Goal: Task Accomplishment & Management: Use online tool/utility

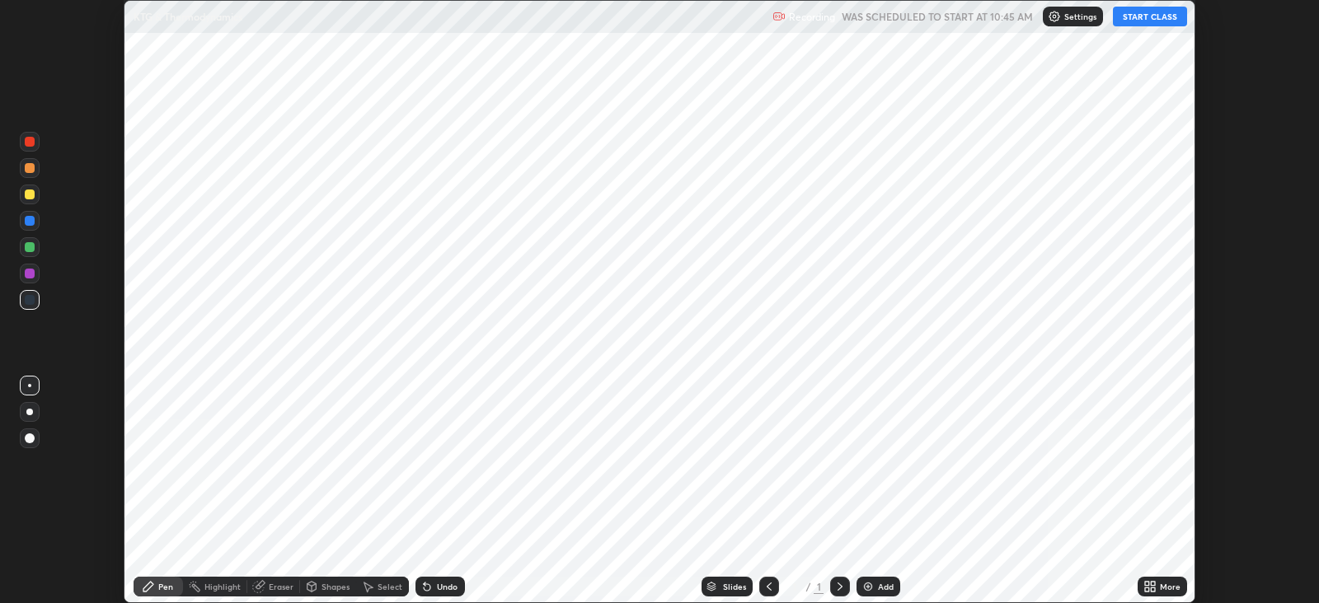
scroll to position [603, 1318]
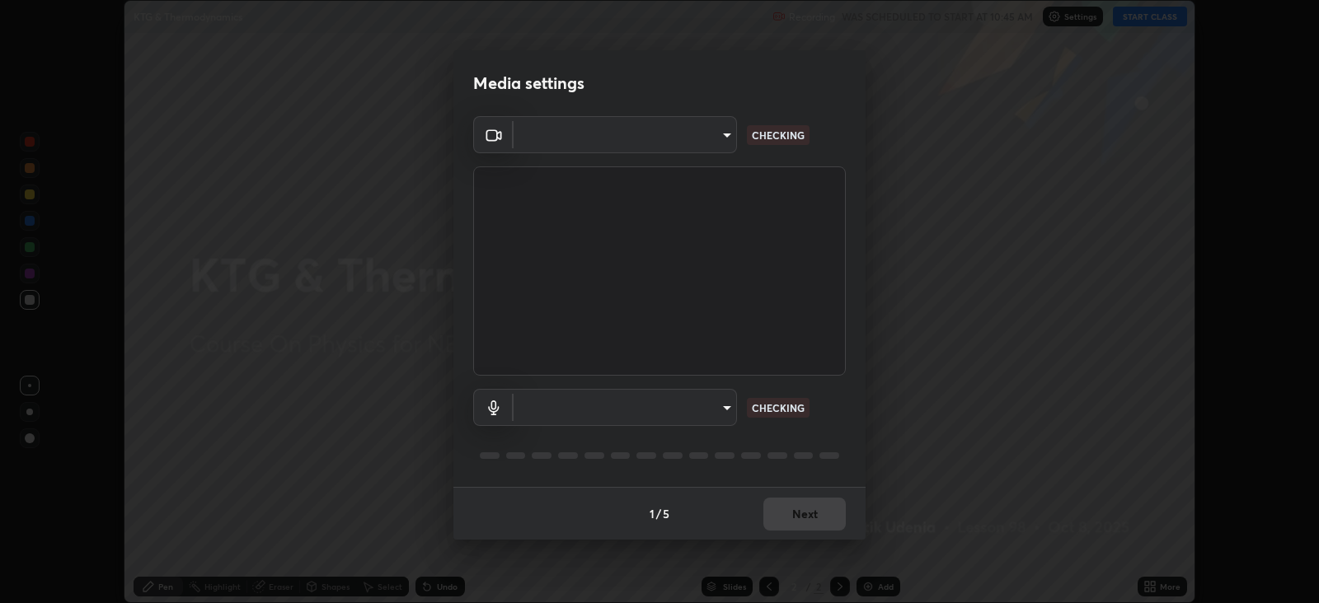
type input "db11550c6627cd1456fd7c992929e7e19338e9c76f4b1d491d27fd0e93a561d0"
click at [698, 406] on body "Erase all KTG & Thermodynamics Recording WAS SCHEDULED TO START AT 10:45 AM Set…" at bounding box center [659, 301] width 1319 height 603
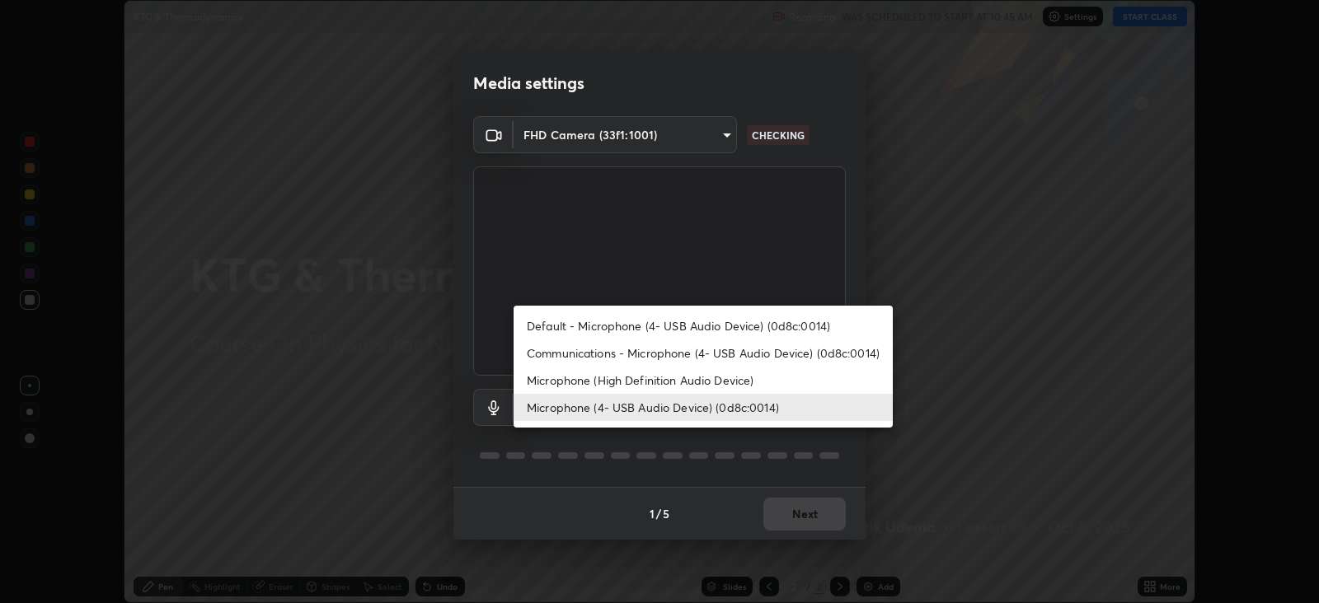
click at [676, 378] on li "Microphone (High Definition Audio Device)" at bounding box center [703, 380] width 379 height 27
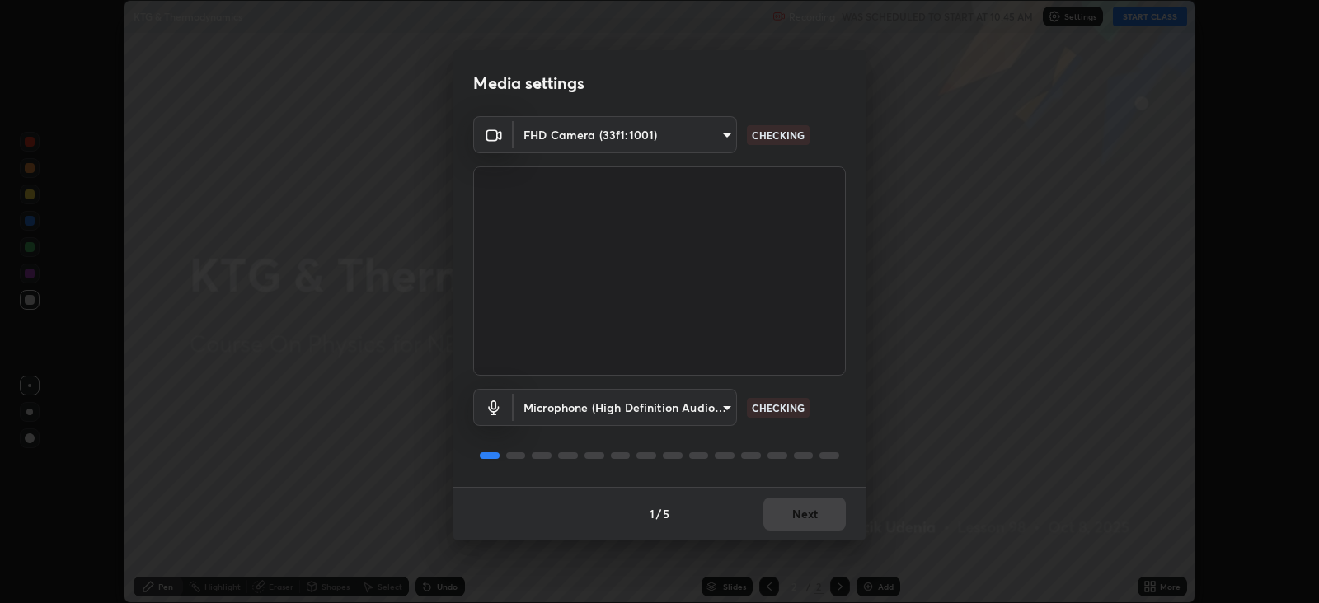
click at [682, 406] on body "Erase all KTG & Thermodynamics Recording WAS SCHEDULED TO START AT 10:45 AM Set…" at bounding box center [659, 301] width 1319 height 603
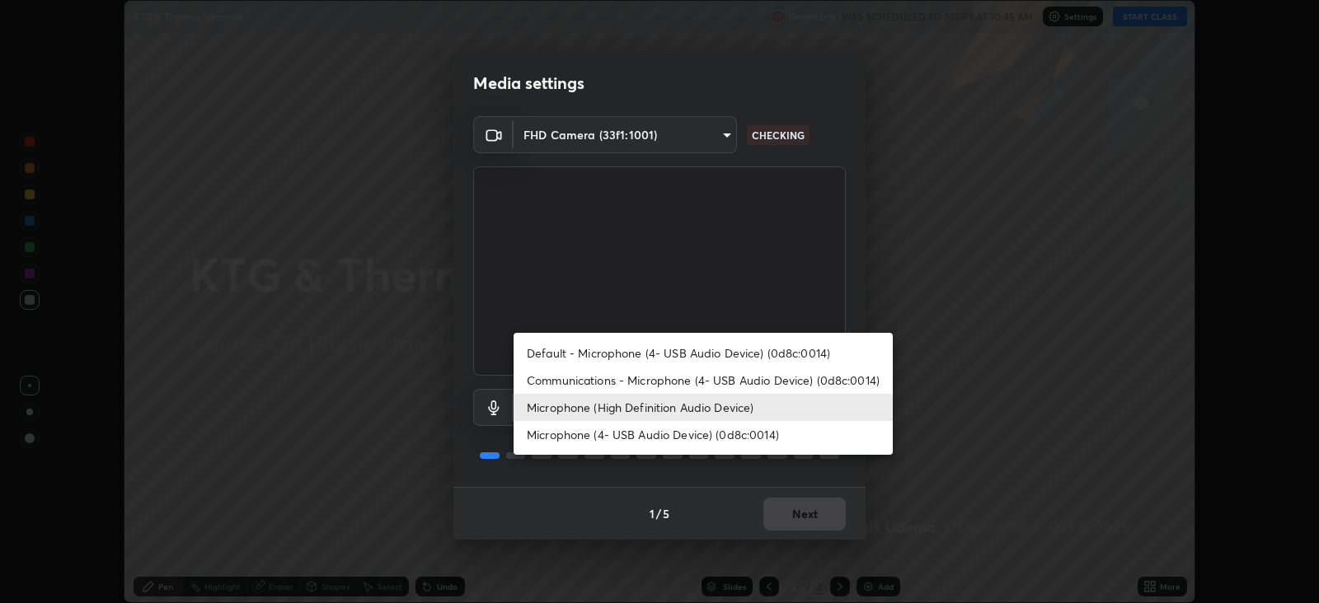
click at [672, 432] on li "Microphone (4- USB Audio Device) (0d8c:0014)" at bounding box center [703, 434] width 379 height 27
type input "d805ff438e7078c1de71cb4717de75612b37844973a4f27df63e8d5766dad93f"
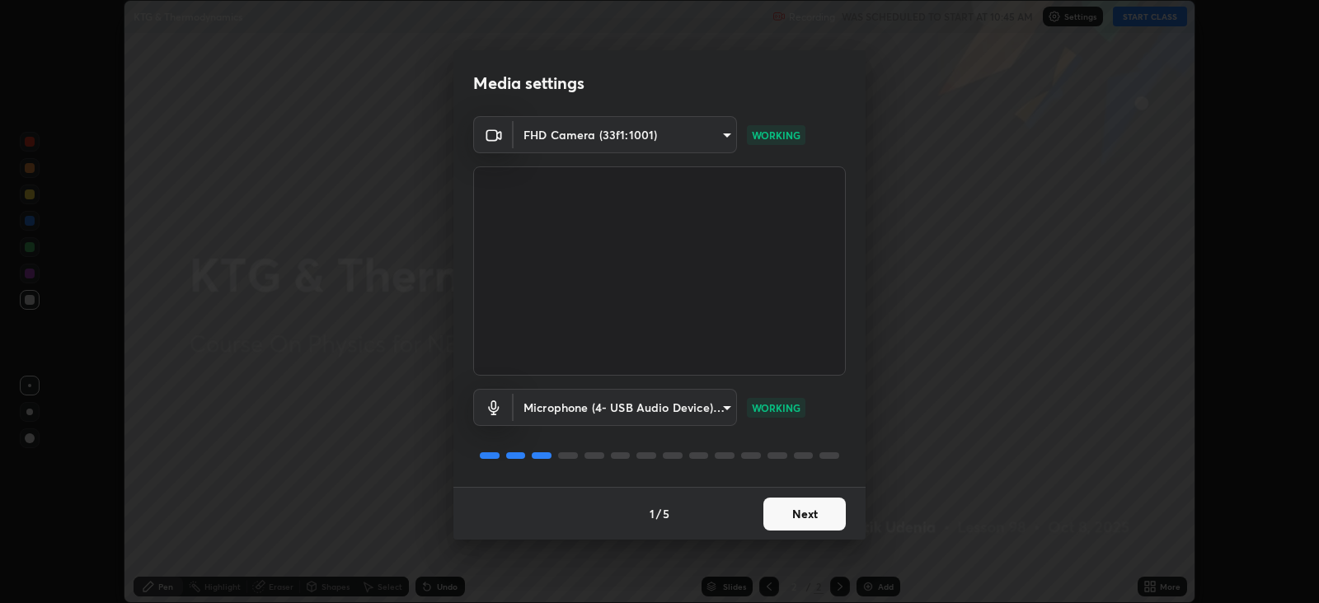
click at [801, 505] on button "Next" at bounding box center [804, 514] width 82 height 33
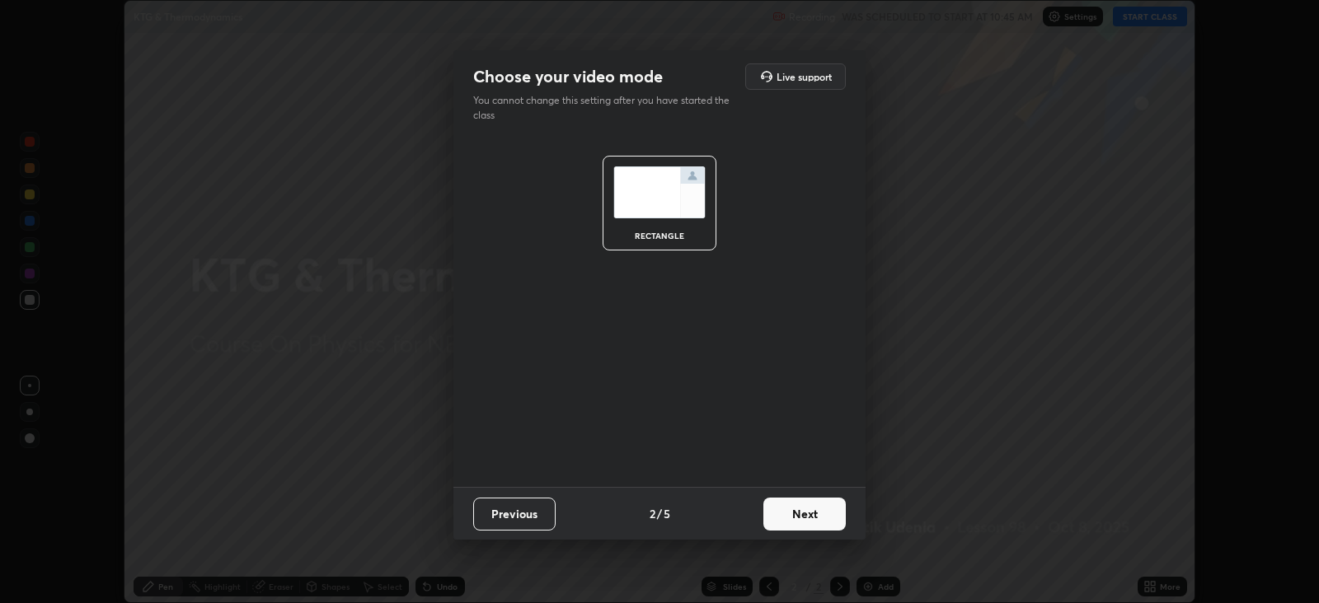
click at [810, 508] on button "Next" at bounding box center [804, 514] width 82 height 33
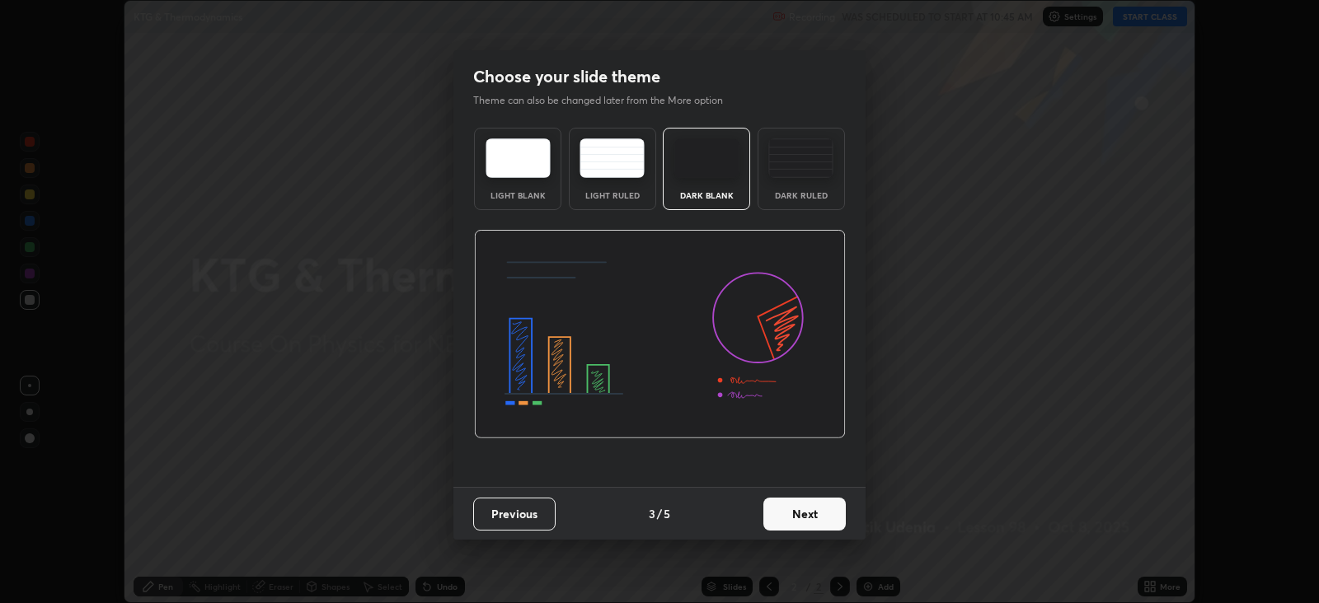
click at [804, 509] on button "Next" at bounding box center [804, 514] width 82 height 33
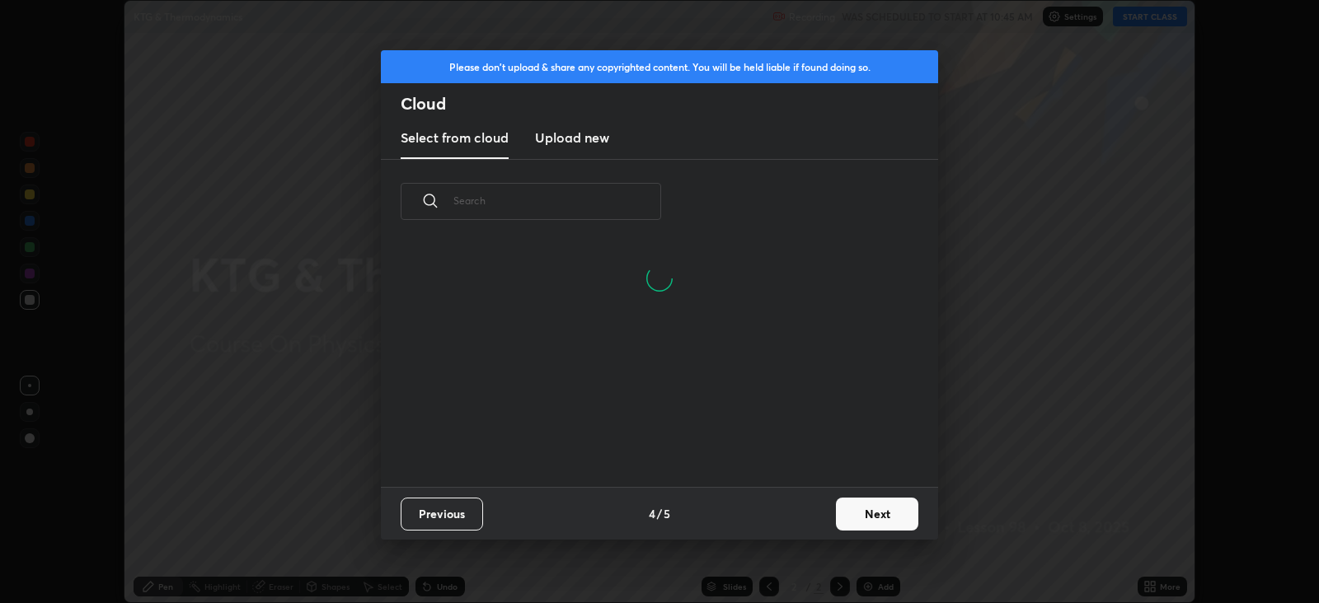
click at [576, 138] on h3 "Upload new" at bounding box center [572, 138] width 74 height 20
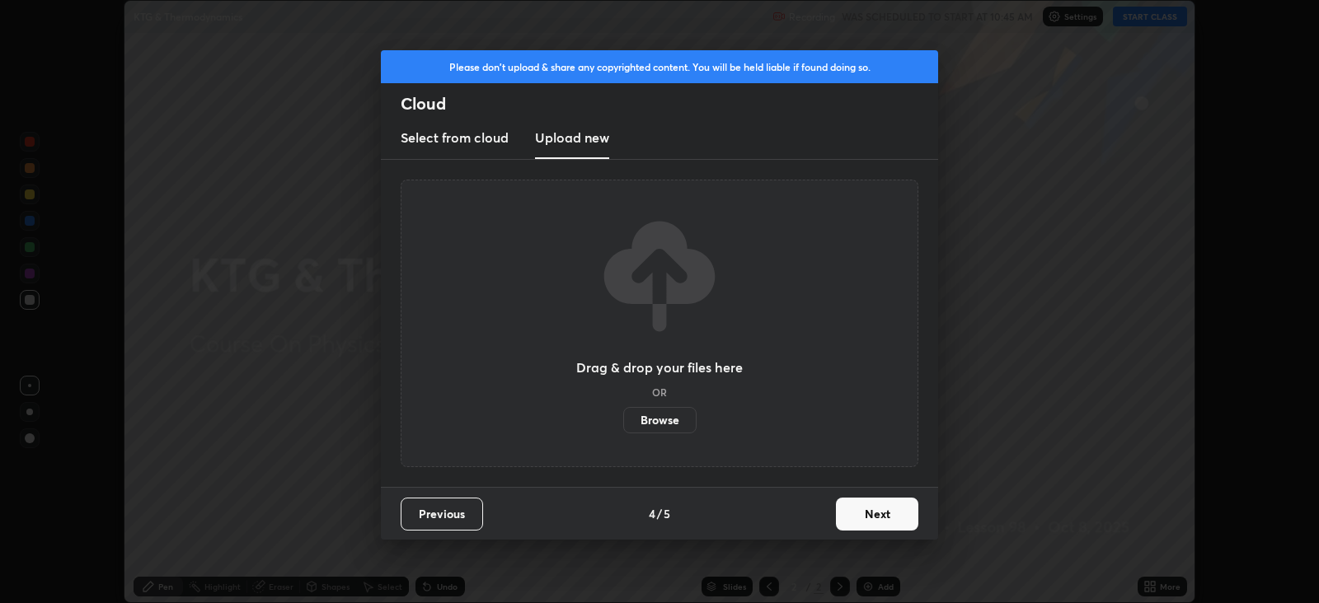
click at [668, 417] on label "Browse" at bounding box center [659, 420] width 73 height 26
click at [623, 417] on input "Browse" at bounding box center [623, 420] width 0 height 26
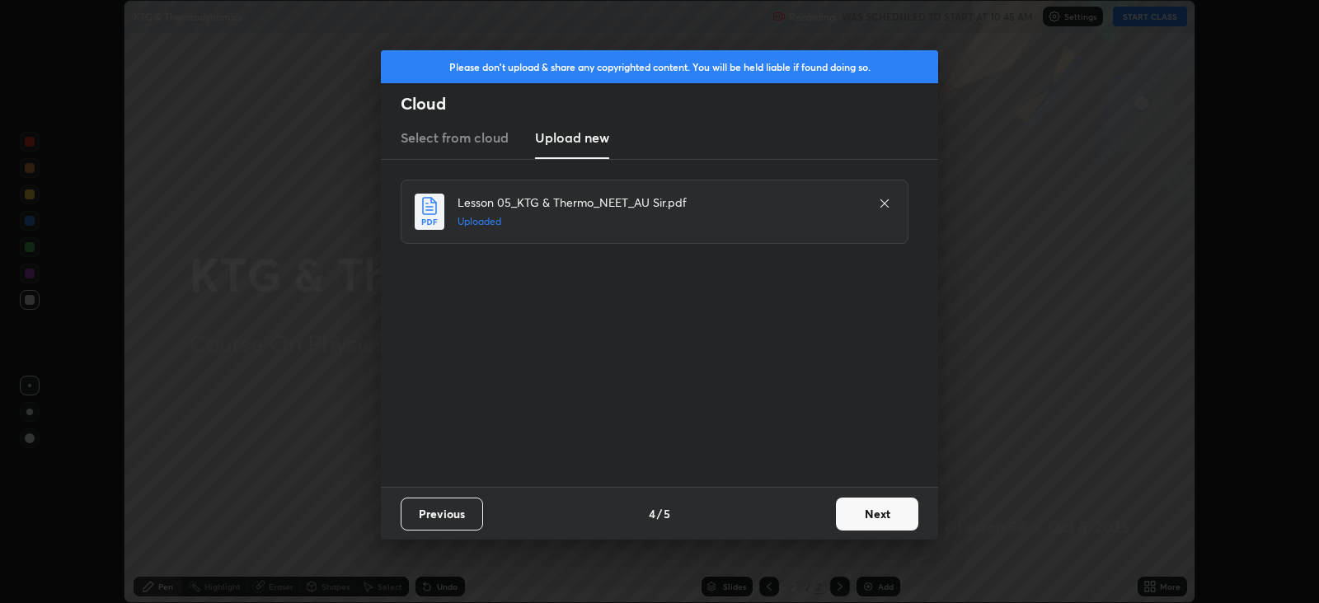
click at [877, 511] on button "Next" at bounding box center [877, 514] width 82 height 33
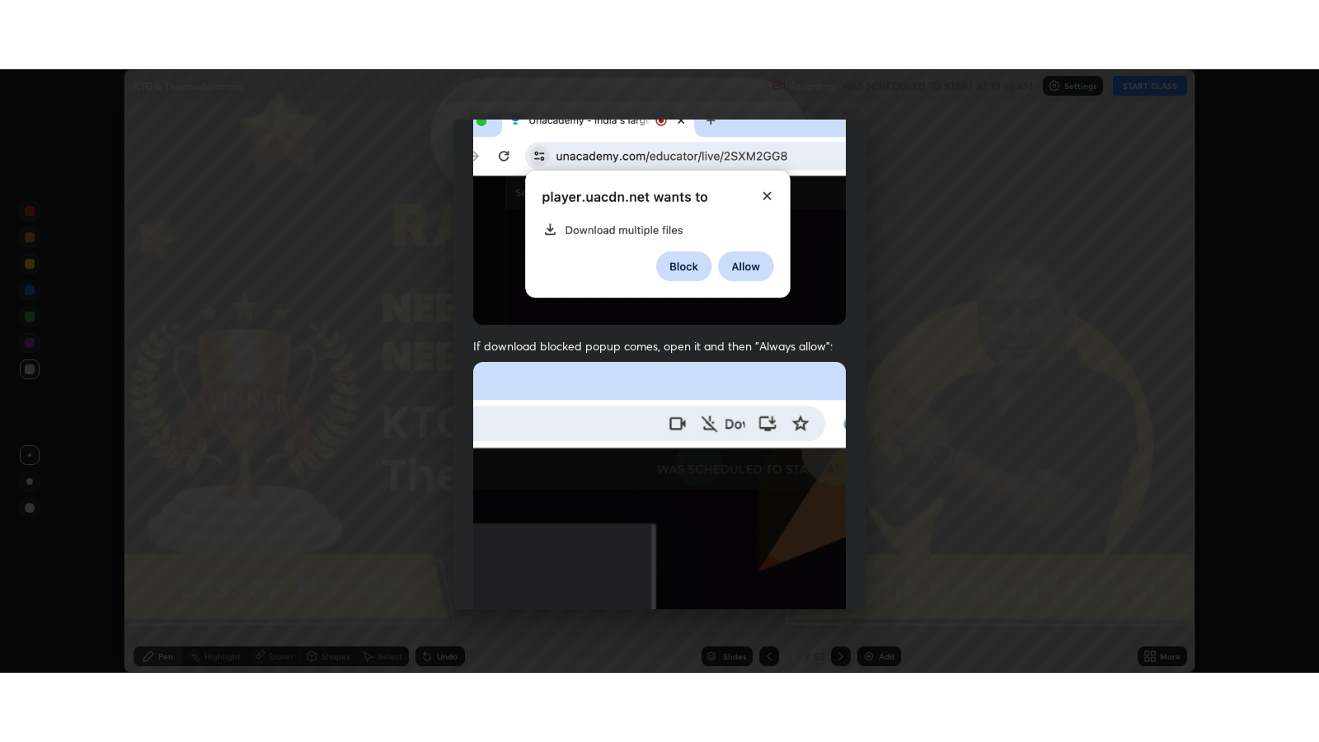
scroll to position [334, 0]
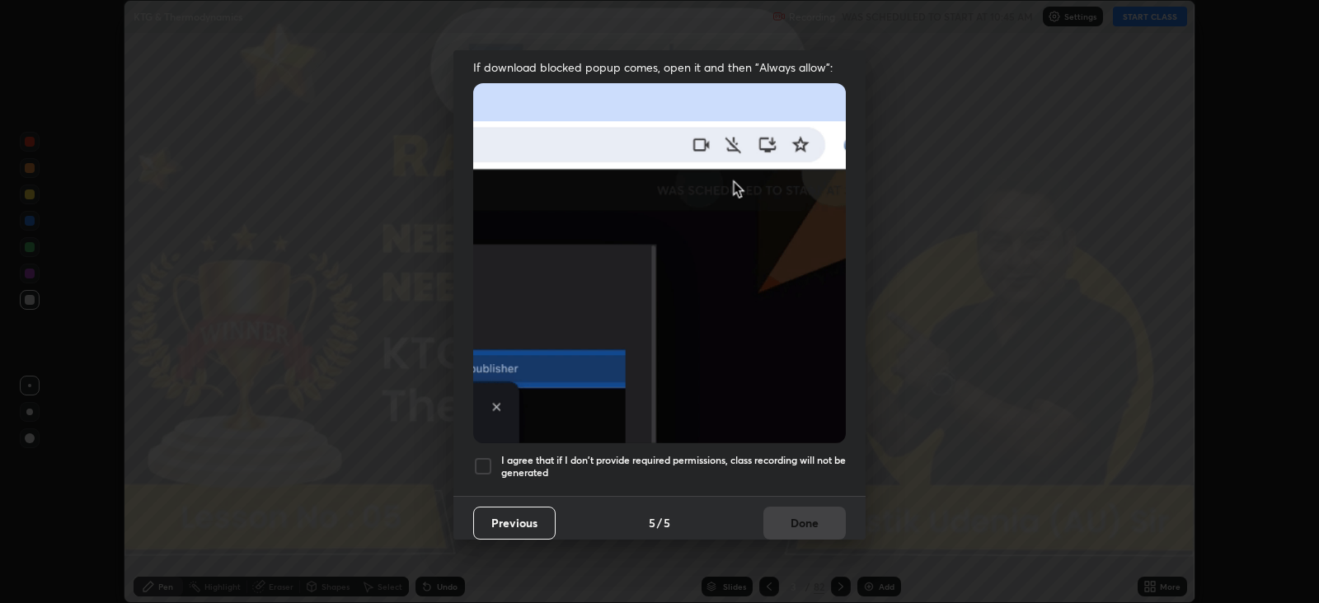
click at [490, 458] on div at bounding box center [483, 467] width 20 height 20
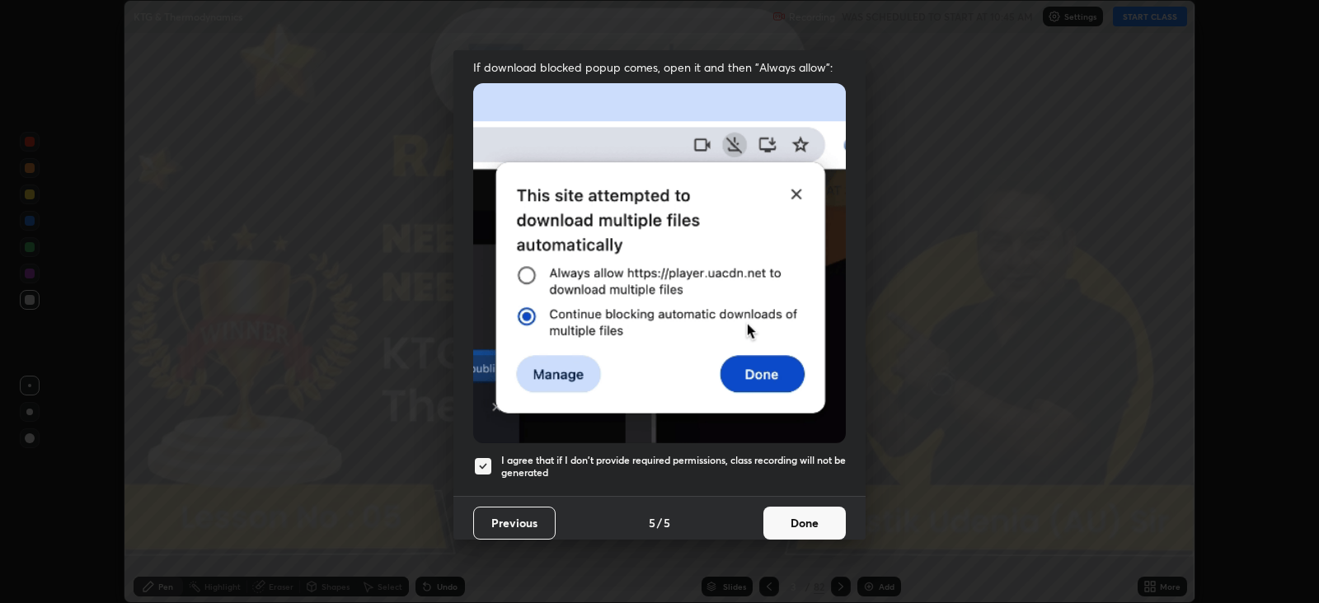
click at [808, 508] on button "Done" at bounding box center [804, 523] width 82 height 33
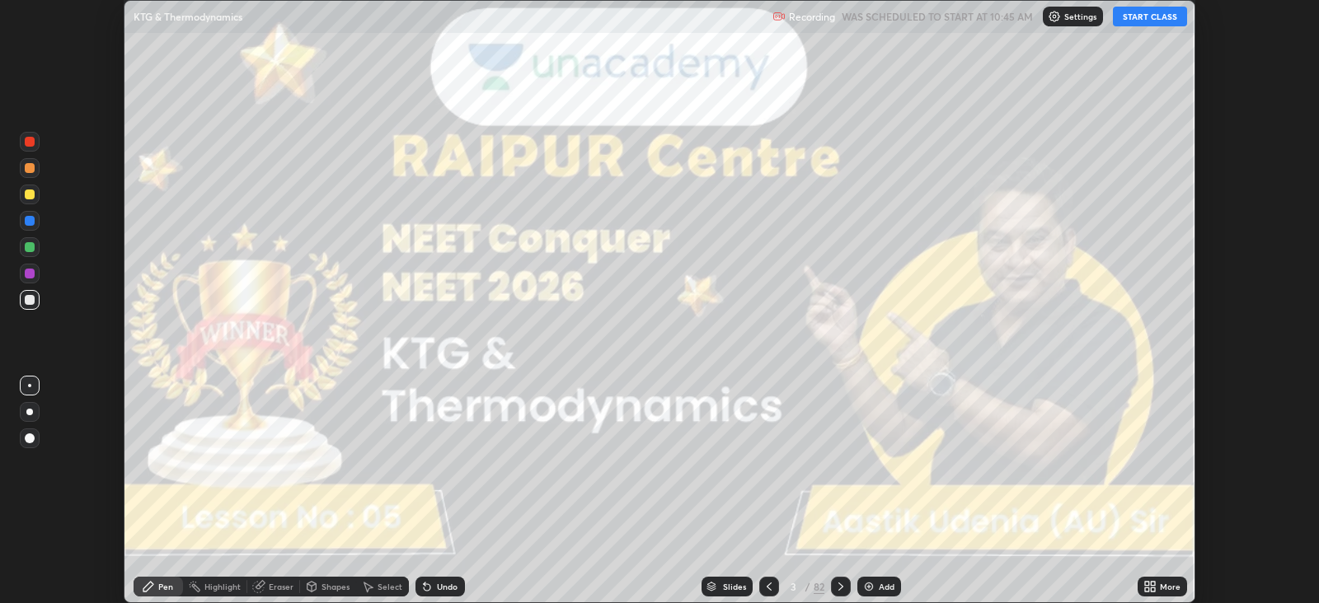
click at [1151, 584] on icon at bounding box center [1153, 584] width 4 height 4
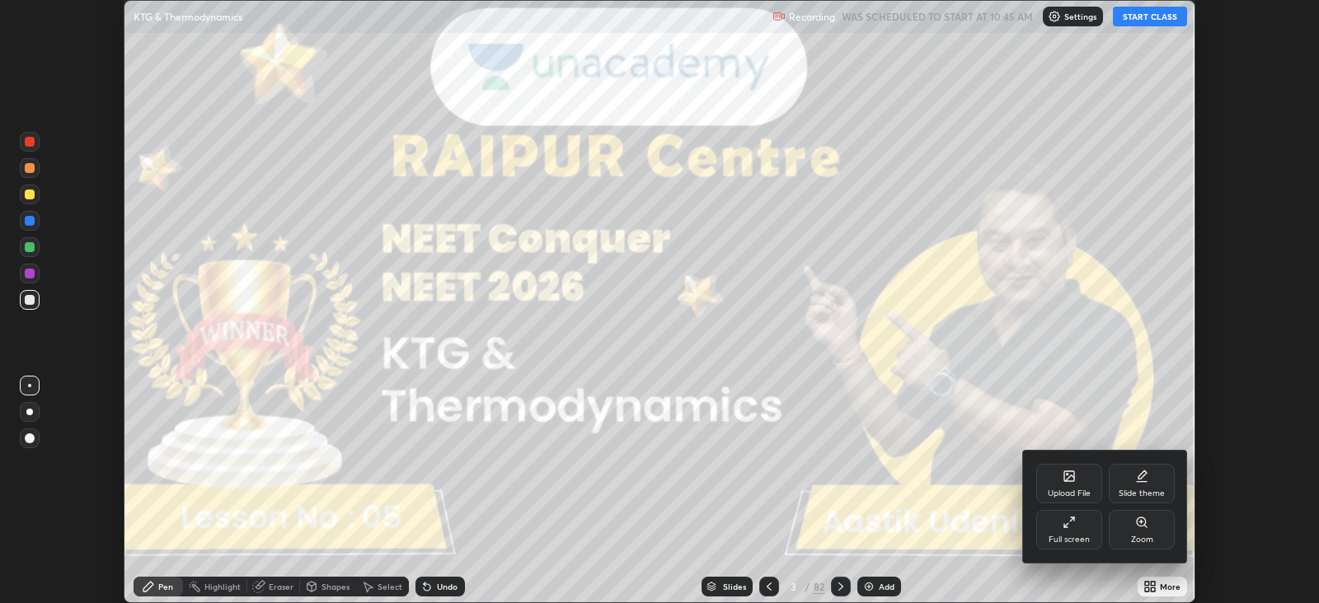
click at [1077, 524] on div "Full screen" at bounding box center [1069, 530] width 66 height 40
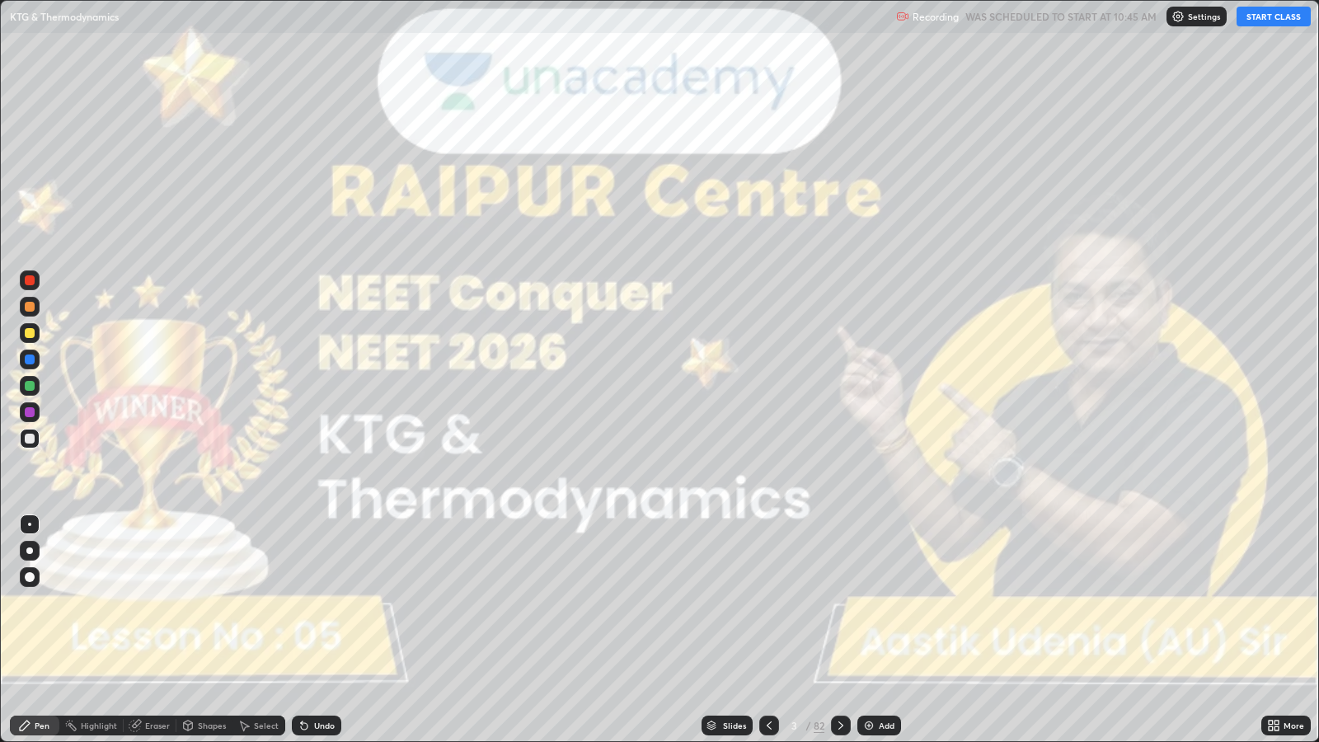
scroll to position [741, 1318]
click at [1263, 19] on button "START CLASS" at bounding box center [1274, 17] width 74 height 20
click at [29, 550] on div at bounding box center [29, 550] width 7 height 7
click at [844, 603] on icon at bounding box center [840, 725] width 13 height 13
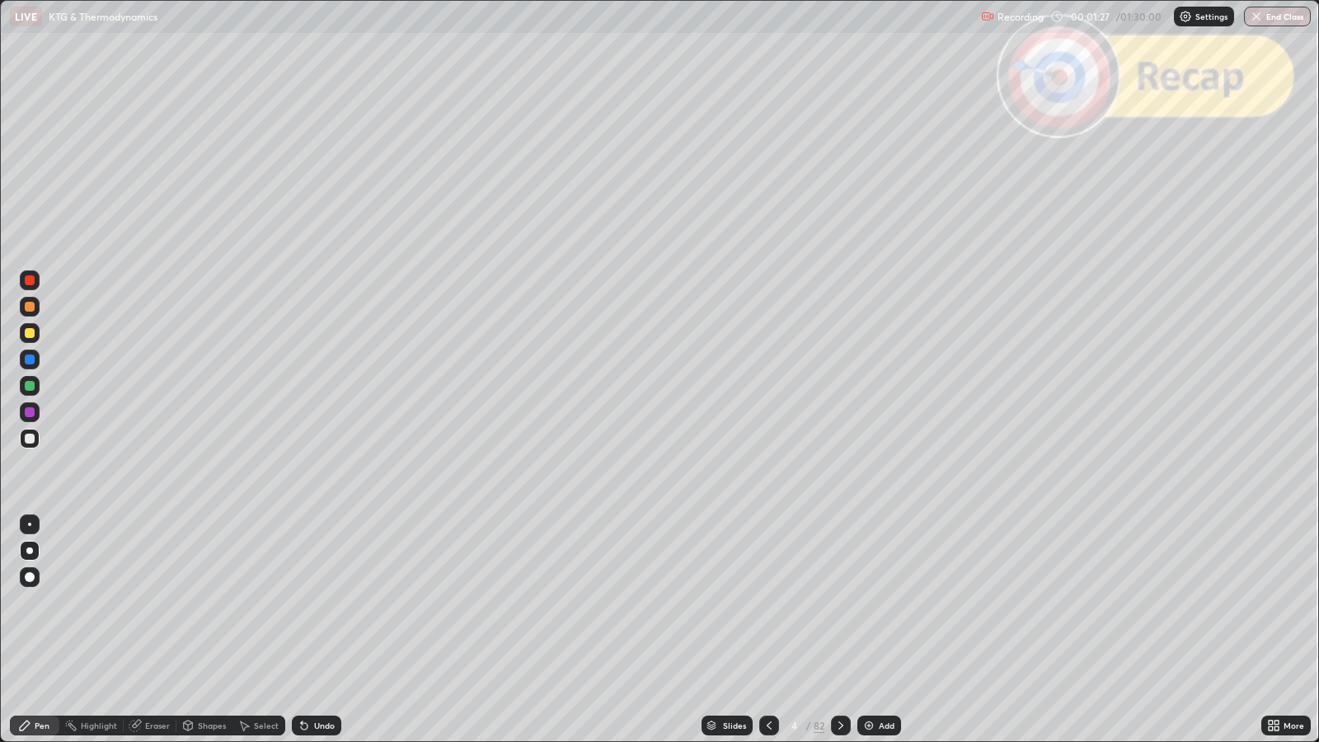
click at [839, 603] on icon at bounding box center [840, 725] width 13 height 13
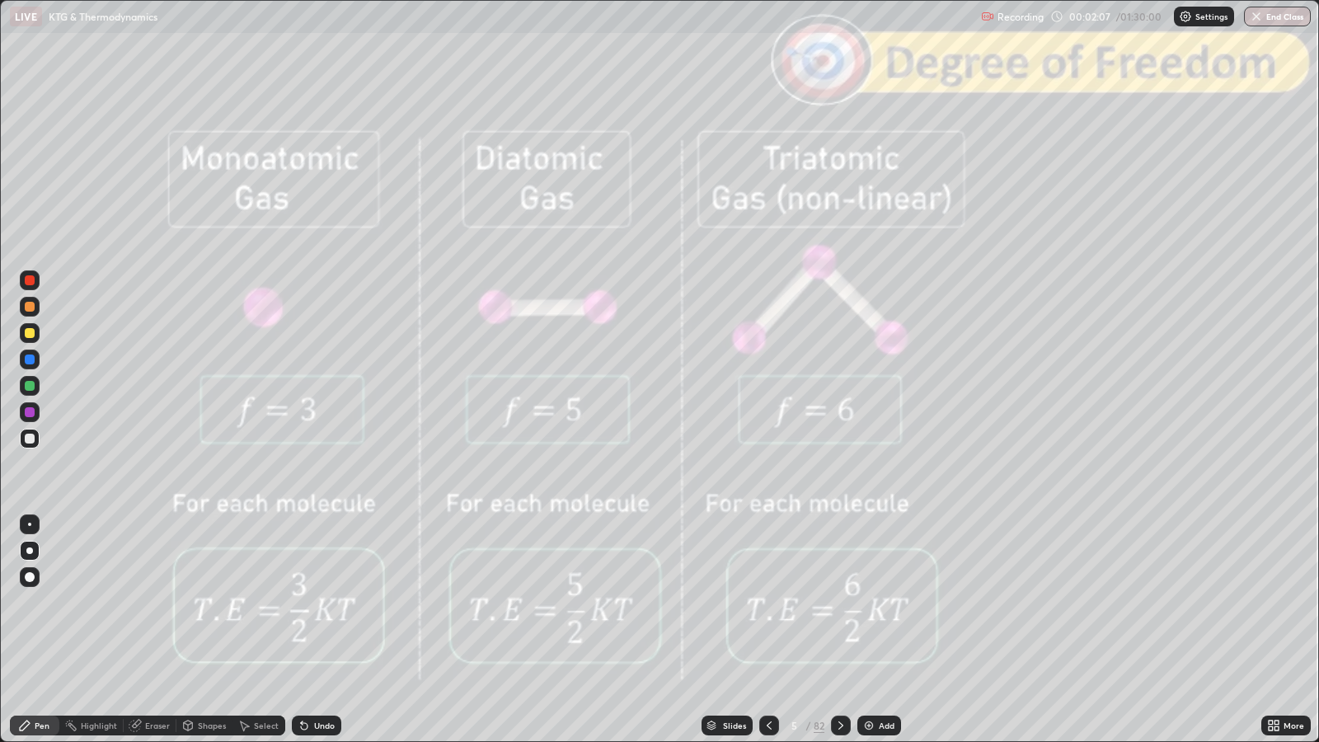
click at [841, 603] on icon at bounding box center [840, 725] width 13 height 13
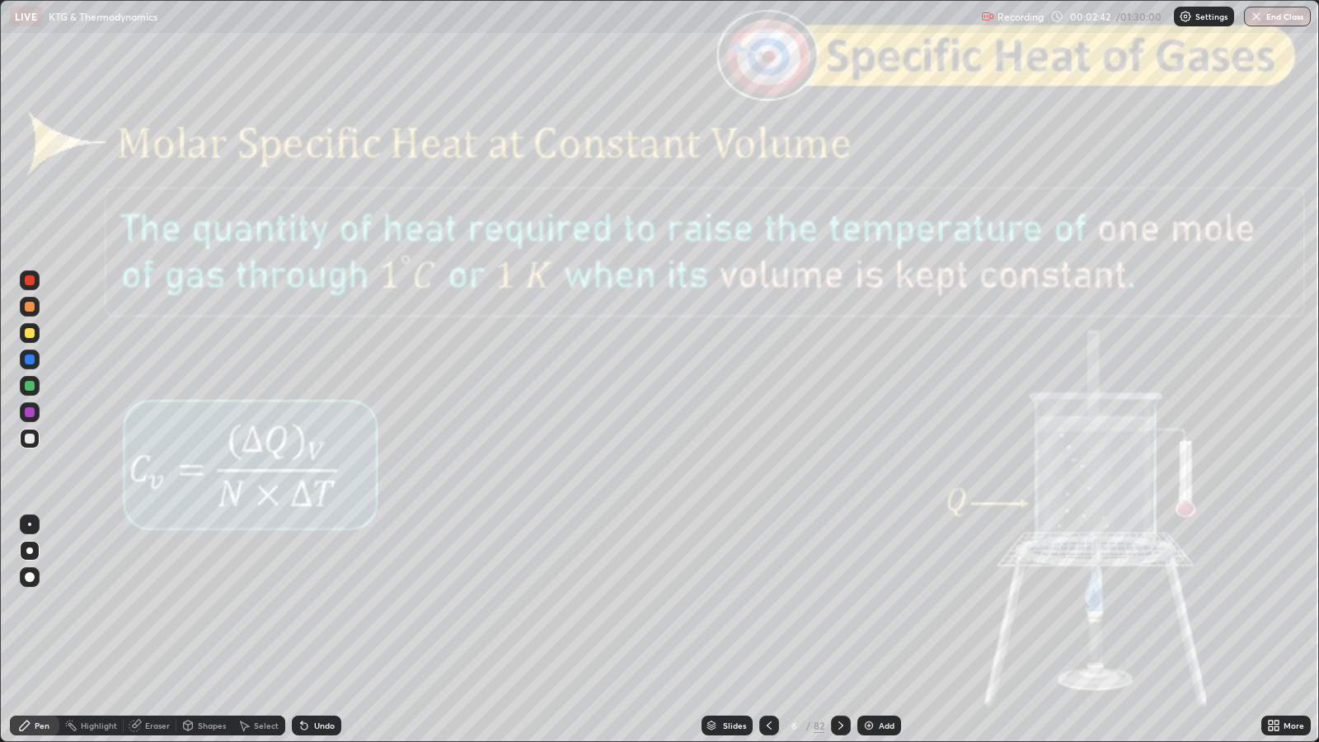
click at [839, 603] on icon at bounding box center [840, 725] width 13 height 13
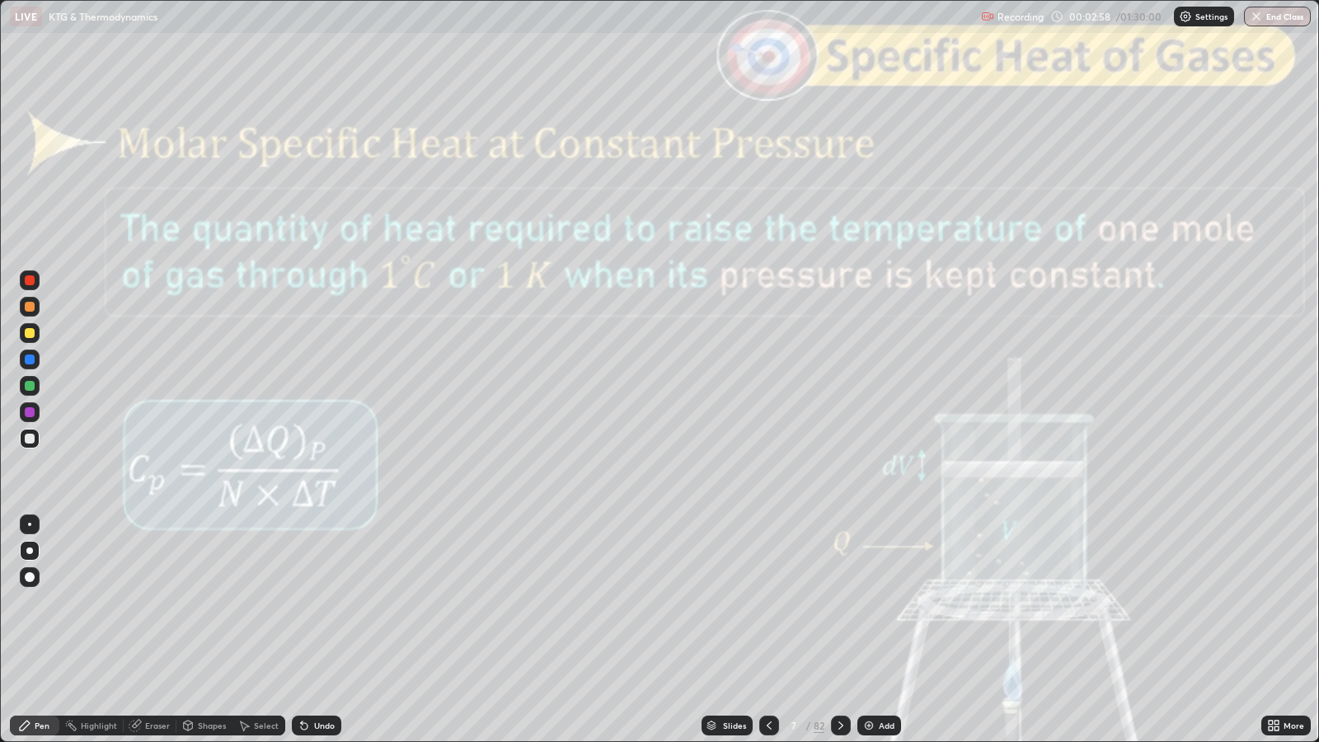
click at [839, 603] on icon at bounding box center [840, 725] width 13 height 13
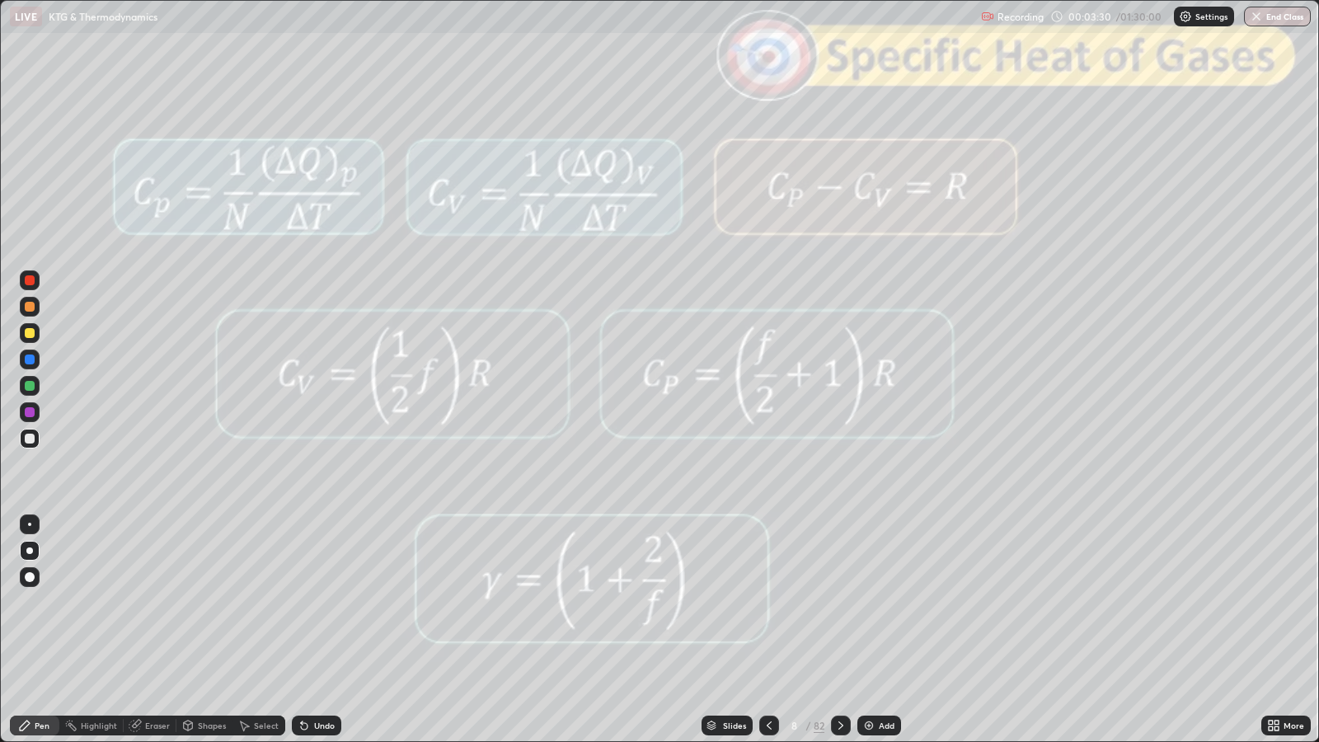
click at [839, 603] on icon at bounding box center [840, 725] width 13 height 13
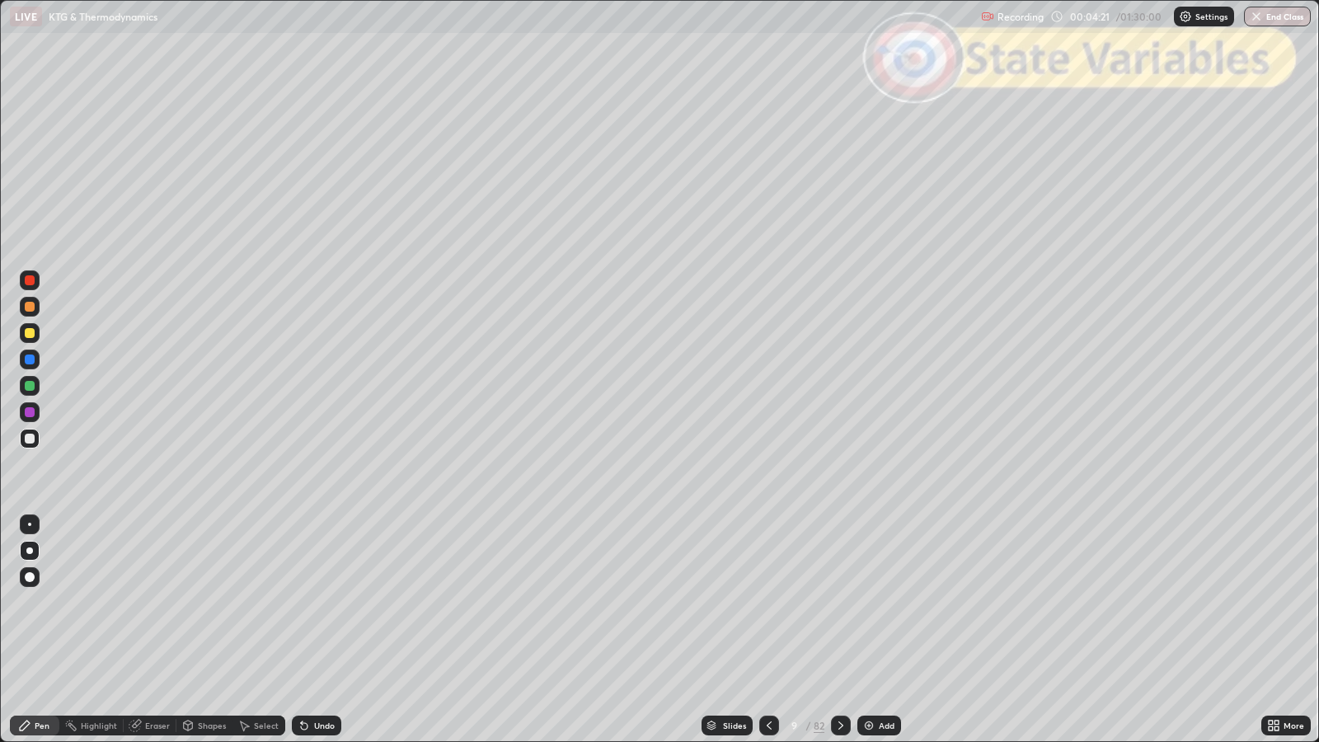
click at [839, 603] on icon at bounding box center [840, 725] width 13 height 13
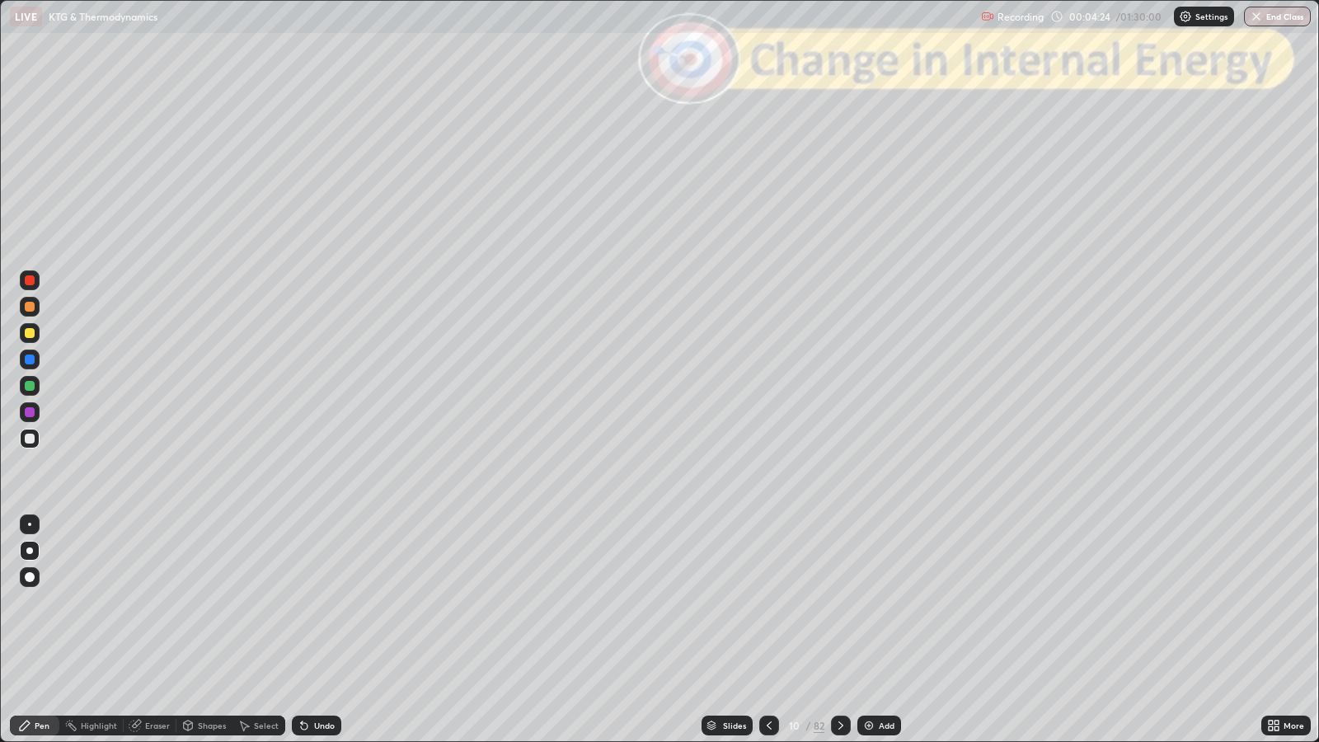
click at [839, 603] on icon at bounding box center [840, 725] width 13 height 13
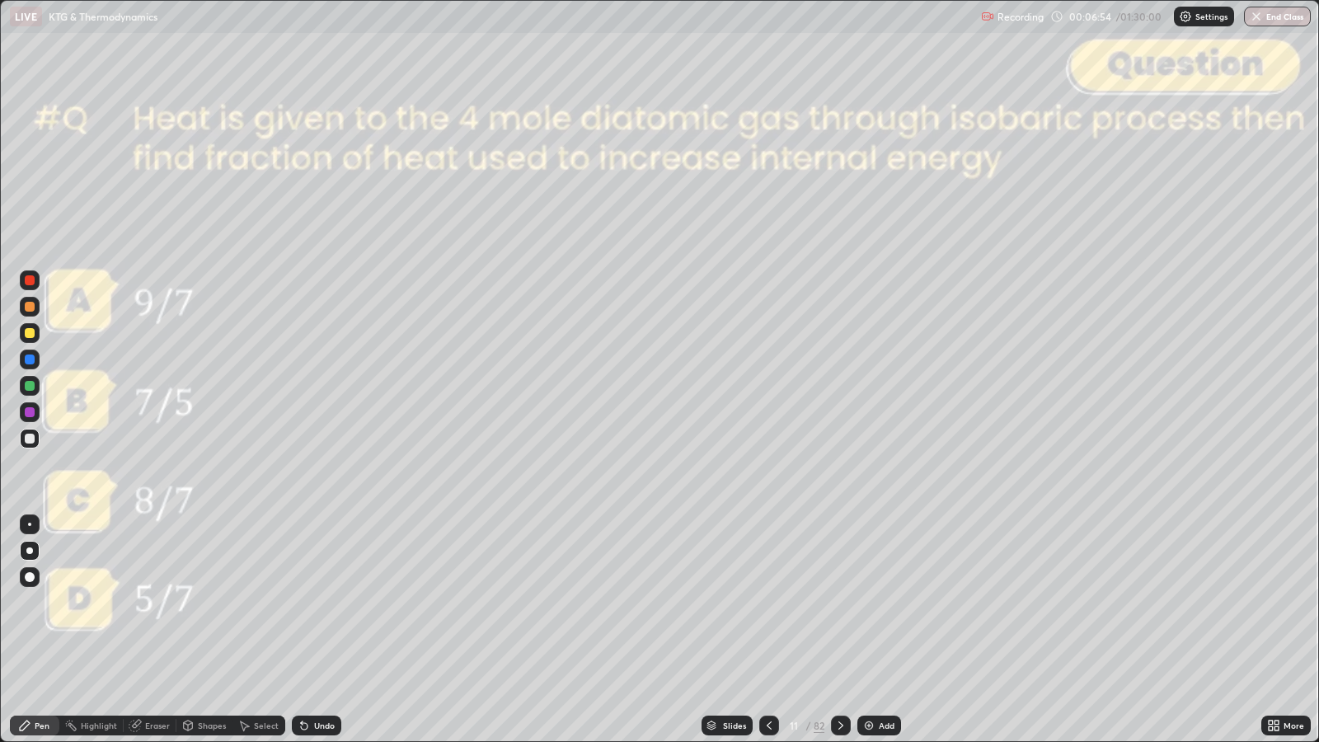
click at [847, 603] on div at bounding box center [841, 725] width 20 height 33
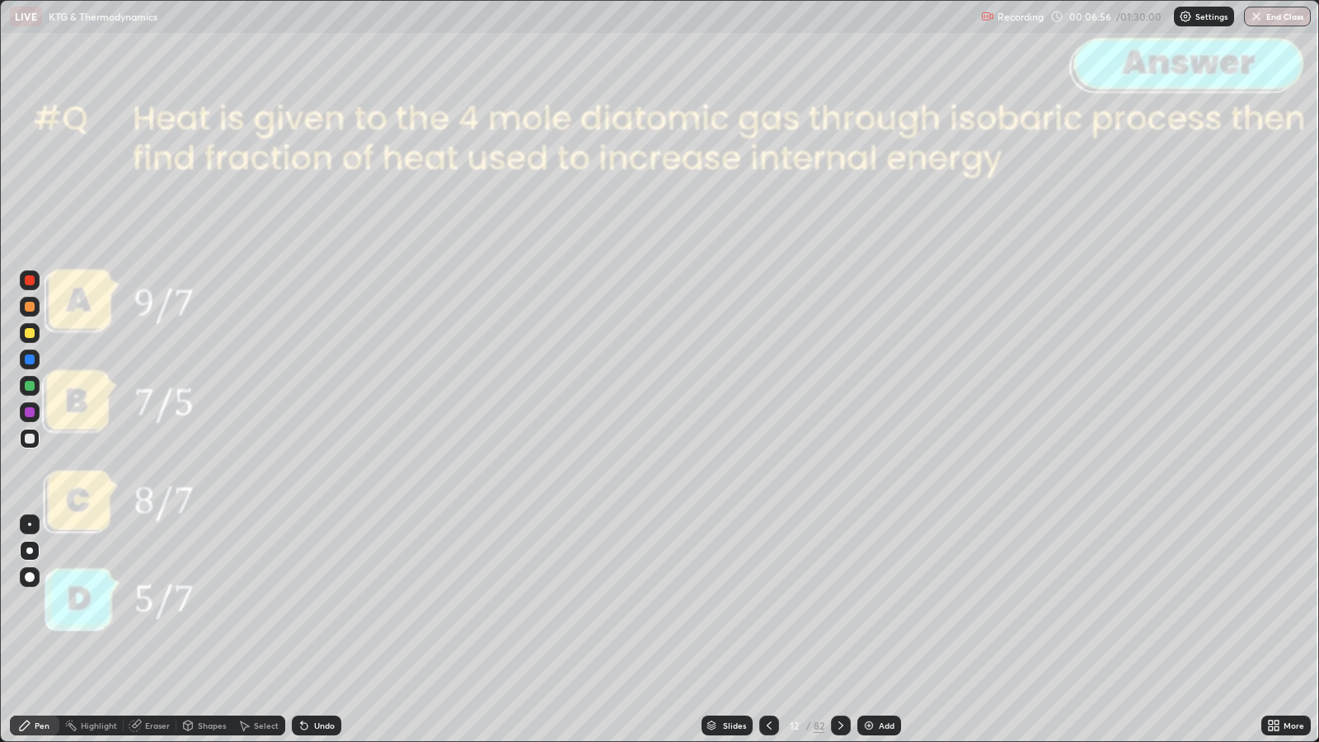
click at [841, 603] on icon at bounding box center [840, 725] width 5 height 8
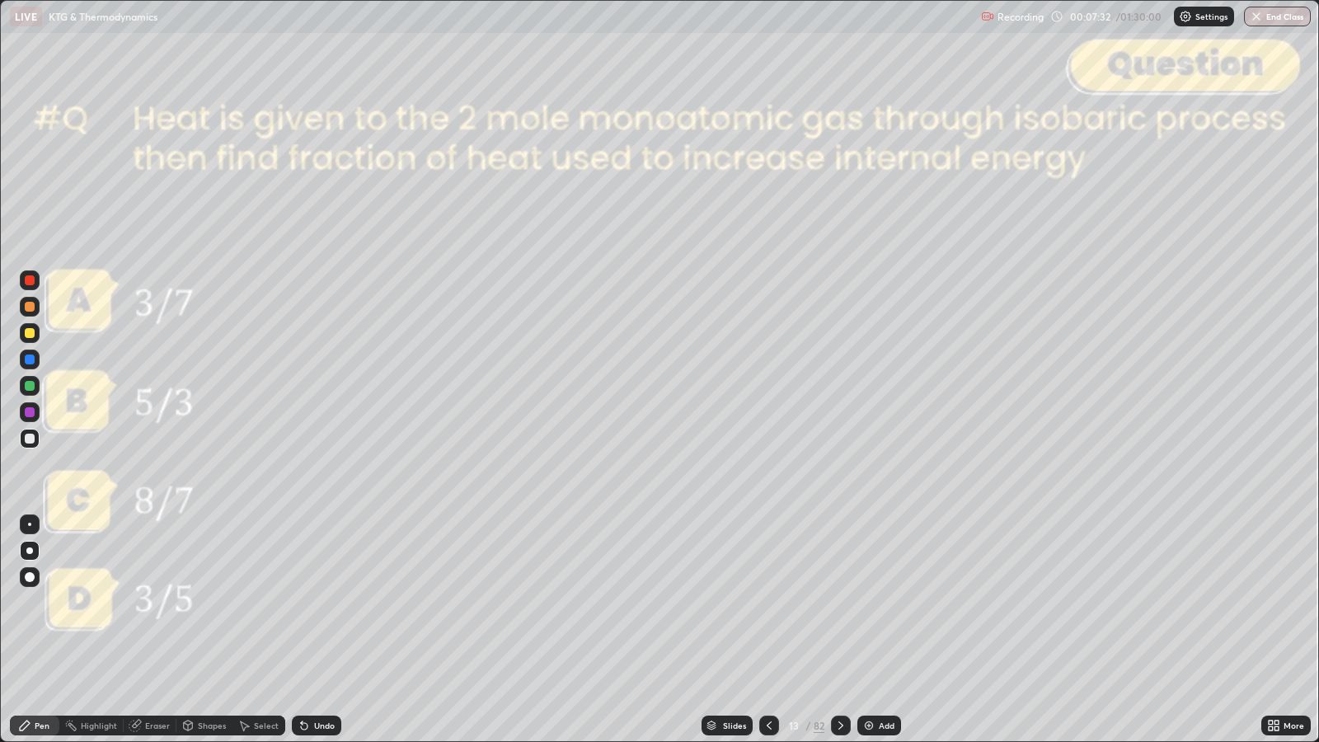
click at [839, 603] on icon at bounding box center [840, 725] width 13 height 13
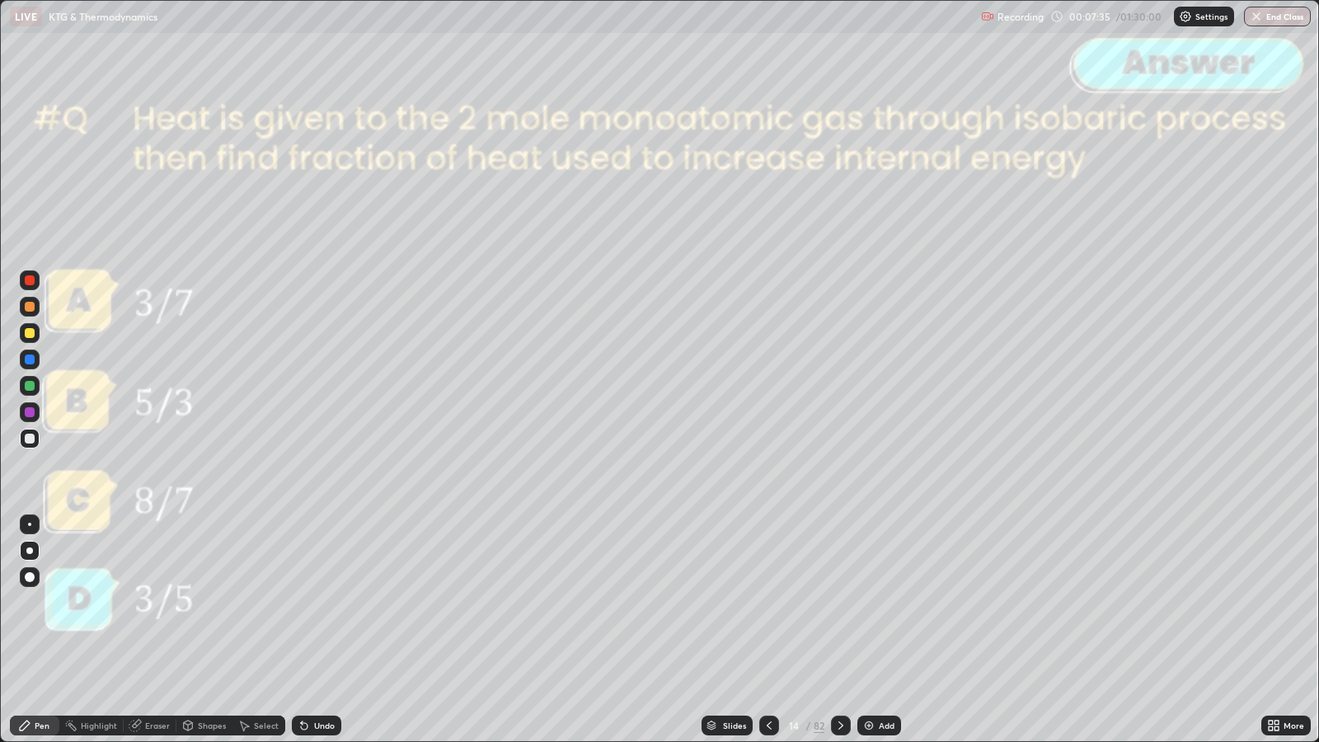
click at [838, 603] on icon at bounding box center [840, 725] width 13 height 13
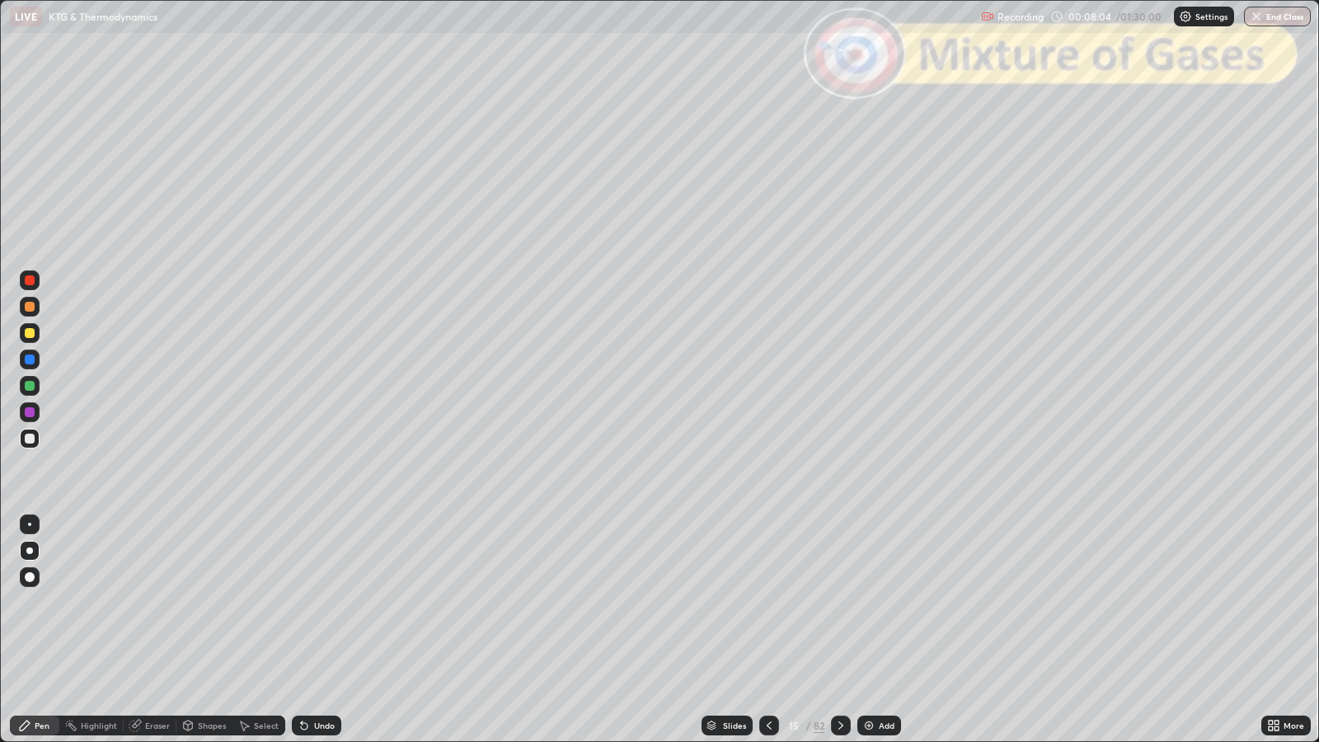
click at [839, 603] on icon at bounding box center [840, 725] width 13 height 13
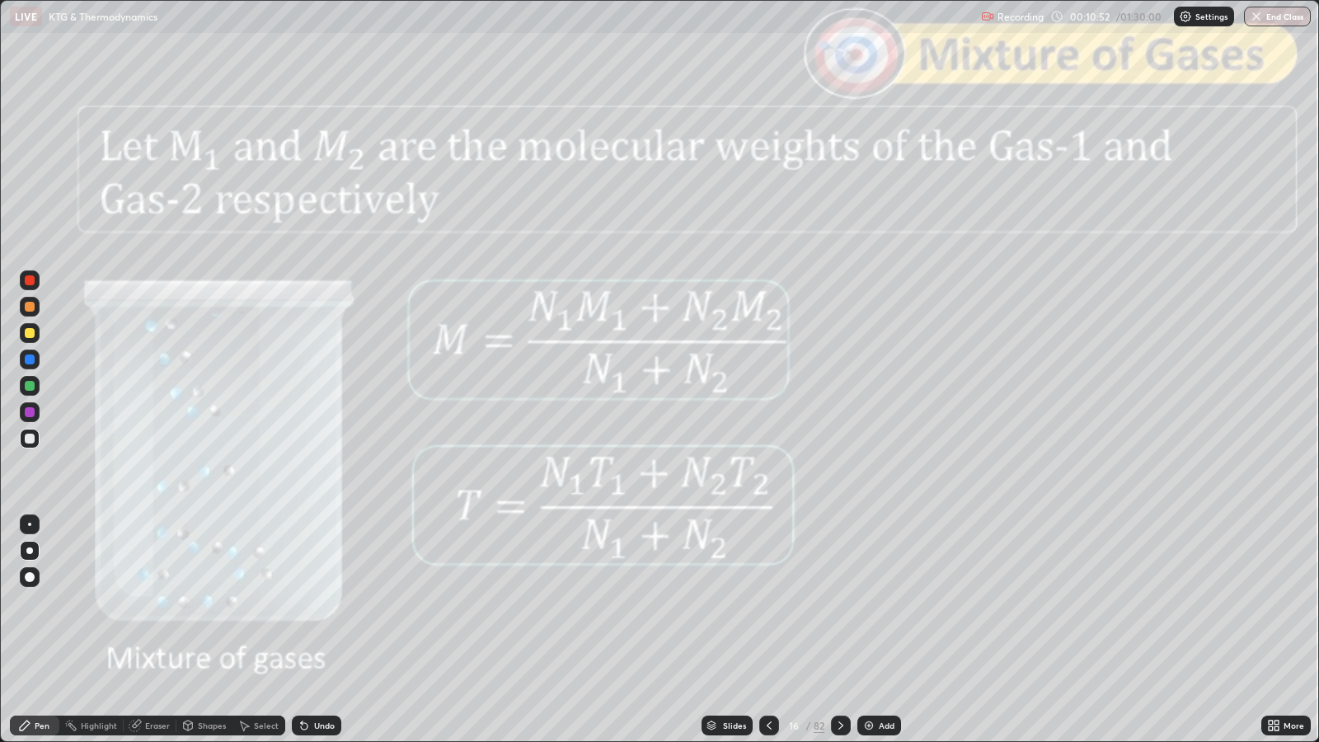
click at [204, 603] on div "Shapes" at bounding box center [212, 725] width 28 height 8
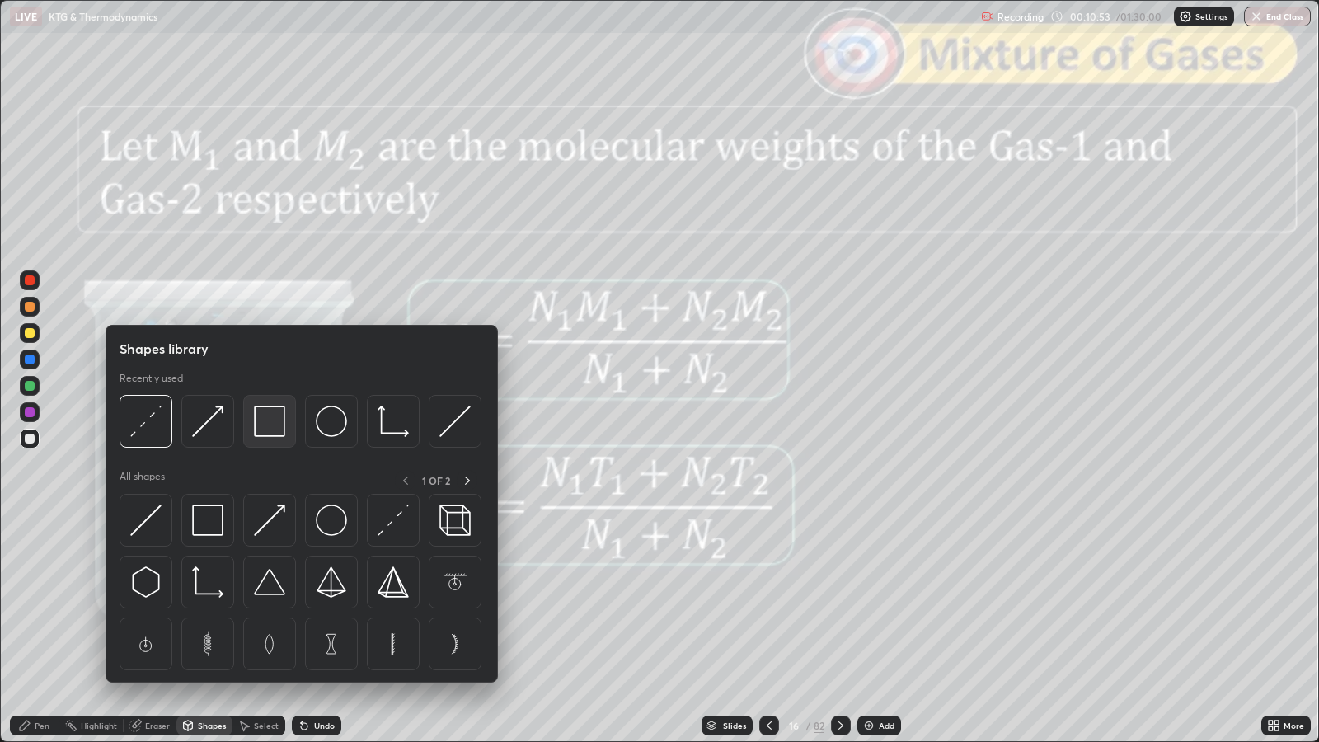
click at [265, 409] on img at bounding box center [269, 421] width 31 height 31
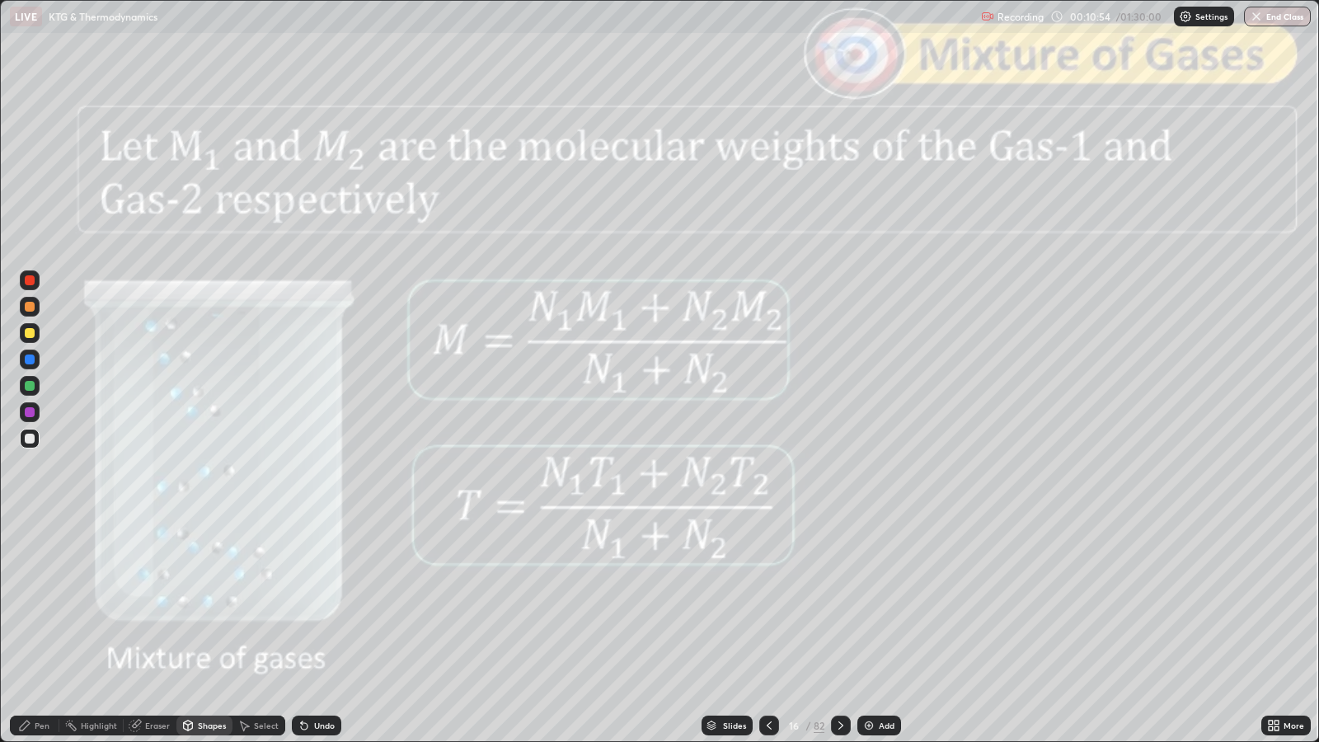
click at [28, 281] on div at bounding box center [30, 280] width 10 height 10
click at [29, 438] on div at bounding box center [30, 439] width 10 height 10
click at [40, 603] on div "Pen" at bounding box center [42, 725] width 15 height 8
click at [724, 603] on div "Slides" at bounding box center [727, 726] width 51 height 20
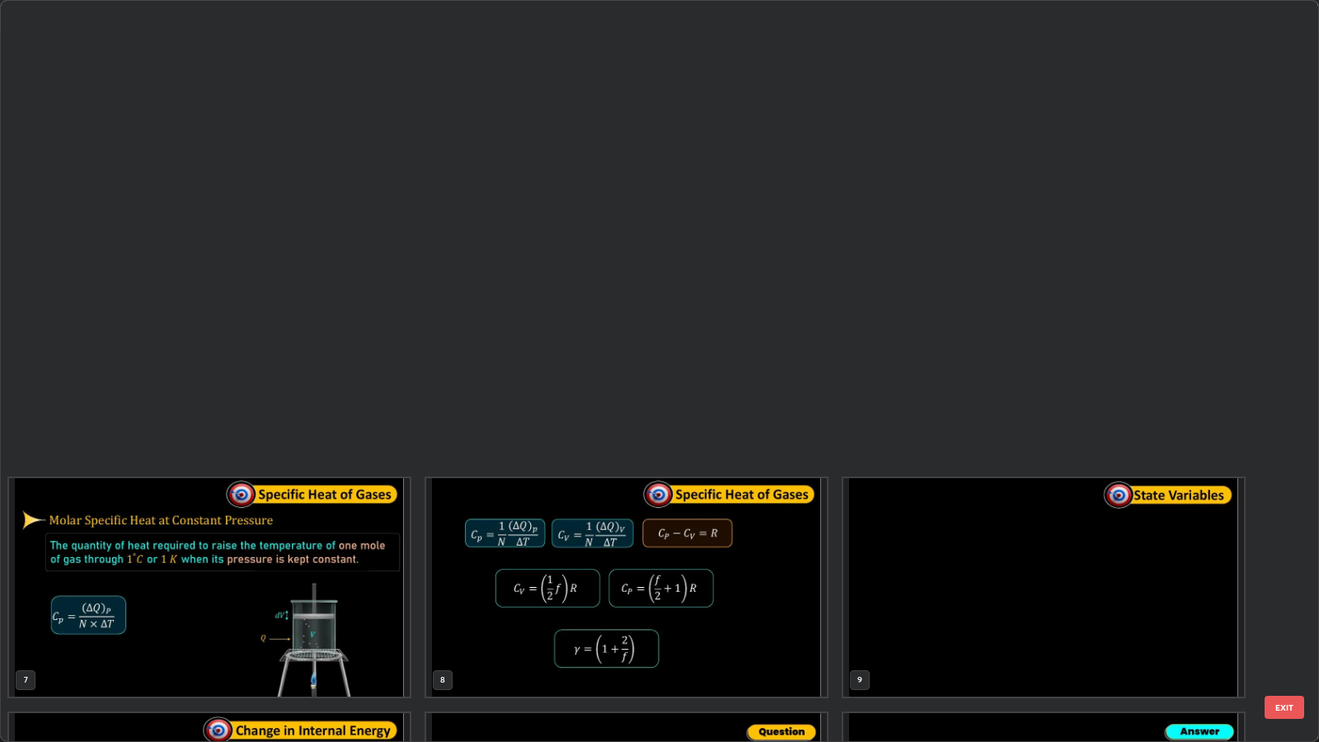
scroll to position [735, 1309]
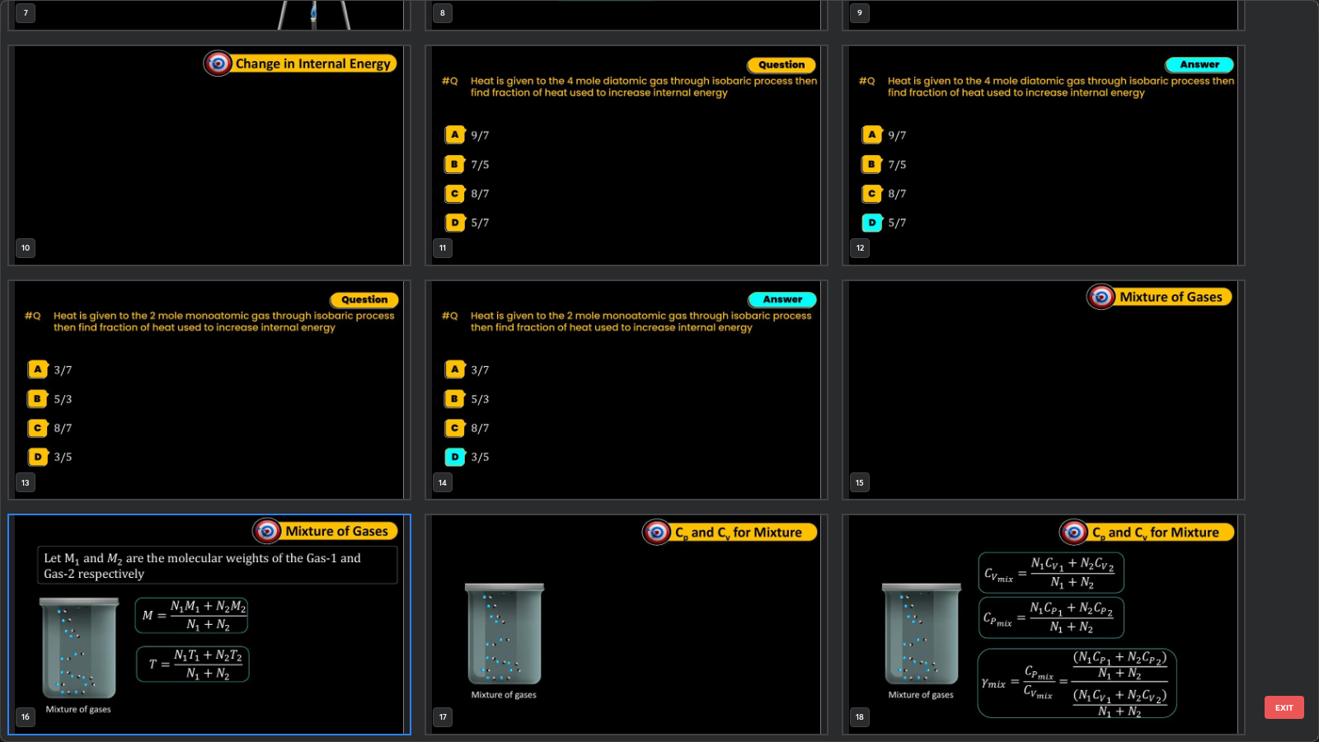
click at [1291, 603] on button "EXIT" at bounding box center [1285, 707] width 40 height 23
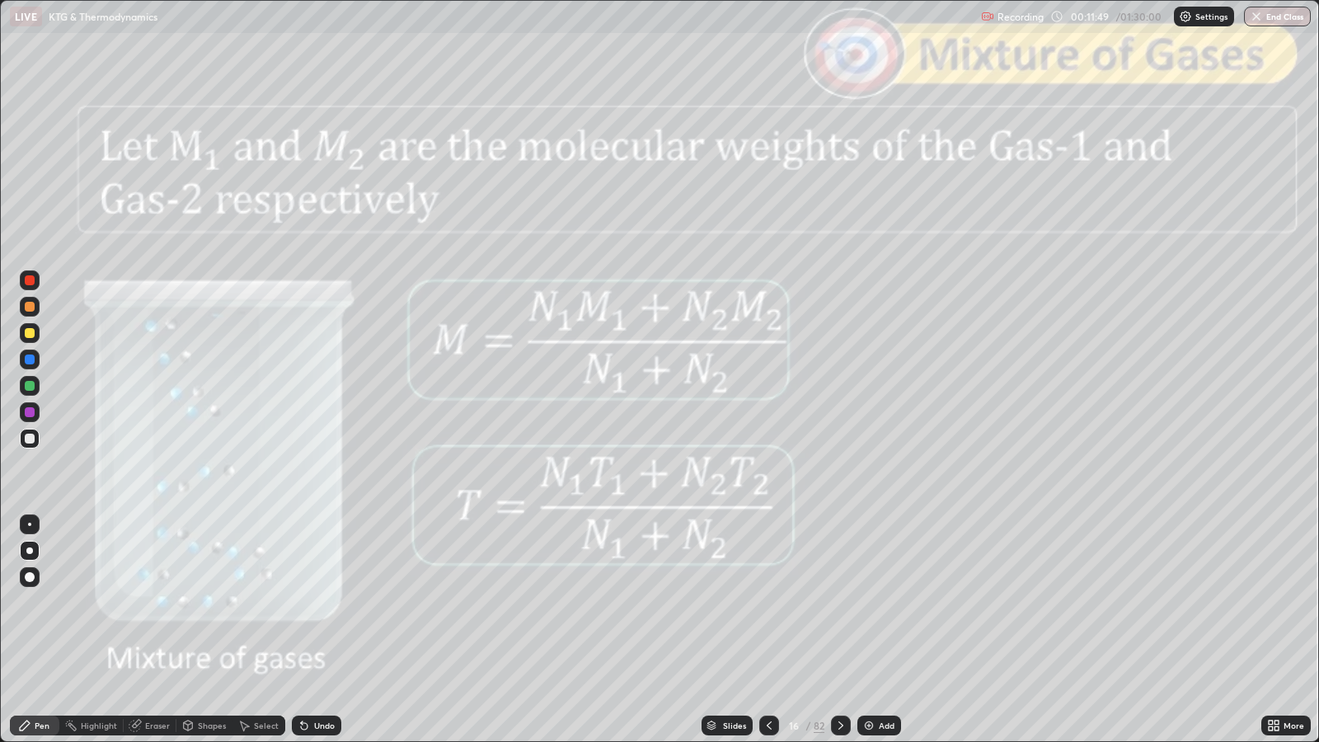
click at [839, 603] on icon at bounding box center [840, 725] width 13 height 13
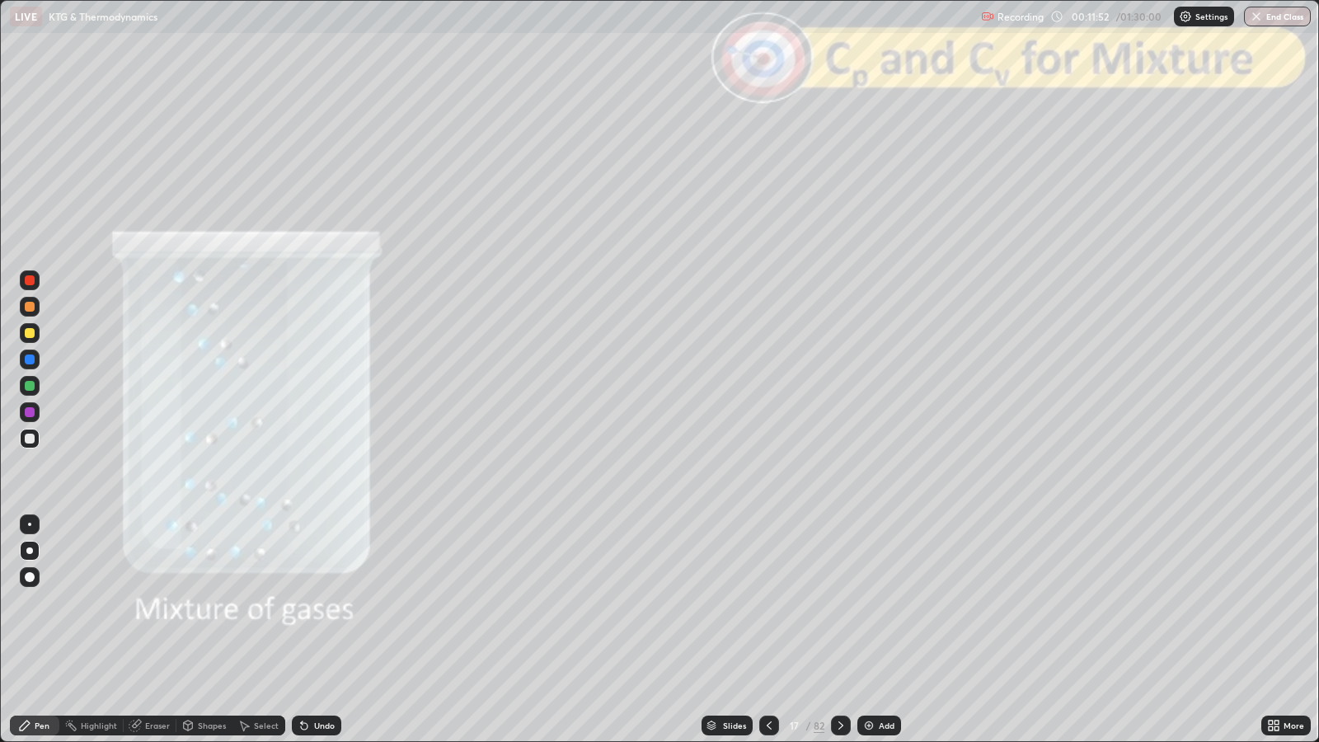
click at [839, 603] on icon at bounding box center [840, 725] width 13 height 13
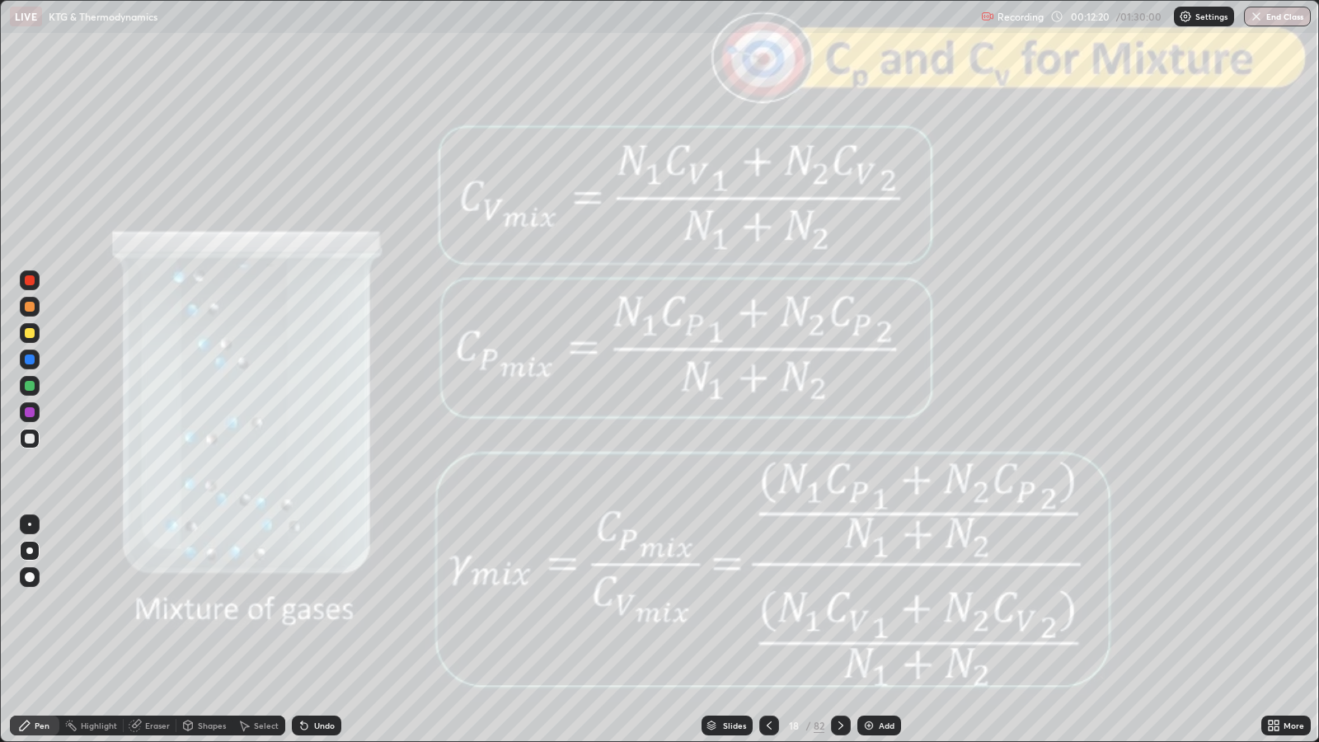
click at [726, 603] on div "Slides" at bounding box center [734, 725] width 23 height 8
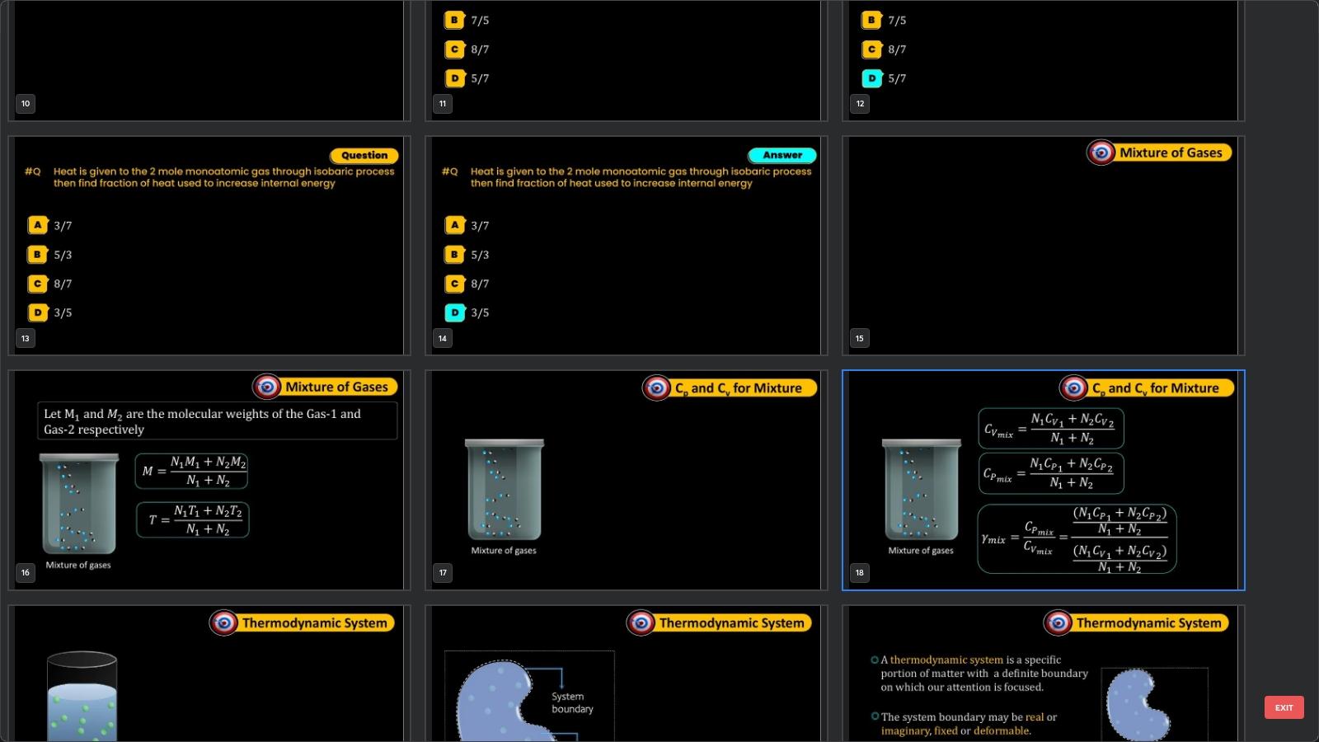
scroll to position [885, 0]
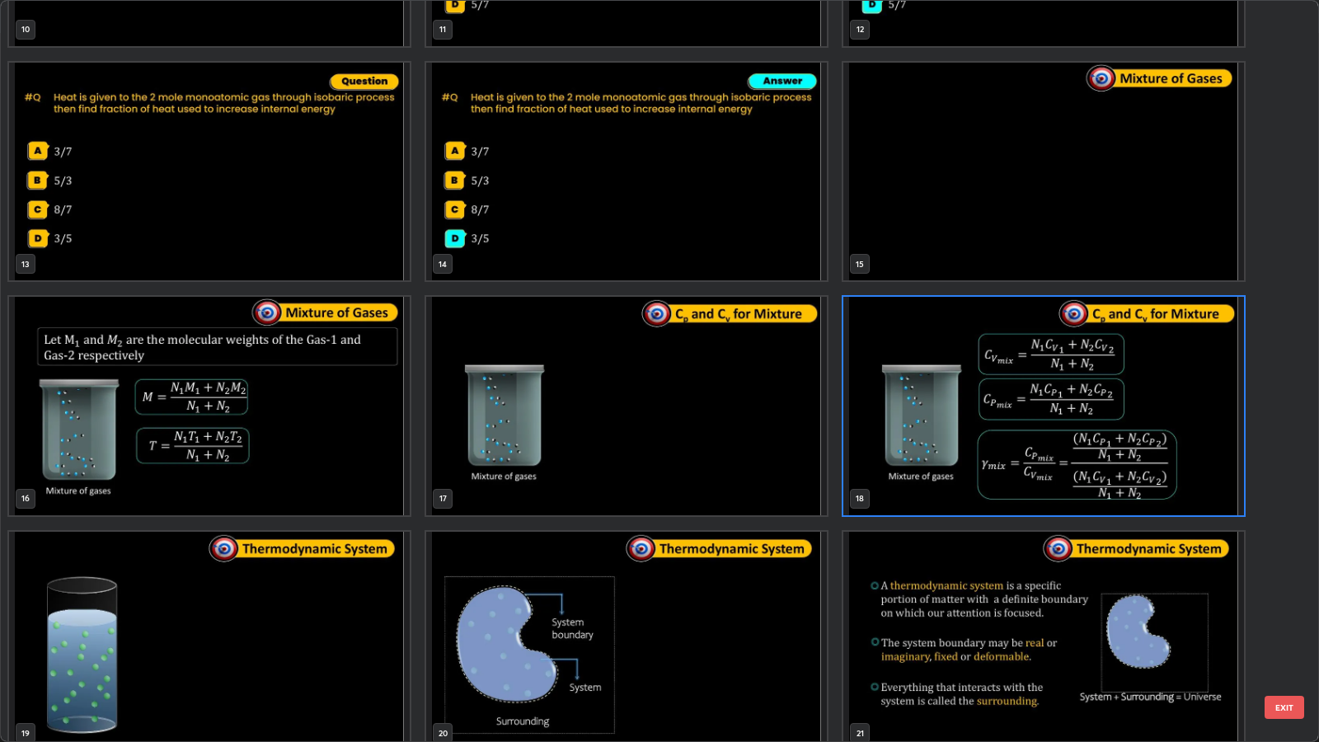
click at [1282, 603] on button "EXIT" at bounding box center [1285, 707] width 40 height 23
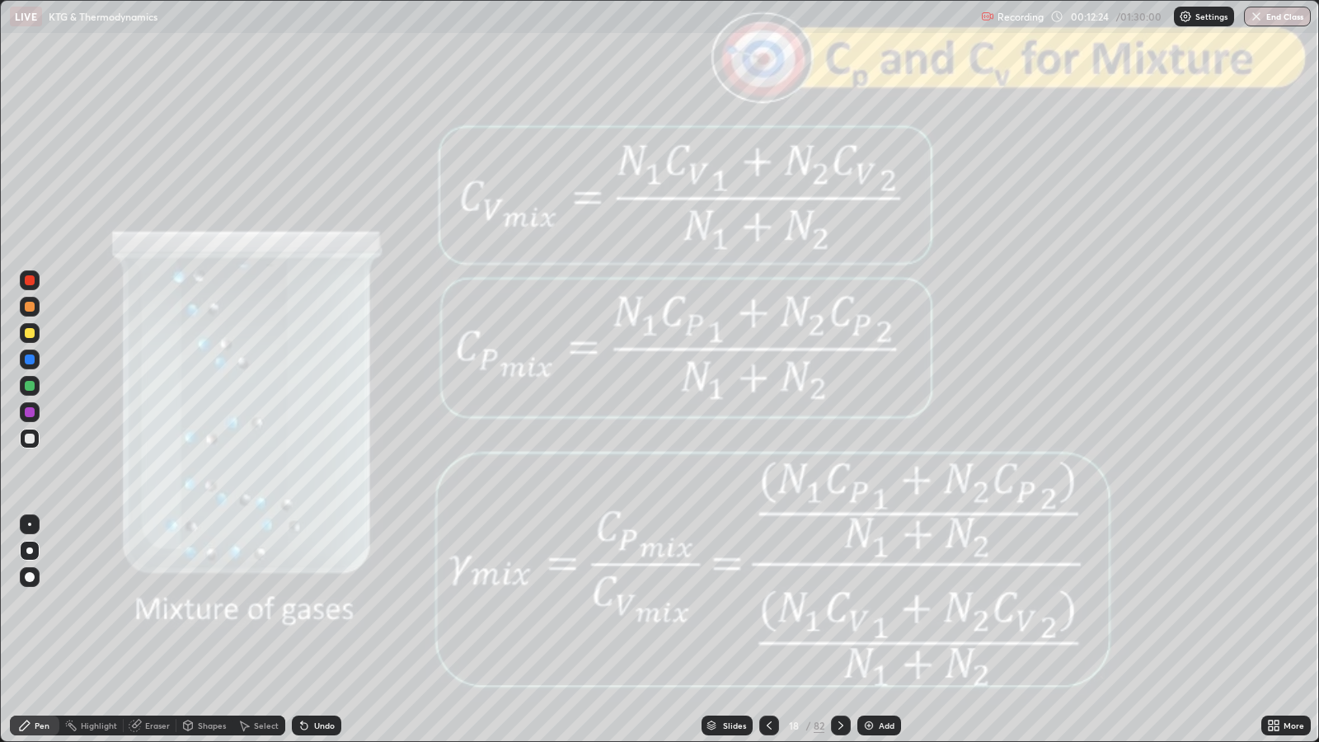
click at [890, 603] on div "Add" at bounding box center [887, 725] width 16 height 8
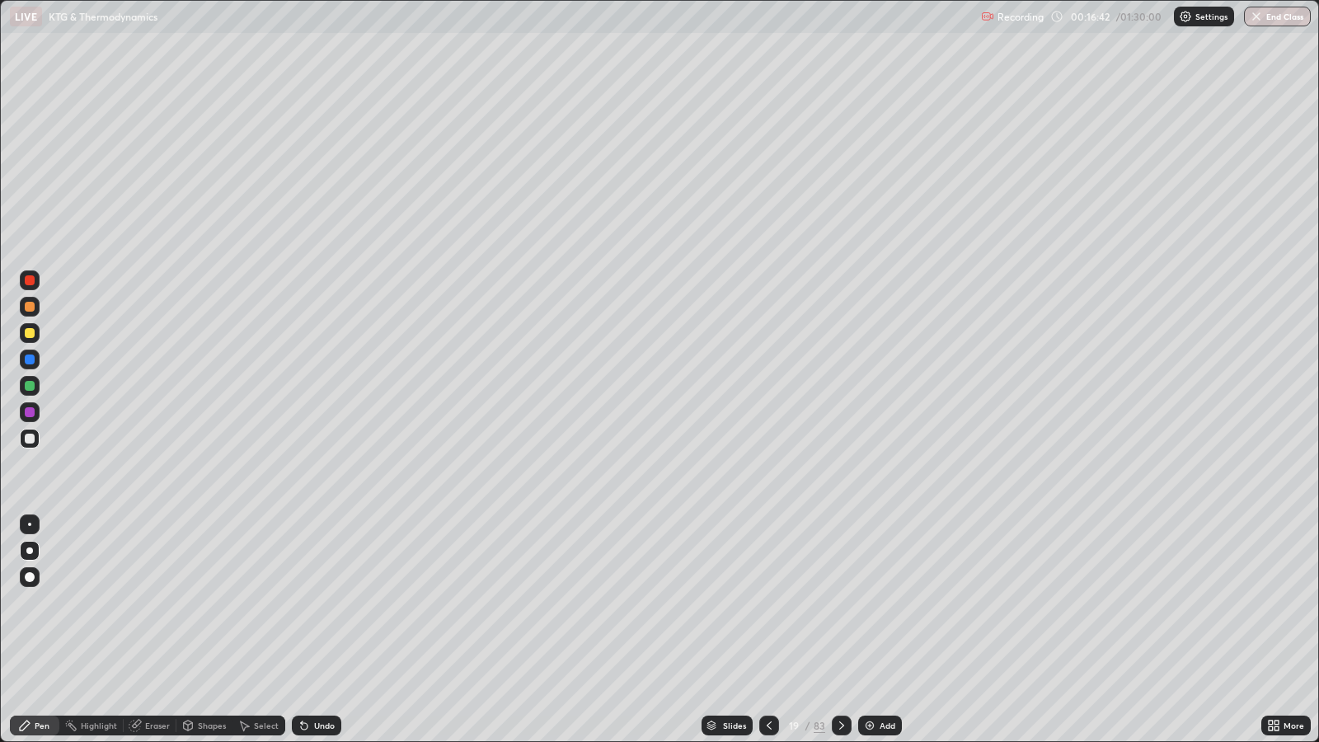
click at [30, 307] on div at bounding box center [30, 307] width 10 height 10
click at [320, 603] on div "Undo" at bounding box center [324, 725] width 21 height 8
click at [322, 603] on div "Undo" at bounding box center [324, 725] width 21 height 8
click at [839, 603] on icon at bounding box center [841, 725] width 13 height 13
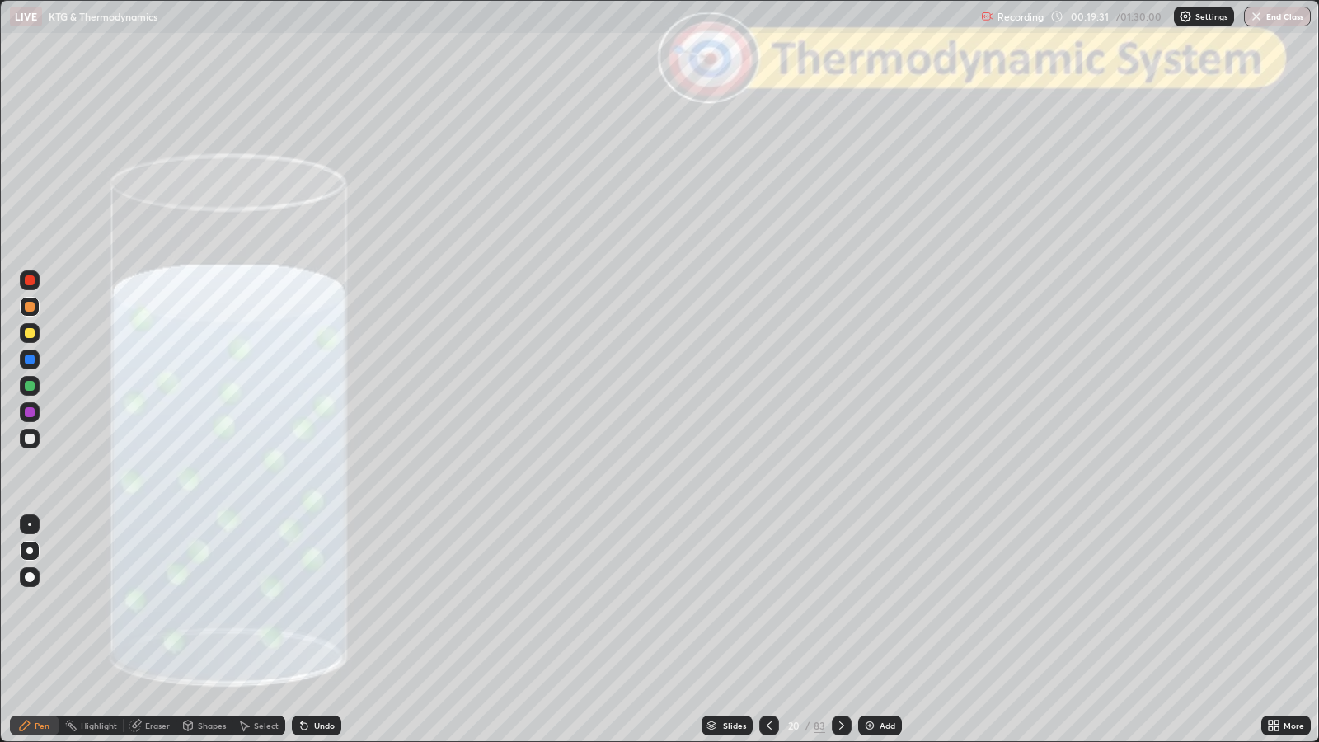
click at [840, 603] on icon at bounding box center [841, 725] width 13 height 13
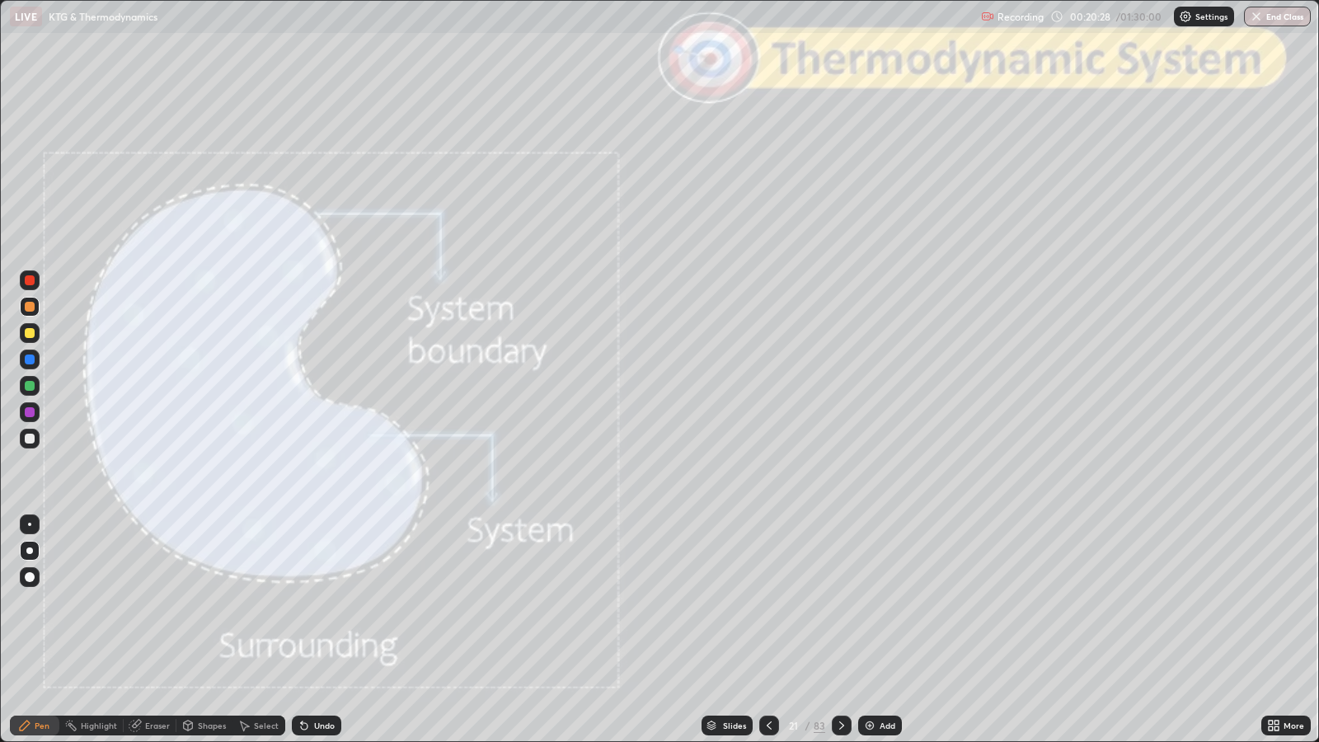
click at [839, 603] on icon at bounding box center [841, 725] width 13 height 13
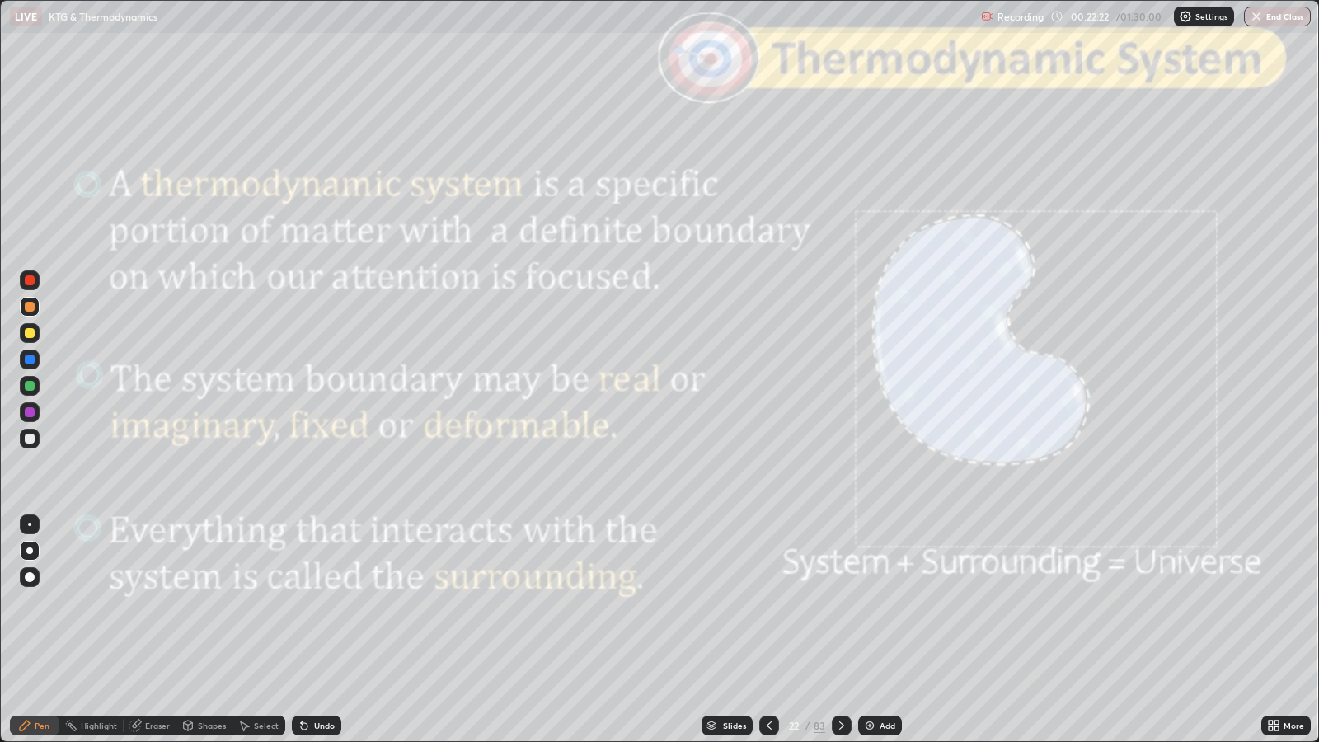
click at [841, 603] on icon at bounding box center [841, 725] width 13 height 13
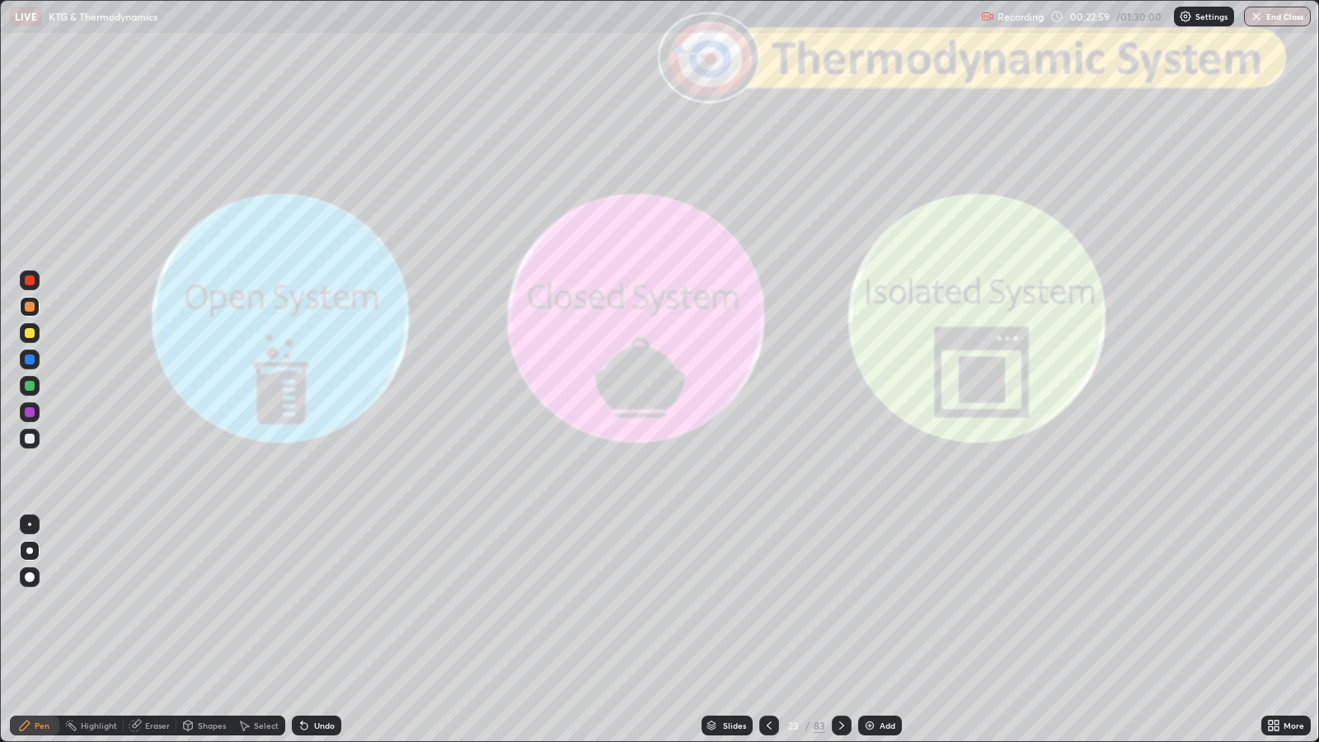
click at [844, 603] on icon at bounding box center [841, 725] width 13 height 13
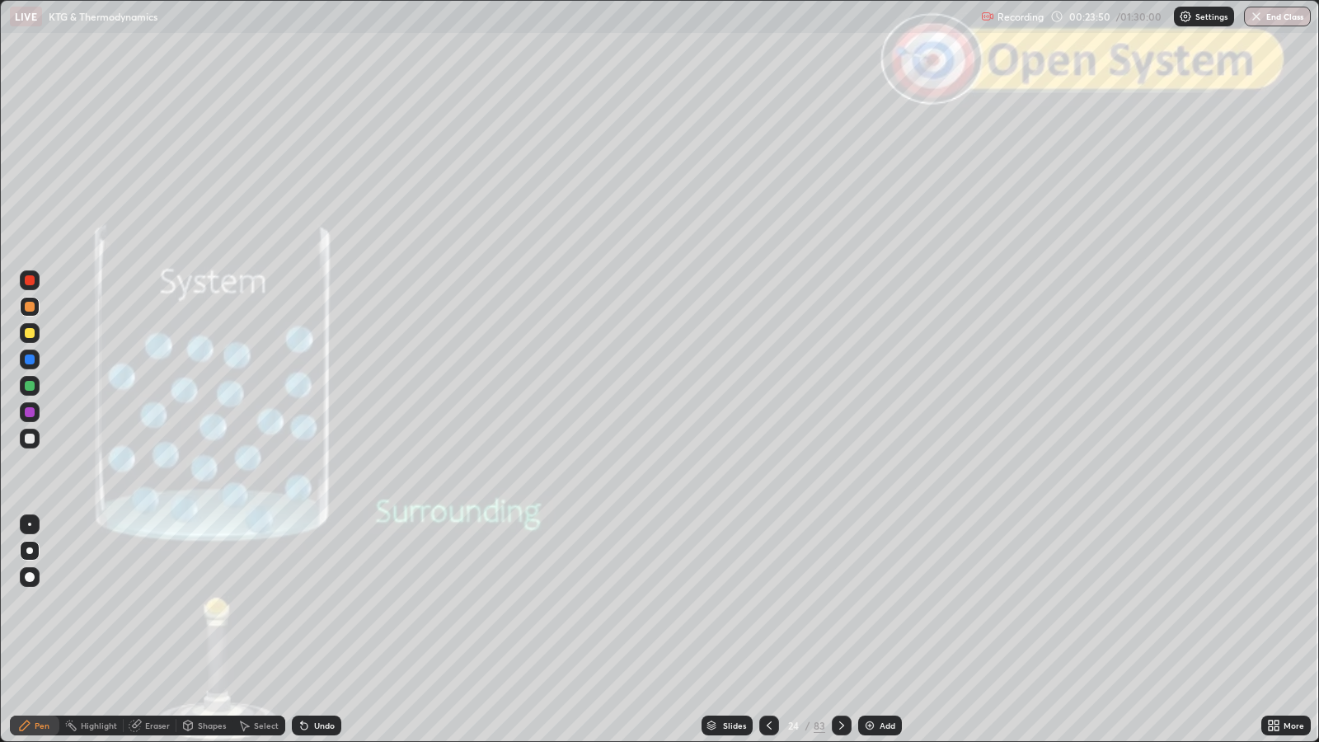
click at [839, 603] on icon at bounding box center [841, 725] width 13 height 13
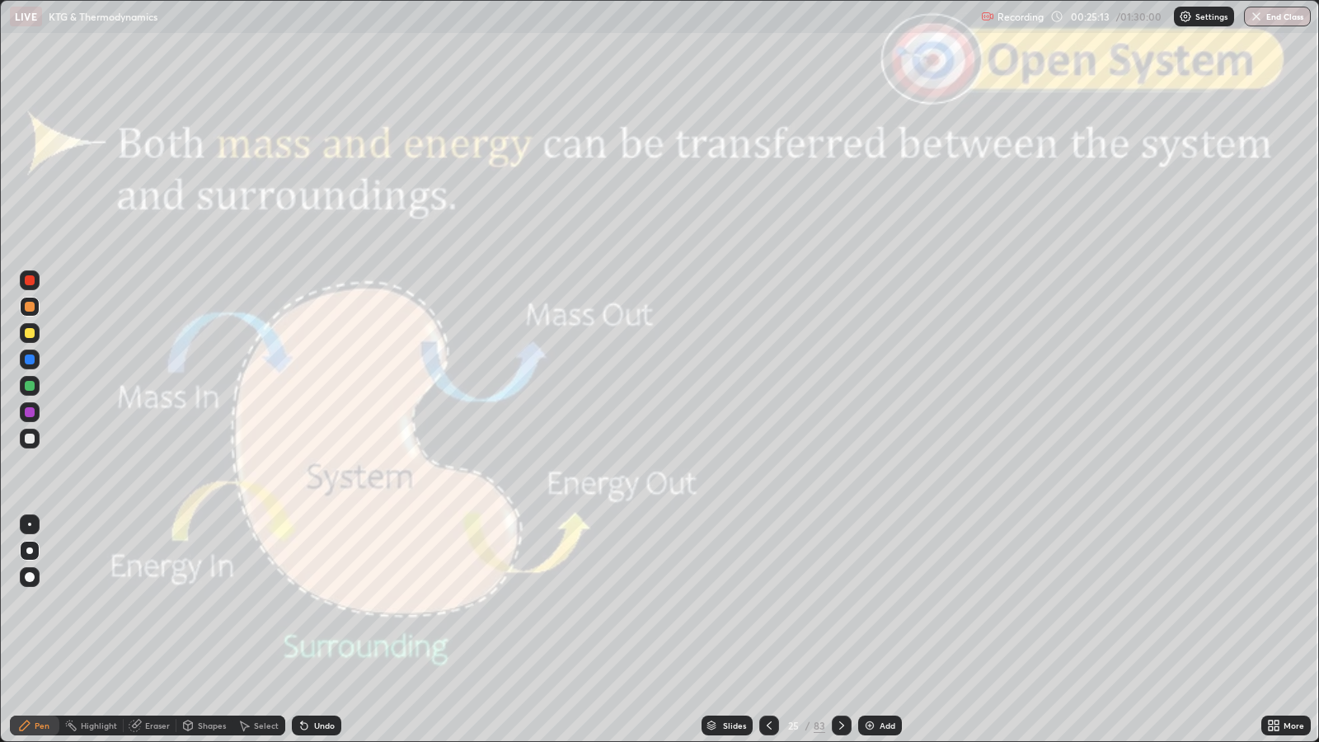
click at [839, 603] on icon at bounding box center [841, 725] width 13 height 13
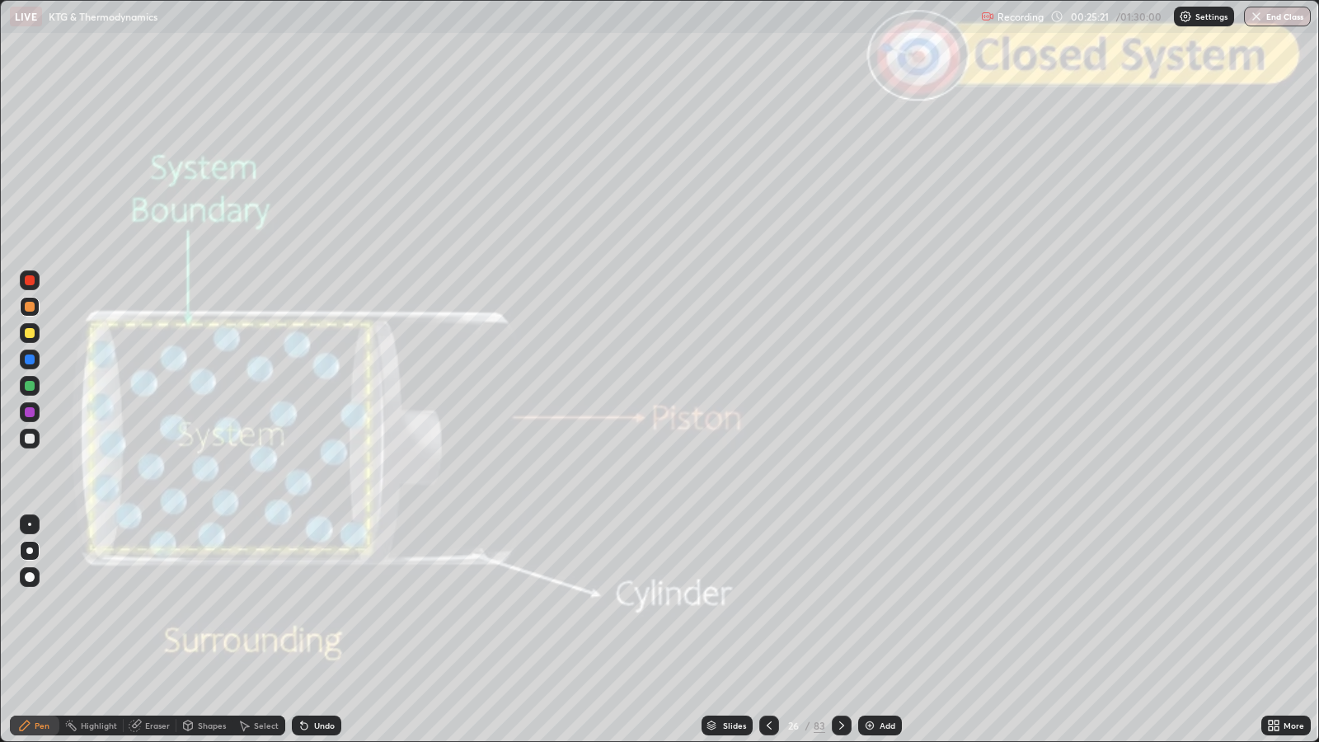
click at [208, 603] on div "Shapes" at bounding box center [212, 725] width 28 height 8
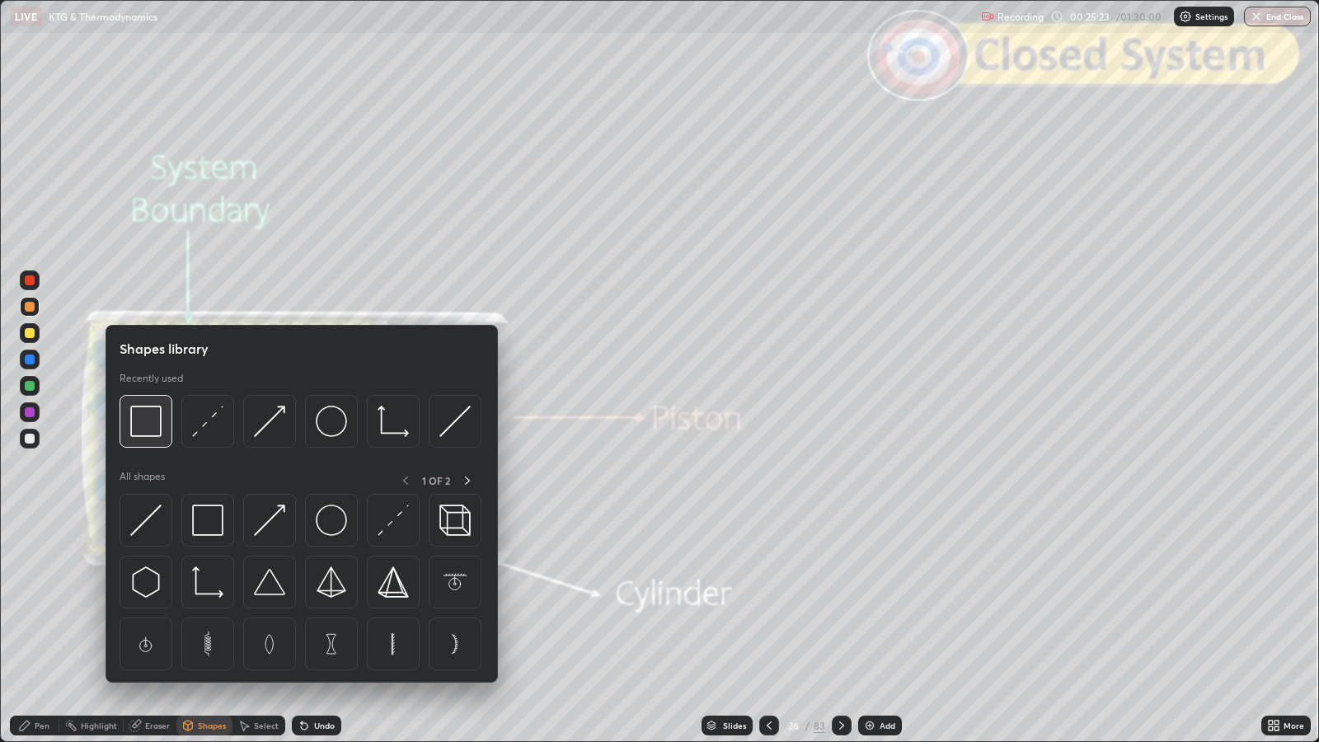
click at [146, 425] on img at bounding box center [145, 421] width 31 height 31
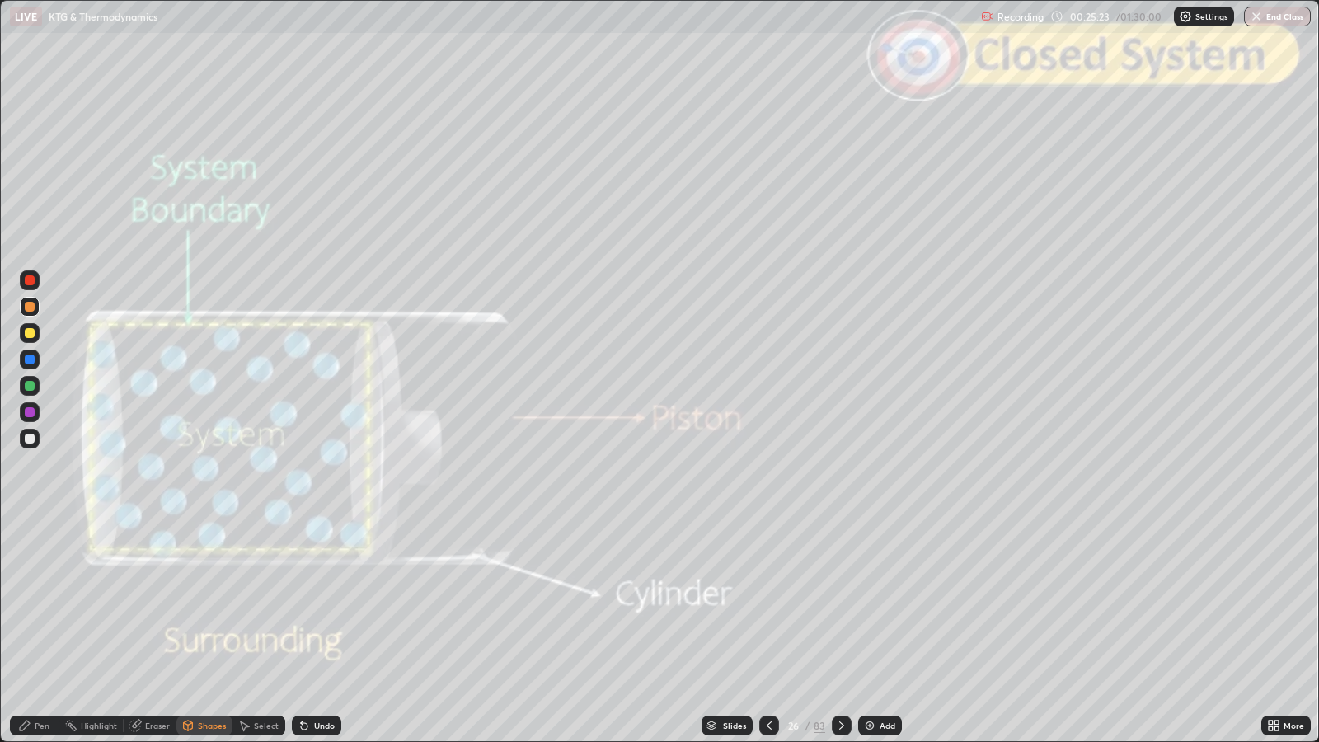
click at [34, 284] on div at bounding box center [30, 280] width 20 height 20
click at [319, 603] on div "Undo" at bounding box center [324, 725] width 21 height 8
click at [324, 603] on div "Undo" at bounding box center [324, 725] width 21 height 8
click at [40, 603] on div "Pen" at bounding box center [42, 725] width 15 height 8
click at [839, 603] on icon at bounding box center [841, 725] width 13 height 13
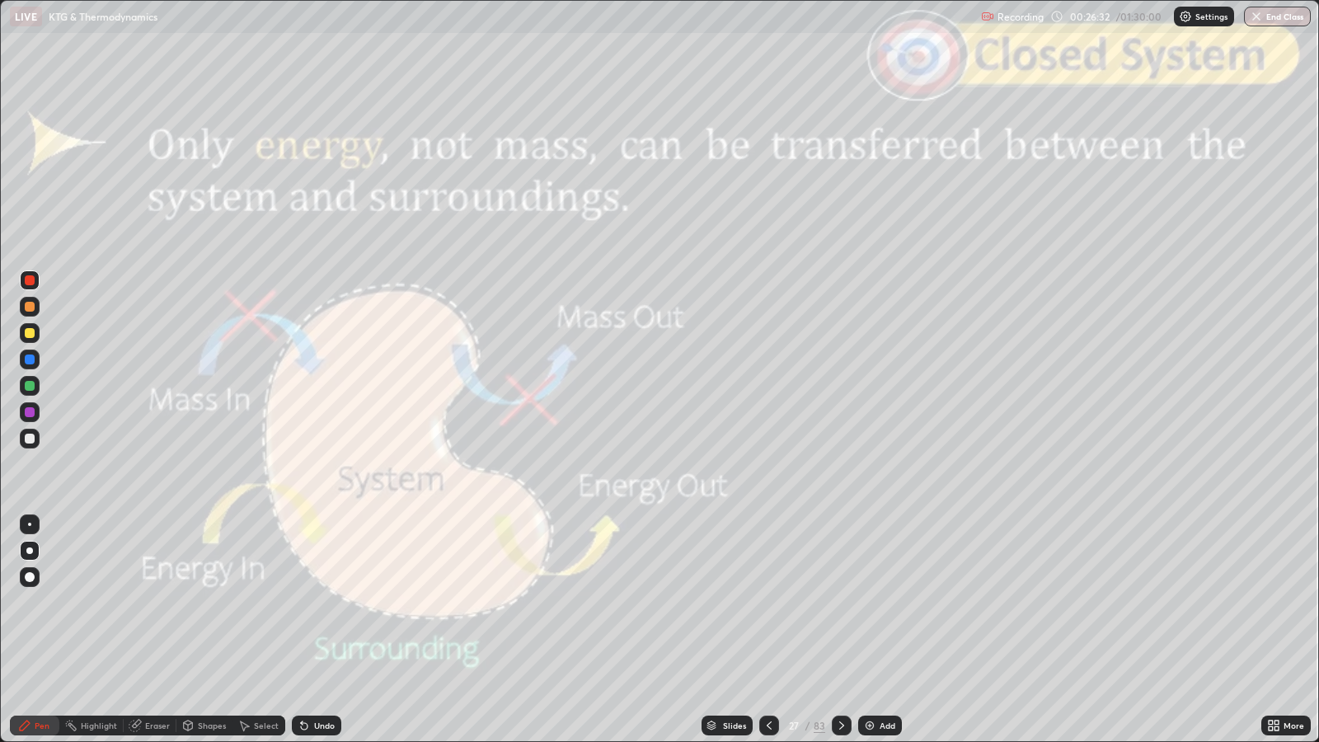
click at [767, 603] on icon at bounding box center [769, 725] width 13 height 13
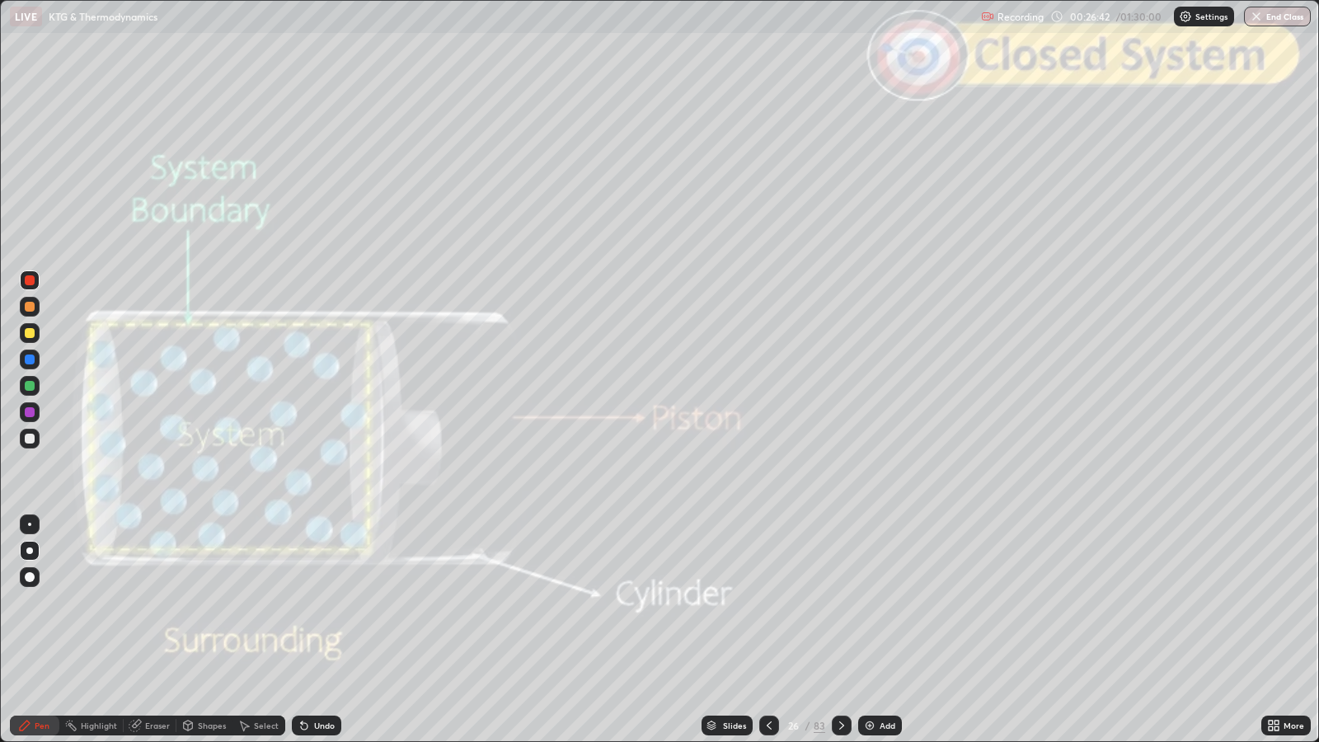
click at [33, 439] on div at bounding box center [30, 439] width 10 height 10
click at [839, 603] on icon at bounding box center [841, 725] width 13 height 13
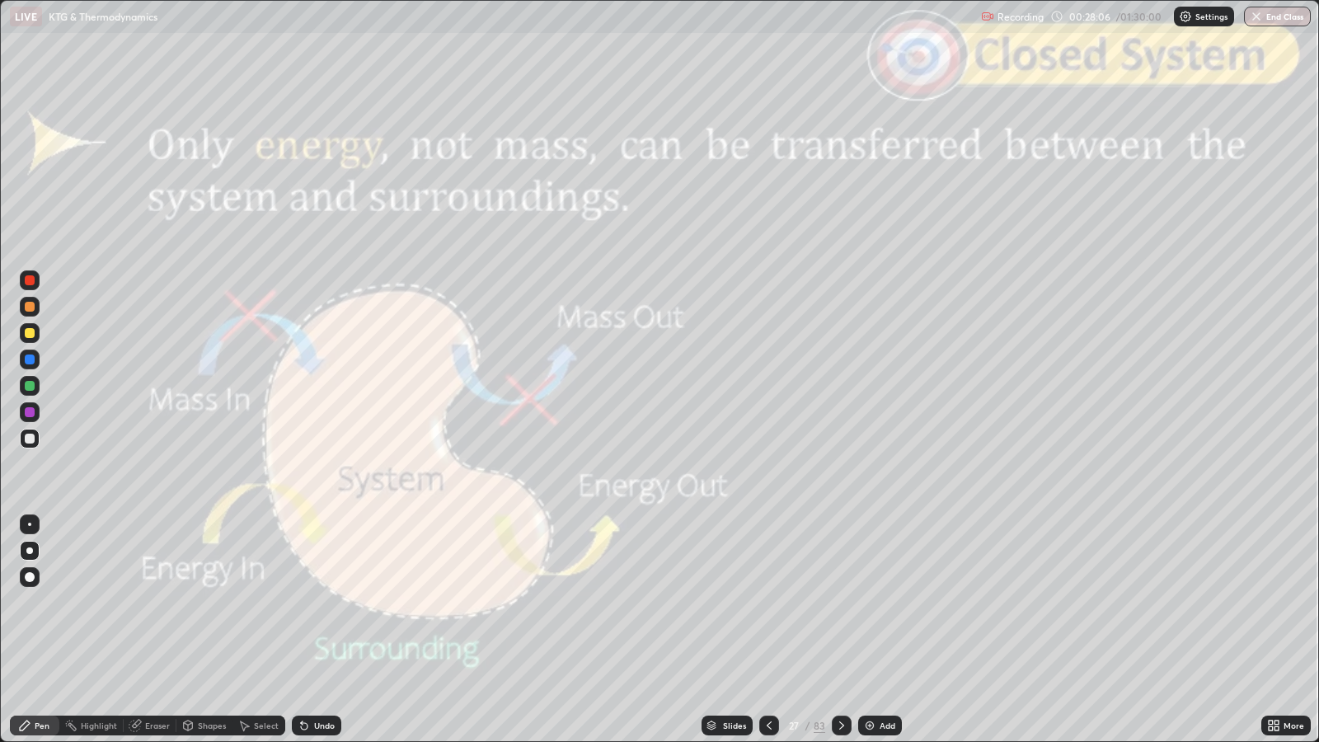
click at [839, 603] on icon at bounding box center [841, 725] width 13 height 13
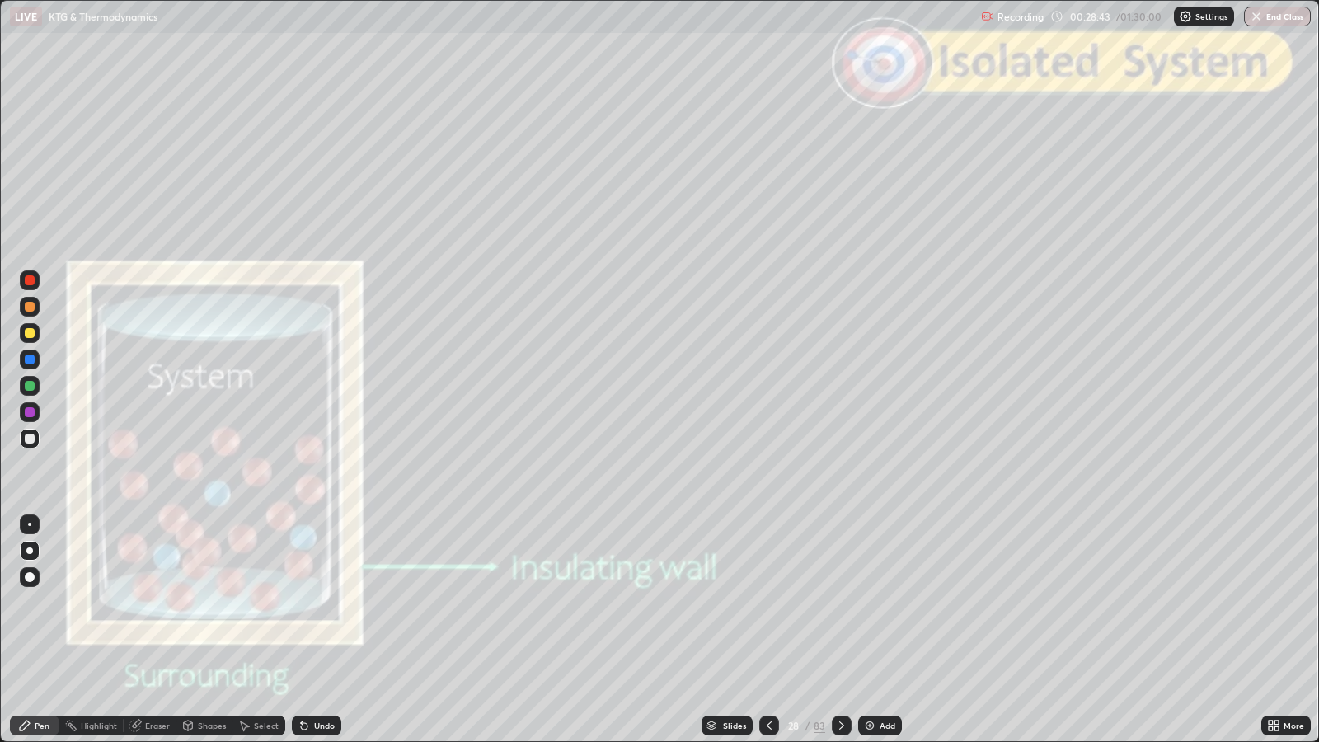
click at [842, 603] on icon at bounding box center [841, 725] width 13 height 13
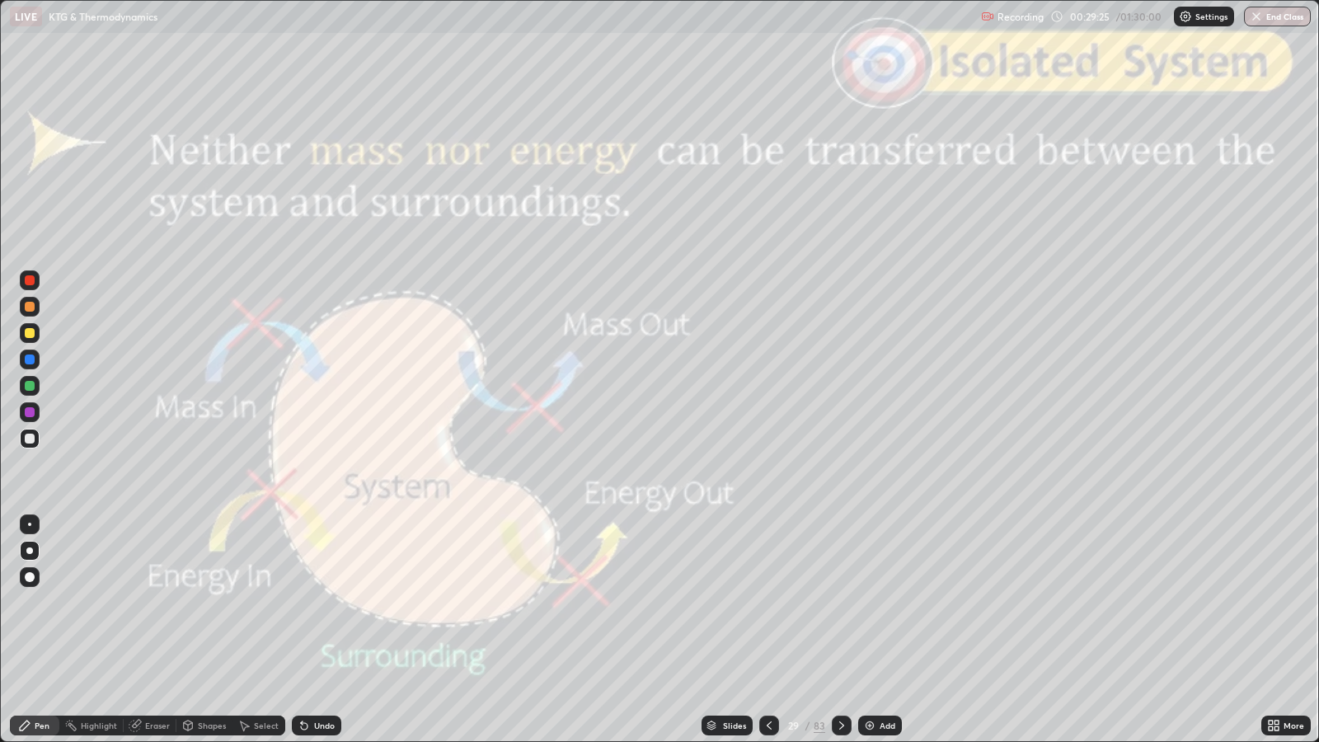
click at [840, 603] on icon at bounding box center [841, 725] width 13 height 13
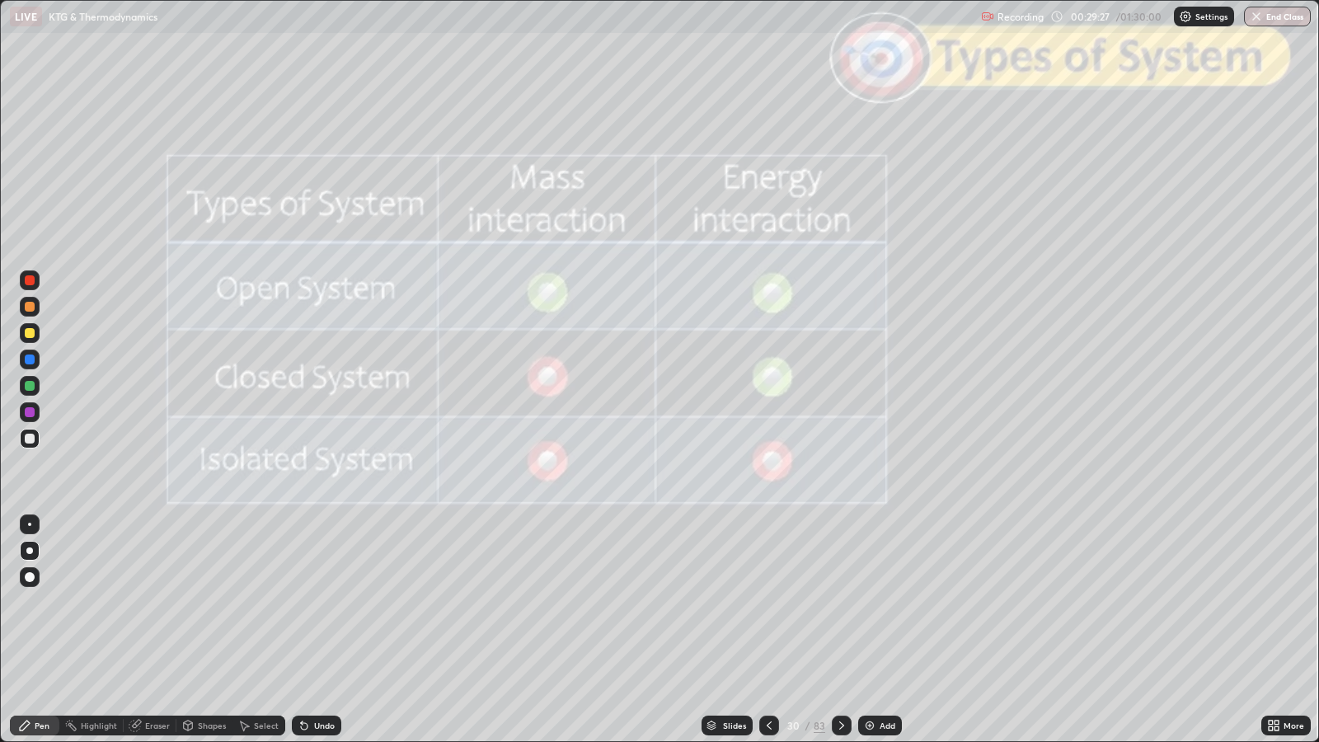
click at [770, 603] on icon at bounding box center [769, 725] width 13 height 13
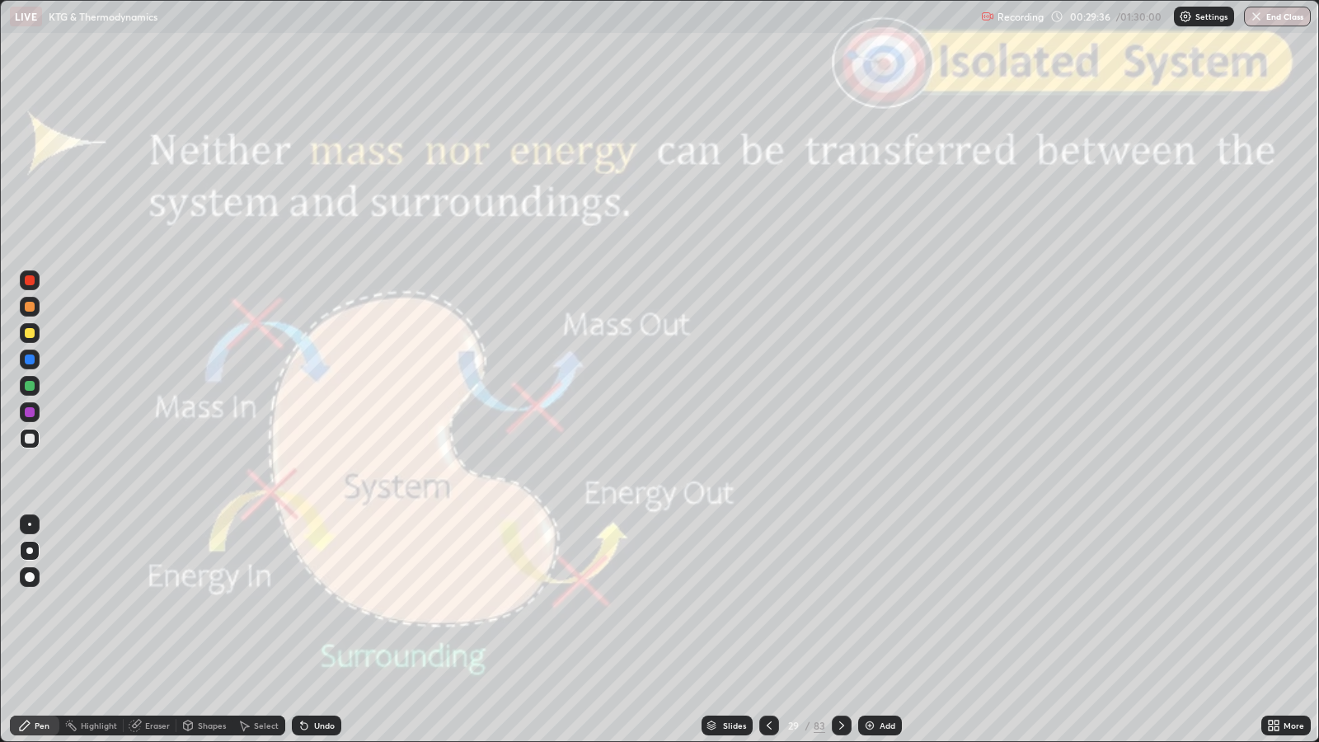
click at [840, 603] on icon at bounding box center [841, 725] width 13 height 13
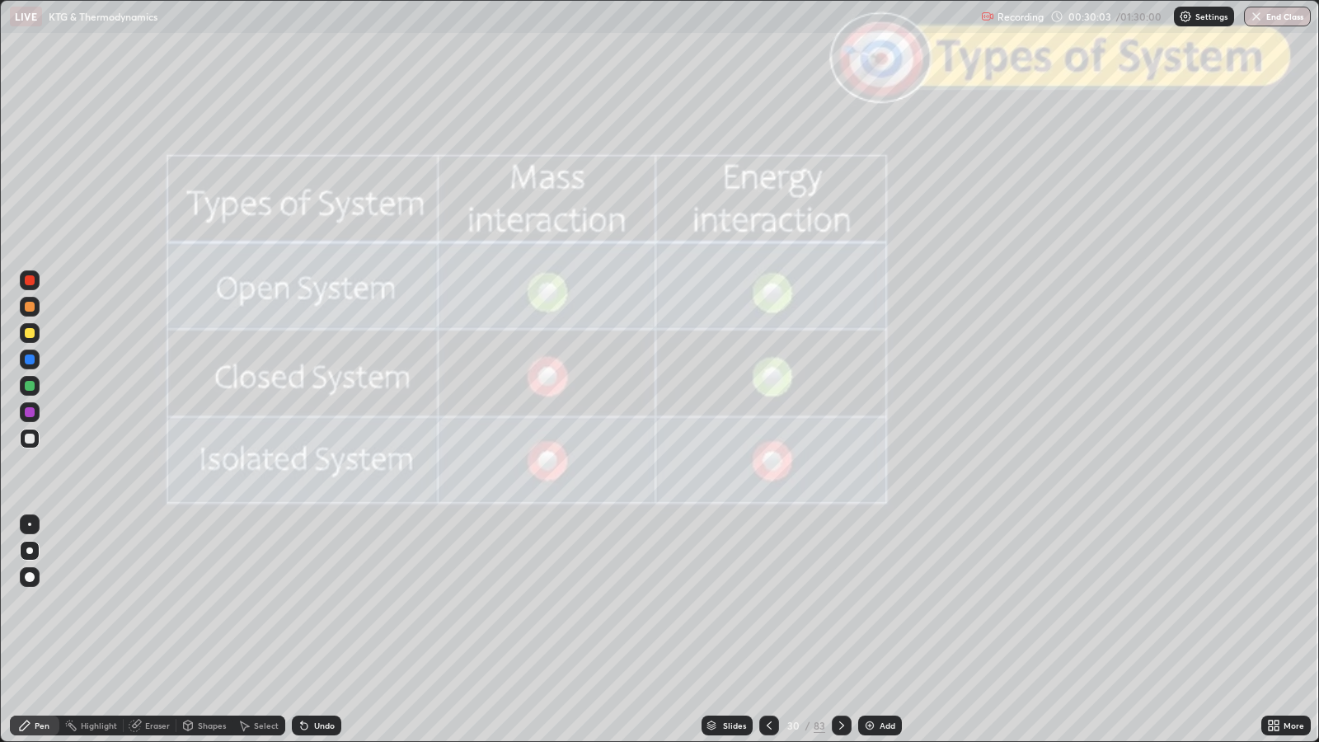
click at [840, 603] on icon at bounding box center [841, 725] width 13 height 13
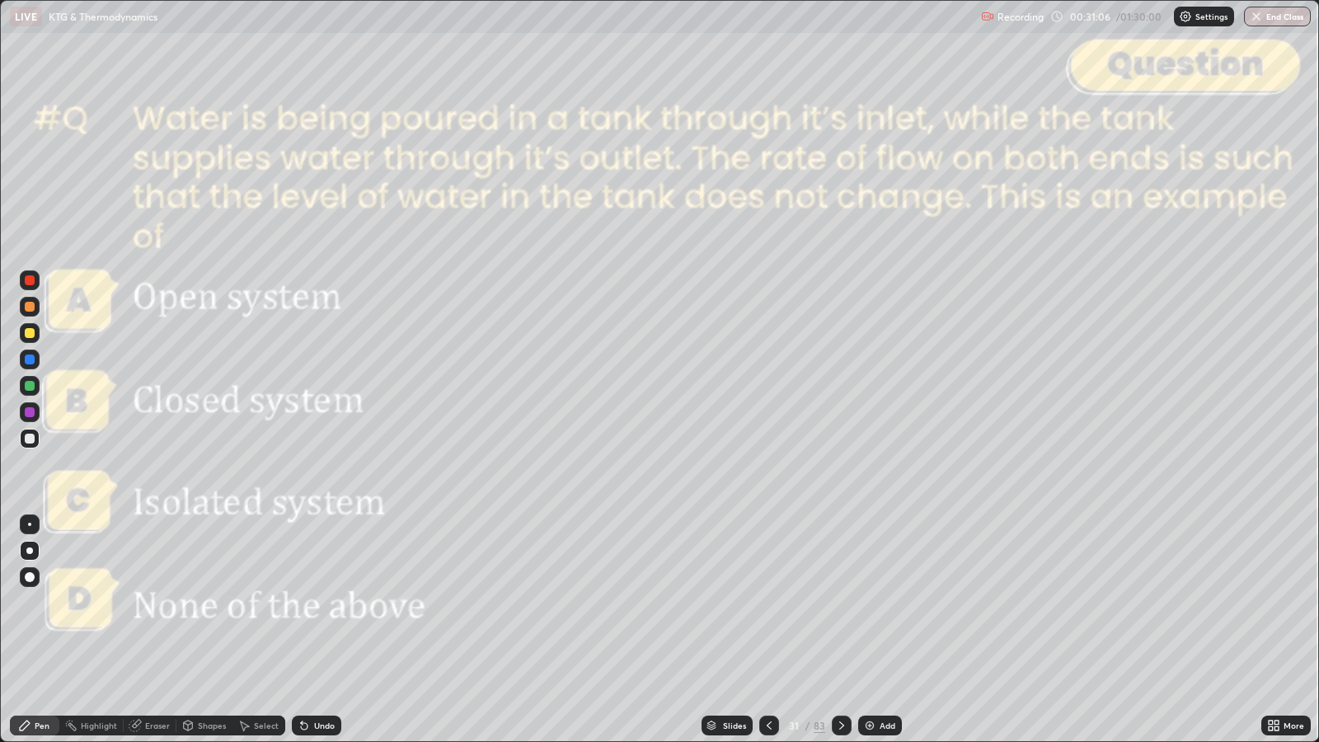
click at [841, 603] on icon at bounding box center [841, 725] width 13 height 13
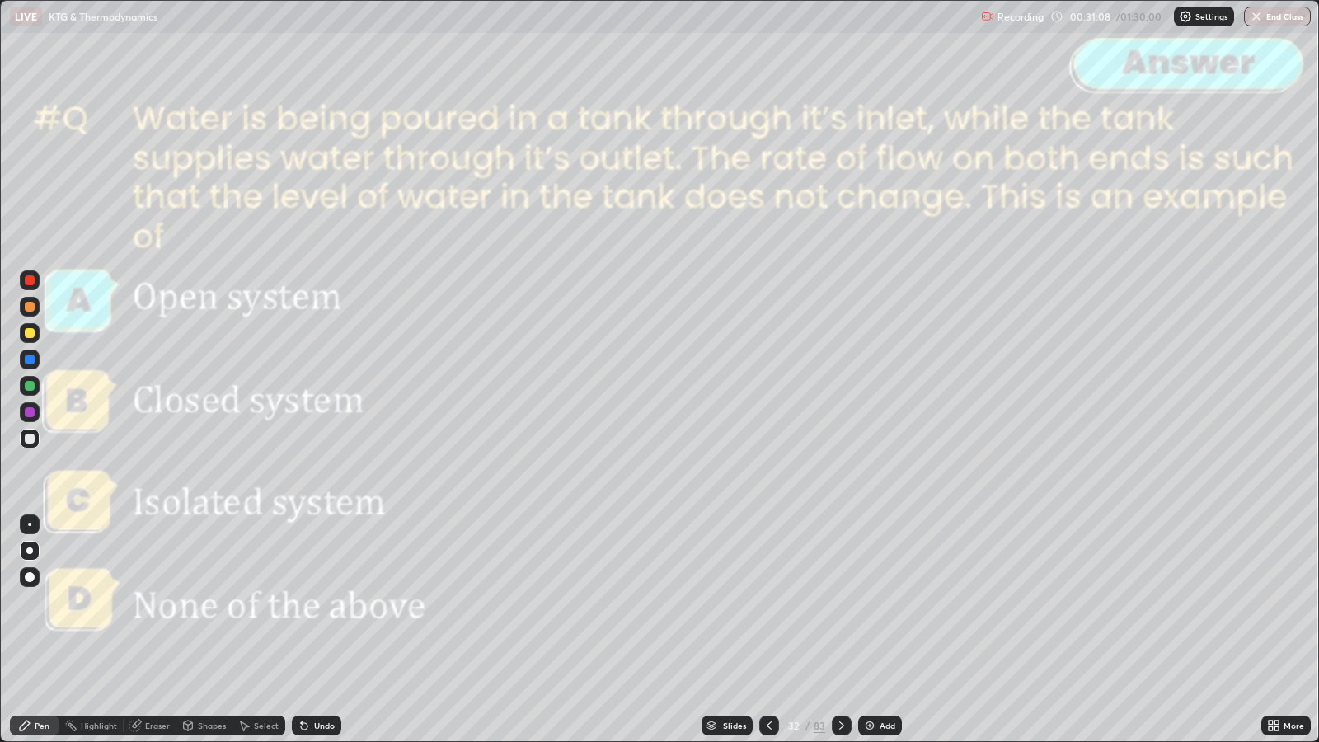
click at [839, 603] on div at bounding box center [842, 726] width 20 height 20
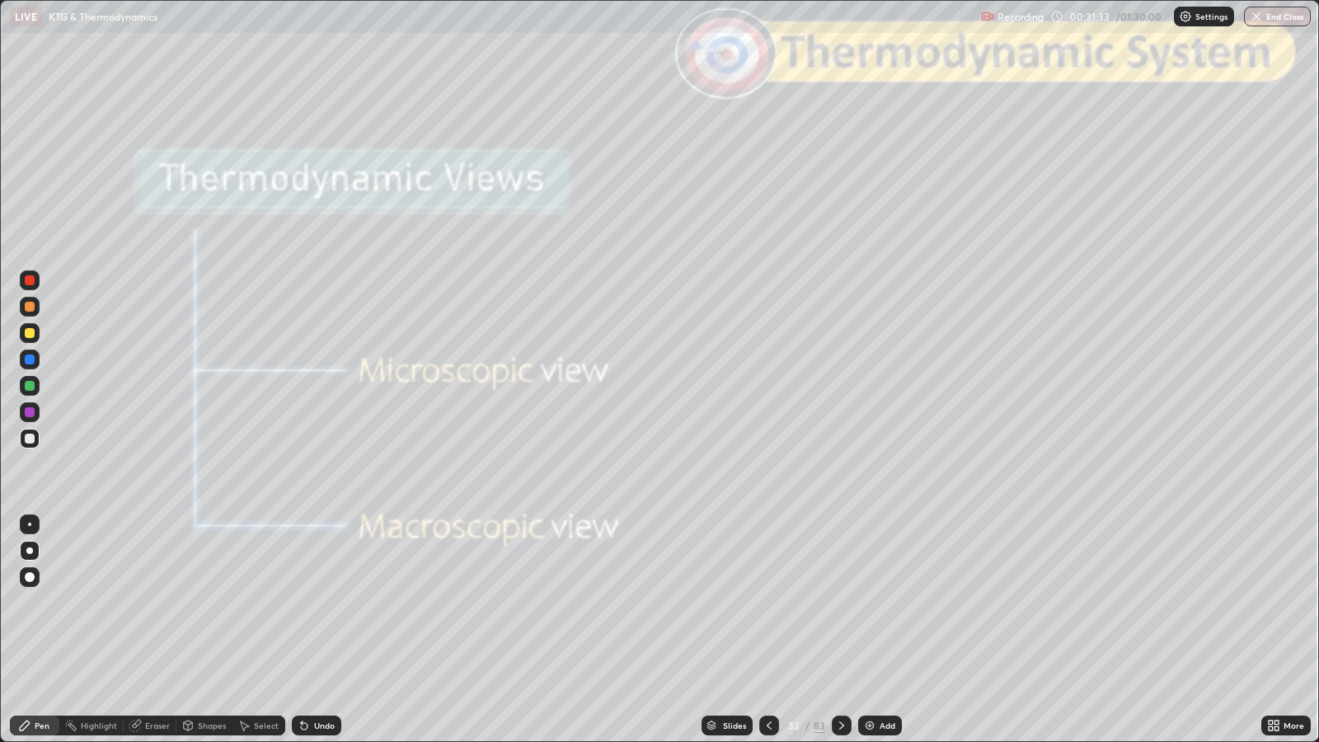
click at [206, 603] on div "Shapes" at bounding box center [212, 725] width 28 height 8
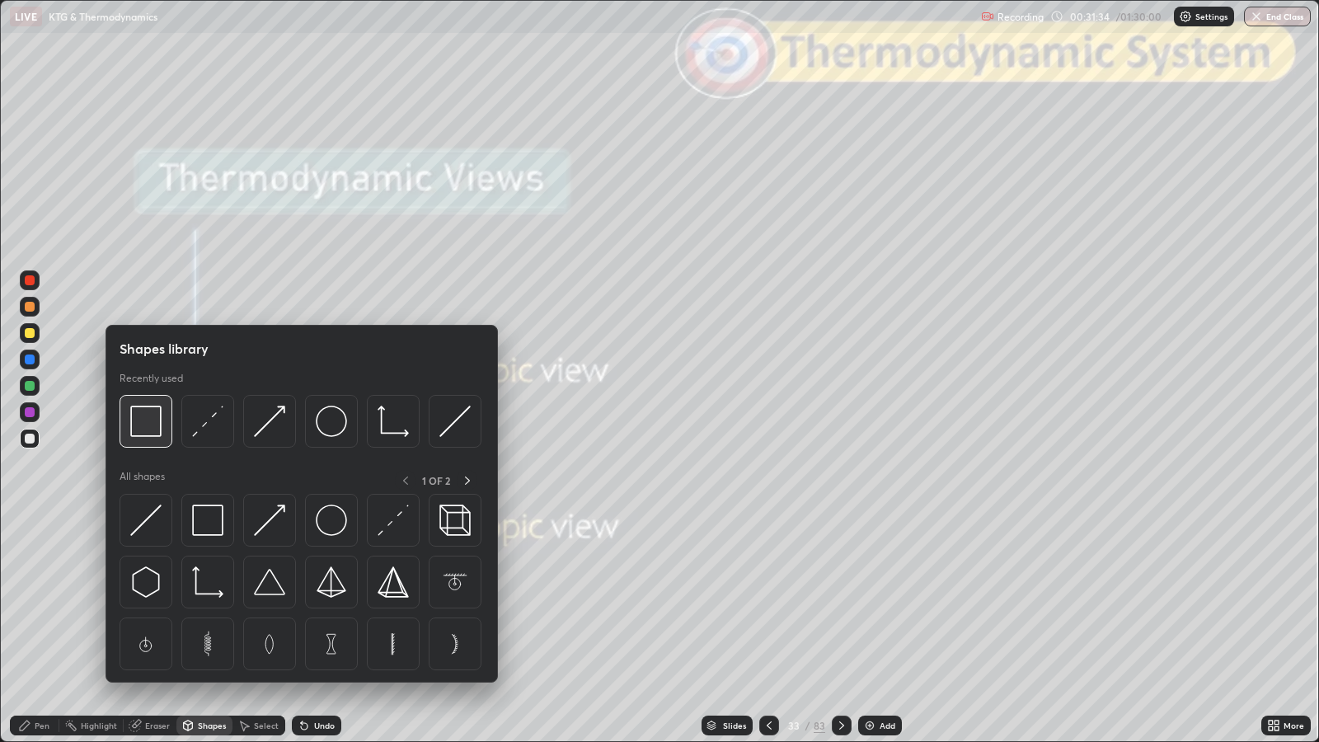
click at [150, 432] on img at bounding box center [145, 421] width 31 height 31
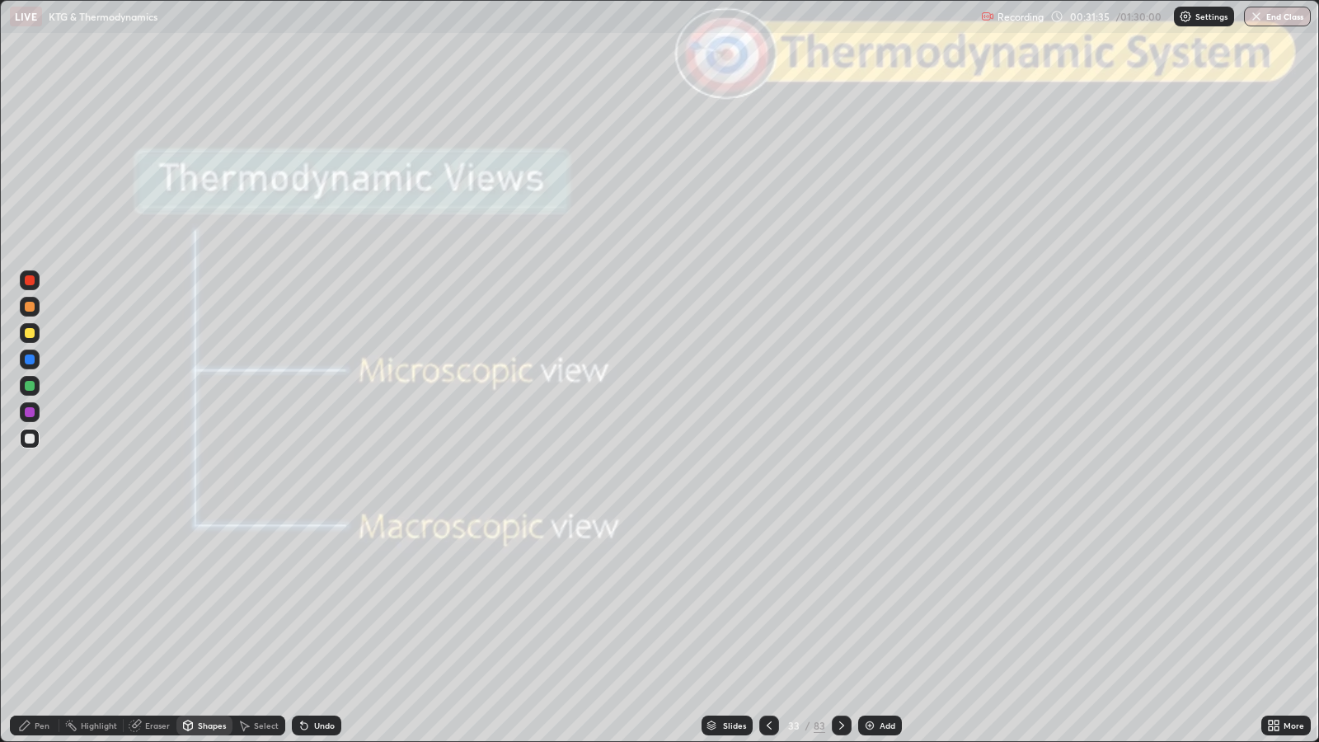
click at [30, 280] on div at bounding box center [30, 280] width 10 height 10
click at [44, 603] on div "Pen" at bounding box center [42, 725] width 15 height 8
click at [204, 603] on div "Shapes" at bounding box center [212, 725] width 28 height 8
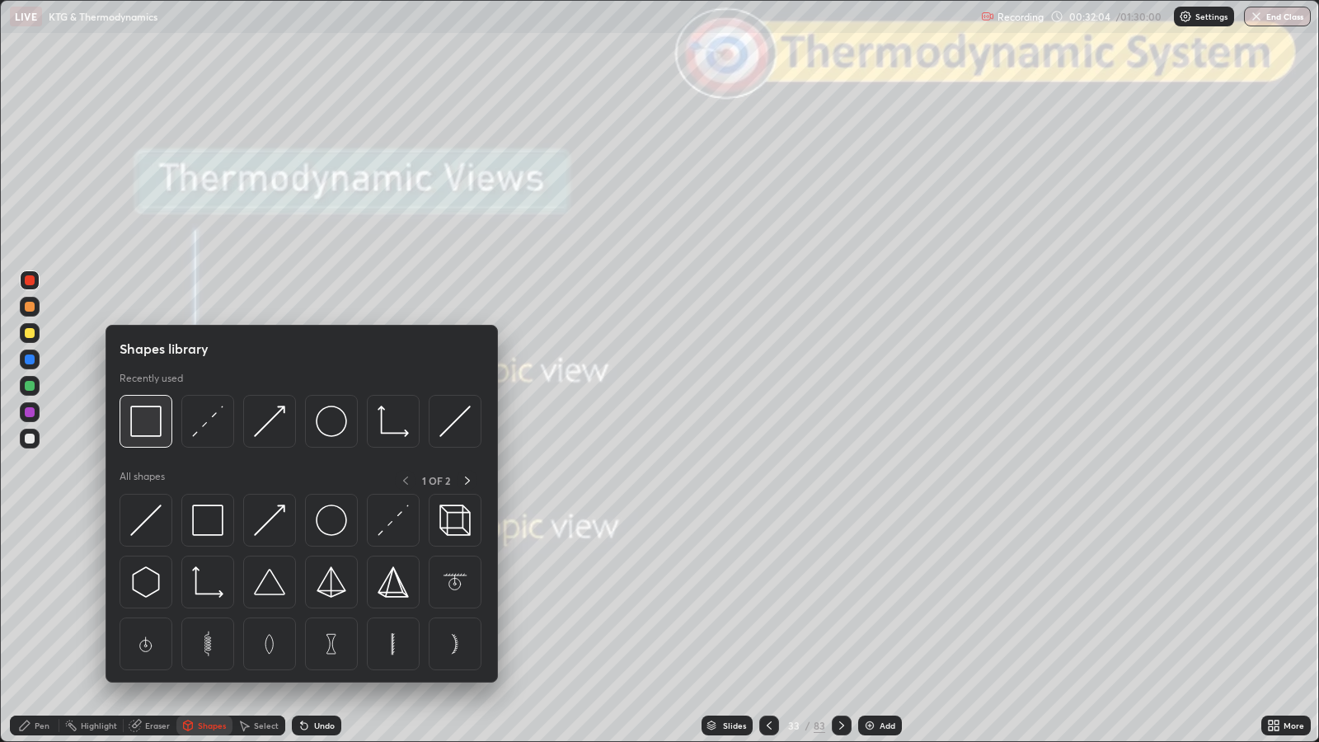
click at [136, 417] on img at bounding box center [145, 421] width 31 height 31
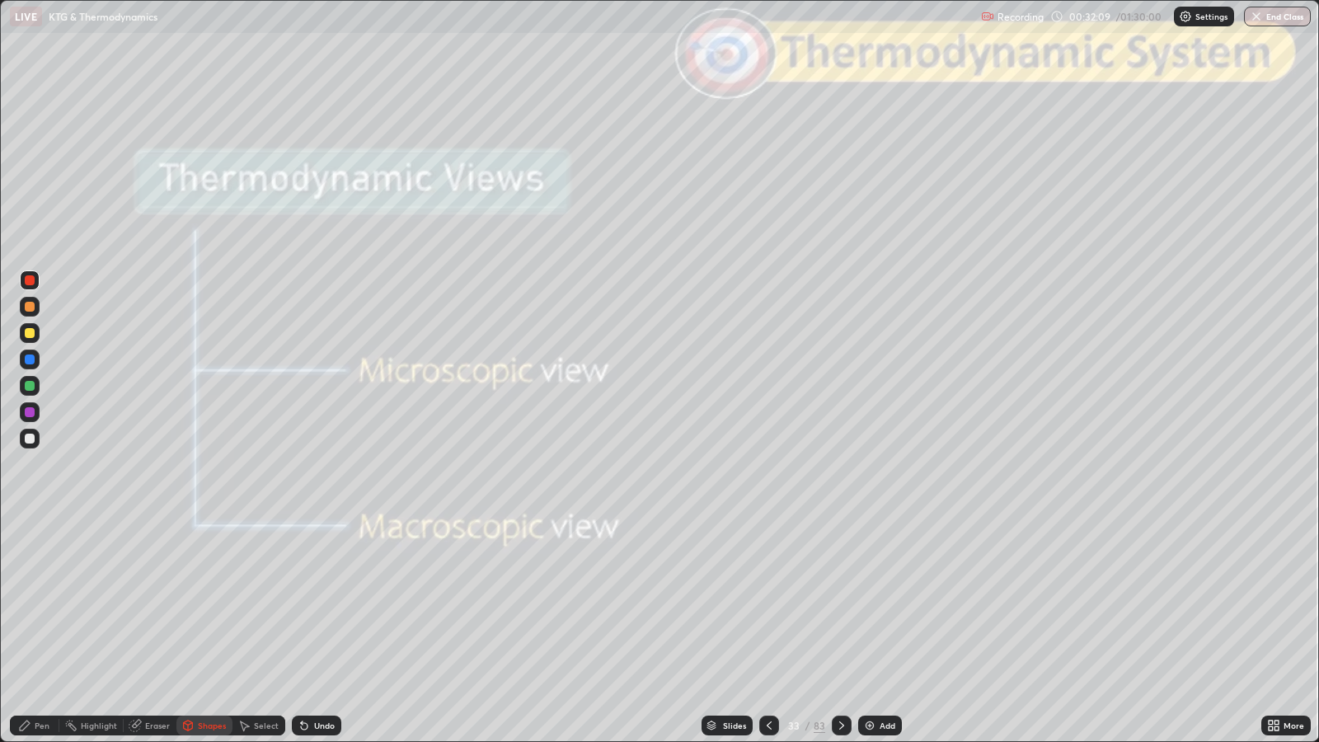
click at [48, 603] on div "Pen" at bounding box center [34, 726] width 49 height 20
click at [33, 441] on div at bounding box center [30, 439] width 10 height 10
click at [844, 603] on icon at bounding box center [841, 725] width 13 height 13
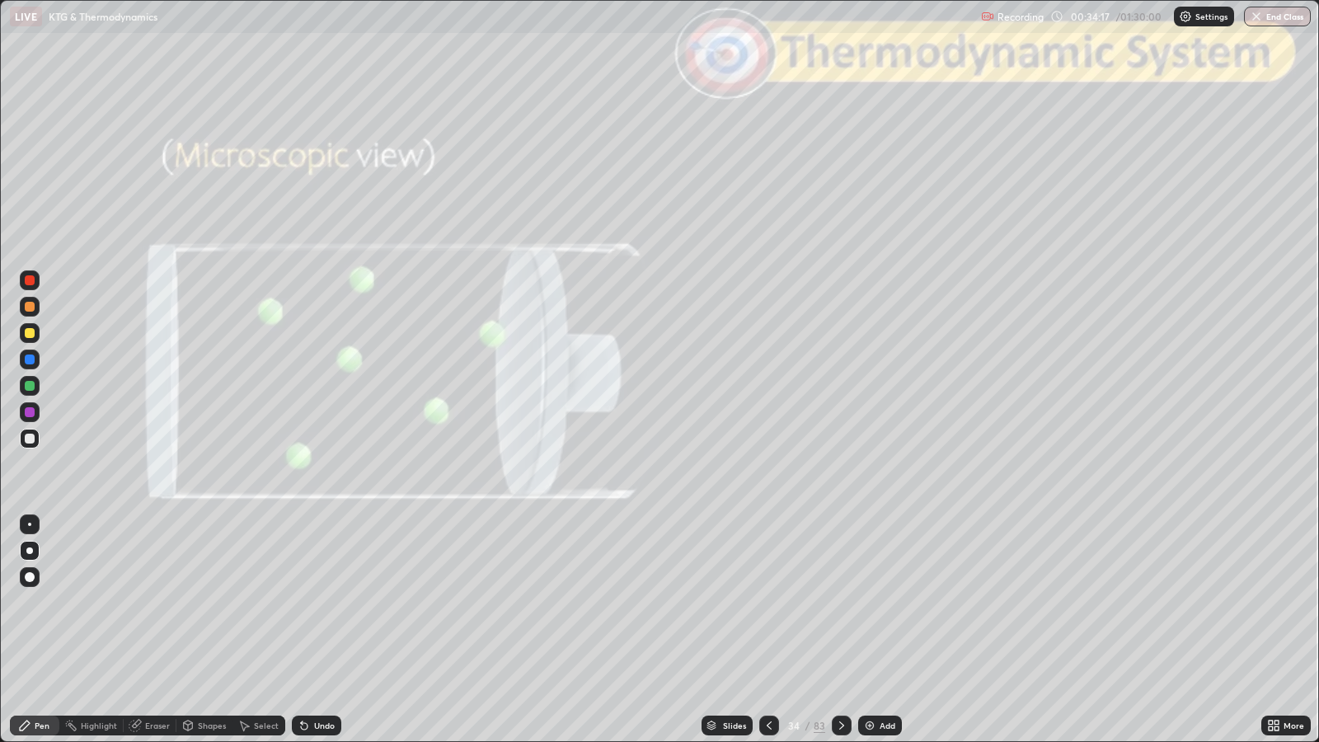
click at [842, 603] on icon at bounding box center [841, 725] width 13 height 13
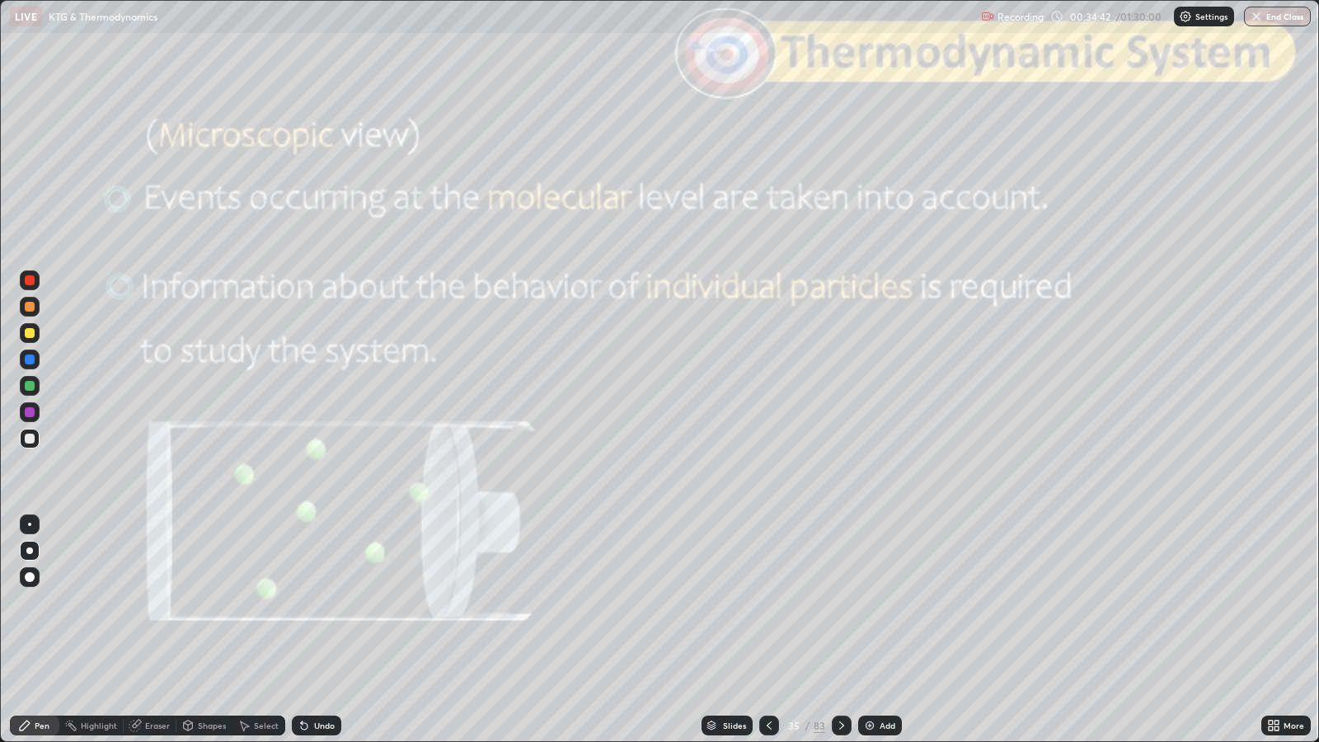
click at [839, 603] on icon at bounding box center [841, 725] width 13 height 13
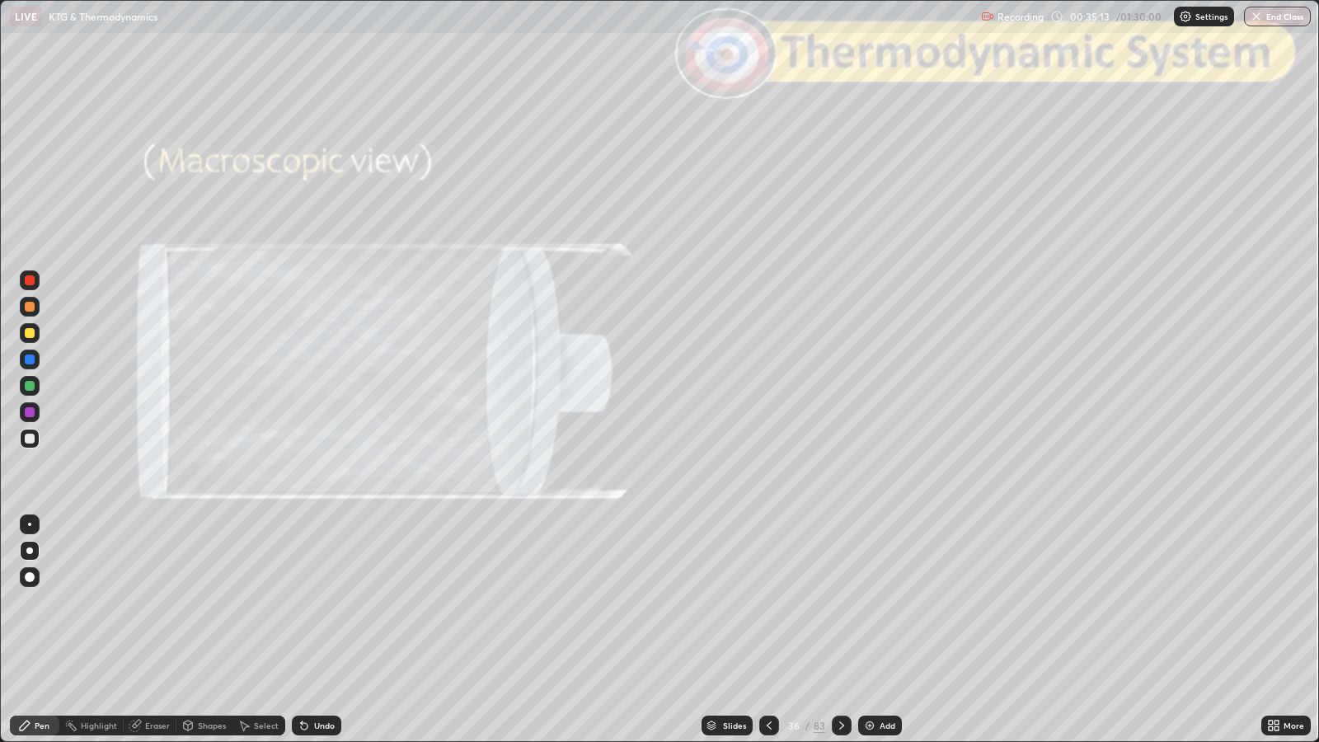
click at [839, 603] on icon at bounding box center [841, 725] width 13 height 13
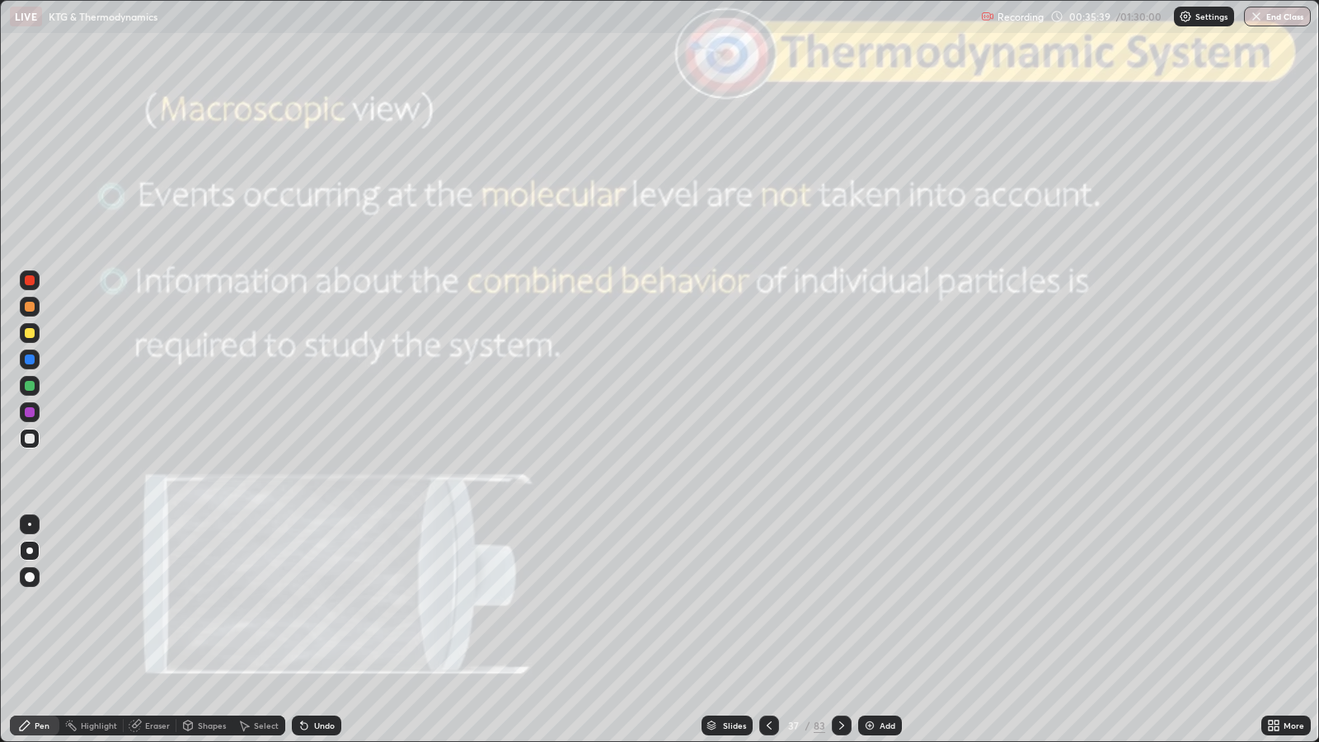
click at [839, 603] on icon at bounding box center [841, 725] width 13 height 13
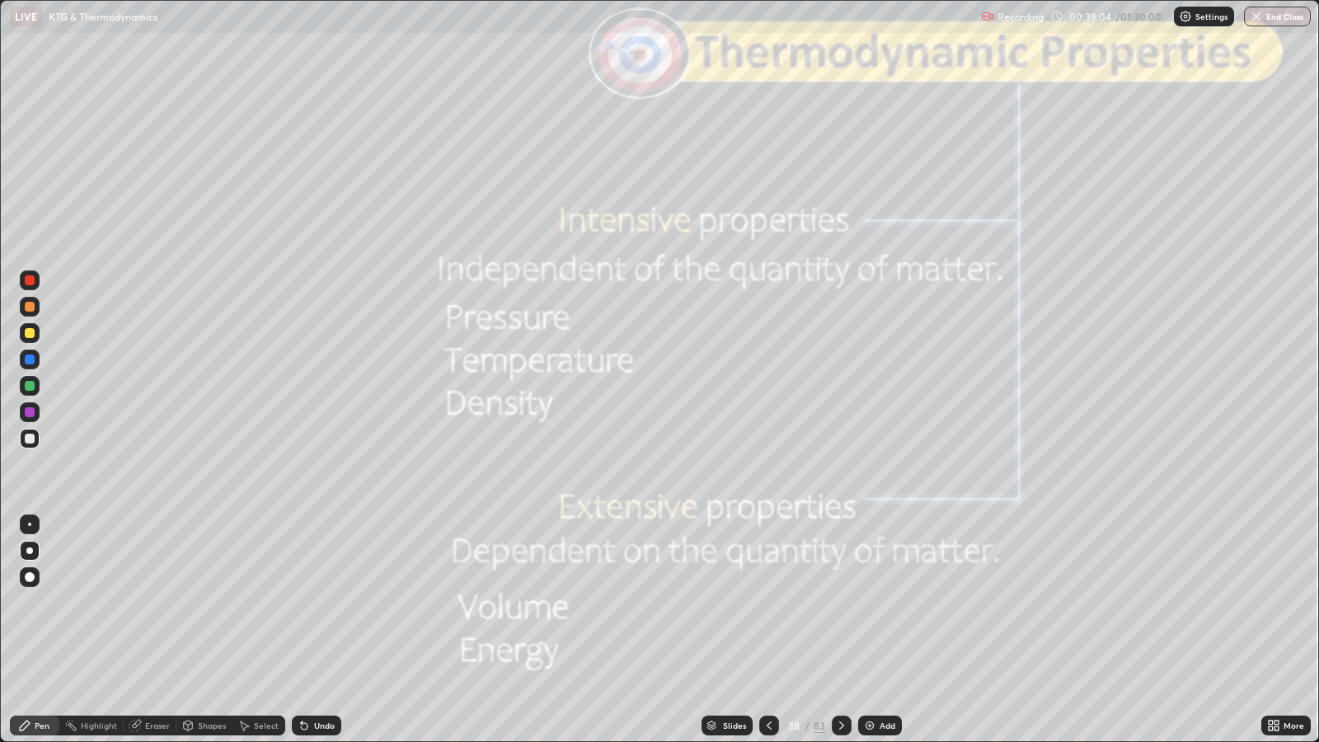
click at [840, 603] on icon at bounding box center [841, 725] width 13 height 13
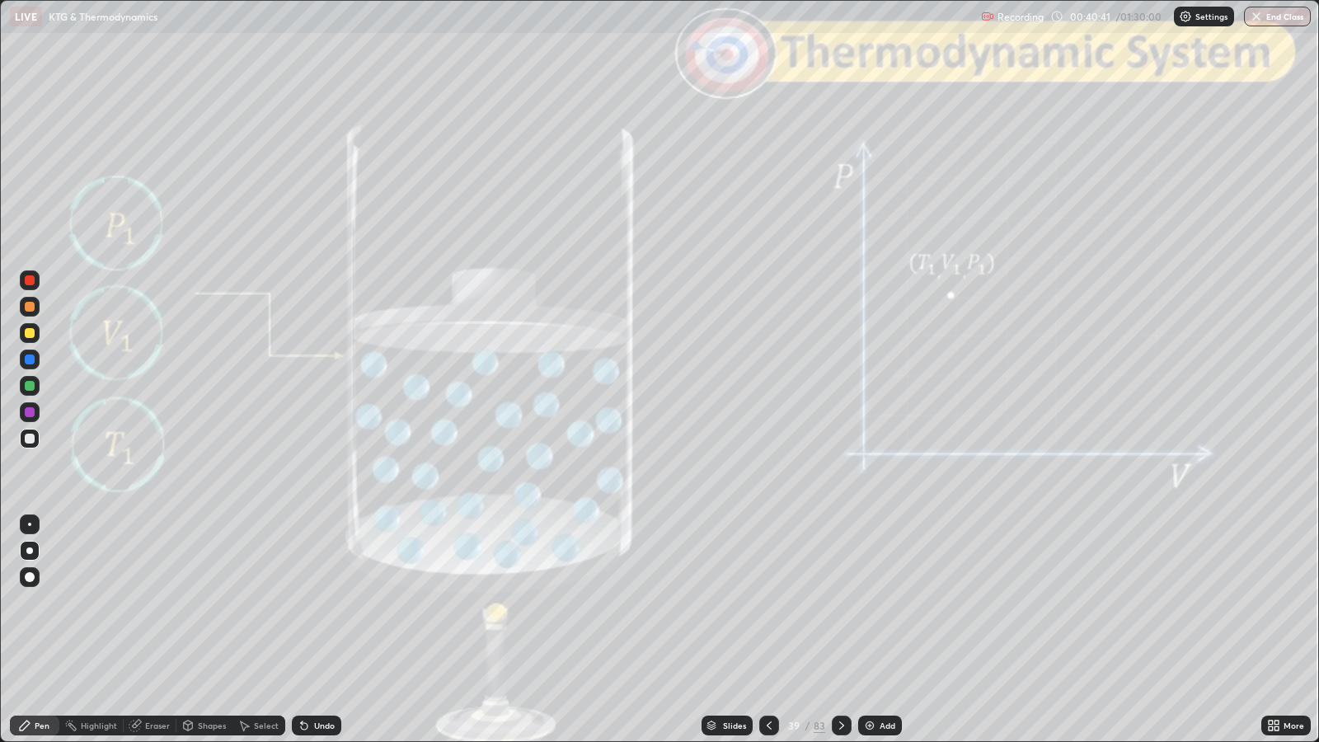
click at [839, 603] on icon at bounding box center [841, 725] width 13 height 13
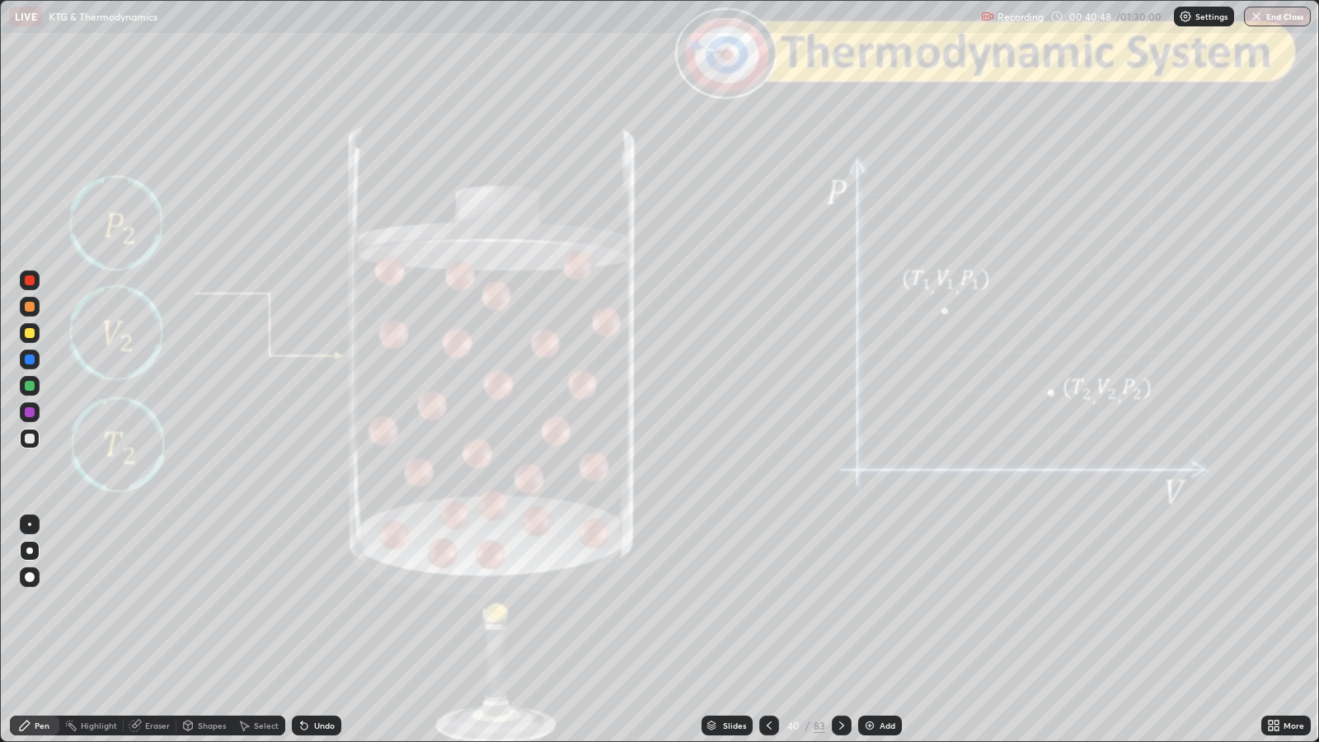
click at [767, 603] on icon at bounding box center [769, 725] width 13 height 13
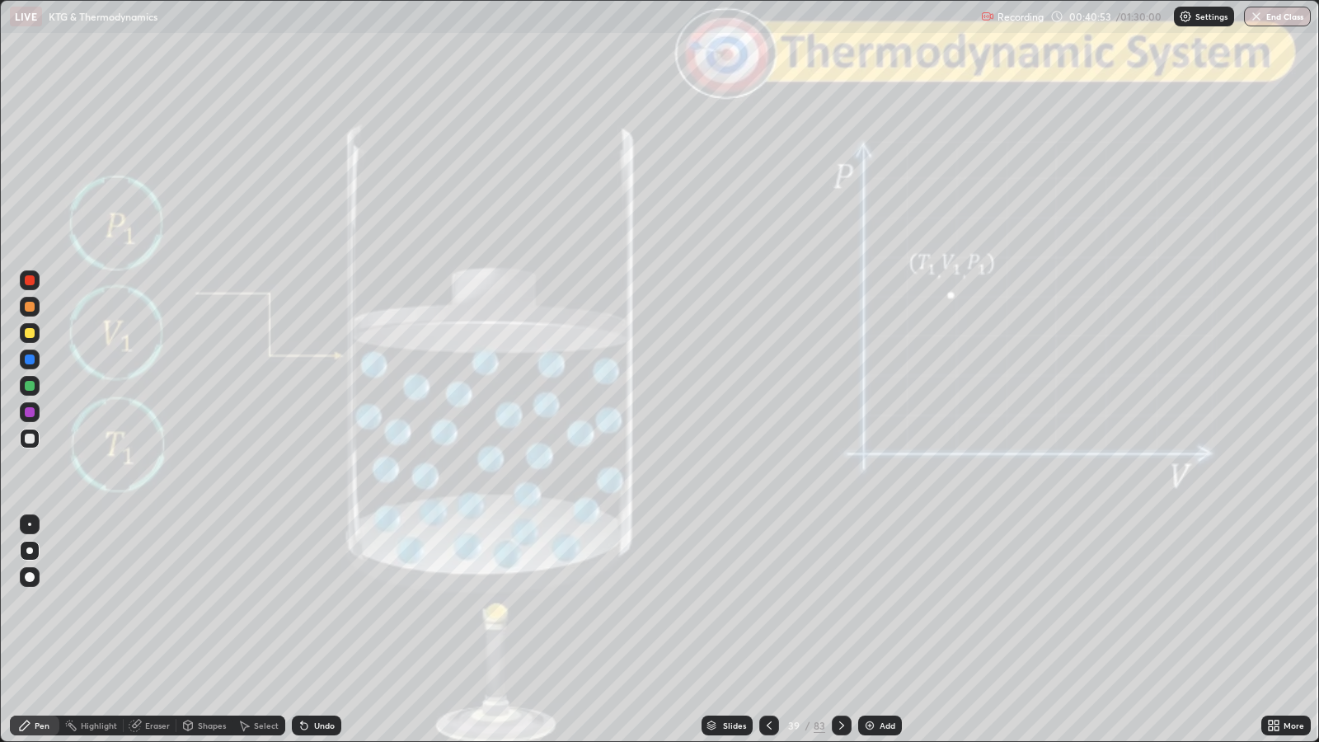
click at [839, 603] on icon at bounding box center [841, 725] width 13 height 13
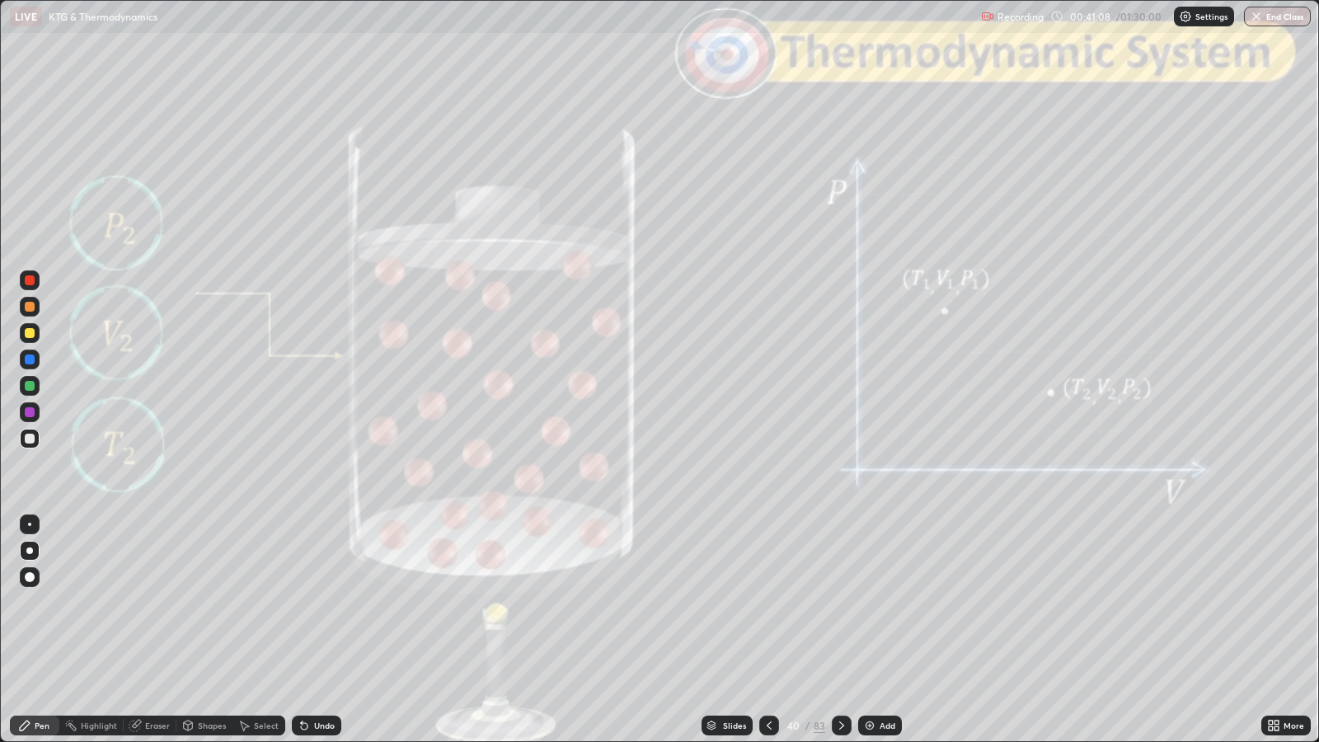
click at [846, 603] on icon at bounding box center [841, 725] width 13 height 13
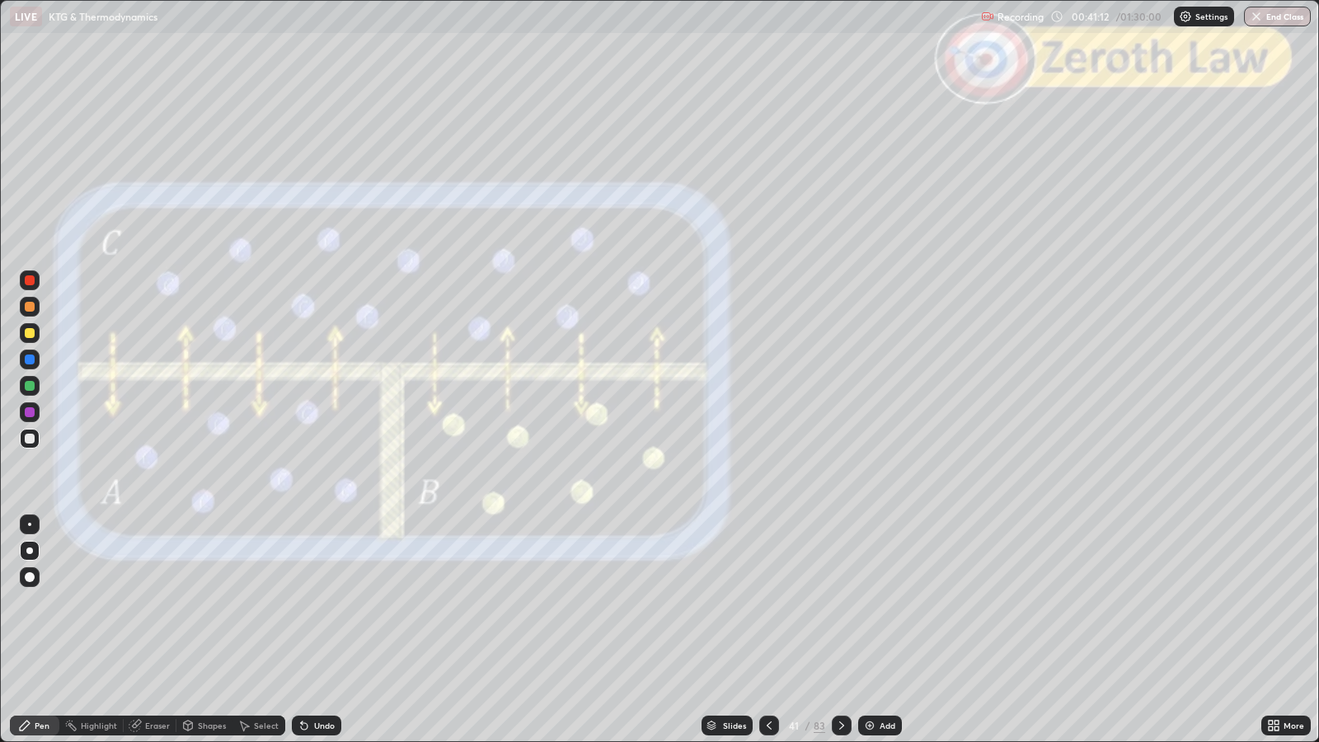
click at [777, 603] on div at bounding box center [769, 725] width 20 height 33
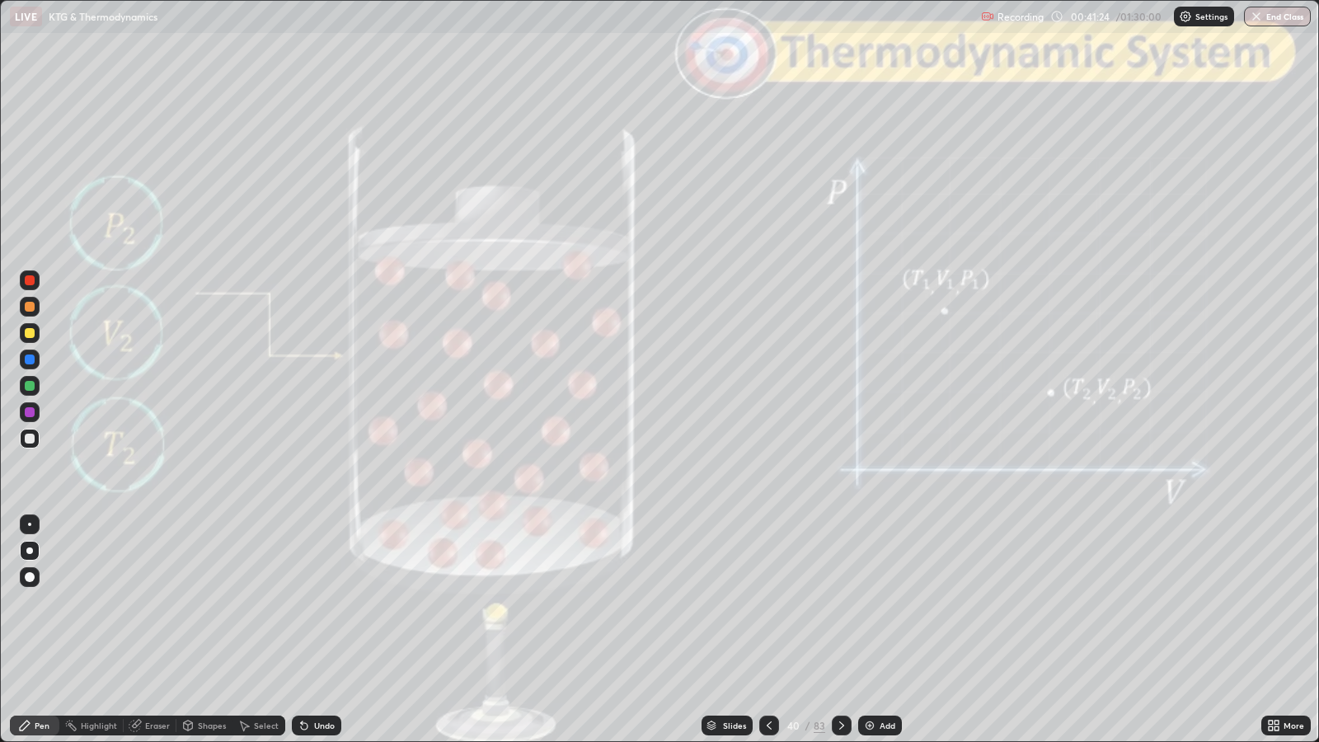
click at [838, 603] on icon at bounding box center [841, 725] width 13 height 13
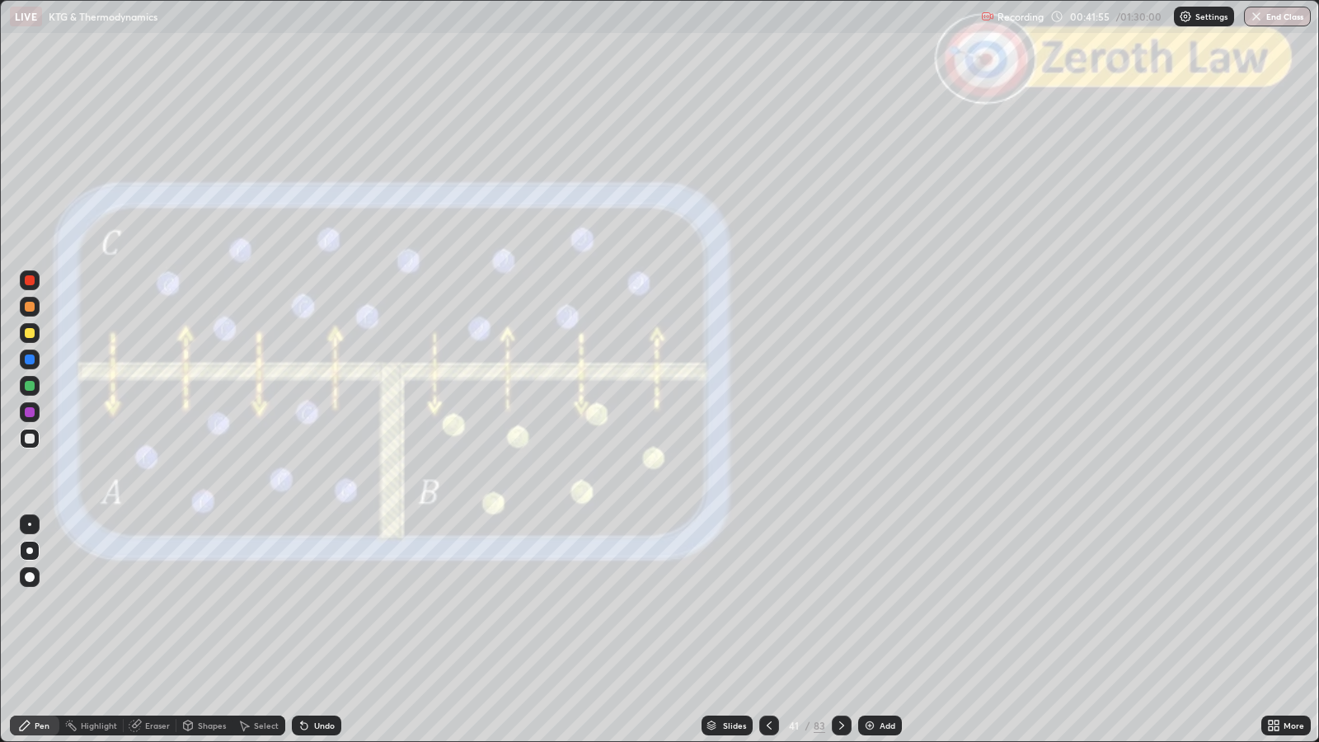
click at [839, 603] on icon at bounding box center [841, 725] width 13 height 13
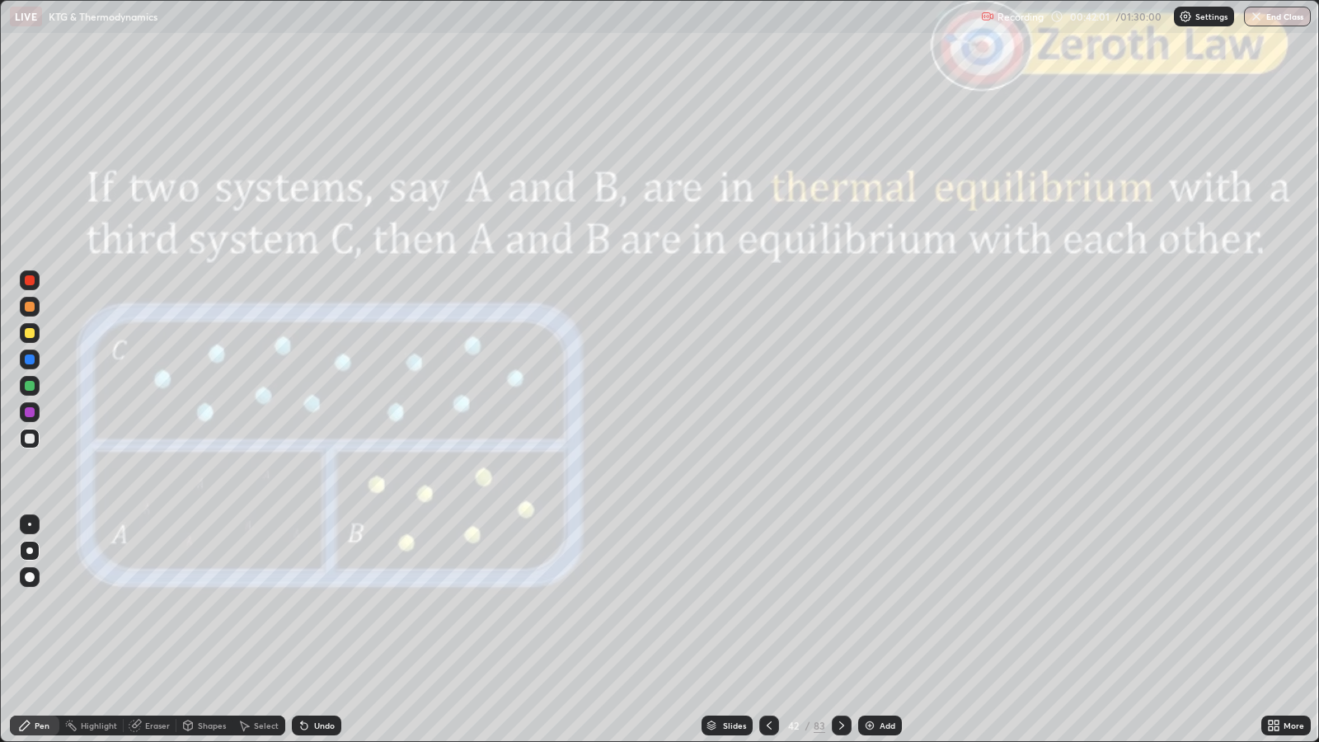
click at [210, 603] on div "Shapes" at bounding box center [212, 725] width 28 height 8
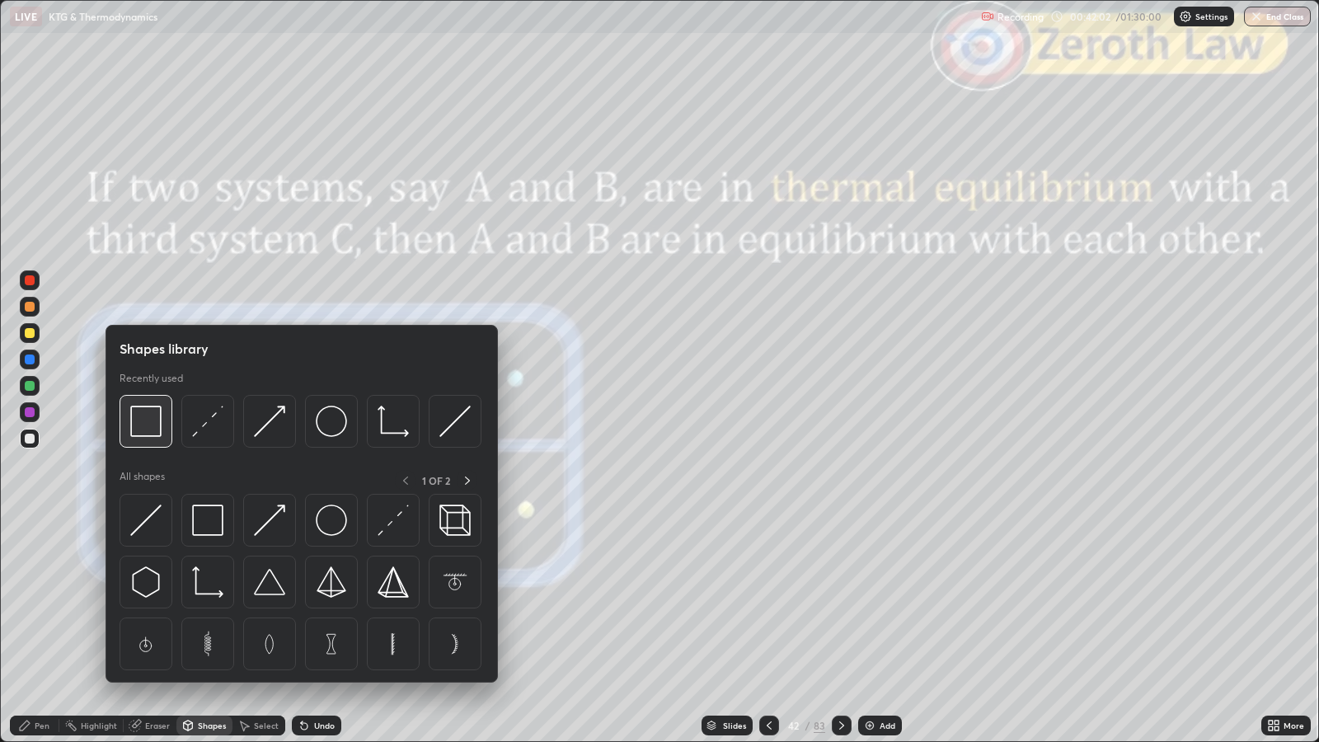
click at [145, 429] on img at bounding box center [145, 421] width 31 height 31
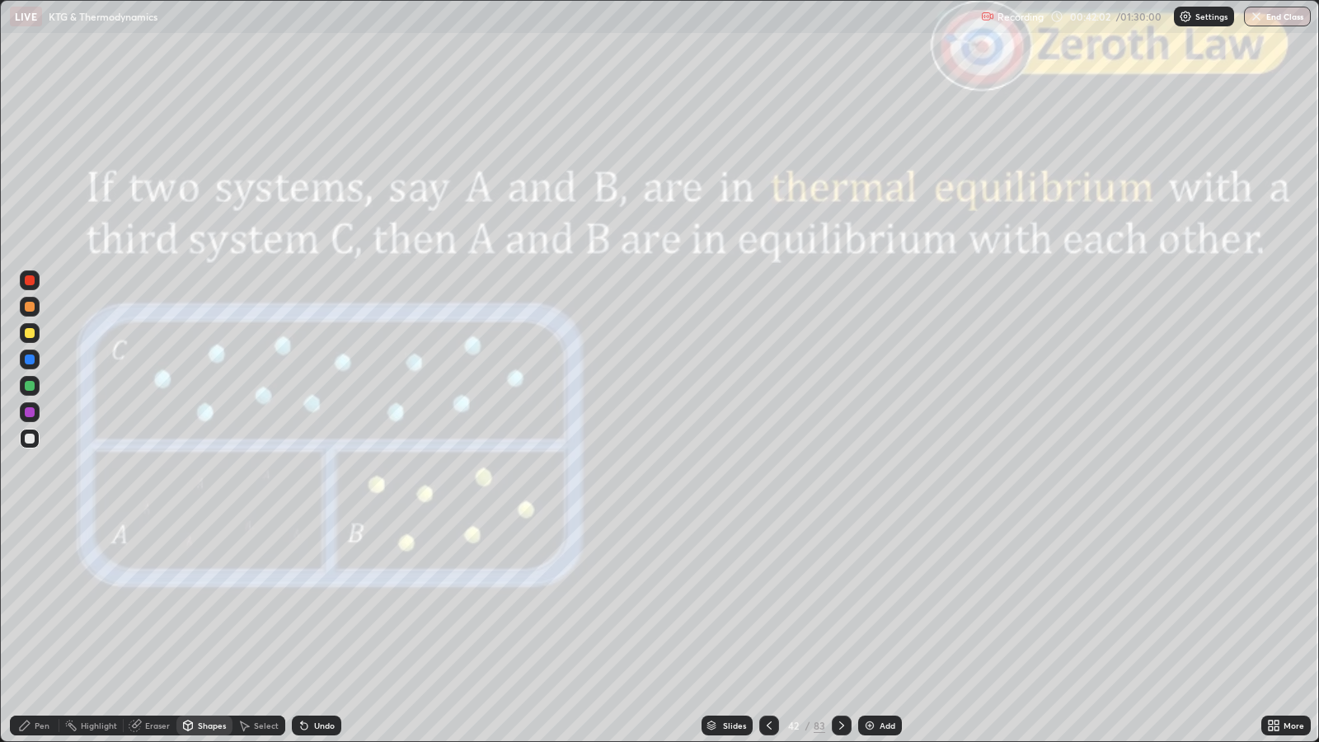
click at [32, 280] on div at bounding box center [30, 280] width 10 height 10
click at [43, 603] on div "Pen" at bounding box center [42, 725] width 15 height 8
click at [31, 435] on div at bounding box center [30, 439] width 10 height 10
click at [746, 603] on div "Slides" at bounding box center [727, 726] width 51 height 20
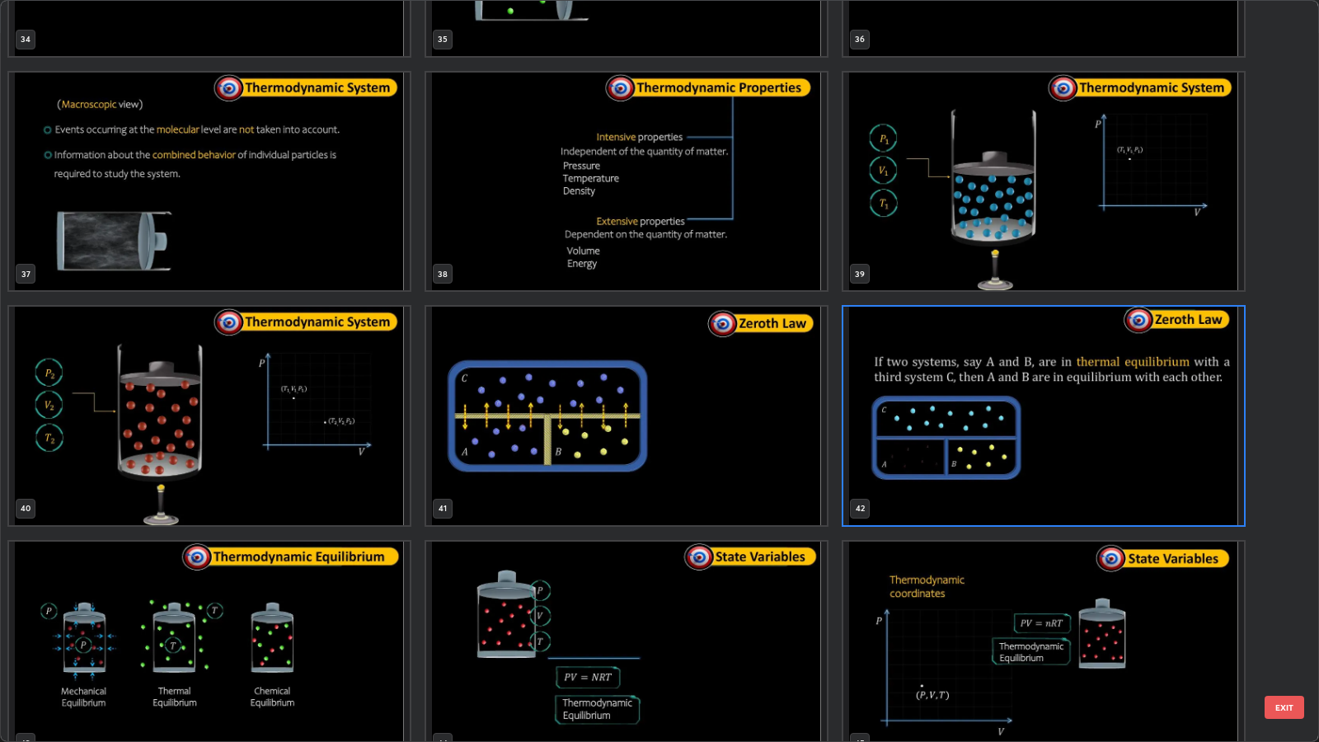
scroll to position [2767, 0]
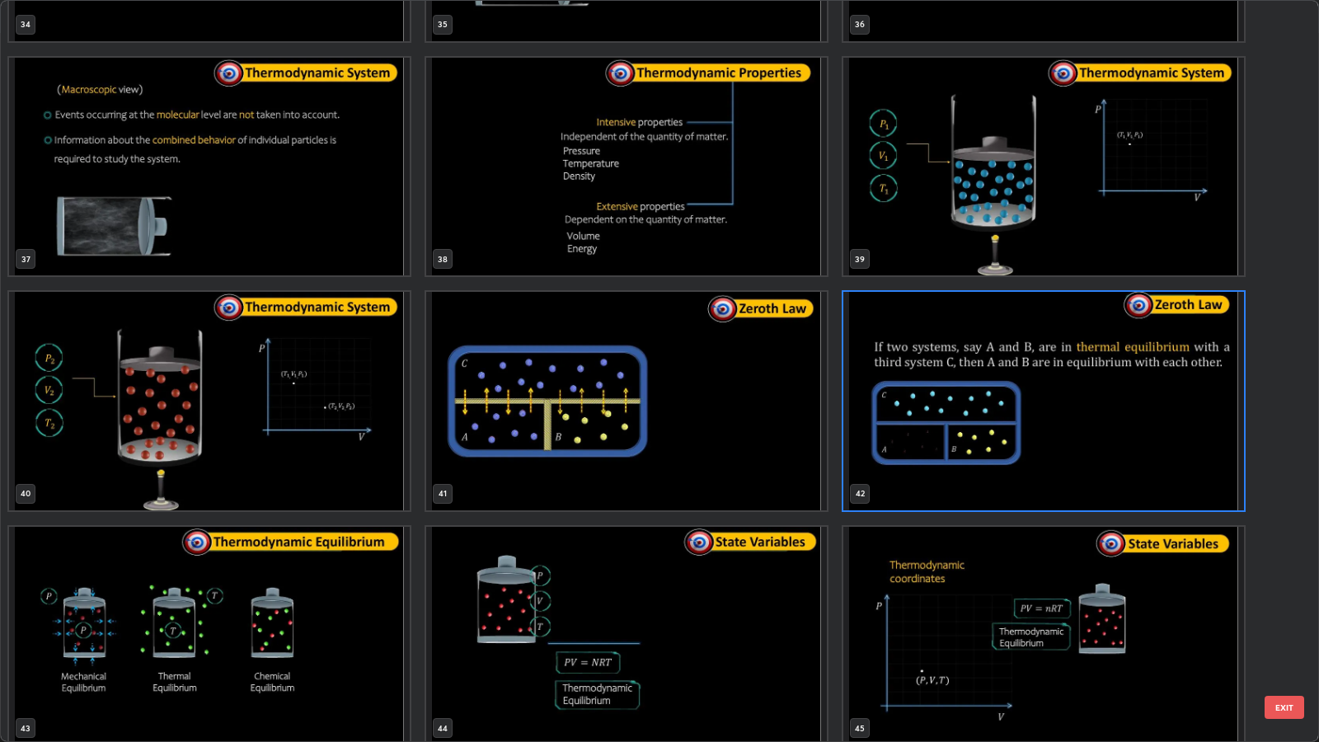
click at [1286, 603] on button "EXIT" at bounding box center [1285, 707] width 40 height 23
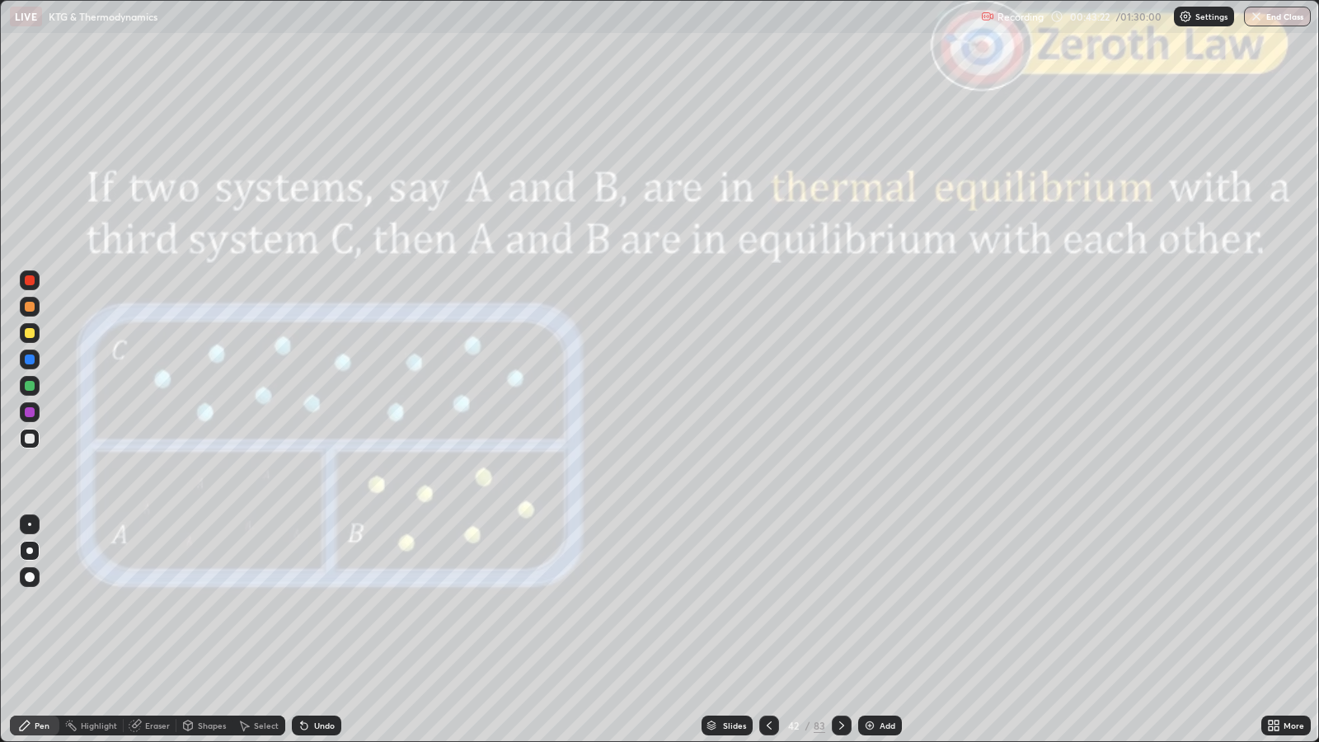
click at [839, 603] on icon at bounding box center [841, 725] width 13 height 13
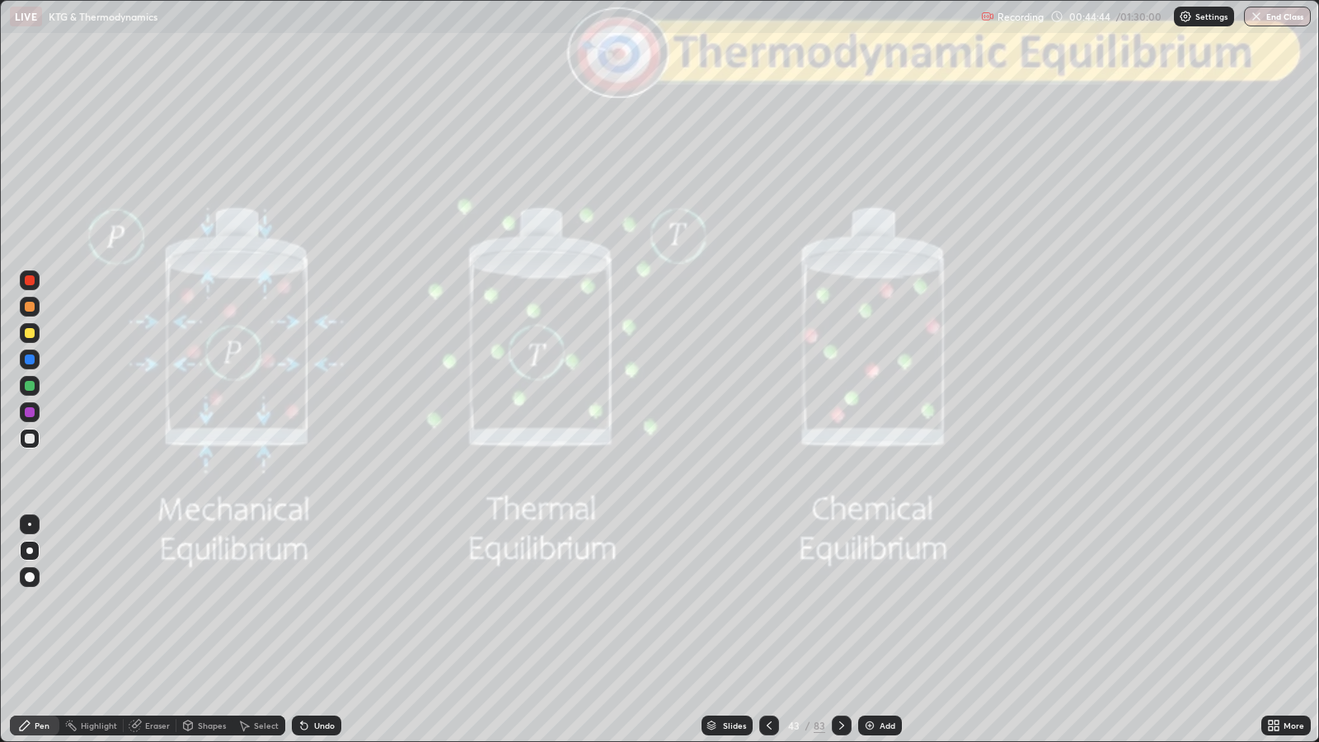
click at [839, 603] on icon at bounding box center [841, 725] width 13 height 13
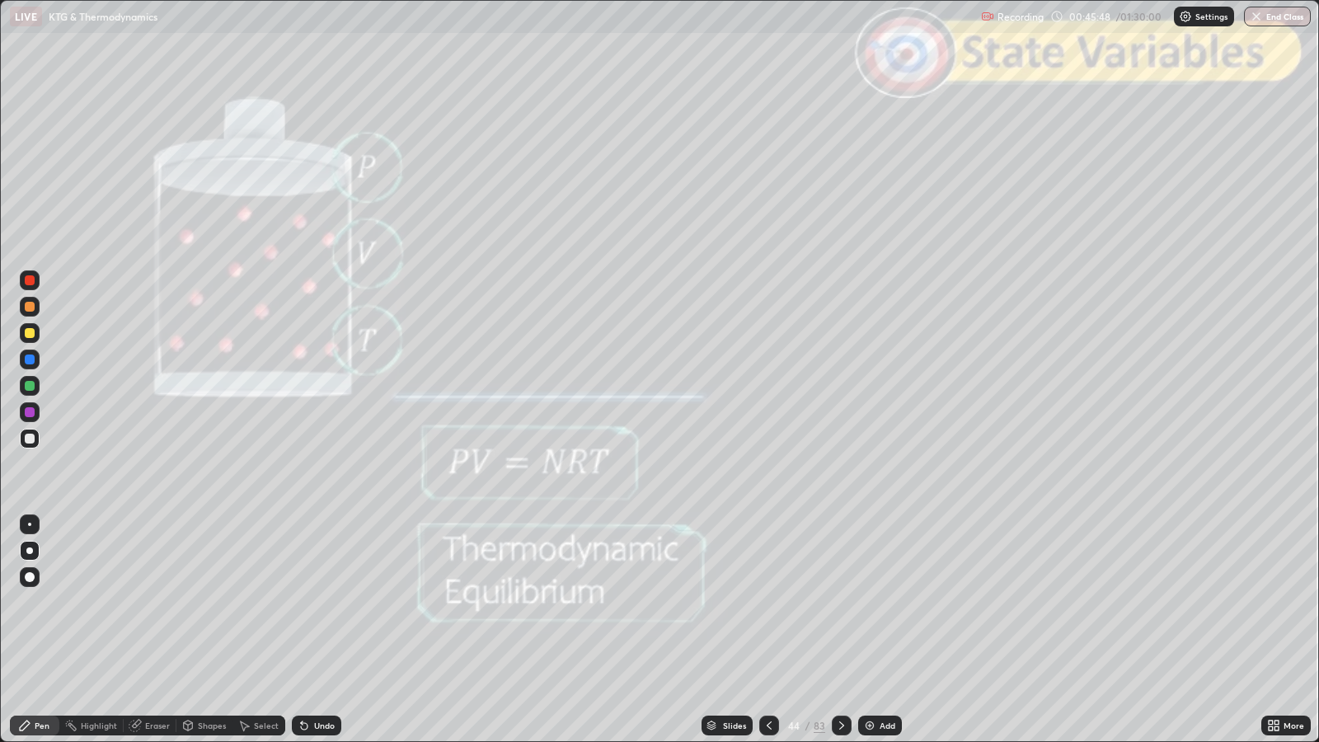
click at [842, 603] on icon at bounding box center [841, 725] width 13 height 13
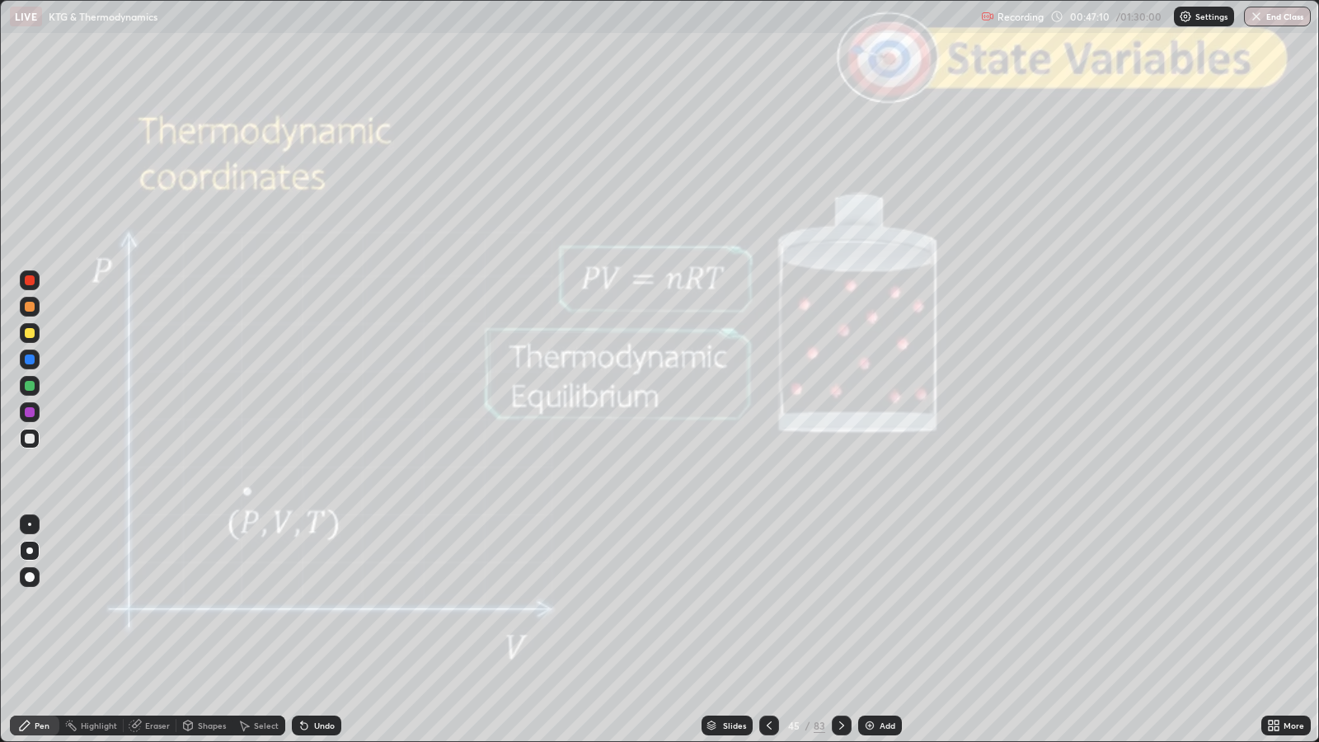
click at [839, 603] on icon at bounding box center [841, 725] width 13 height 13
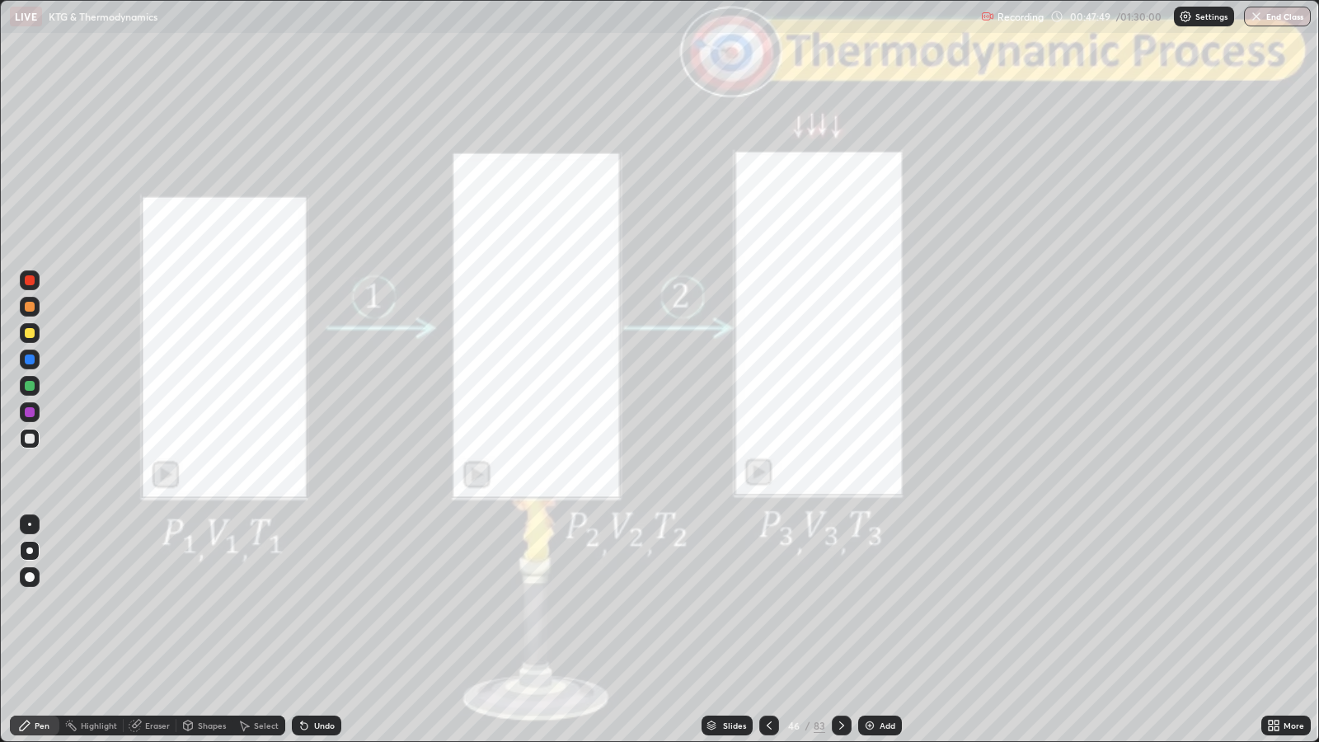
click at [840, 603] on icon at bounding box center [841, 725] width 5 height 8
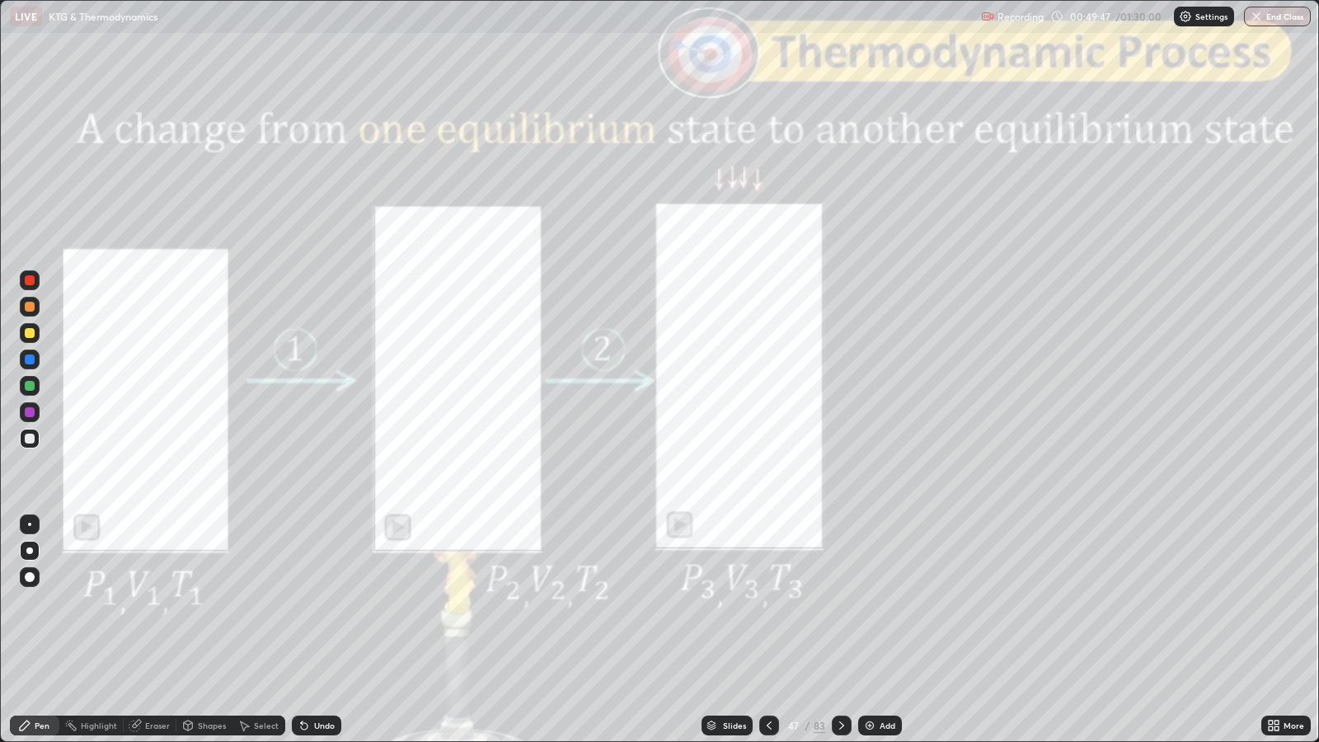
click at [839, 603] on icon at bounding box center [841, 725] width 13 height 13
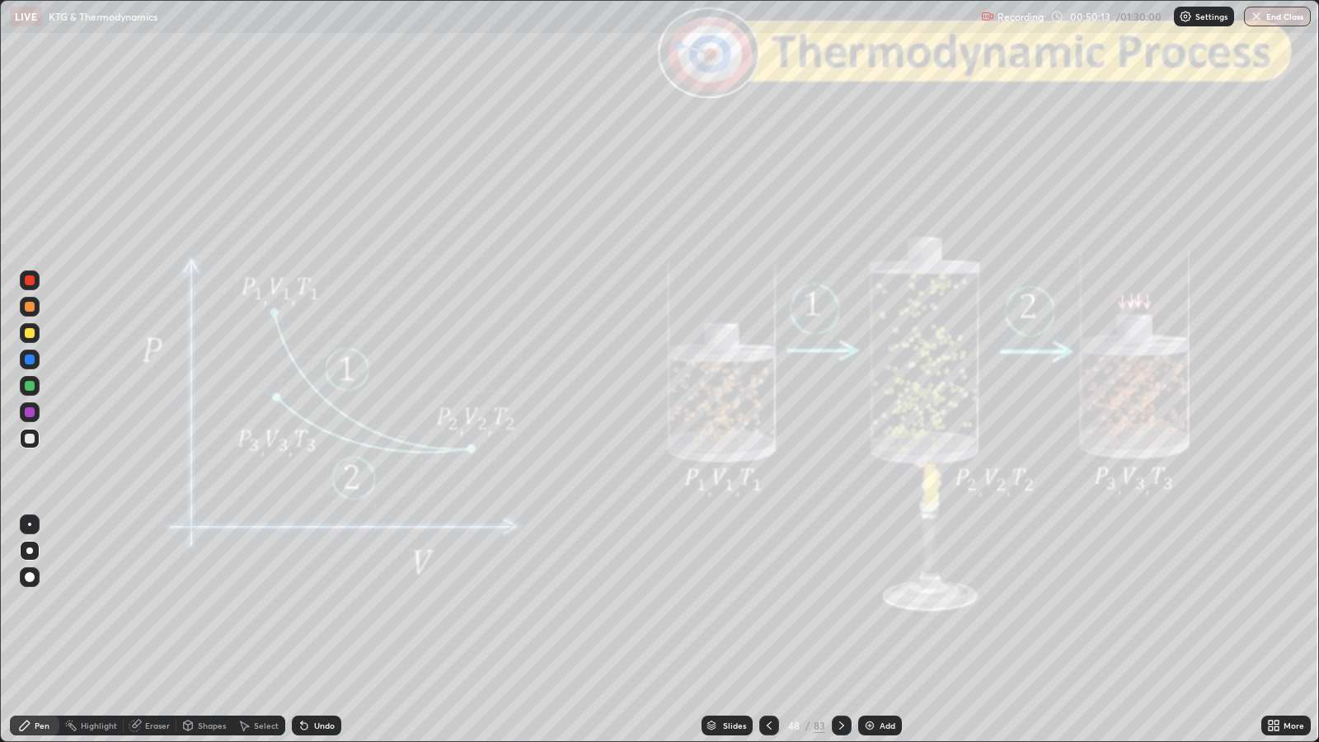
click at [839, 603] on icon at bounding box center [841, 725] width 13 height 13
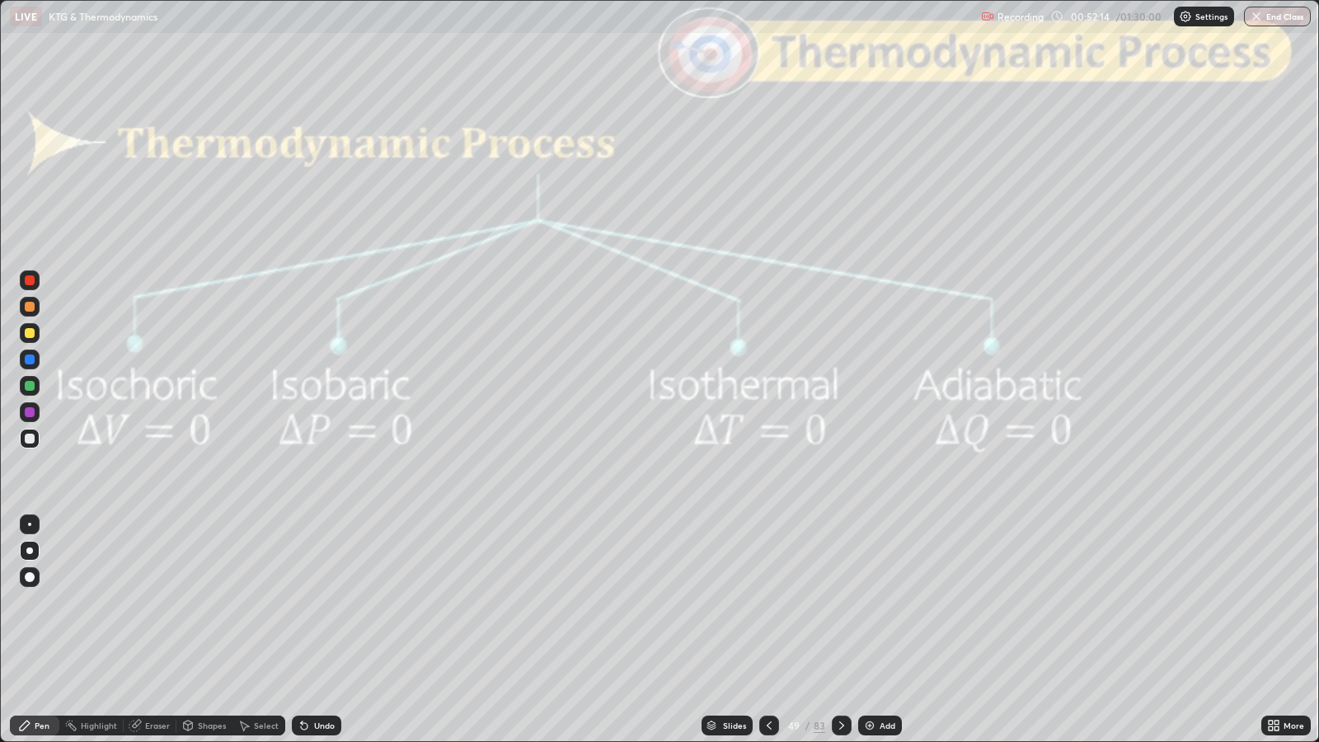
click at [839, 603] on icon at bounding box center [841, 725] width 13 height 13
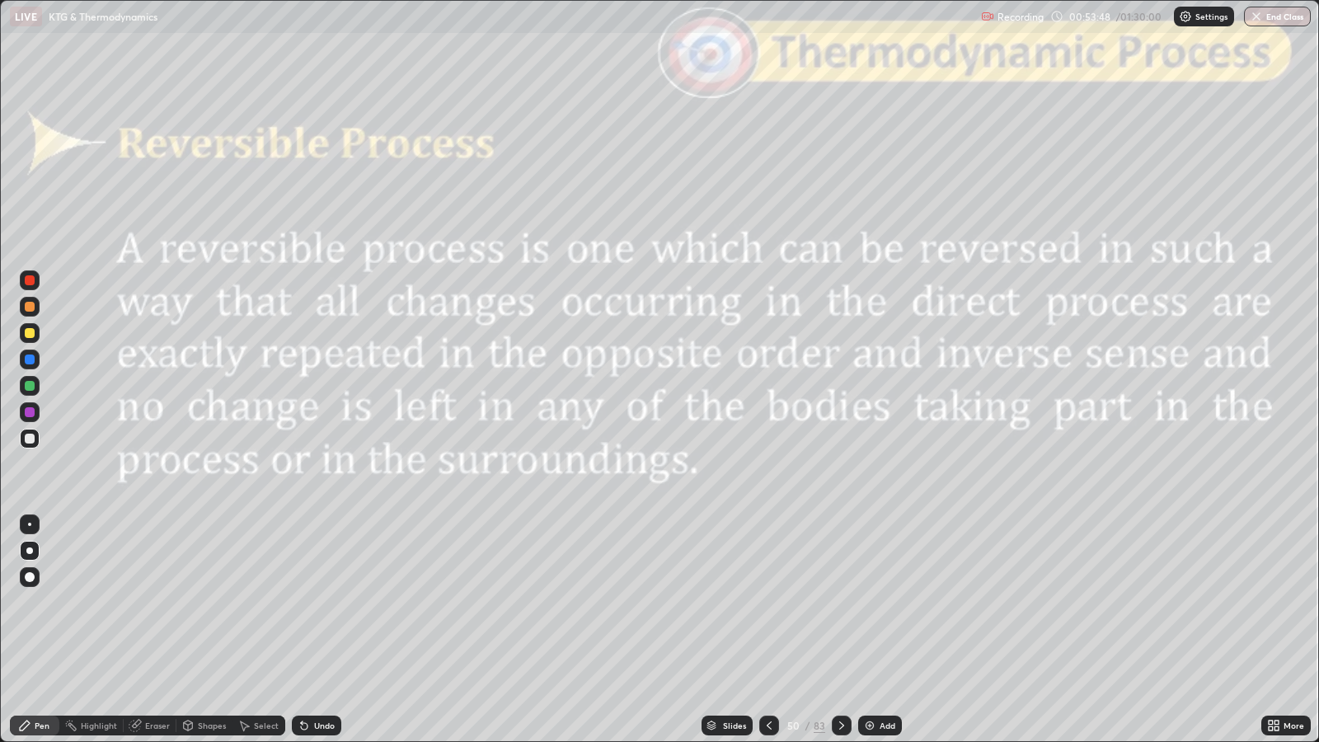
click at [844, 603] on icon at bounding box center [841, 725] width 13 height 13
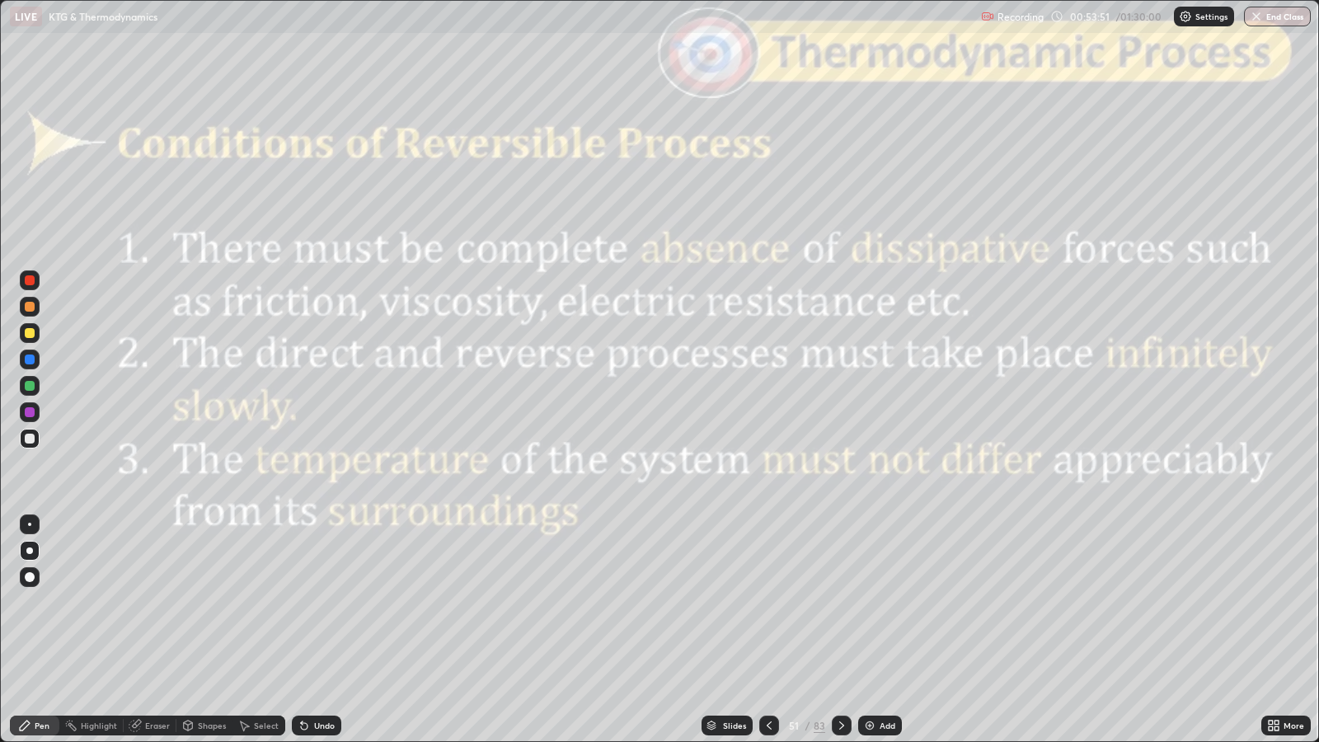
click at [770, 603] on icon at bounding box center [769, 725] width 13 height 13
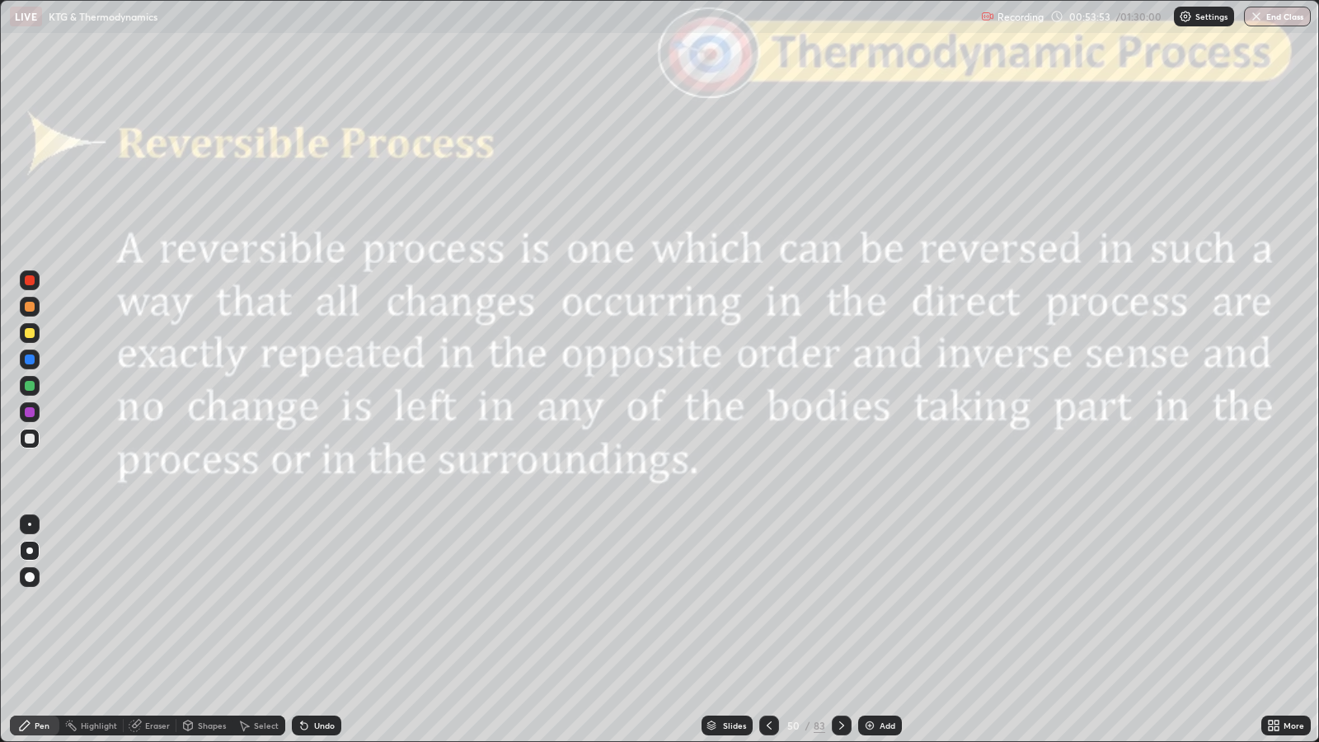
click at [839, 603] on icon at bounding box center [841, 725] width 13 height 13
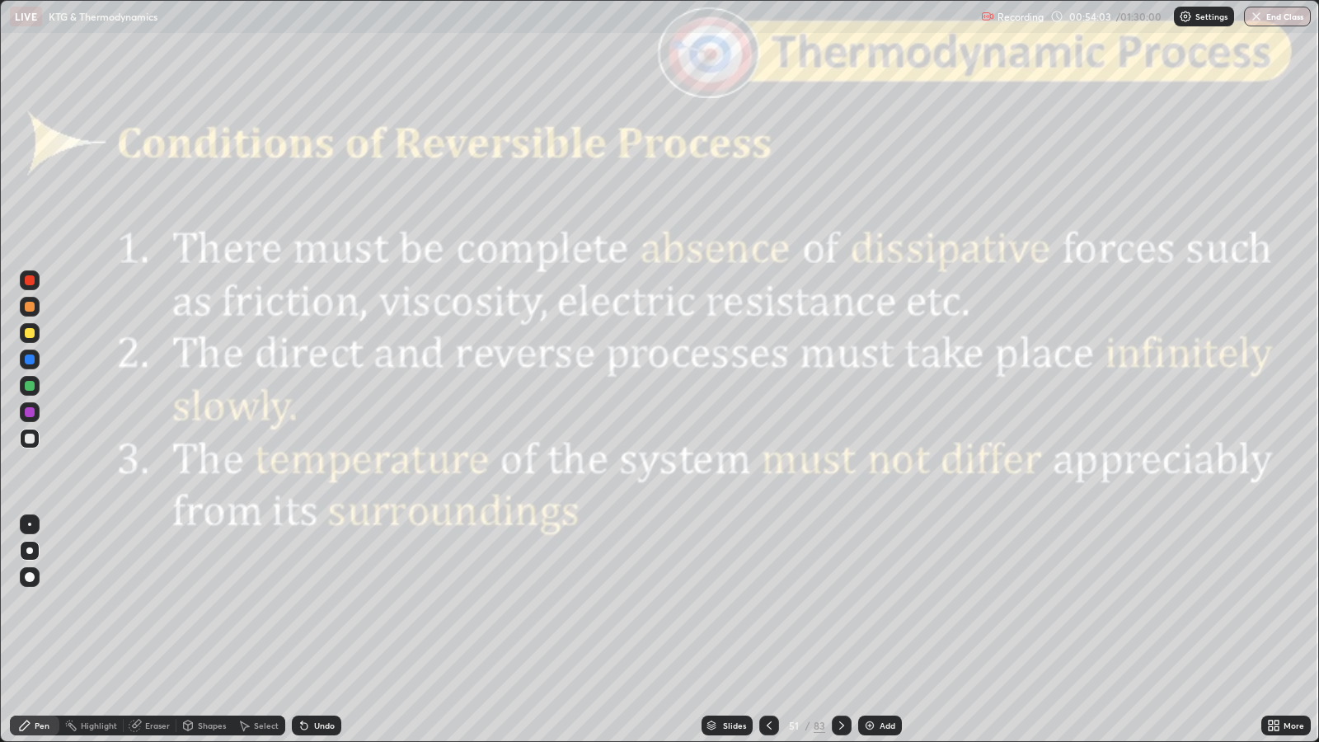
click at [199, 603] on div "Shapes" at bounding box center [212, 725] width 28 height 8
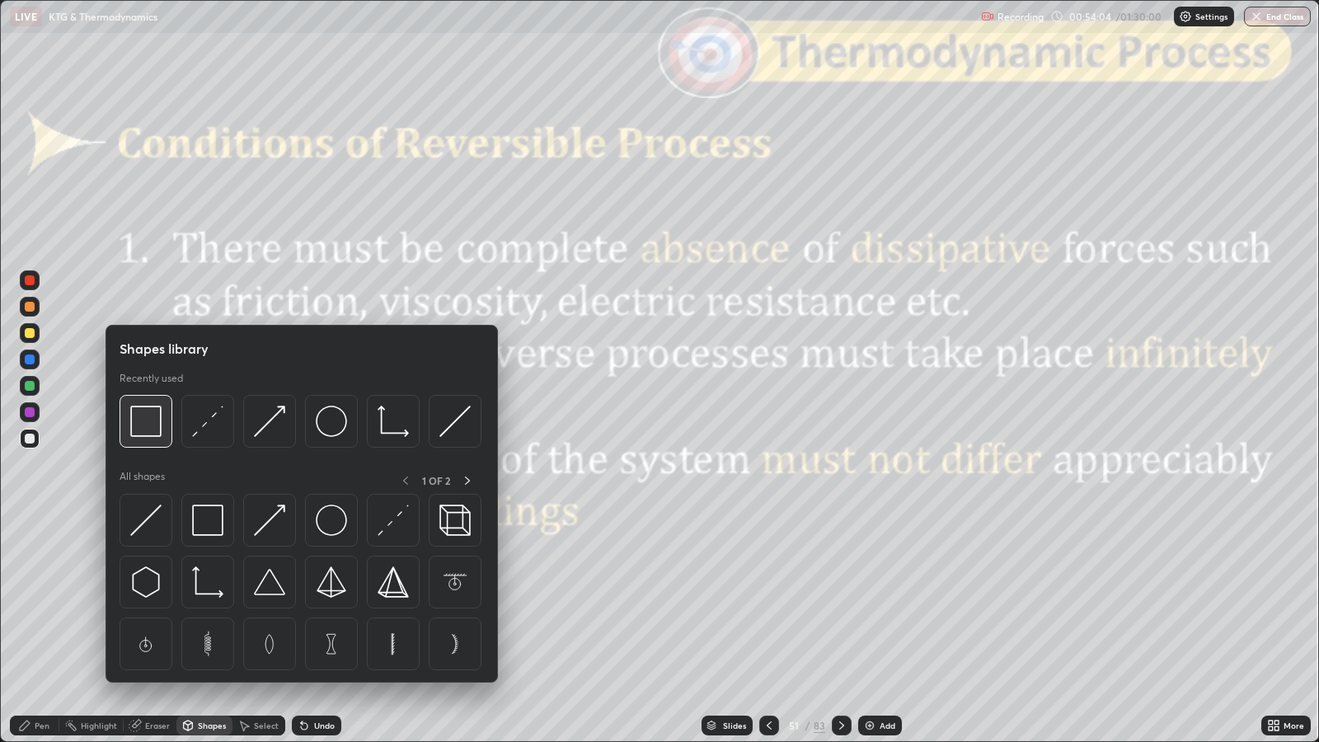
click at [146, 428] on img at bounding box center [145, 421] width 31 height 31
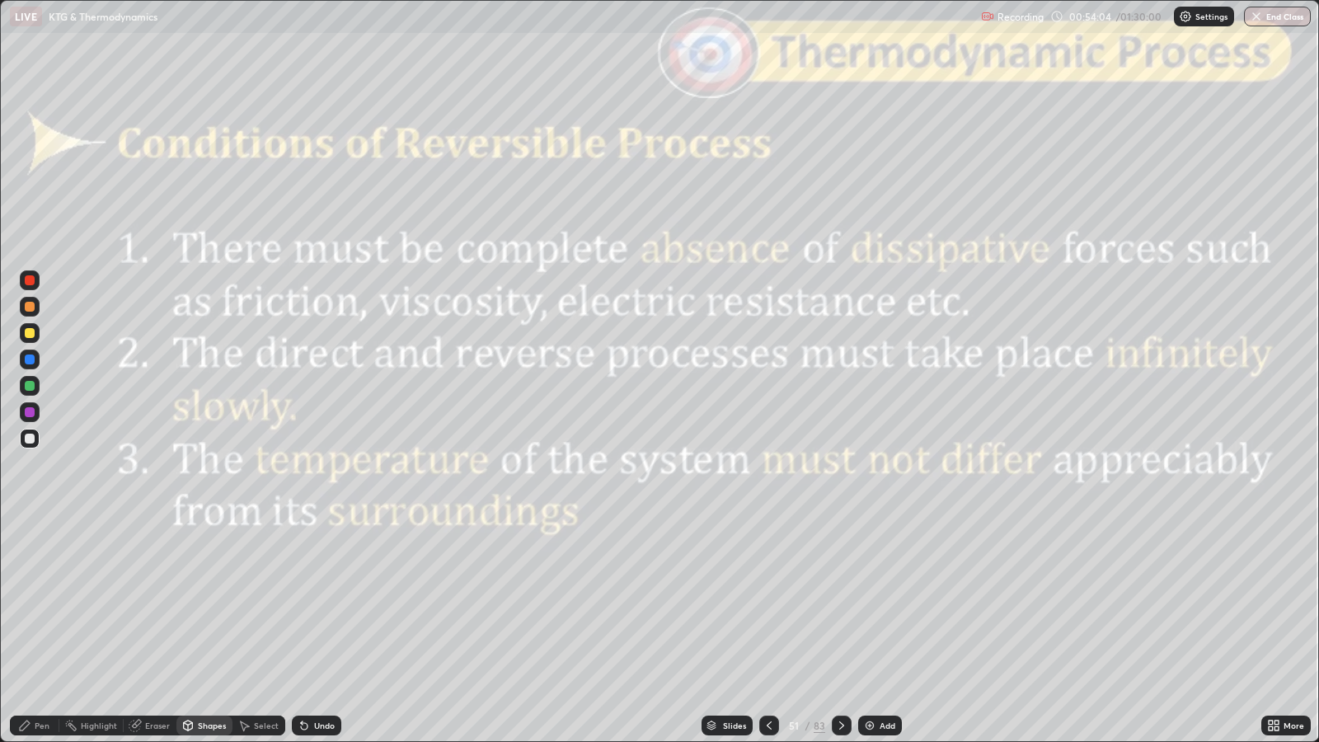
click at [30, 280] on div at bounding box center [30, 280] width 10 height 10
click at [736, 603] on div "Slides" at bounding box center [734, 725] width 23 height 8
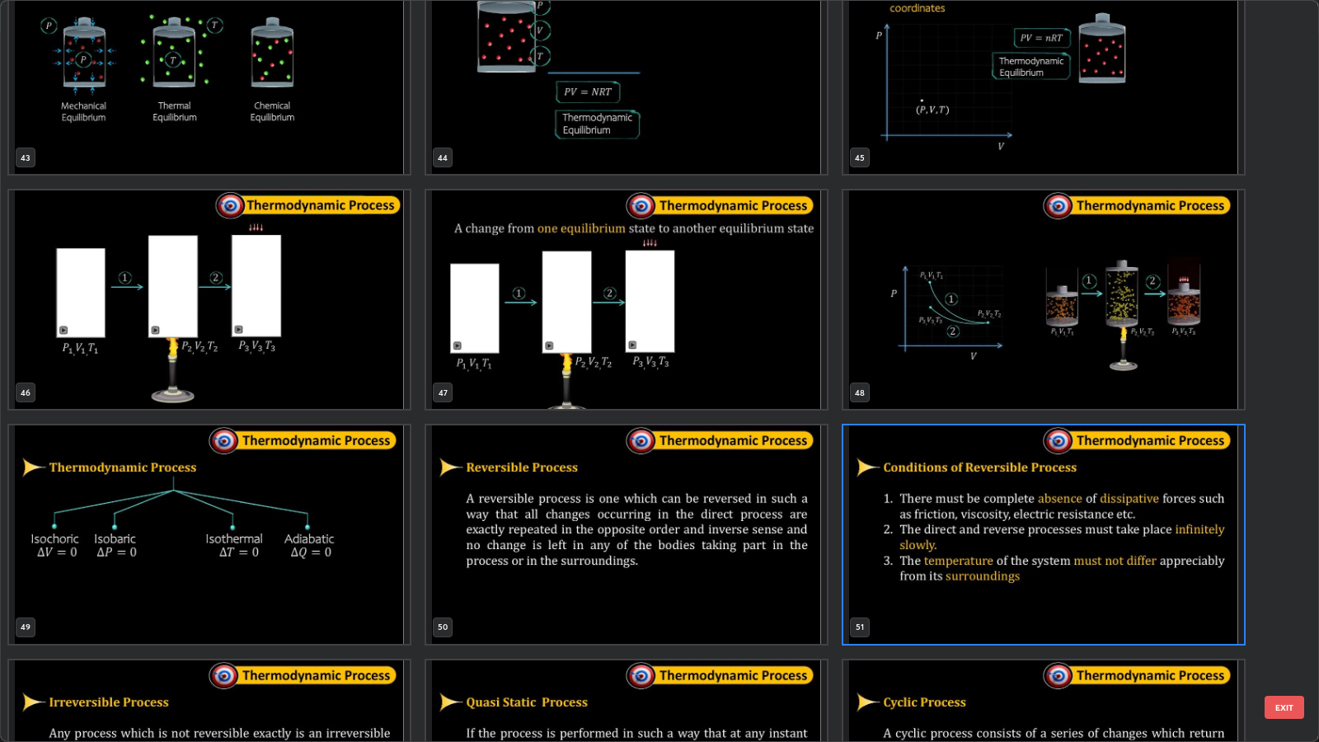
scroll to position [3388, 0]
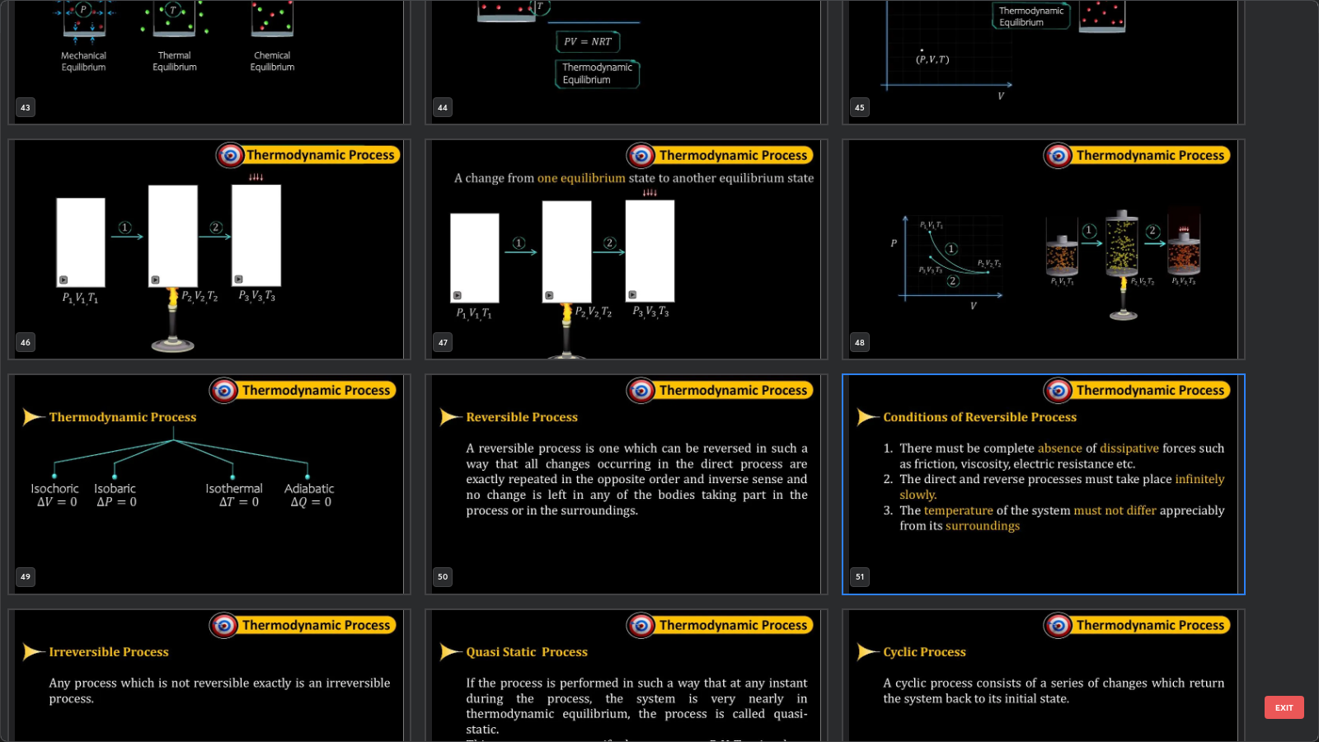
click at [1277, 603] on button "EXIT" at bounding box center [1285, 707] width 40 height 23
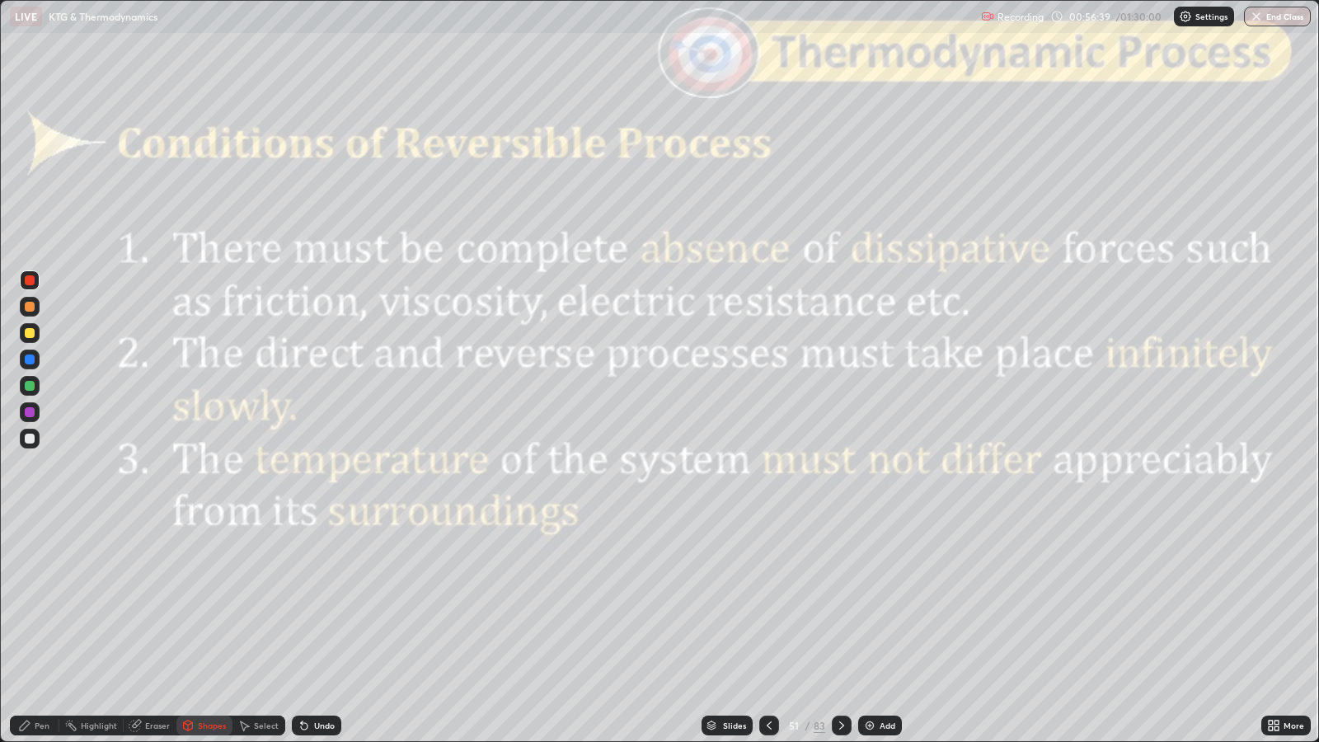
click at [839, 603] on icon at bounding box center [841, 725] width 13 height 13
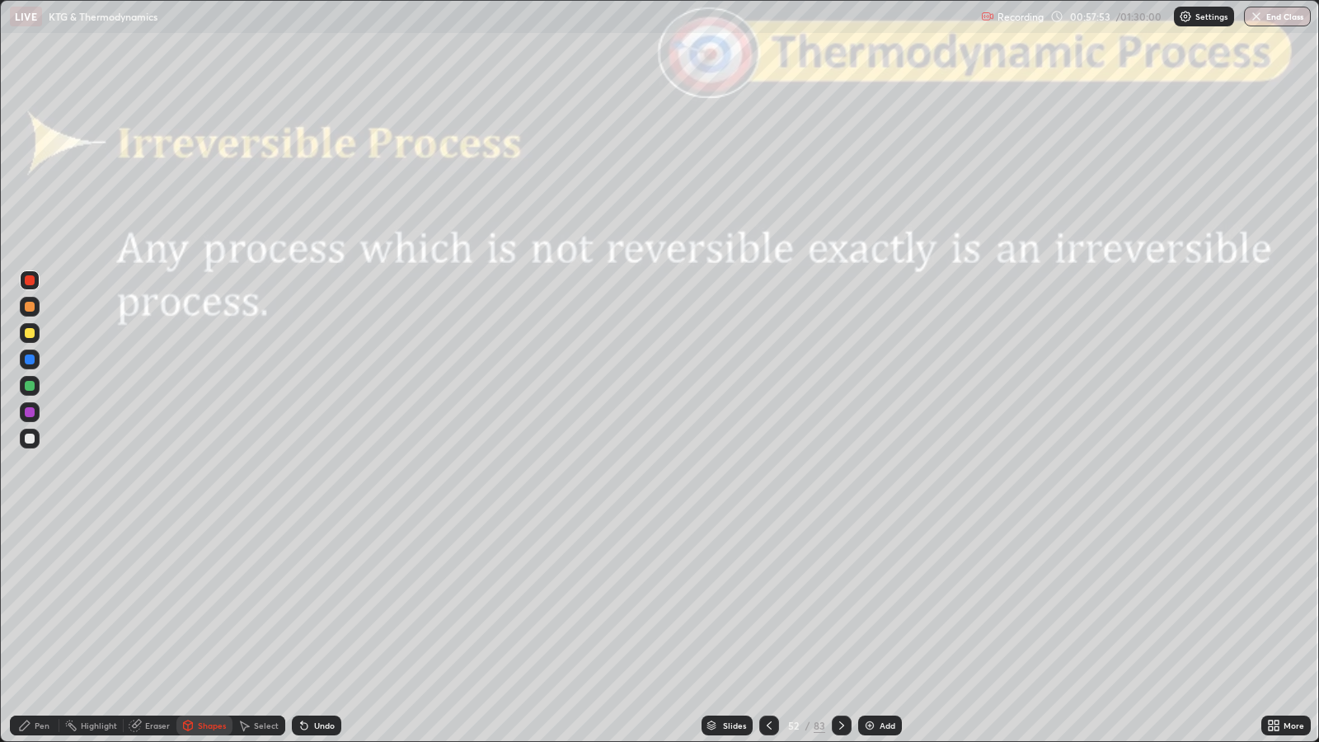
click at [839, 603] on icon at bounding box center [841, 725] width 13 height 13
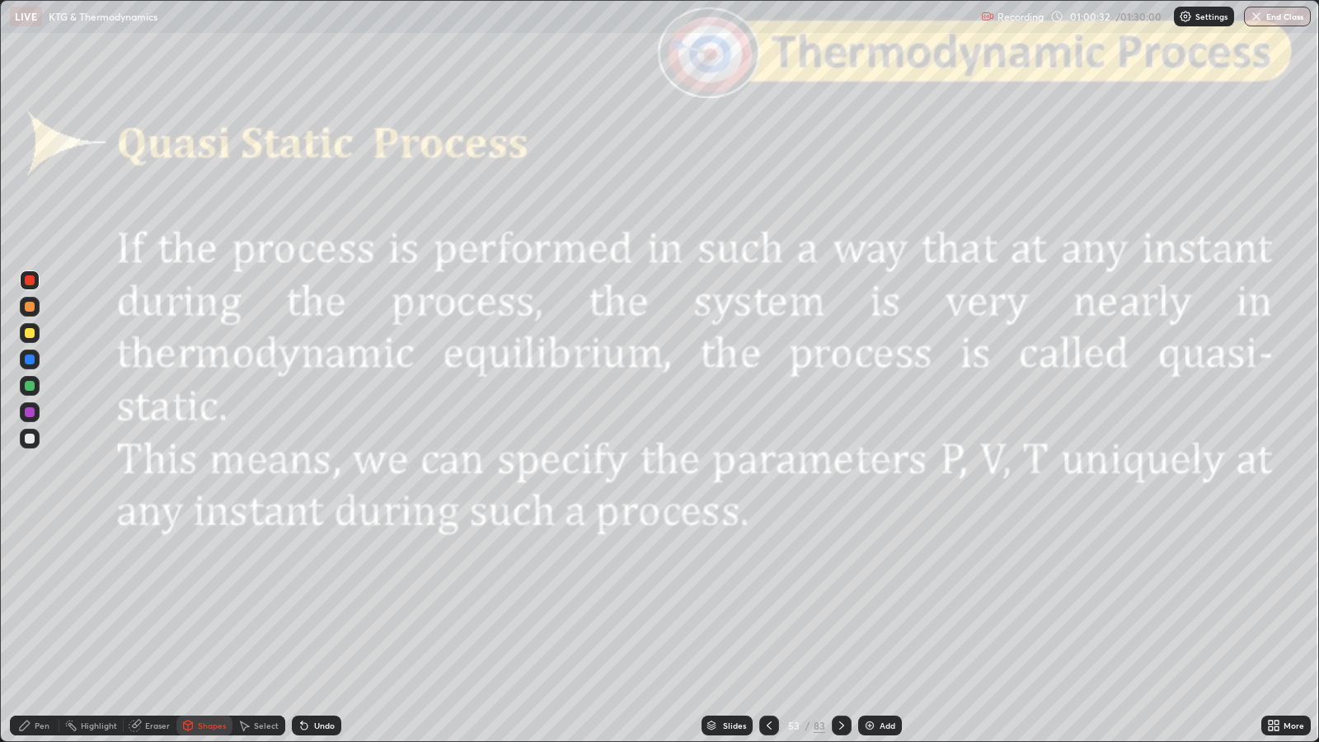
click at [840, 603] on icon at bounding box center [841, 725] width 13 height 13
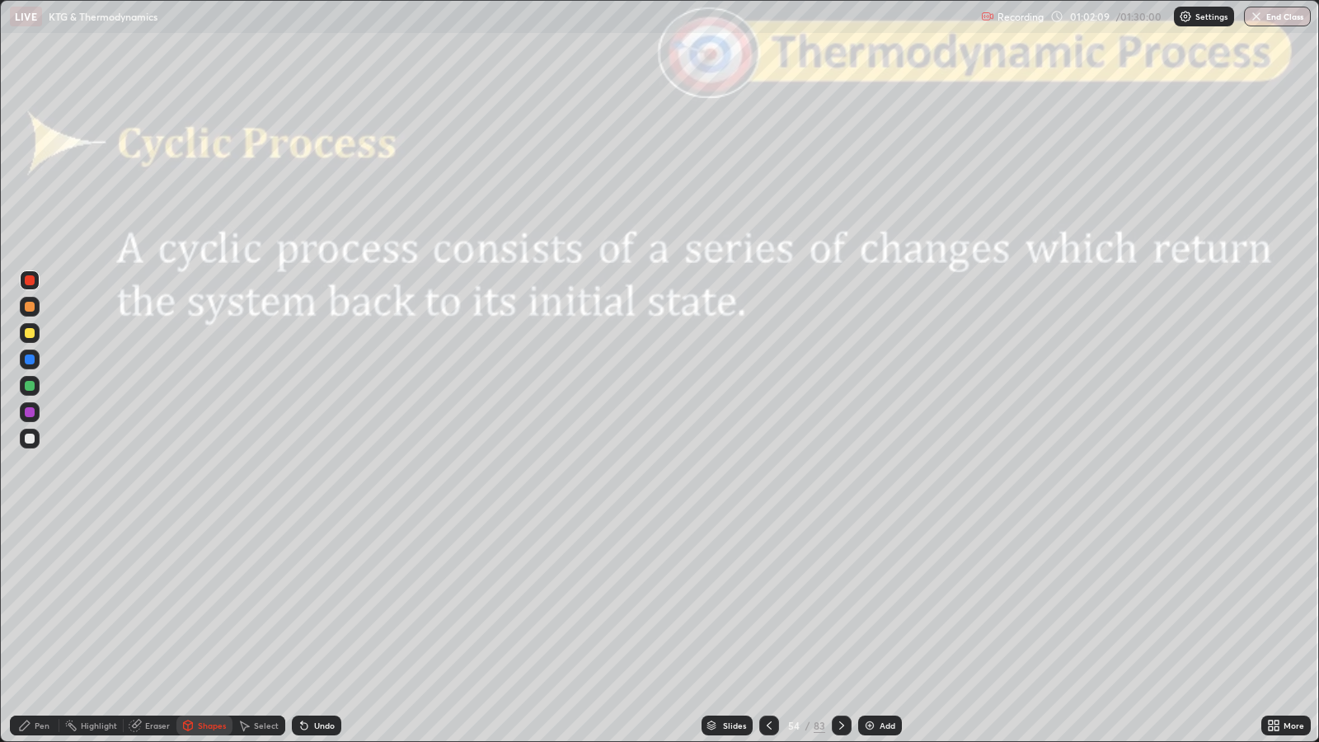
click at [42, 603] on div "Pen" at bounding box center [42, 725] width 15 height 8
click at [29, 439] on div at bounding box center [30, 439] width 10 height 10
click at [839, 603] on icon at bounding box center [841, 725] width 13 height 13
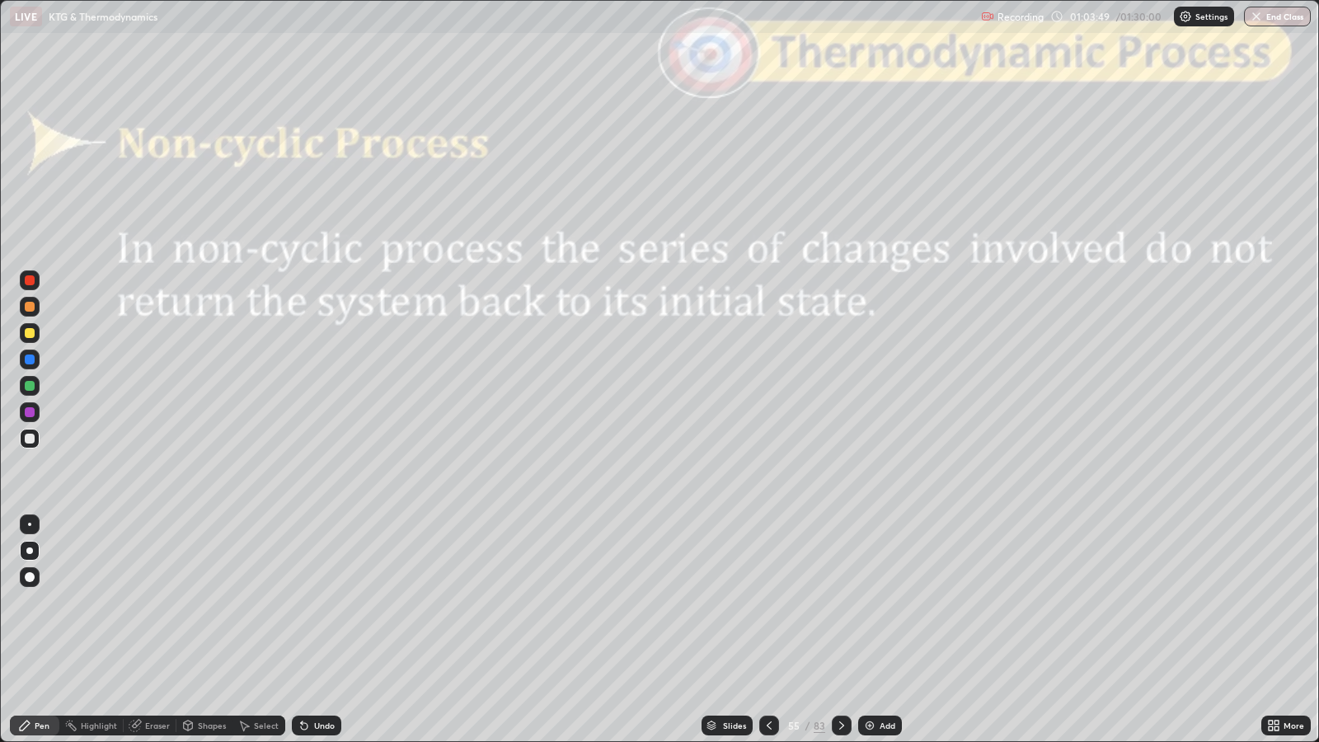
click at [839, 603] on icon at bounding box center [841, 725] width 13 height 13
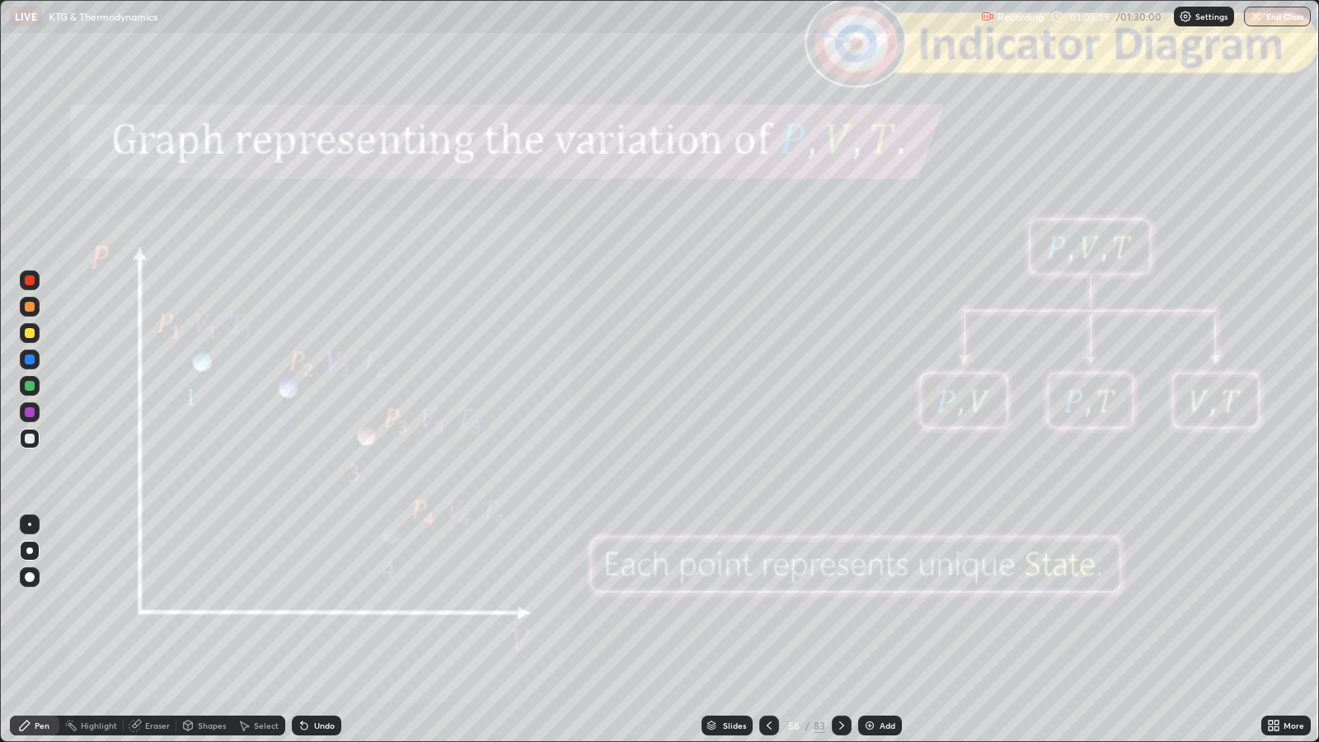
click at [841, 603] on icon at bounding box center [841, 725] width 13 height 13
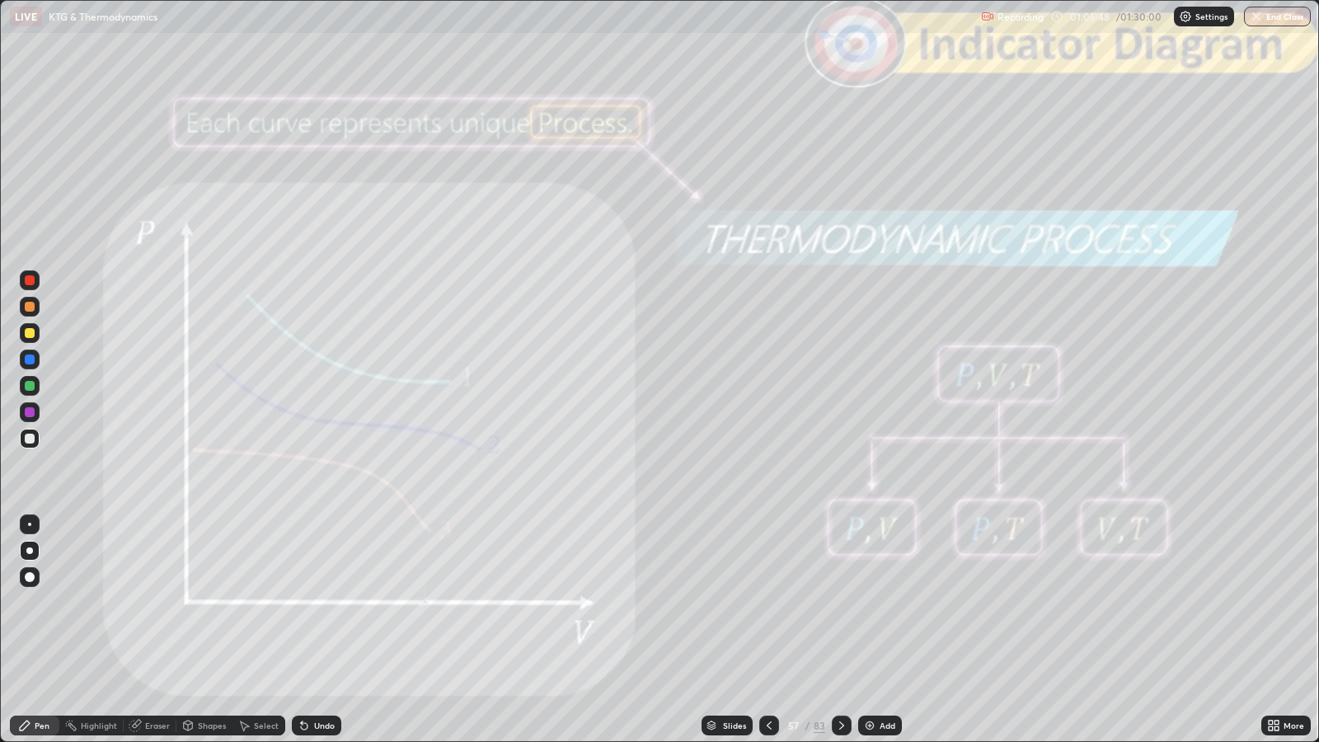
click at [839, 603] on icon at bounding box center [841, 725] width 13 height 13
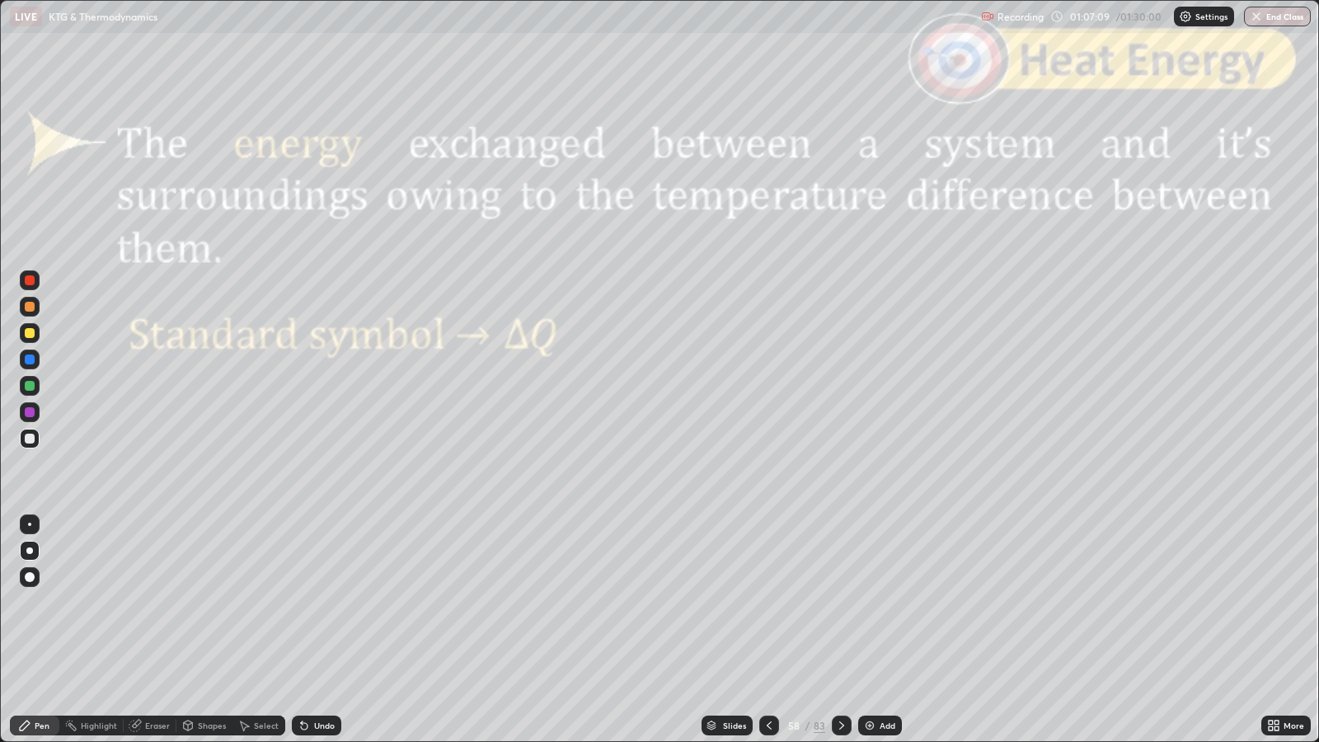
click at [730, 603] on div "Slides" at bounding box center [734, 725] width 23 height 8
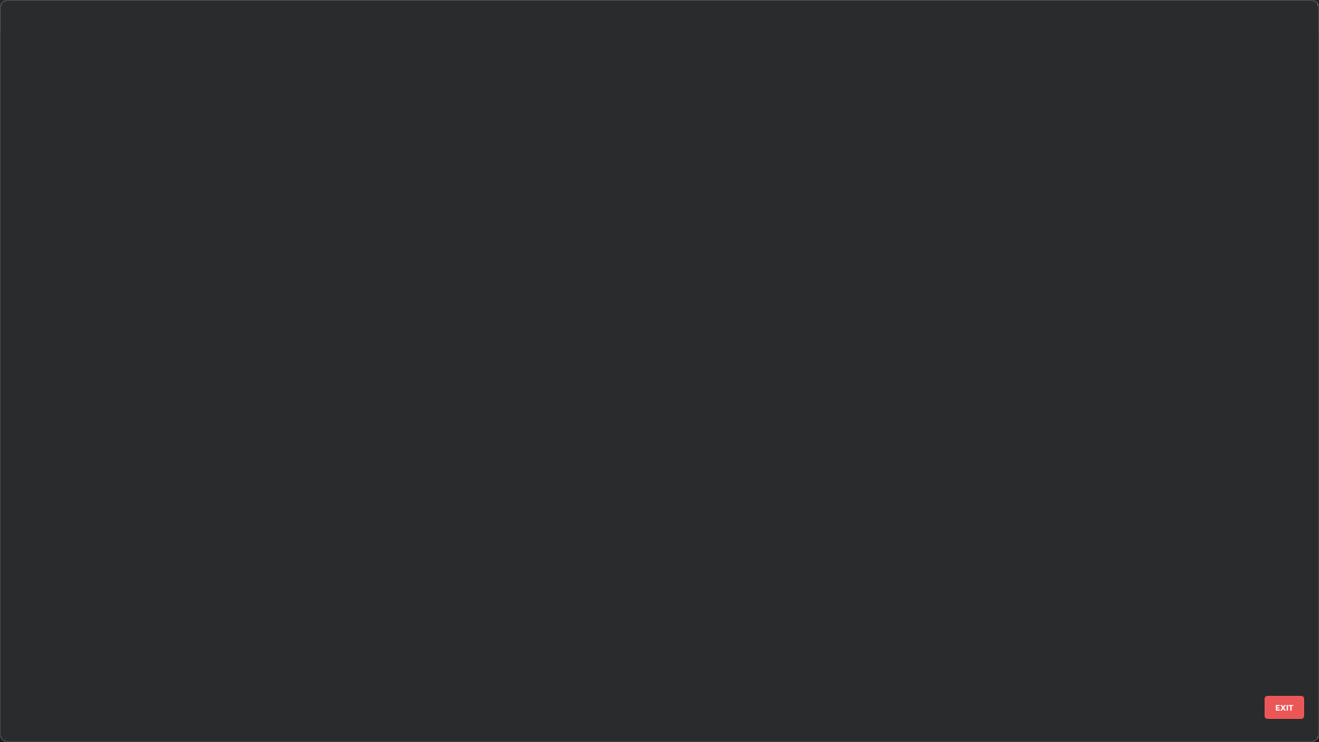
scroll to position [735, 1309]
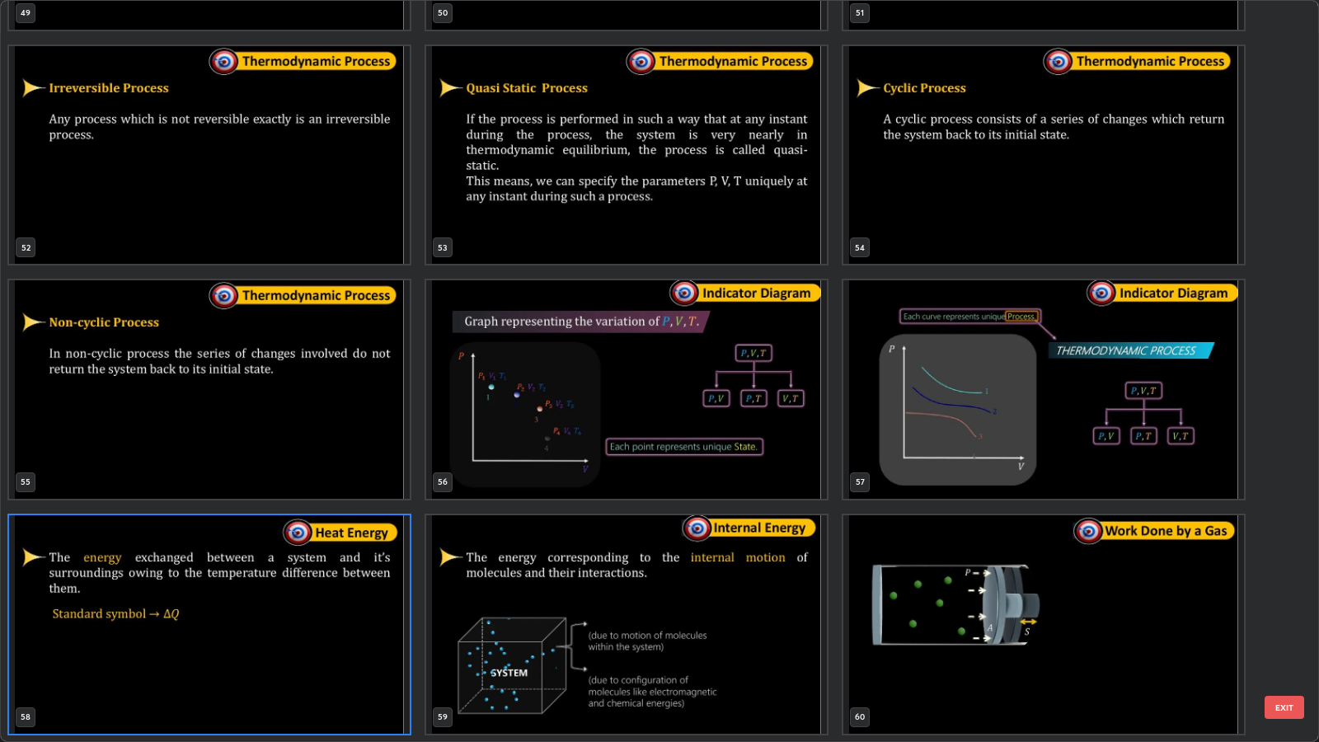
click at [1284, 603] on button "EXIT" at bounding box center [1285, 707] width 40 height 23
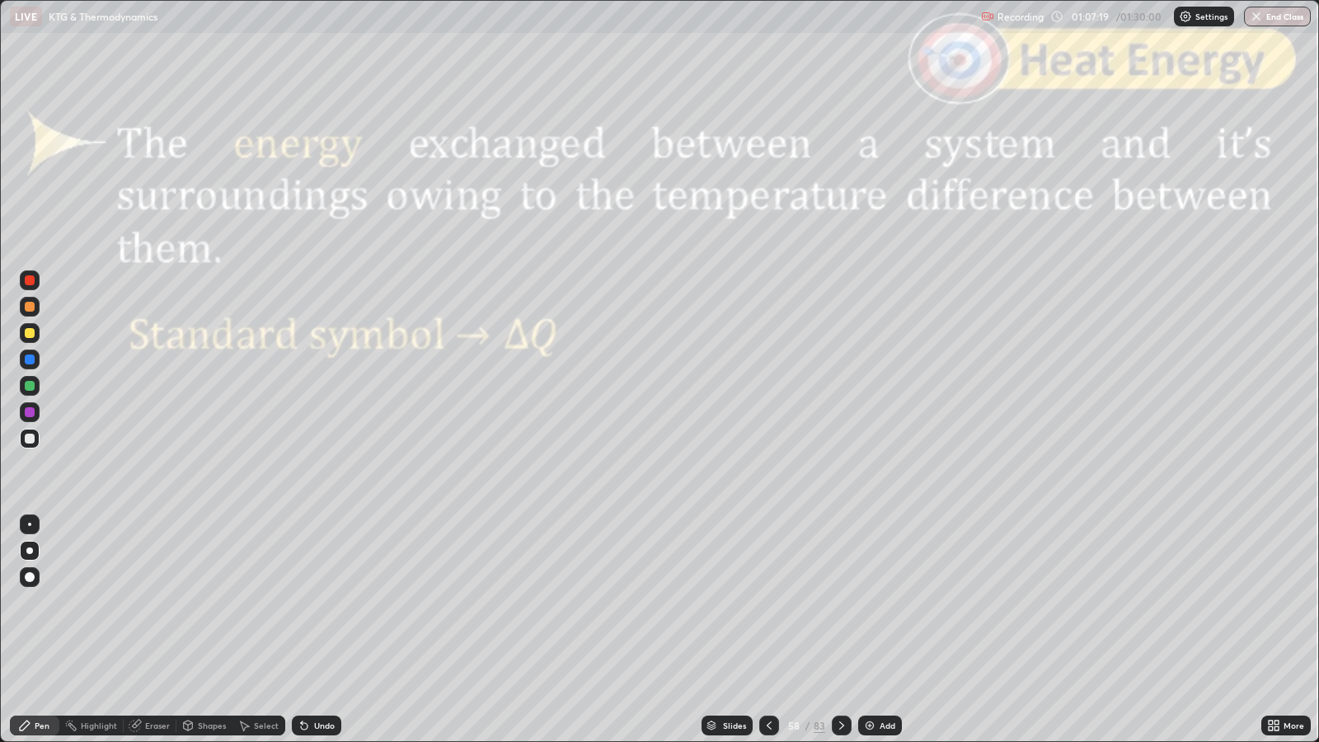
click at [842, 603] on icon at bounding box center [841, 725] width 13 height 13
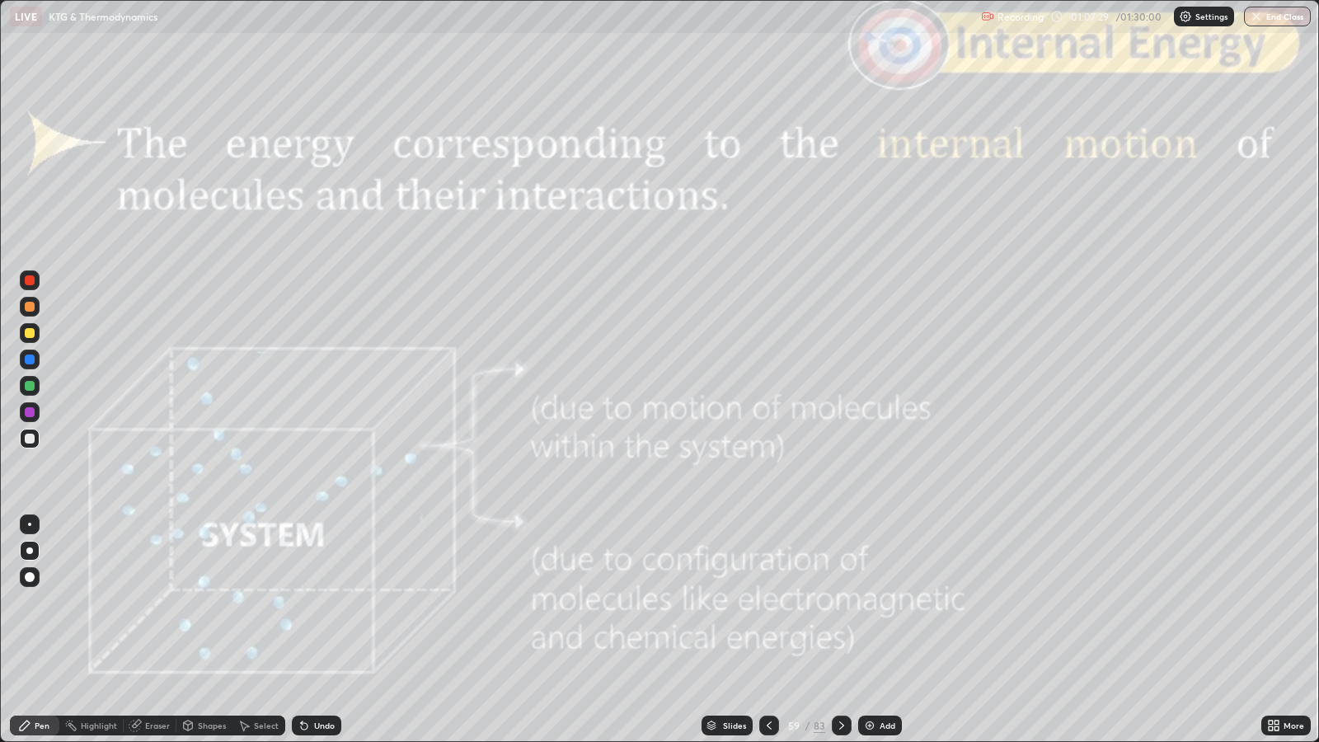
click at [29, 439] on div at bounding box center [30, 439] width 10 height 10
click at [728, 603] on div "Slides" at bounding box center [734, 725] width 23 height 8
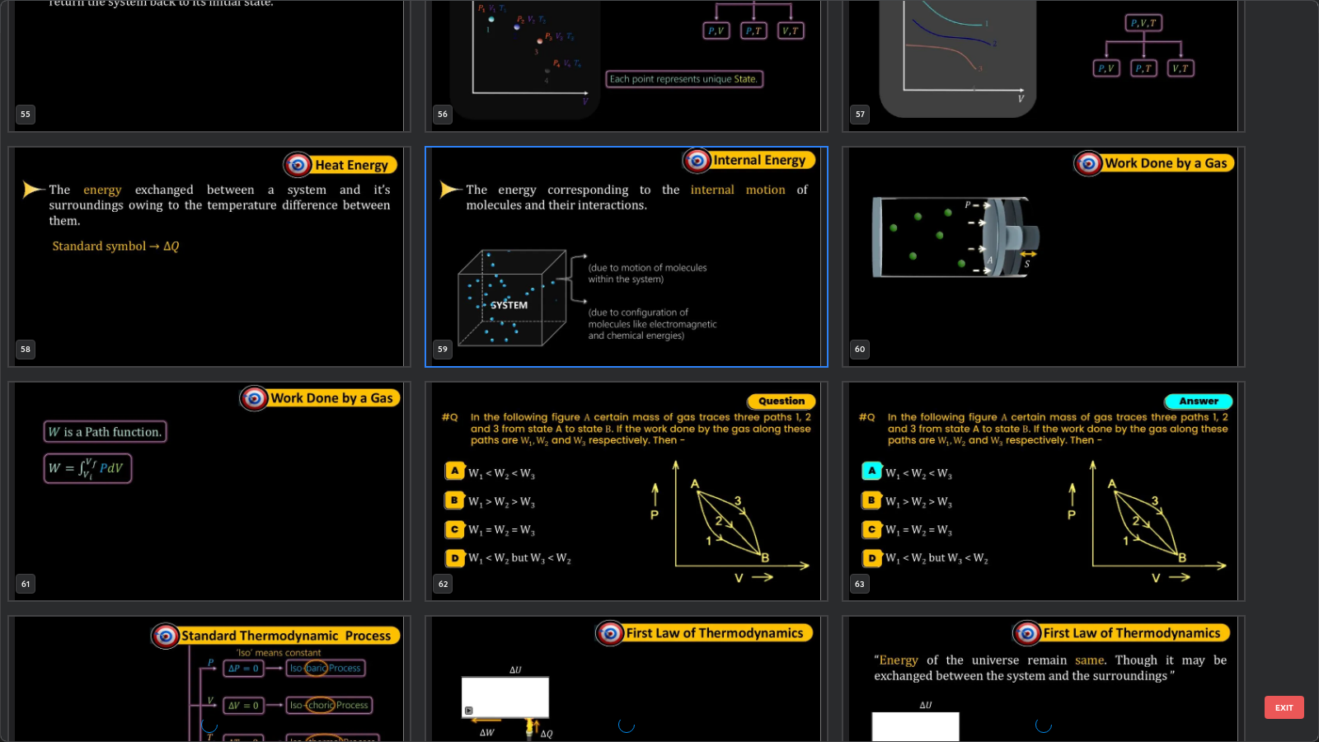
scroll to position [4330, 0]
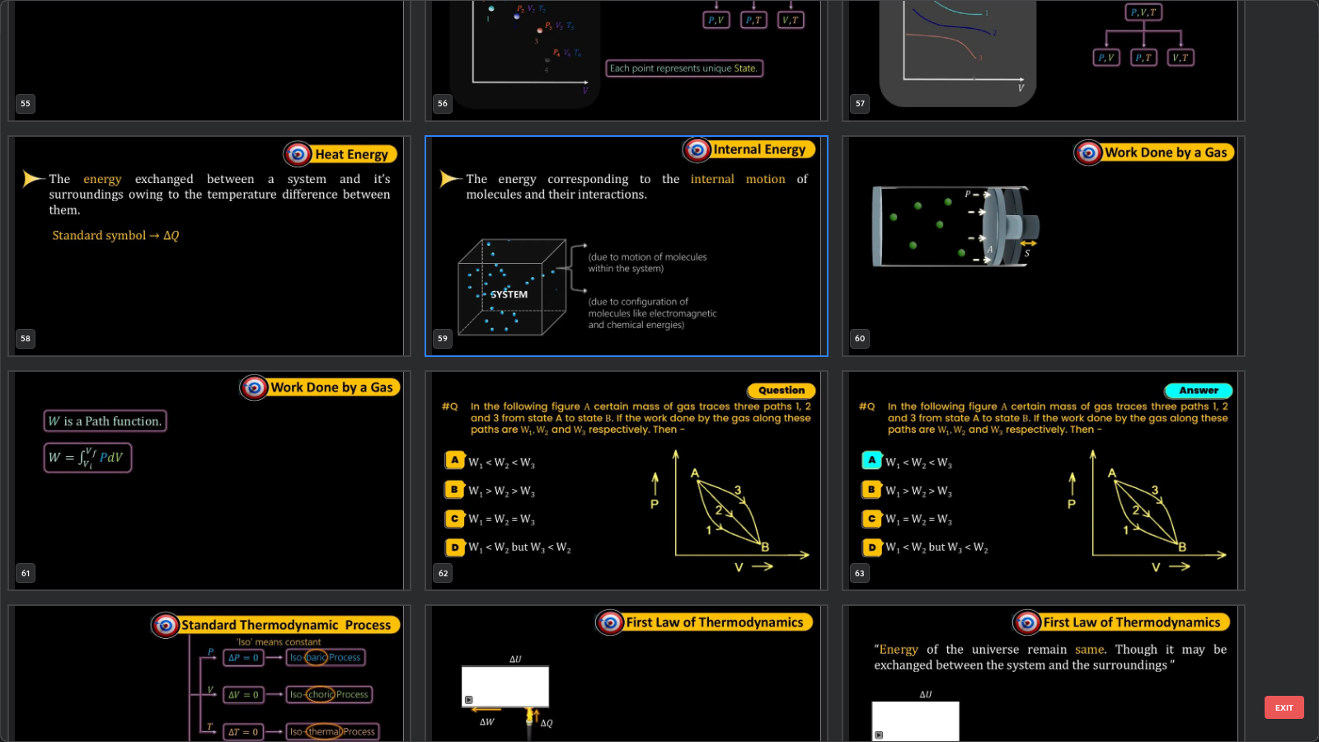
click at [1285, 603] on button "EXIT" at bounding box center [1285, 707] width 40 height 23
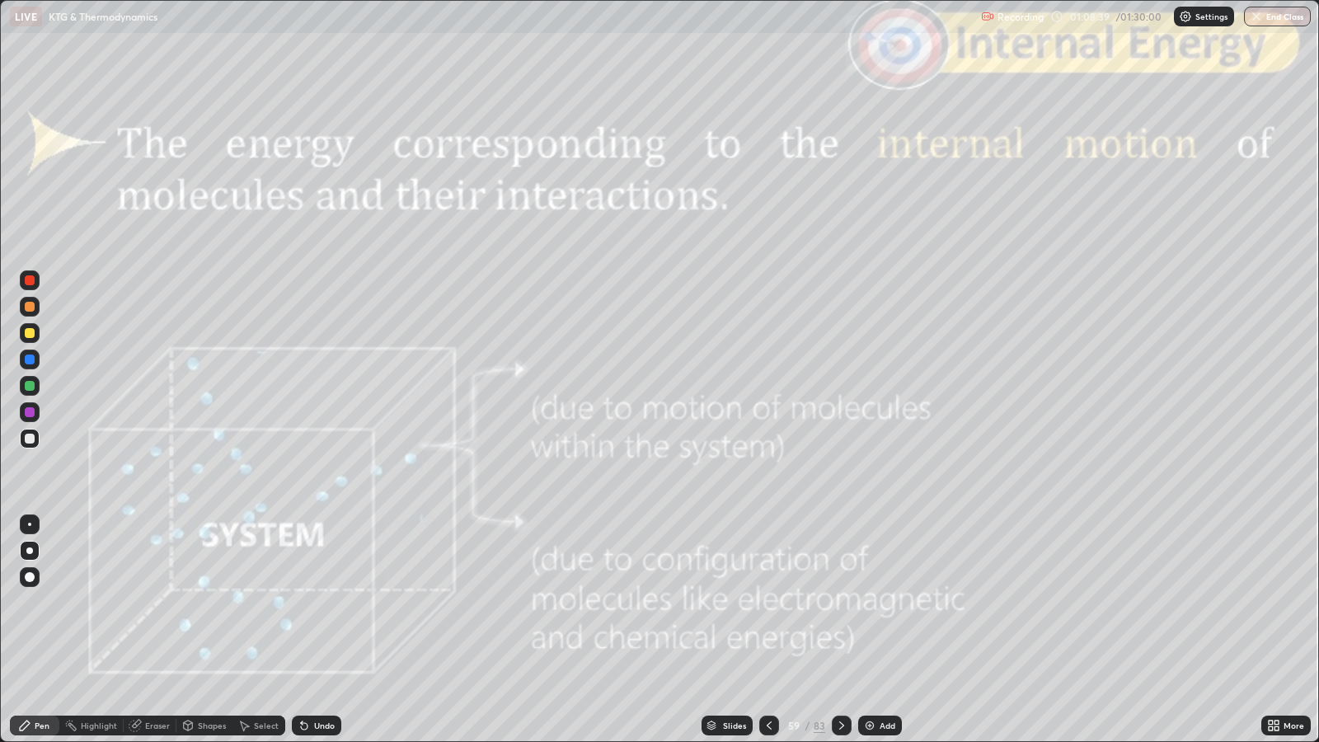
click at [767, 603] on icon at bounding box center [769, 725] width 13 height 13
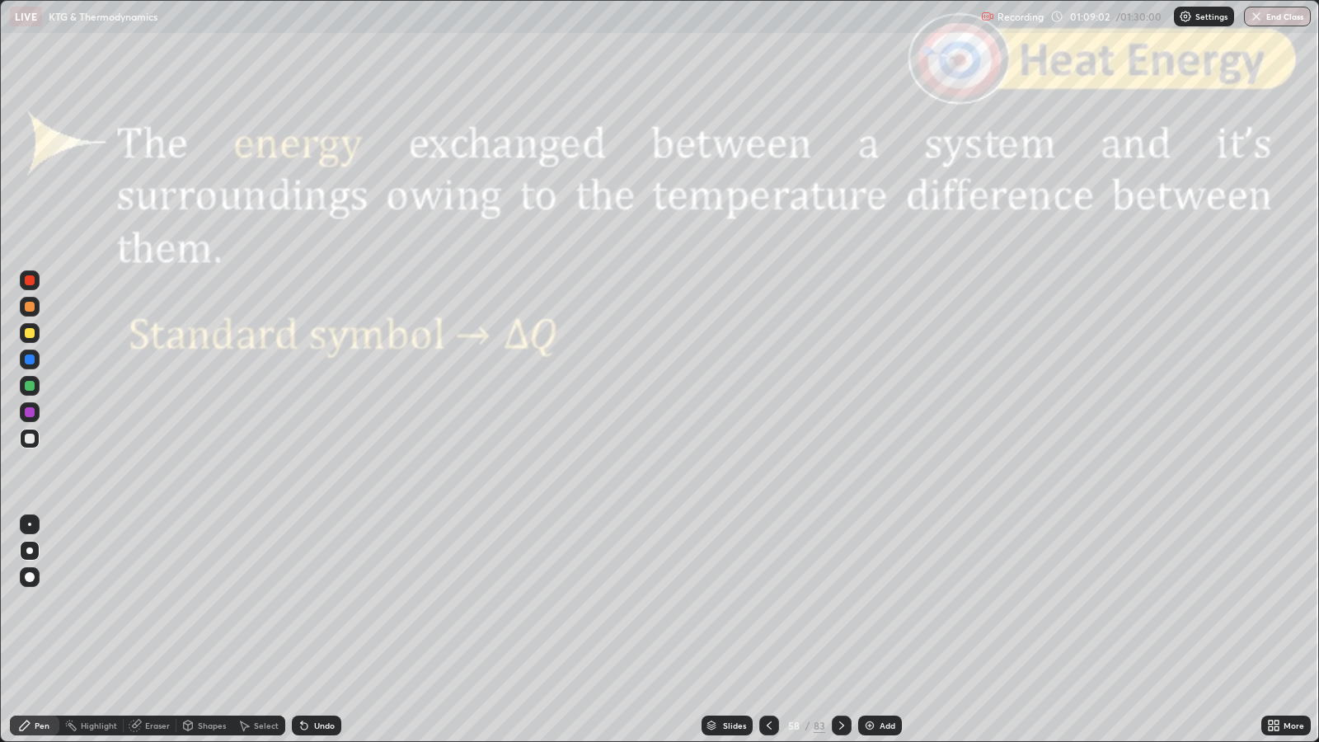
click at [31, 307] on div at bounding box center [30, 307] width 10 height 10
click at [29, 383] on div at bounding box center [30, 386] width 10 height 10
click at [841, 603] on icon at bounding box center [841, 725] width 5 height 8
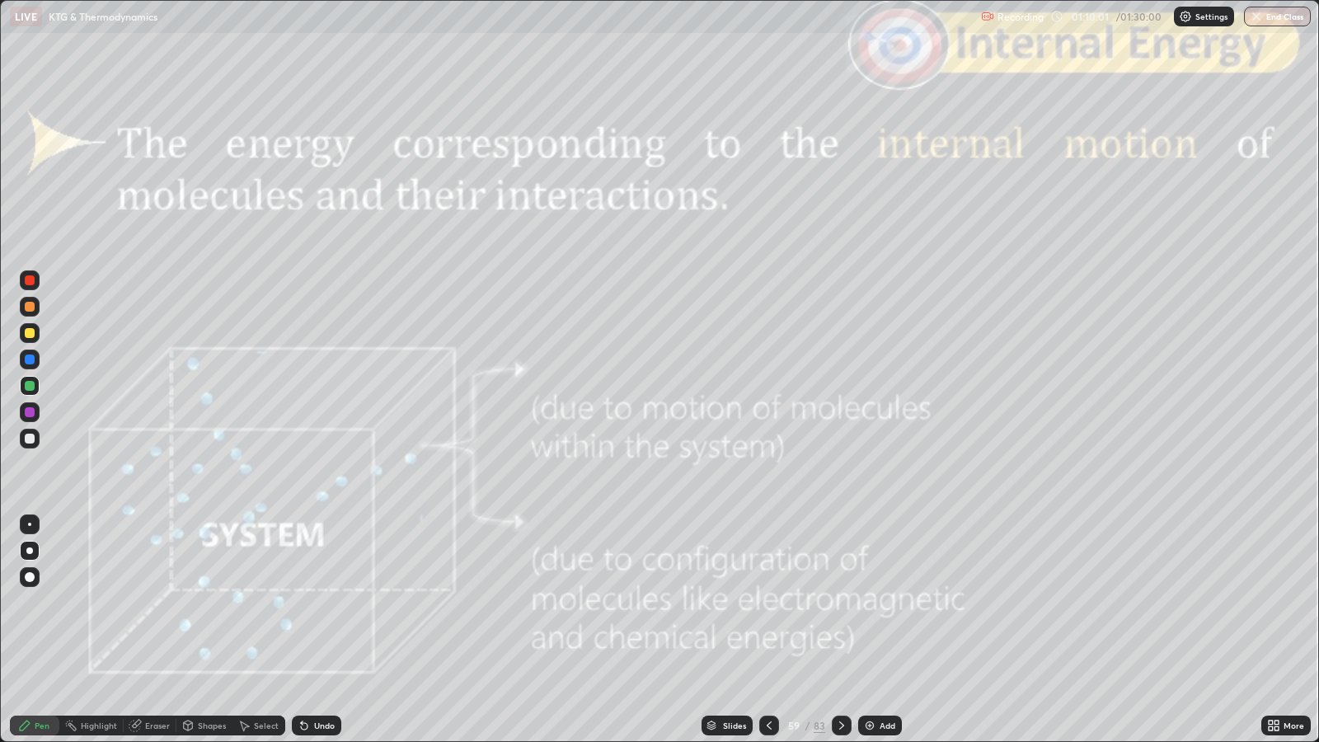
click at [839, 603] on icon at bounding box center [841, 725] width 13 height 13
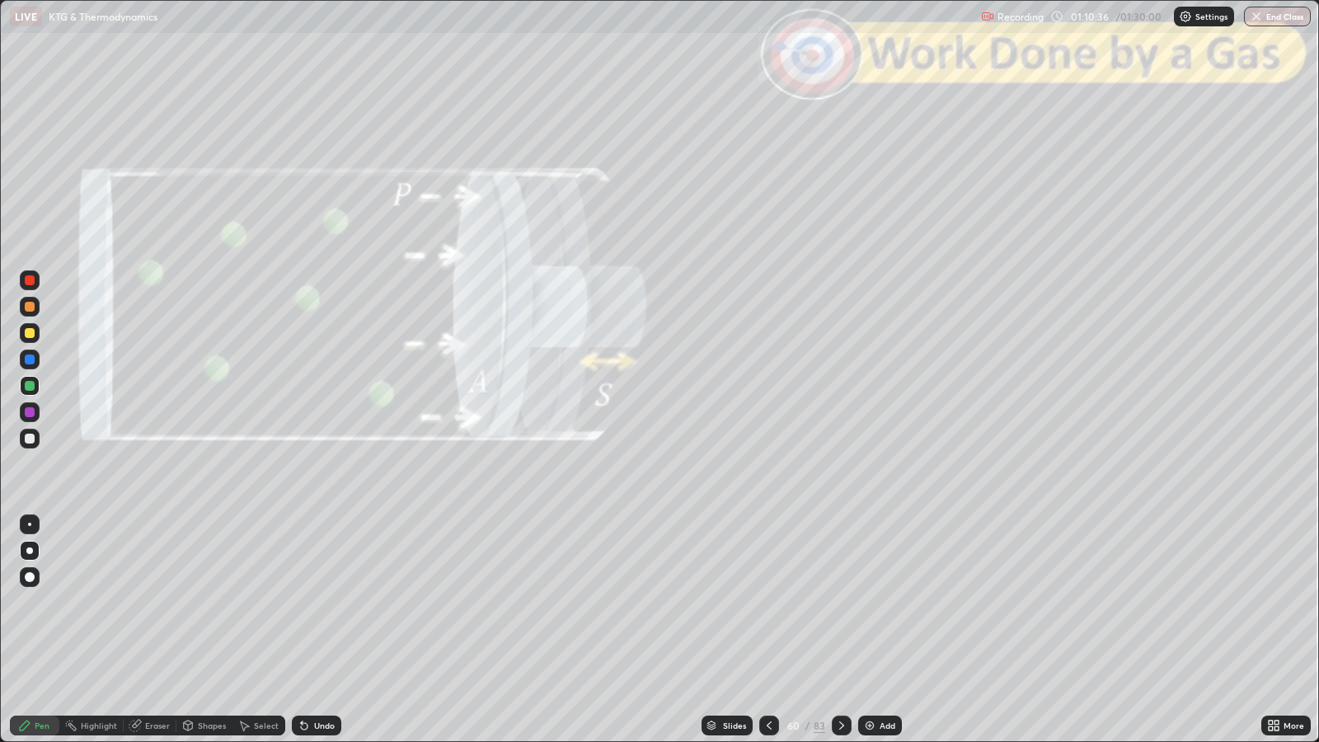
click at [153, 603] on div "Eraser" at bounding box center [157, 725] width 25 height 8
click at [41, 603] on div "Pen" at bounding box center [42, 725] width 15 height 8
click at [30, 307] on div at bounding box center [30, 307] width 10 height 10
click at [204, 603] on div "Shapes" at bounding box center [212, 725] width 28 height 8
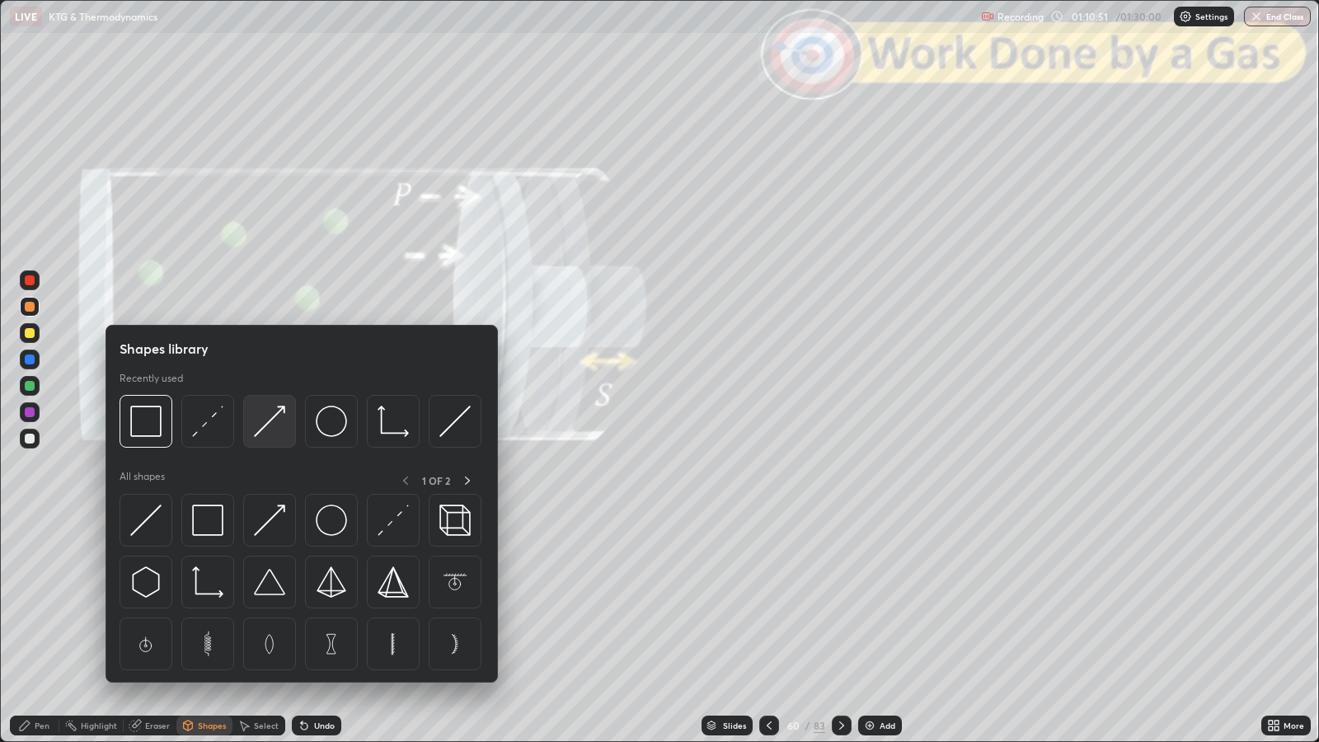
click at [271, 432] on img at bounding box center [269, 421] width 31 height 31
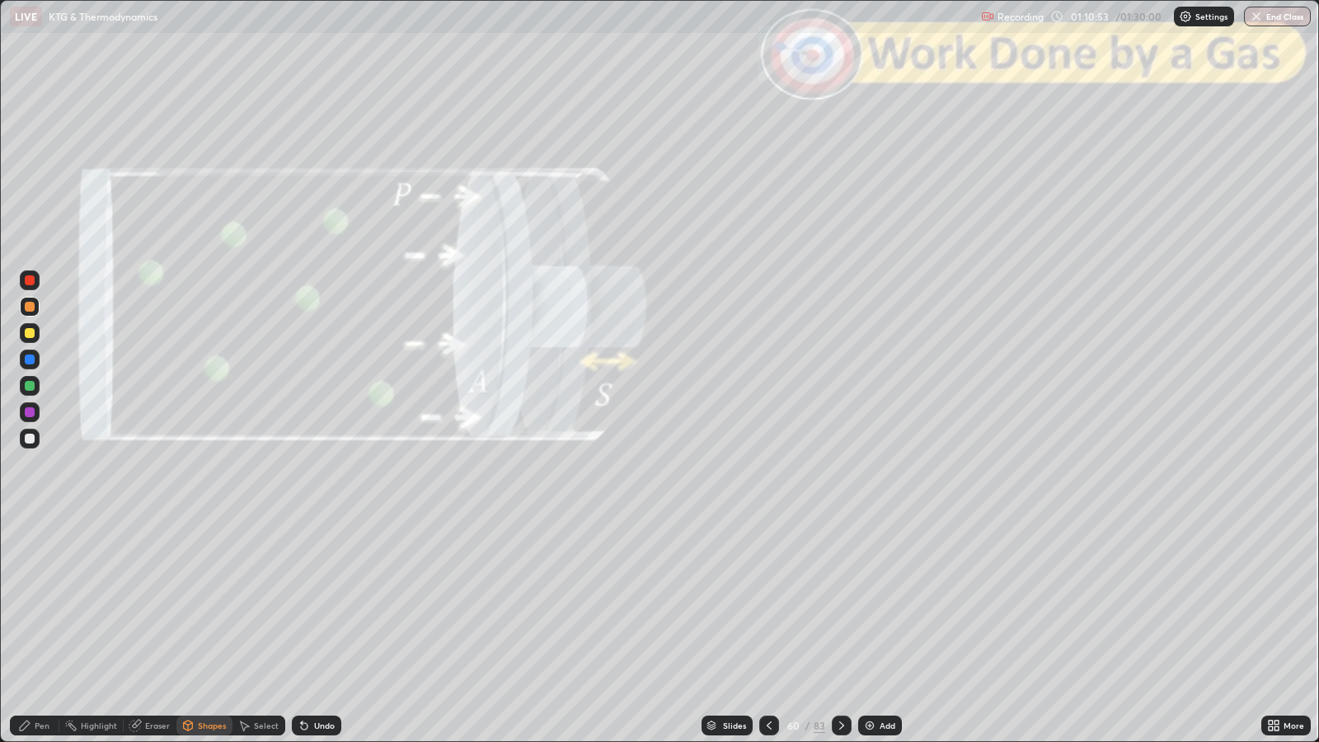
click at [25, 603] on icon at bounding box center [25, 726] width 10 height 10
click at [31, 438] on div at bounding box center [30, 439] width 10 height 10
click at [30, 306] on div at bounding box center [30, 307] width 10 height 10
click at [209, 603] on div "Shapes" at bounding box center [212, 725] width 28 height 8
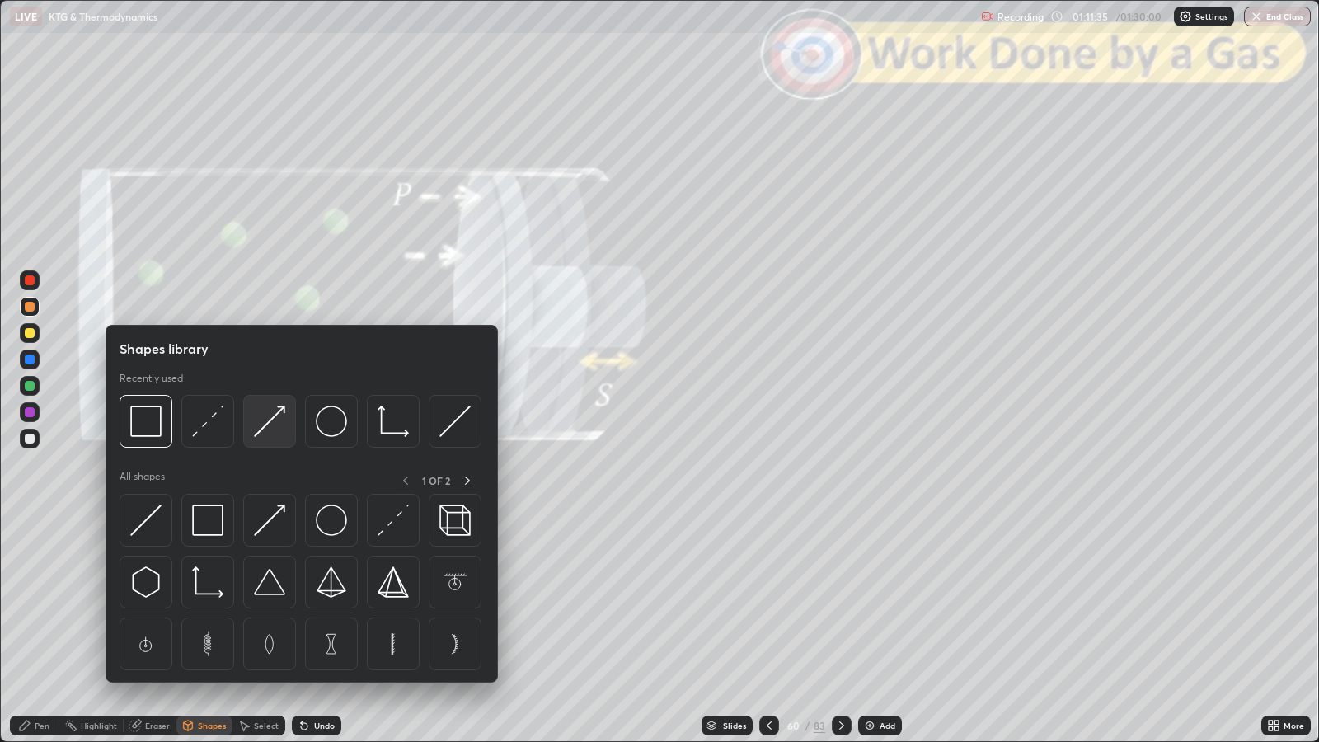
click at [271, 433] on img at bounding box center [269, 421] width 31 height 31
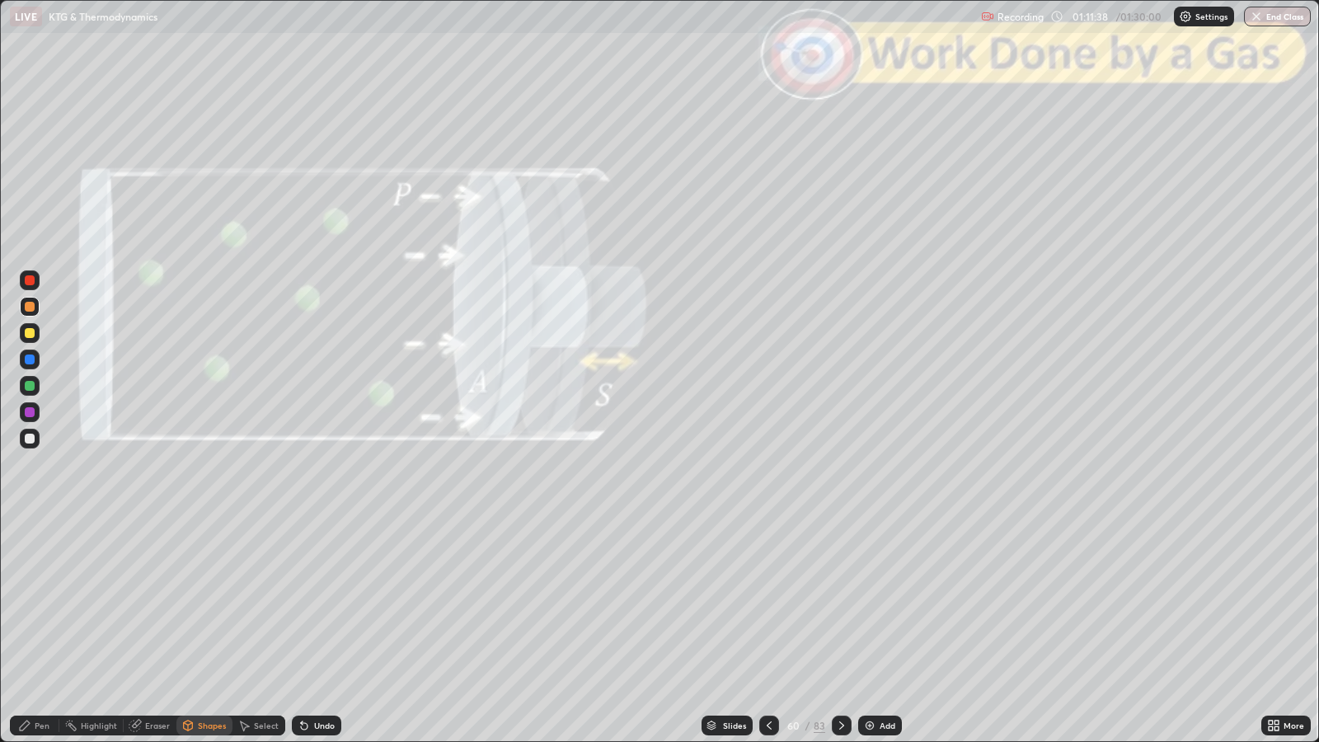
click at [25, 603] on icon at bounding box center [25, 726] width 10 height 10
click at [31, 442] on div at bounding box center [30, 439] width 10 height 10
click at [201, 603] on div "Shapes" at bounding box center [204, 726] width 56 height 20
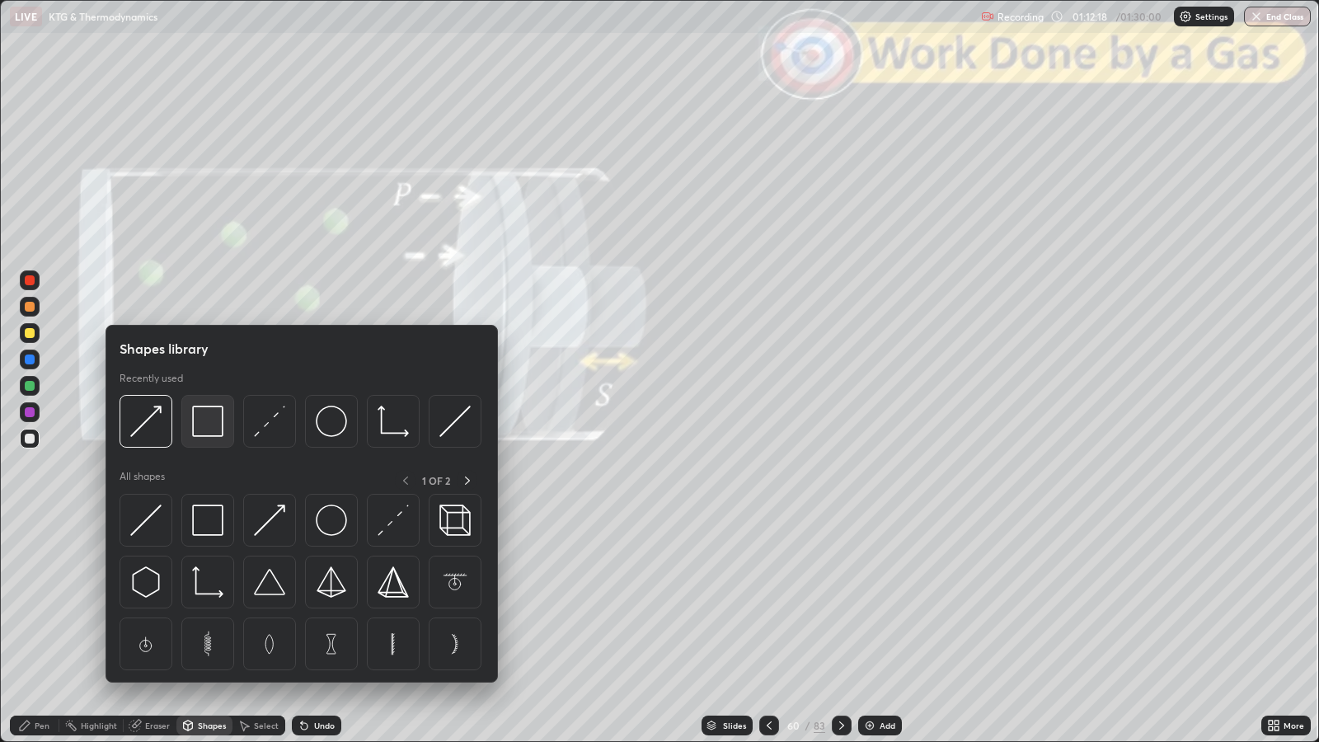
click at [206, 424] on img at bounding box center [207, 421] width 31 height 31
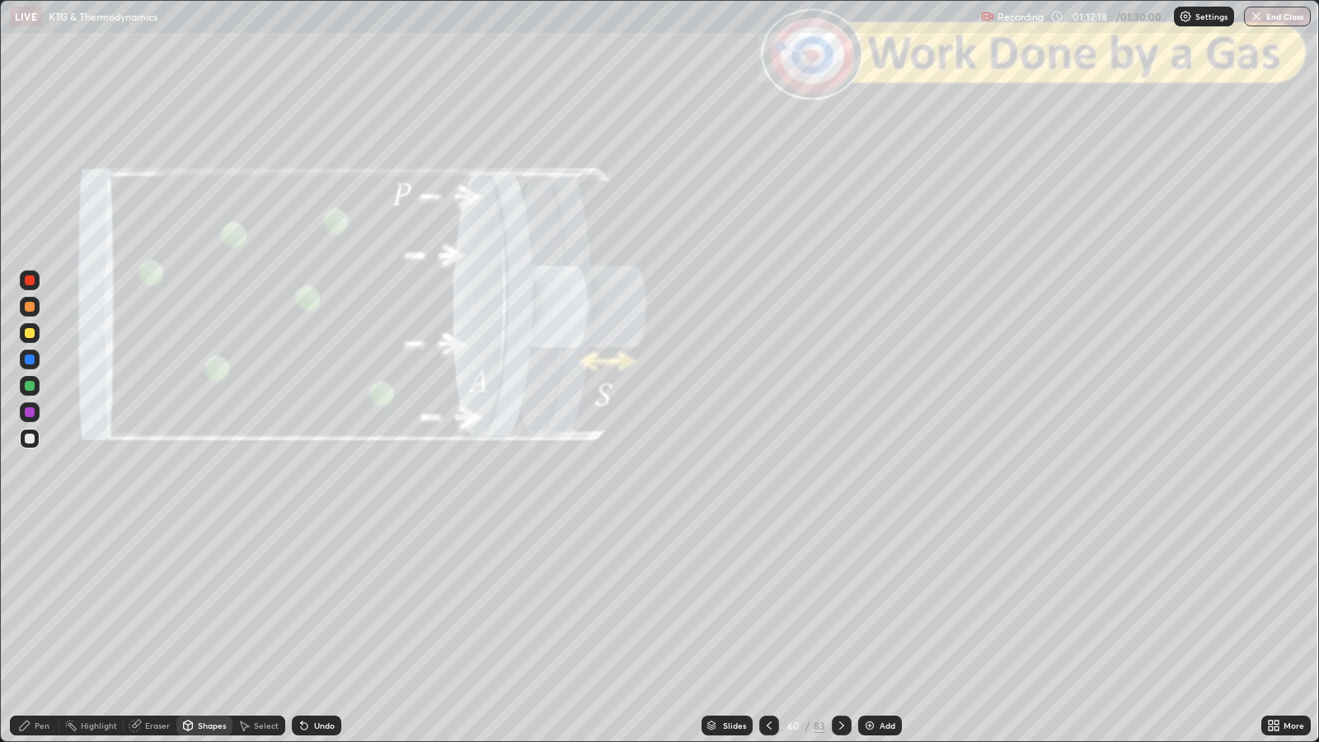
click at [32, 284] on div at bounding box center [30, 280] width 20 height 20
click at [29, 384] on div at bounding box center [30, 386] width 10 height 10
click at [46, 603] on div "Pen" at bounding box center [42, 725] width 15 height 8
click at [215, 603] on div "Shapes" at bounding box center [212, 725] width 28 height 8
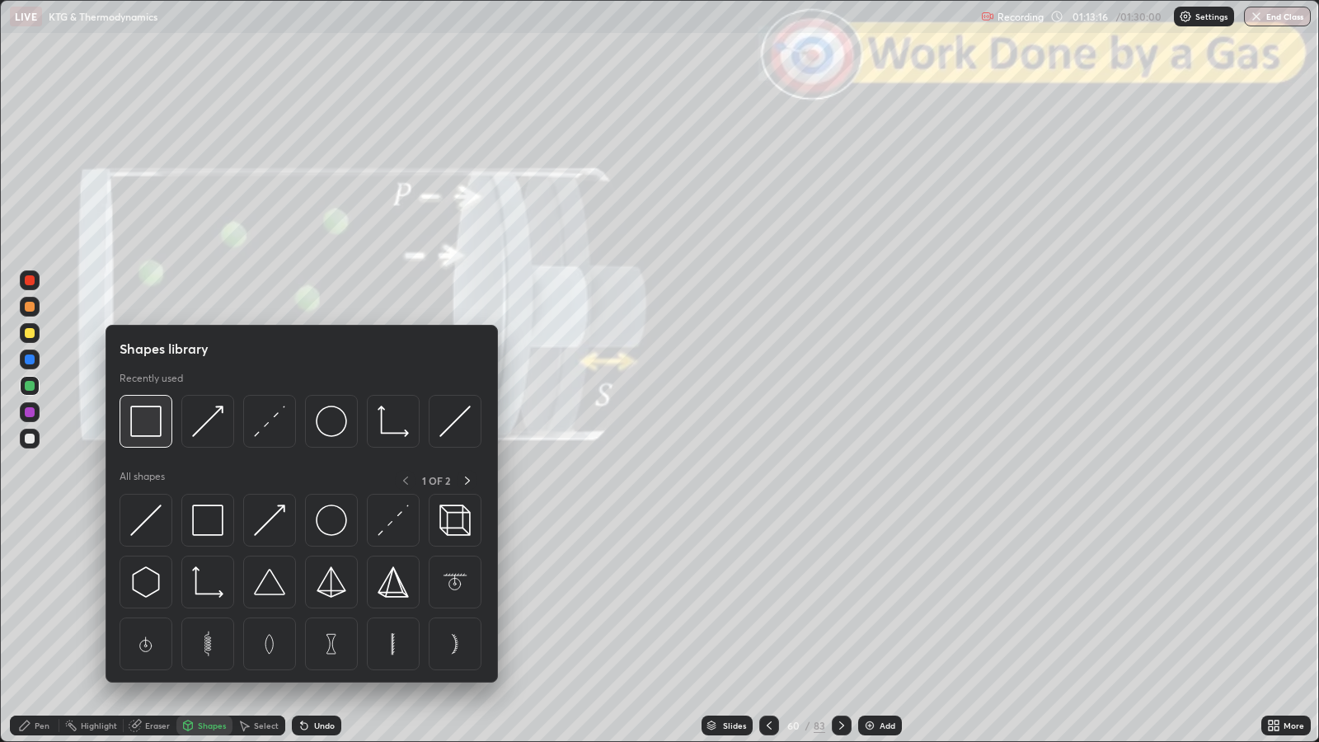
click at [143, 425] on img at bounding box center [145, 421] width 31 height 31
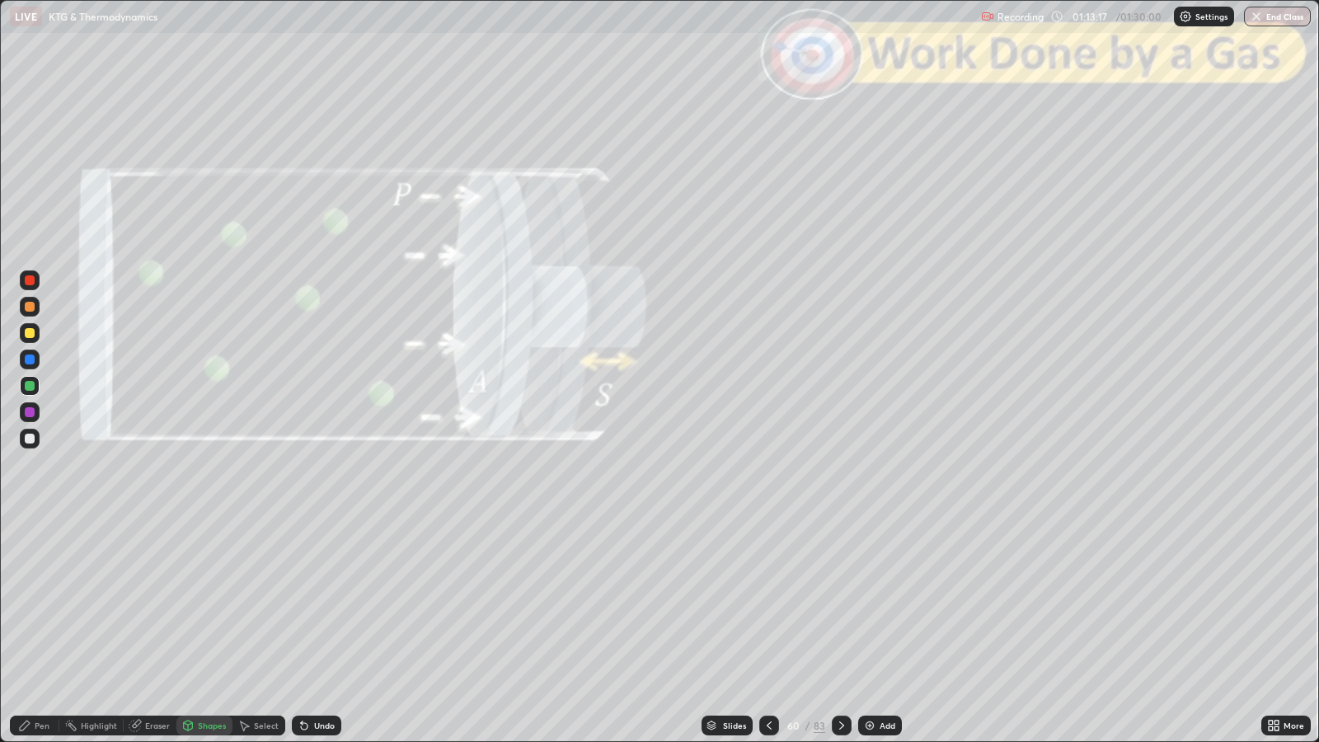
click at [30, 280] on div at bounding box center [30, 280] width 10 height 10
click at [33, 438] on div at bounding box center [30, 439] width 10 height 10
click at [35, 603] on div "Pen" at bounding box center [42, 725] width 15 height 8
click at [839, 603] on icon at bounding box center [841, 725] width 13 height 13
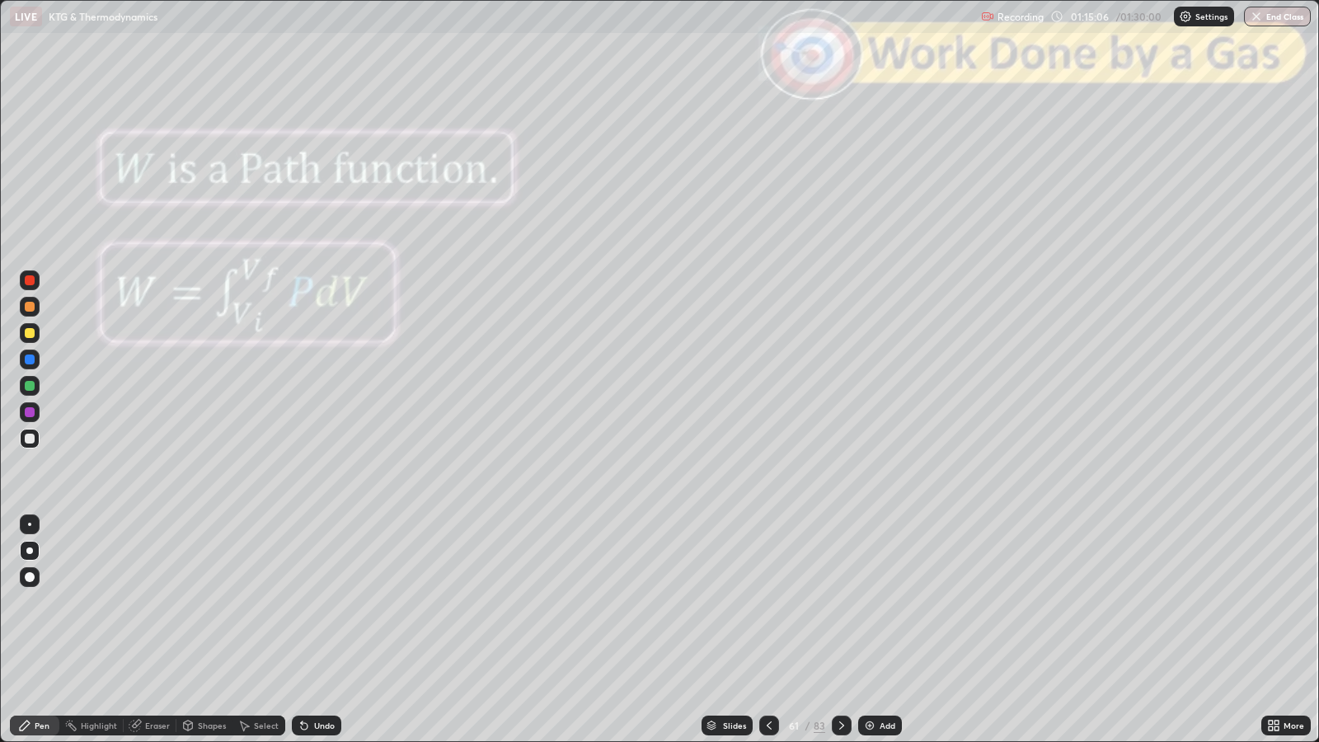
click at [772, 603] on icon at bounding box center [769, 725] width 13 height 13
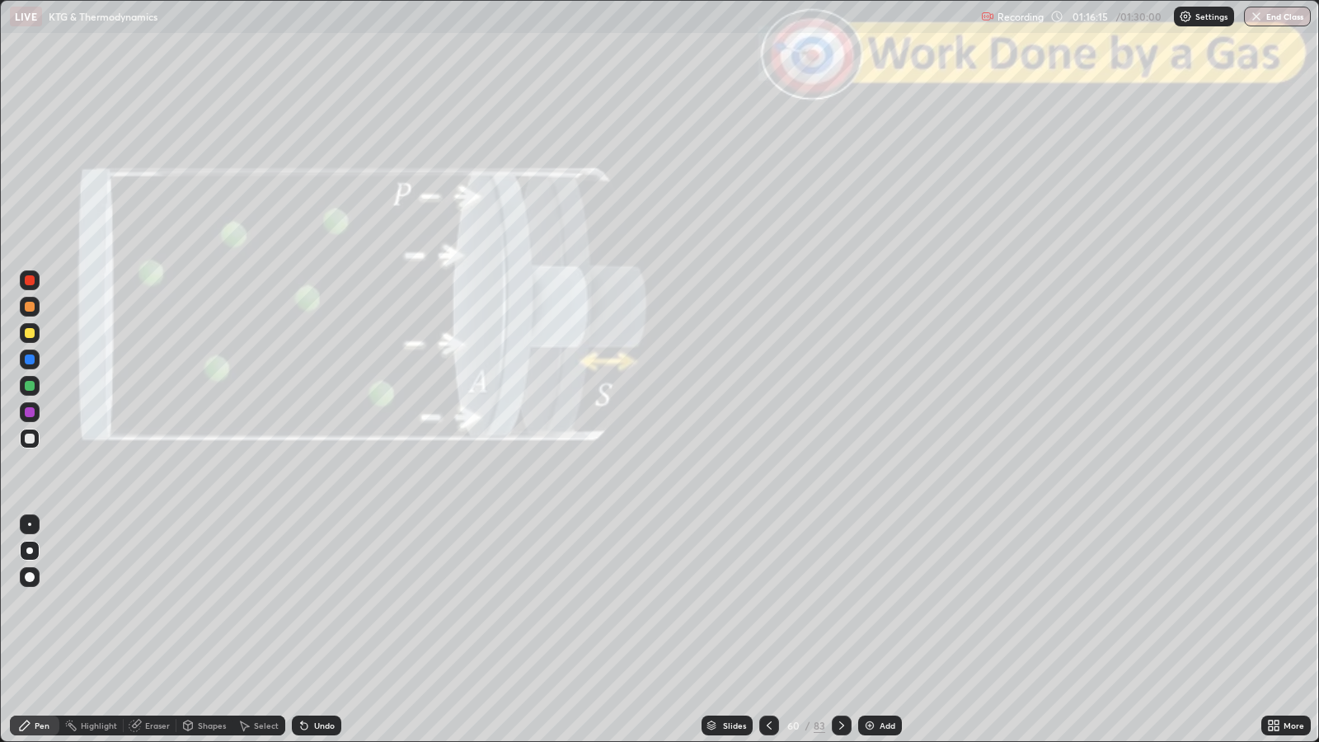
click at [841, 603] on icon at bounding box center [841, 725] width 13 height 13
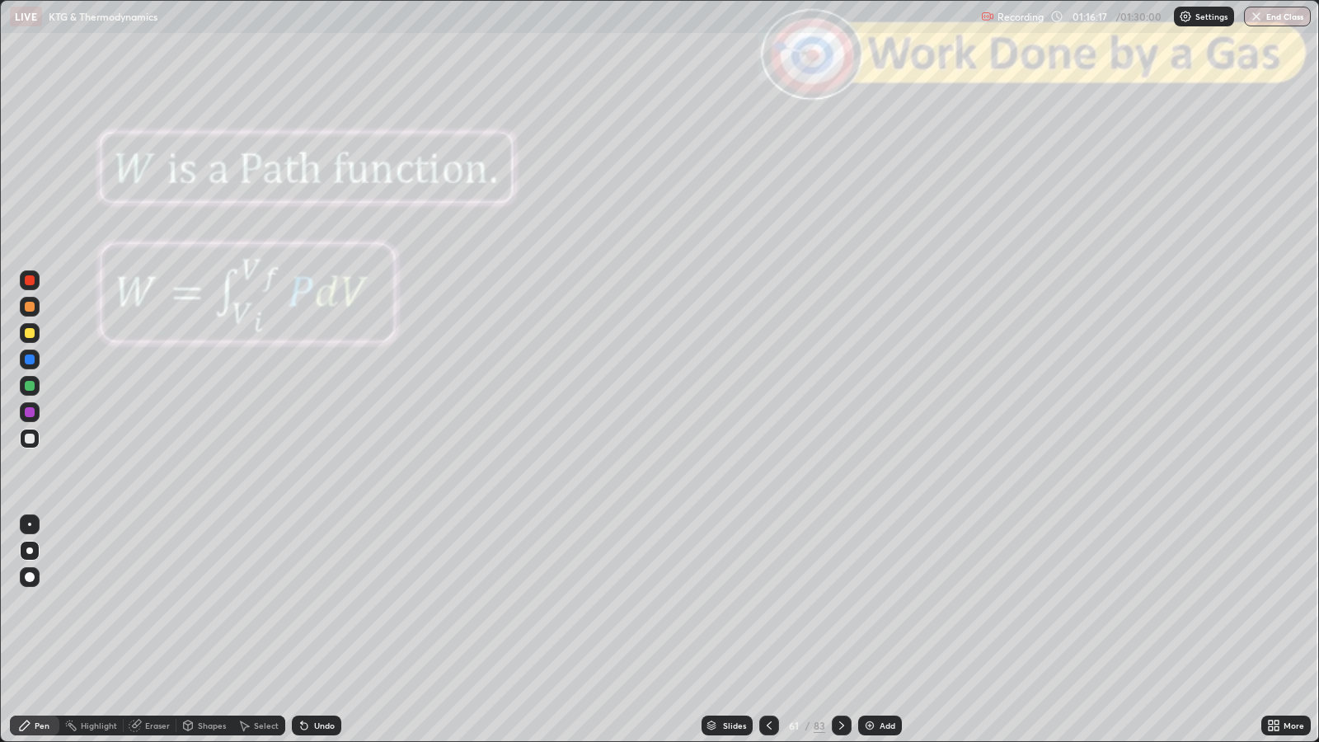
click at [839, 603] on icon at bounding box center [841, 725] width 13 height 13
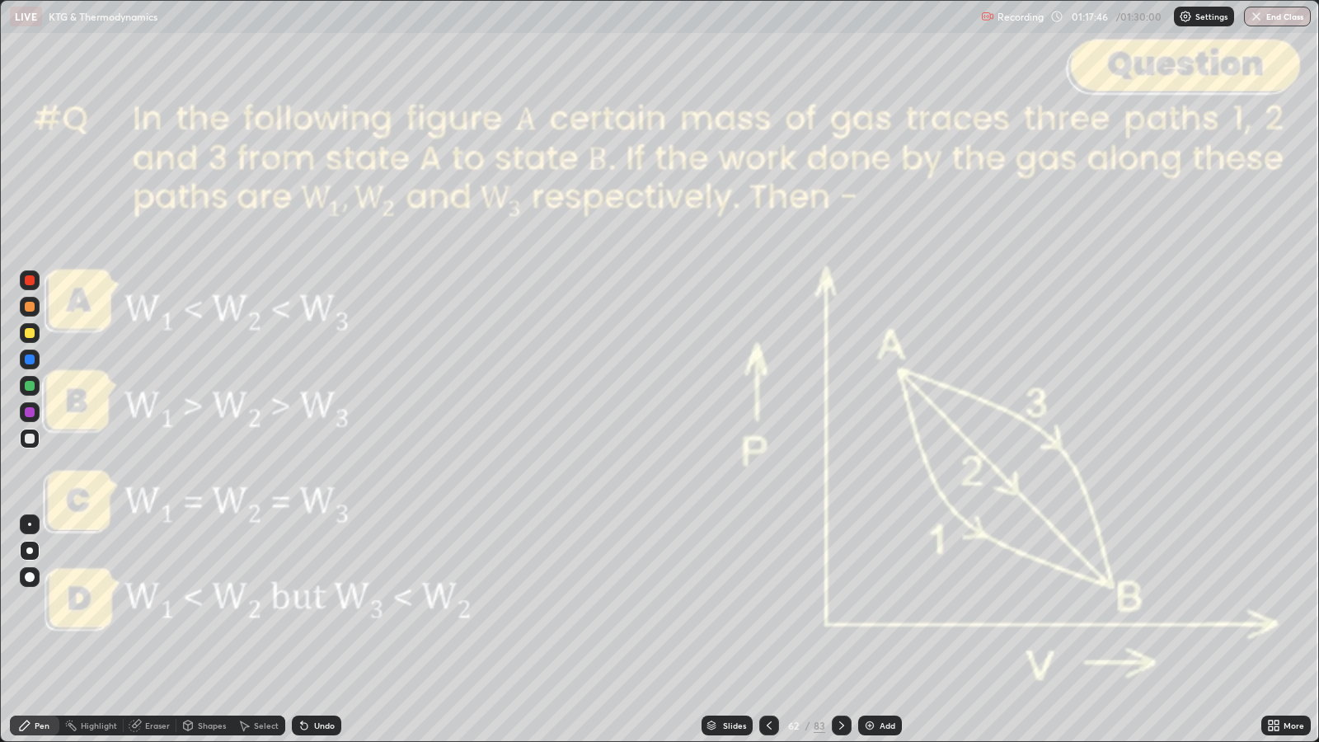
click at [832, 603] on div at bounding box center [842, 726] width 20 height 20
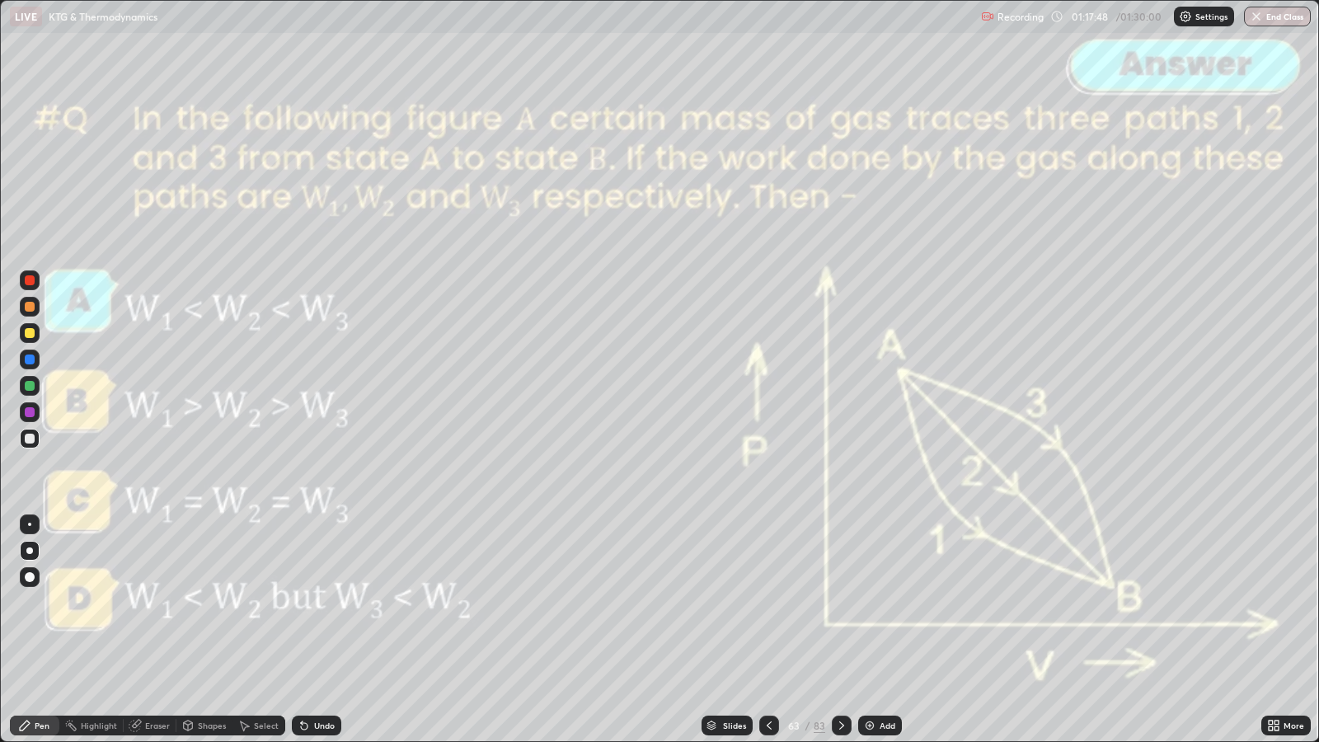
click at [841, 603] on icon at bounding box center [841, 725] width 13 height 13
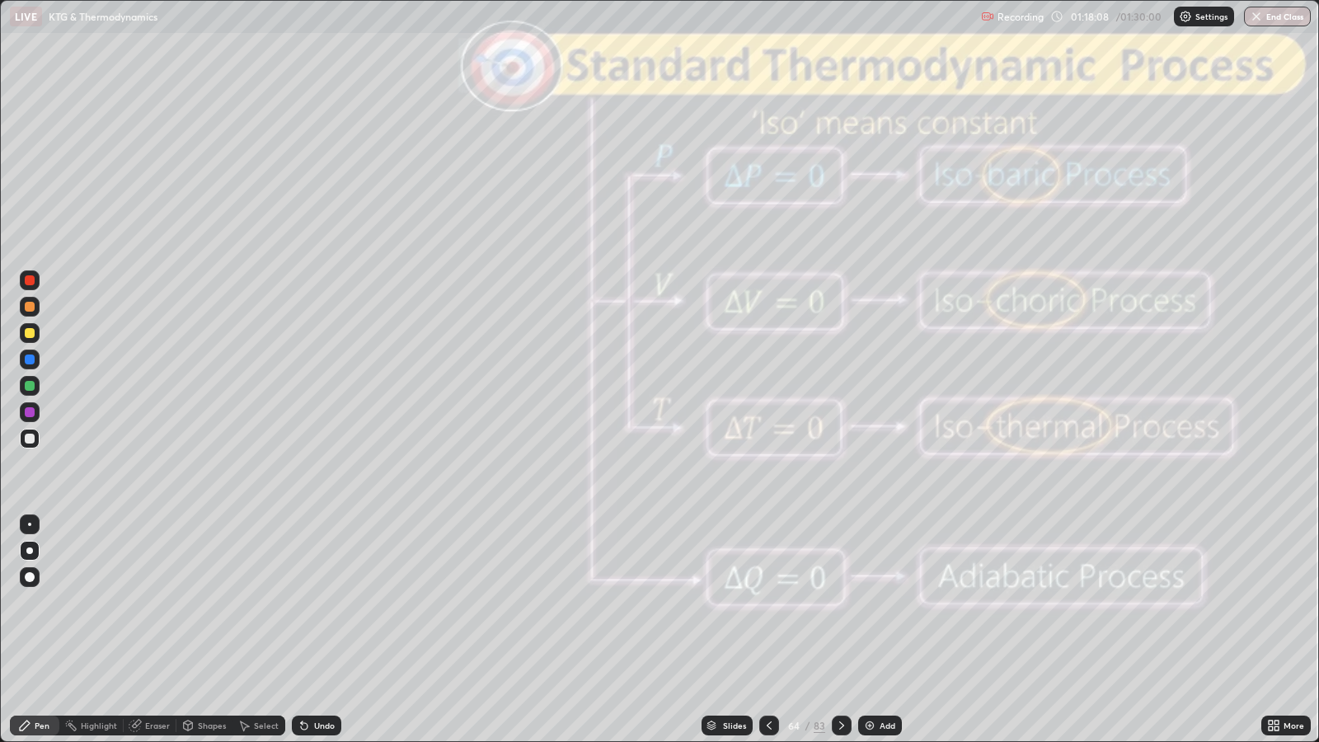
click at [838, 603] on icon at bounding box center [841, 725] width 13 height 13
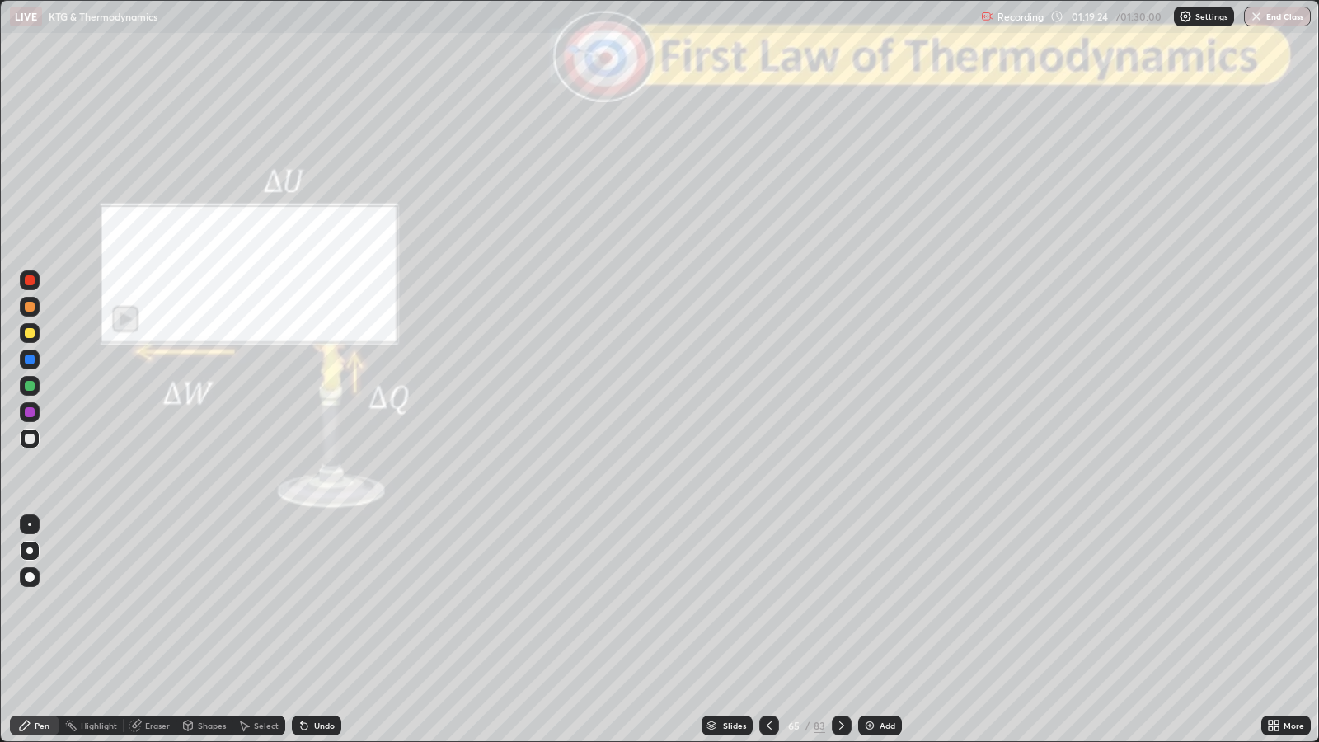
click at [214, 603] on div "Shapes" at bounding box center [212, 725] width 28 height 8
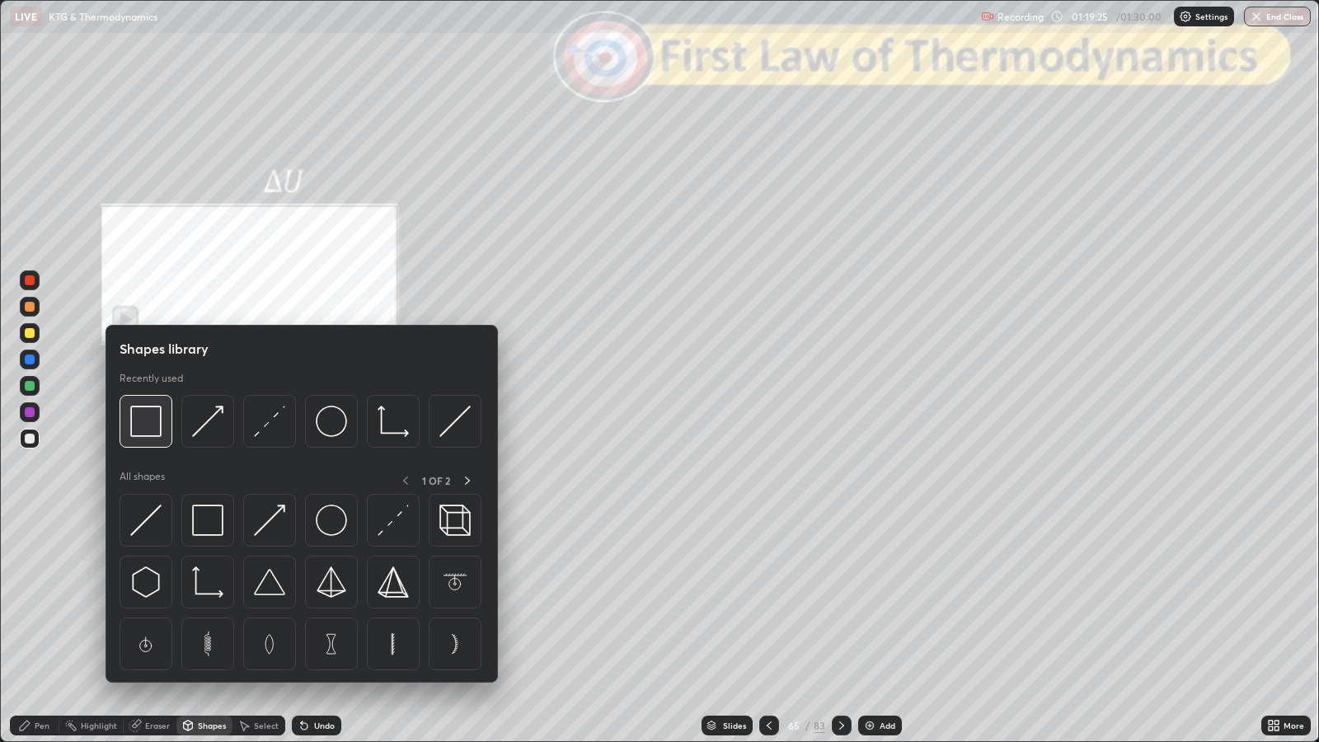
click at [153, 430] on img at bounding box center [145, 421] width 31 height 31
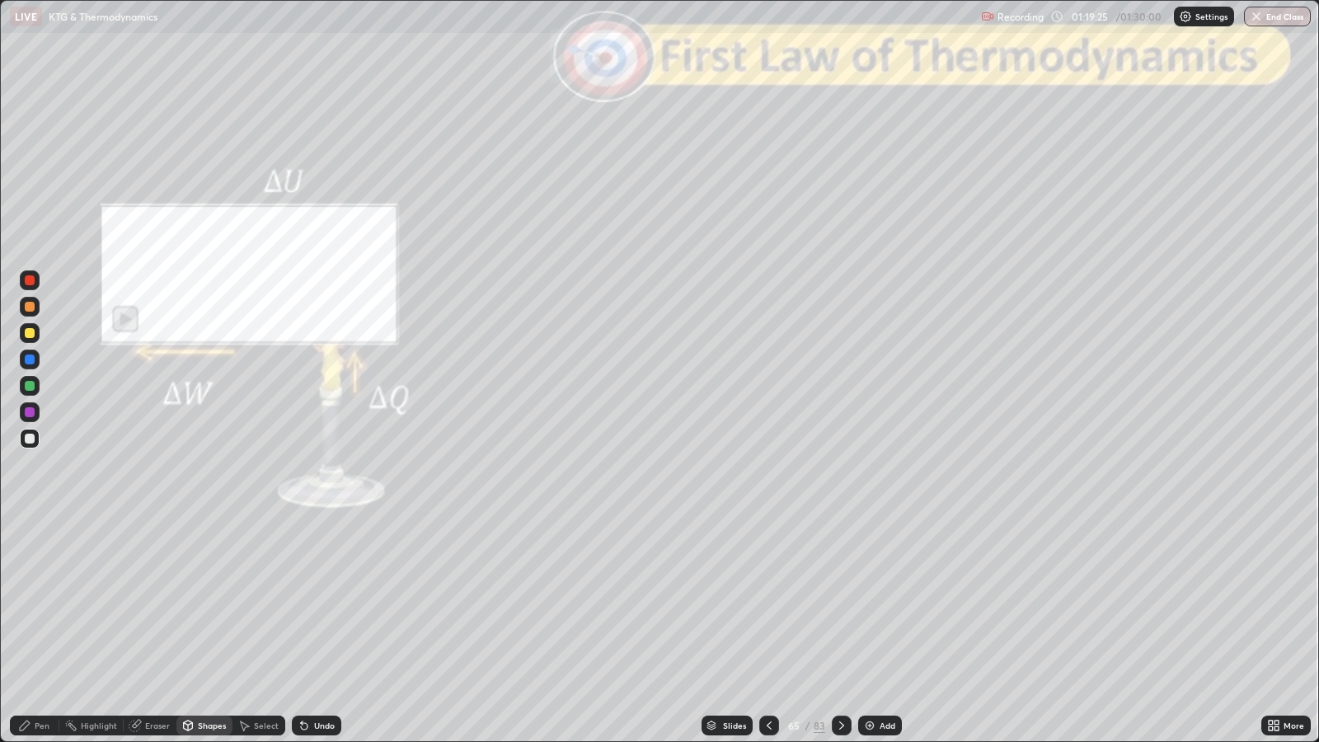
click at [29, 280] on div at bounding box center [30, 280] width 10 height 10
click at [33, 307] on div at bounding box center [30, 307] width 10 height 10
click at [41, 603] on div "Pen" at bounding box center [42, 725] width 15 height 8
click at [843, 603] on div at bounding box center [842, 726] width 20 height 20
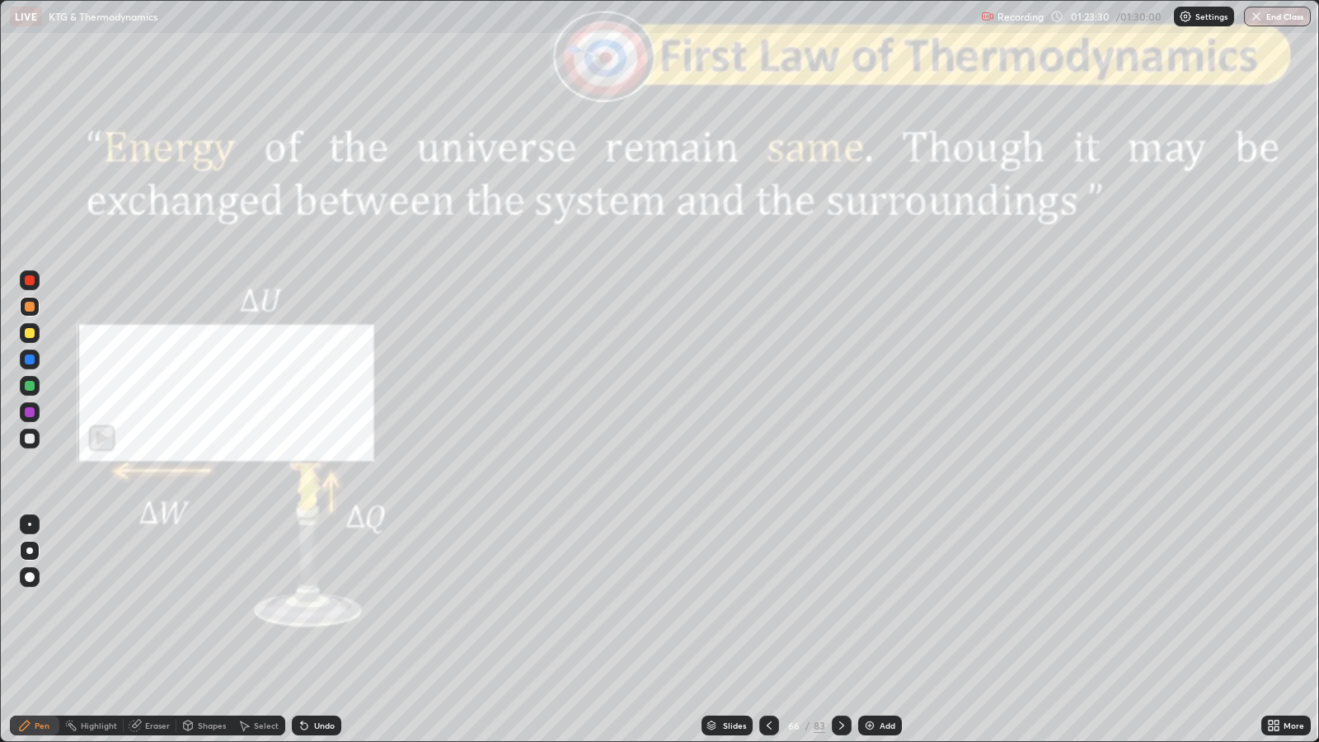
click at [839, 603] on icon at bounding box center [841, 725] width 13 height 13
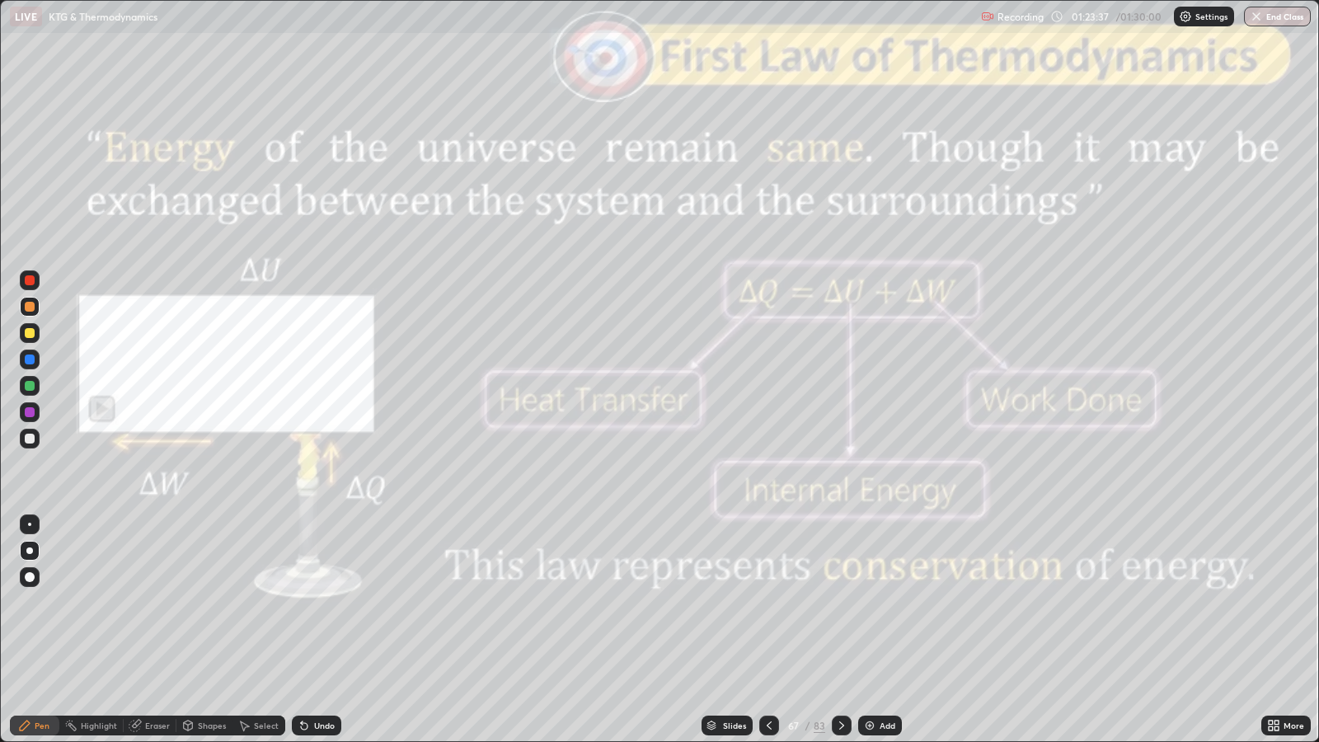
click at [839, 603] on icon at bounding box center [841, 725] width 13 height 13
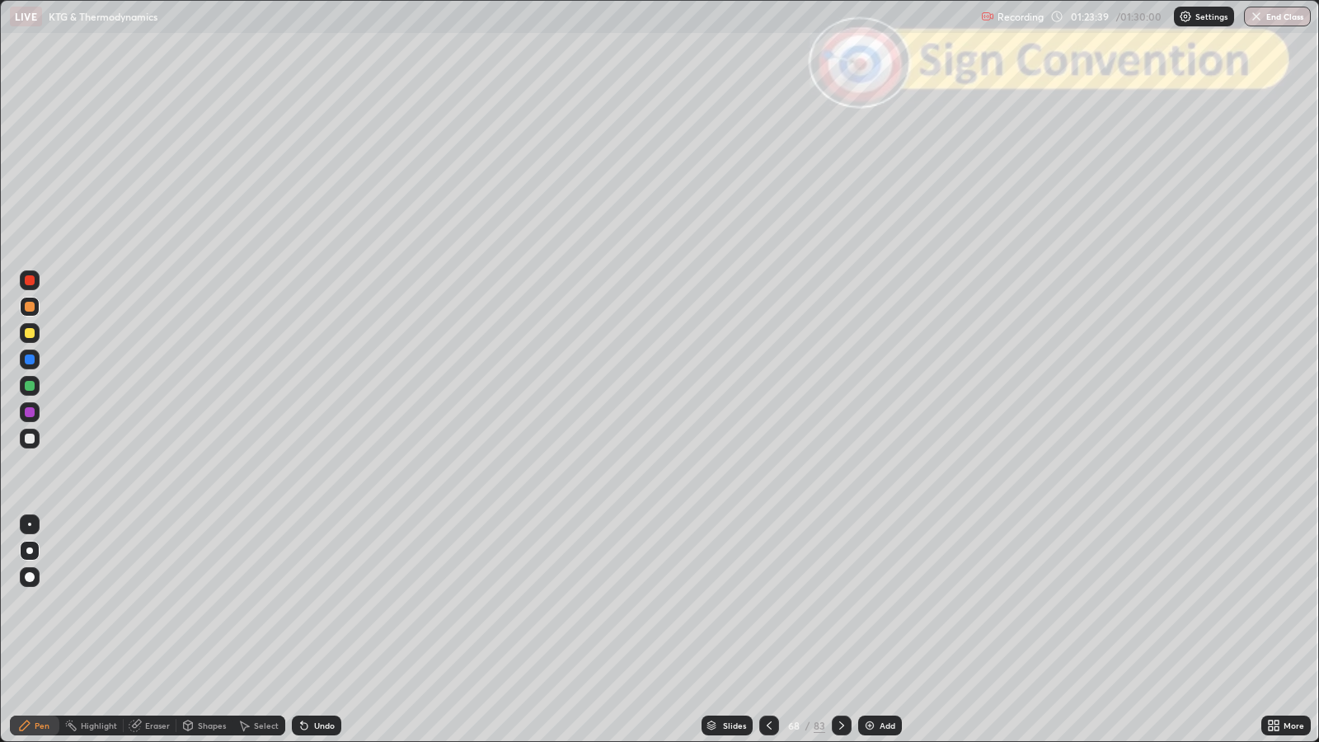
click at [841, 603] on icon at bounding box center [841, 725] width 5 height 8
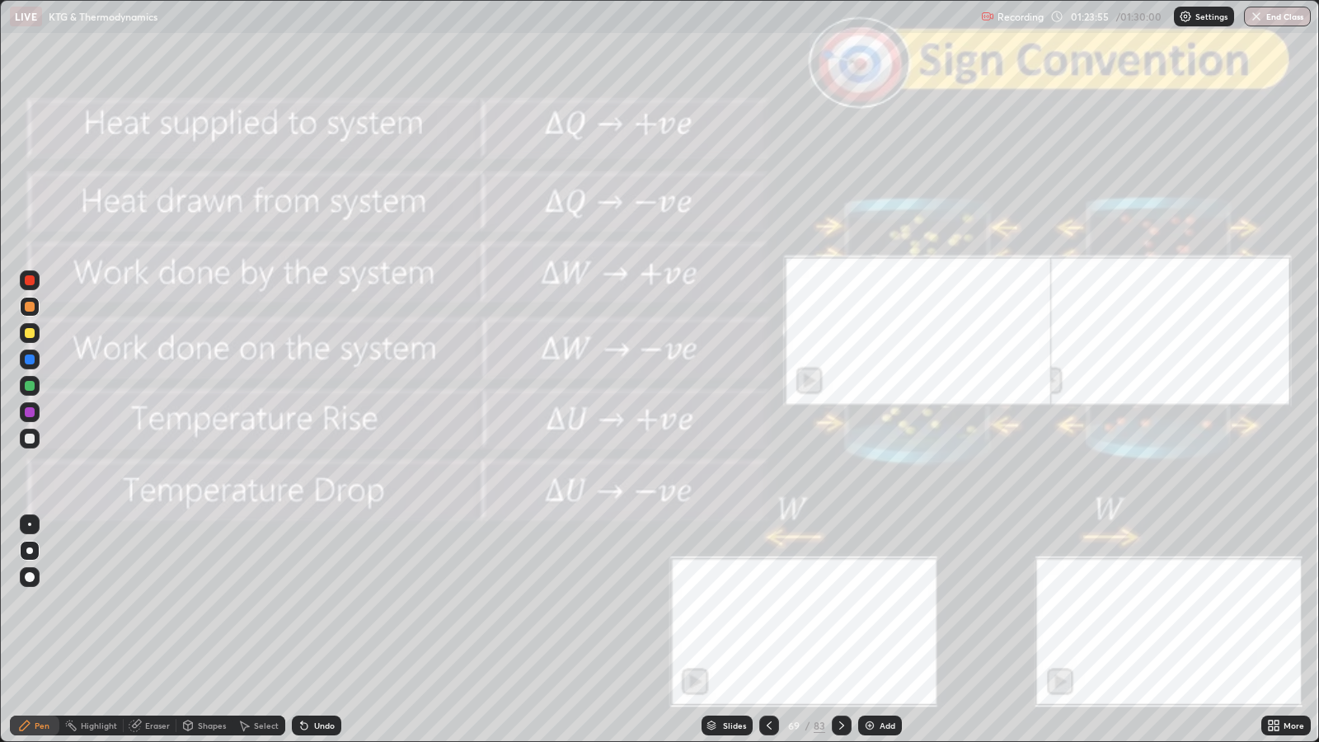
click at [849, 603] on div at bounding box center [842, 725] width 20 height 33
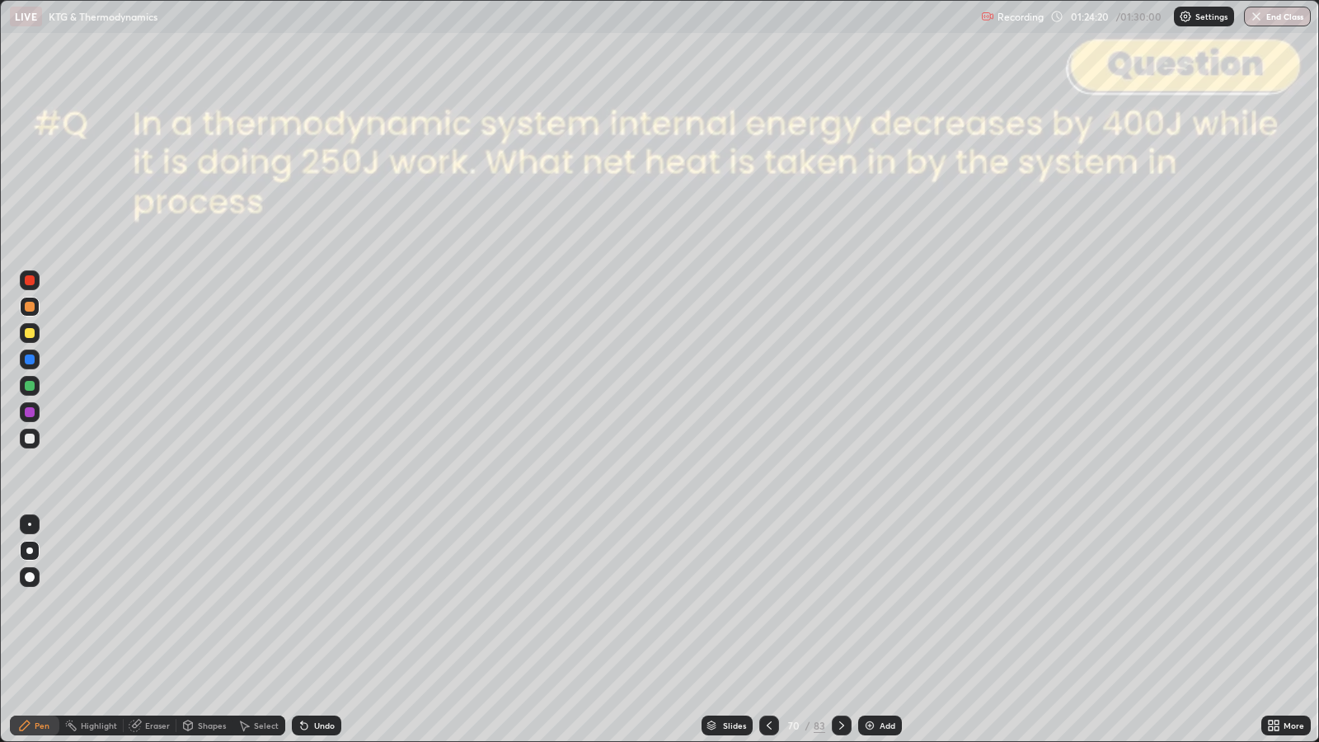
click at [31, 439] on div at bounding box center [30, 439] width 10 height 10
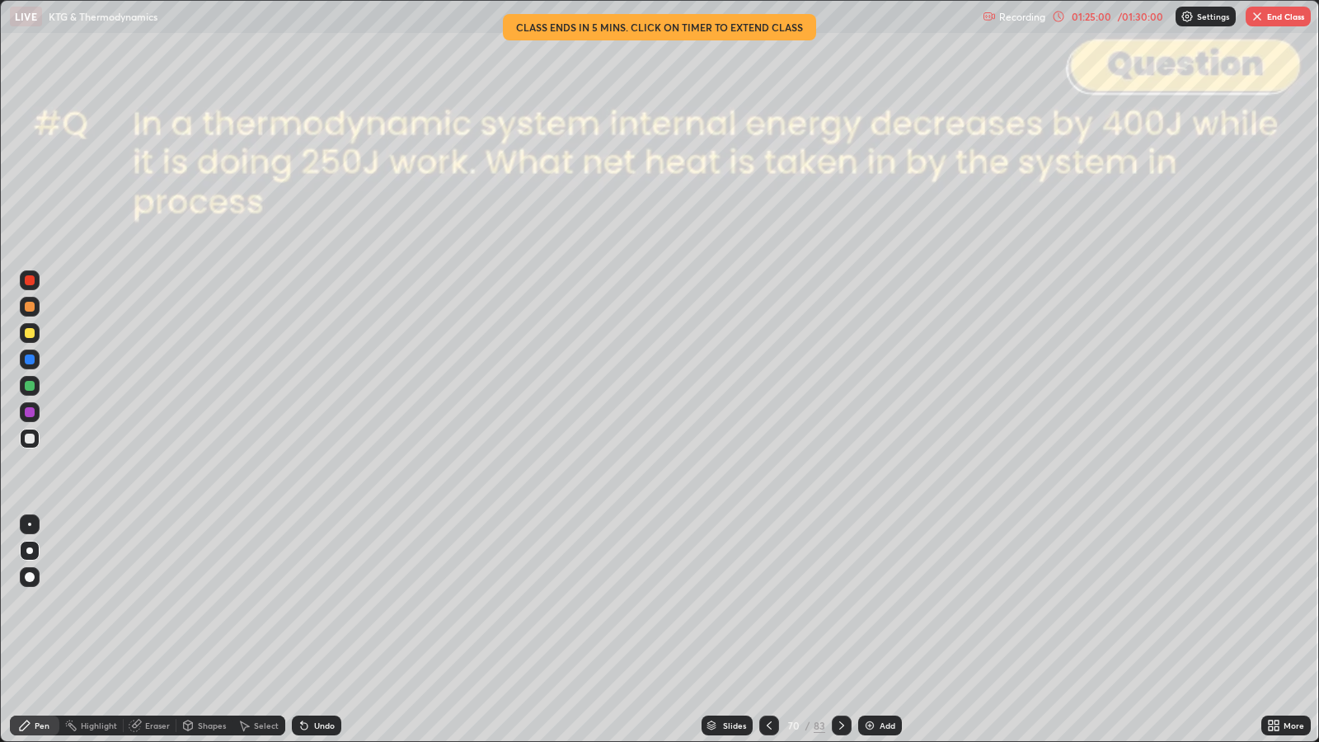
click at [842, 603] on icon at bounding box center [841, 725] width 13 height 13
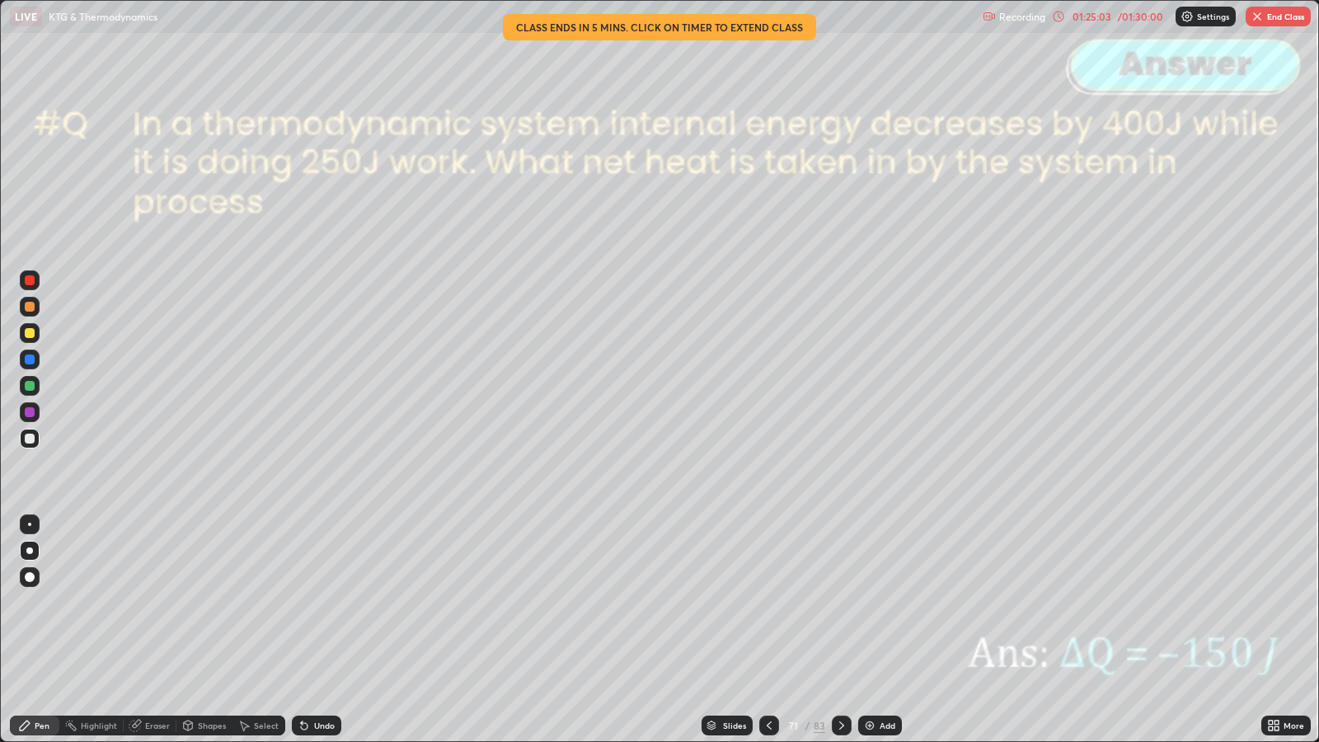
click at [840, 603] on icon at bounding box center [841, 725] width 13 height 13
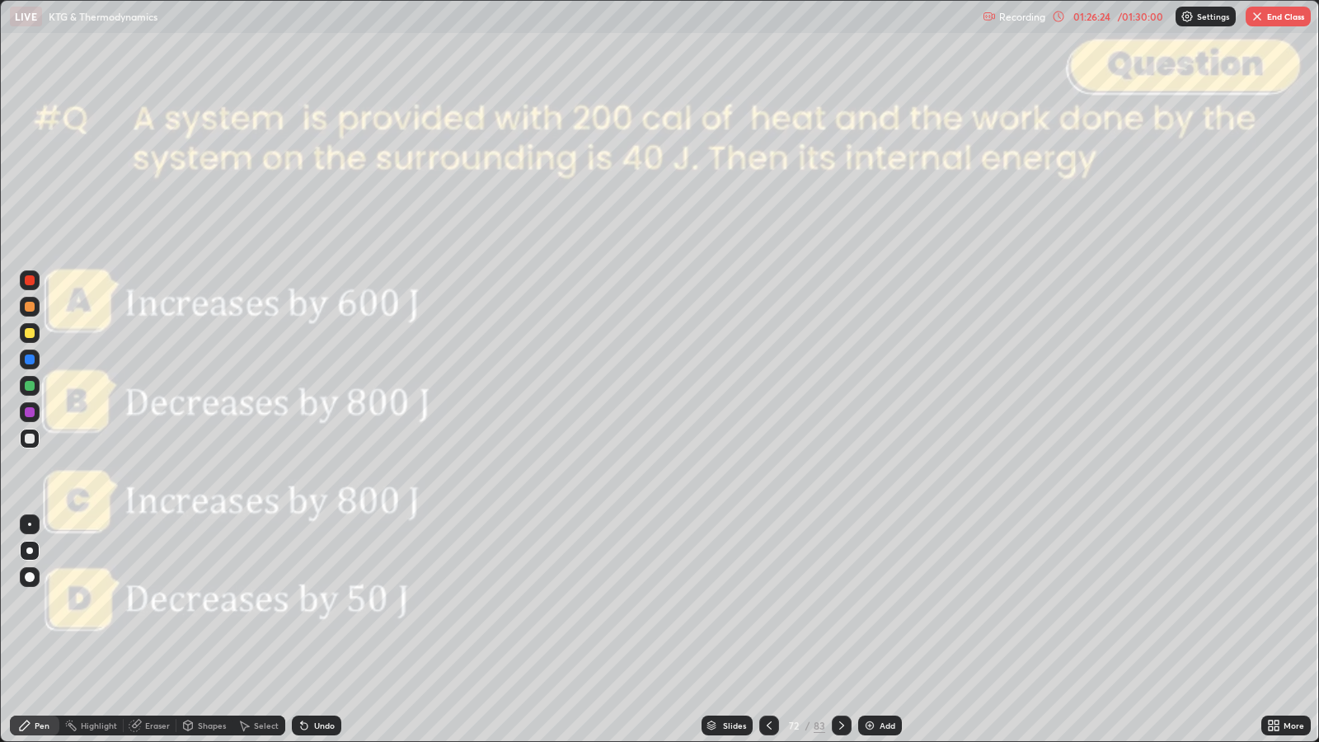
click at [839, 603] on icon at bounding box center [841, 725] width 13 height 13
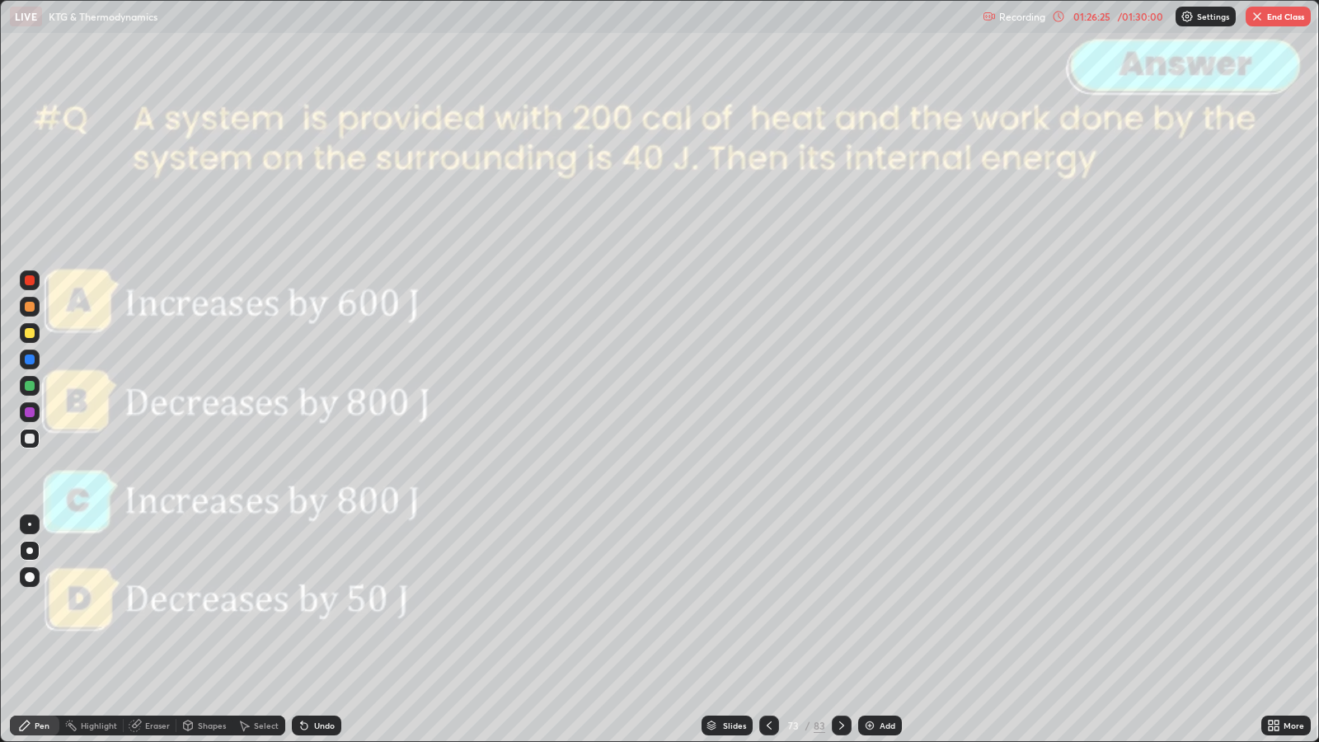
click at [838, 603] on div at bounding box center [842, 726] width 20 height 20
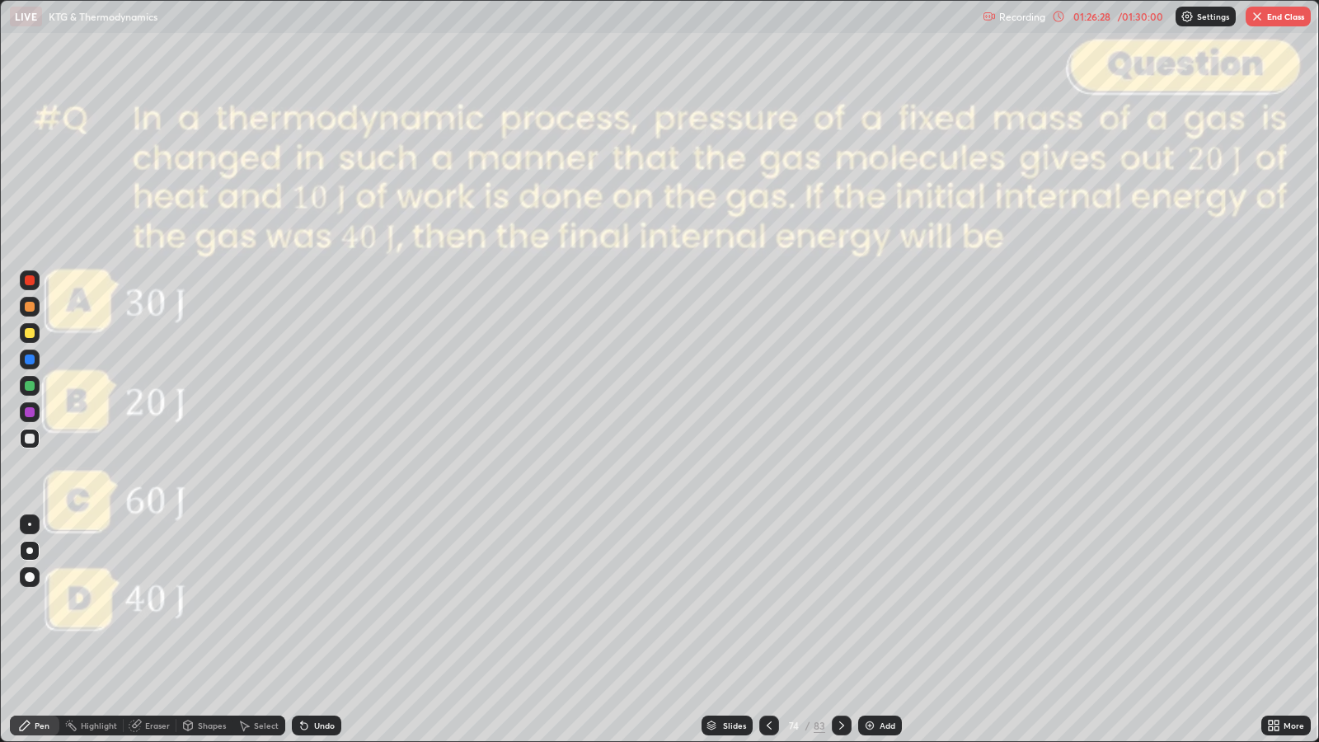
click at [837, 603] on div at bounding box center [842, 726] width 20 height 20
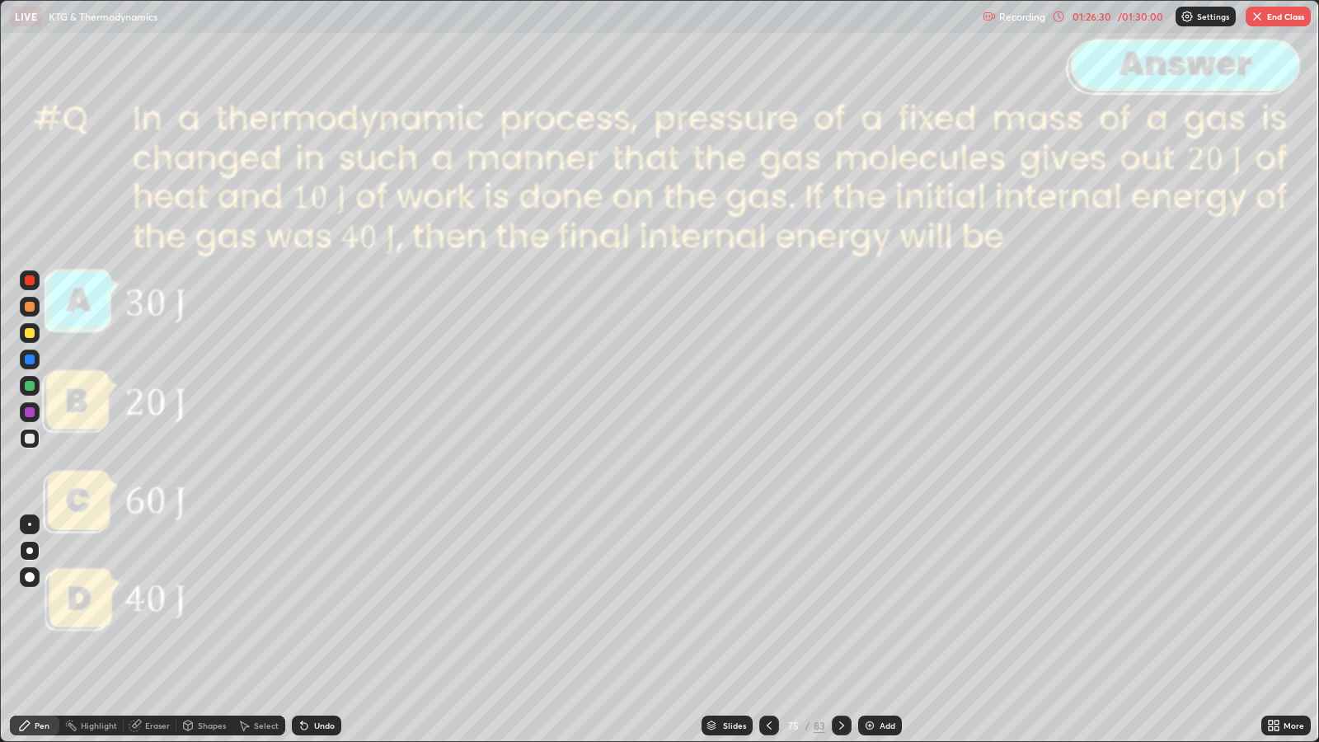
click at [841, 603] on div at bounding box center [842, 726] width 20 height 20
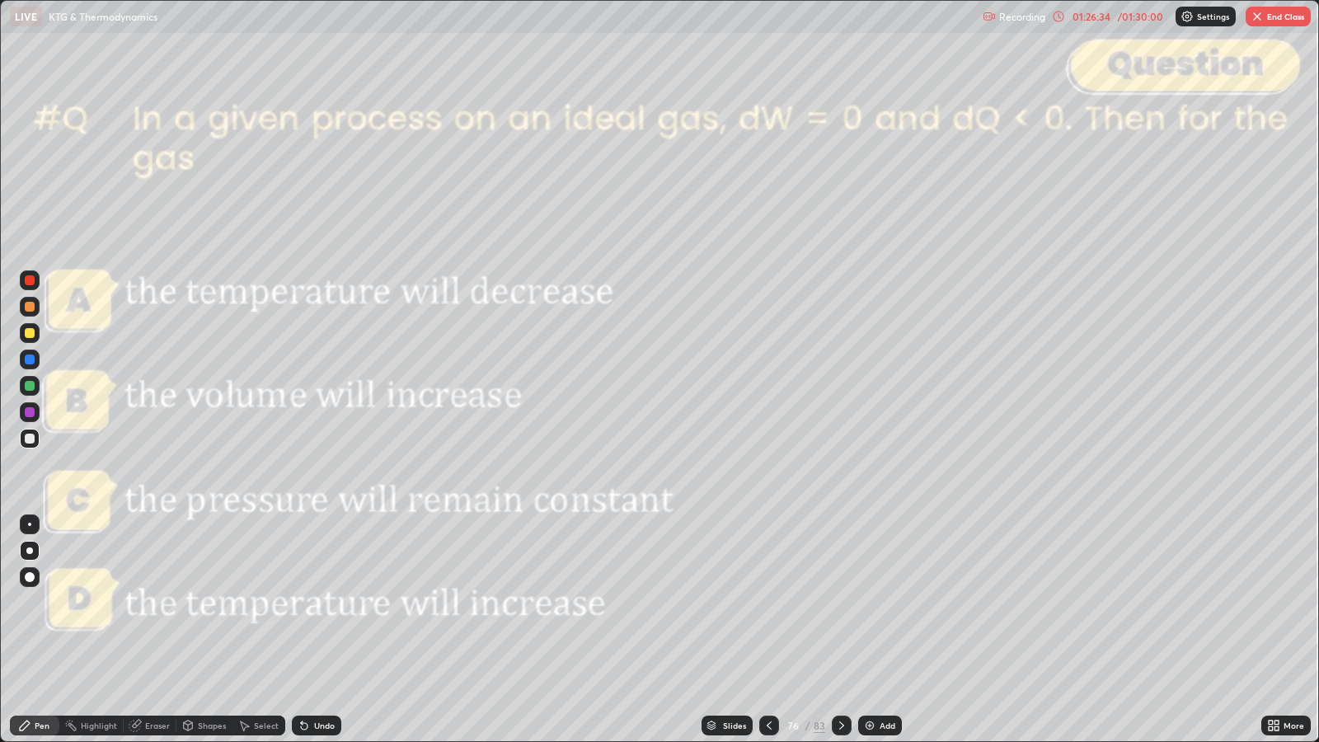
click at [838, 603] on icon at bounding box center [841, 725] width 13 height 13
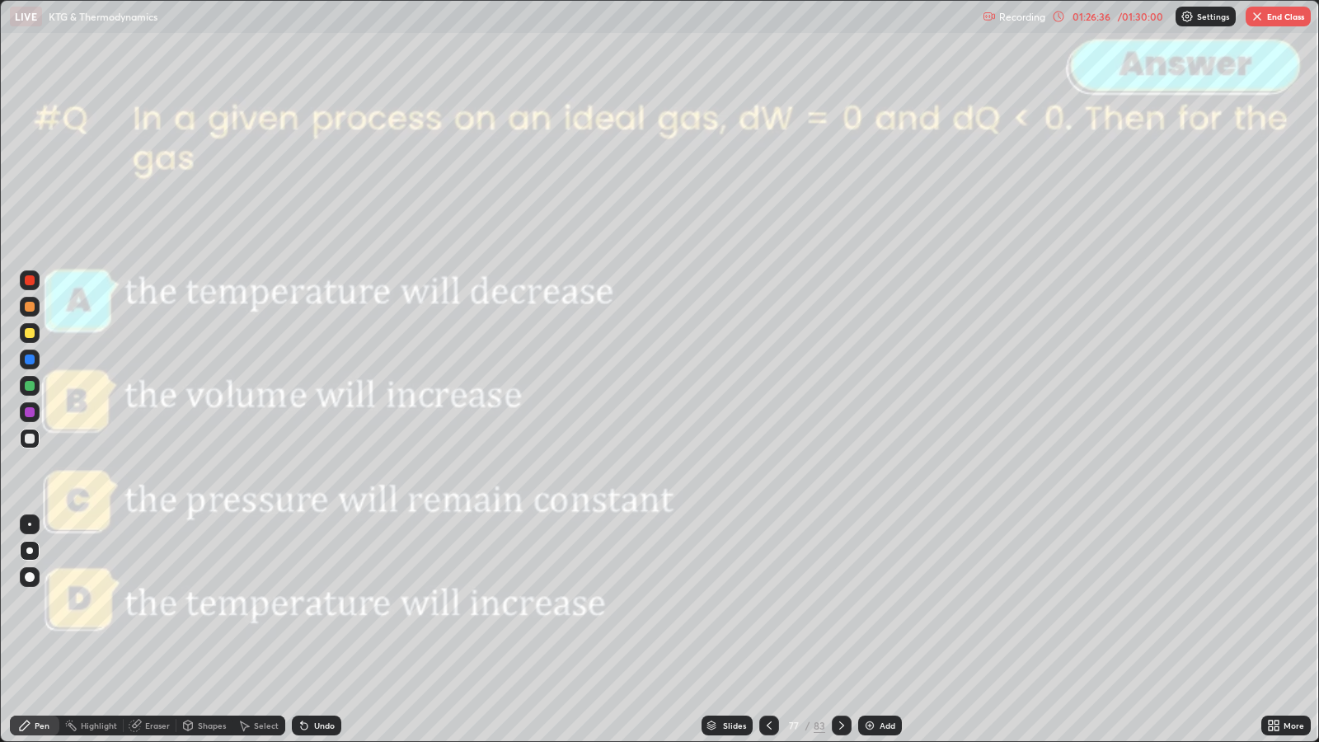
click at [736, 603] on div "Slides" at bounding box center [727, 726] width 51 height 20
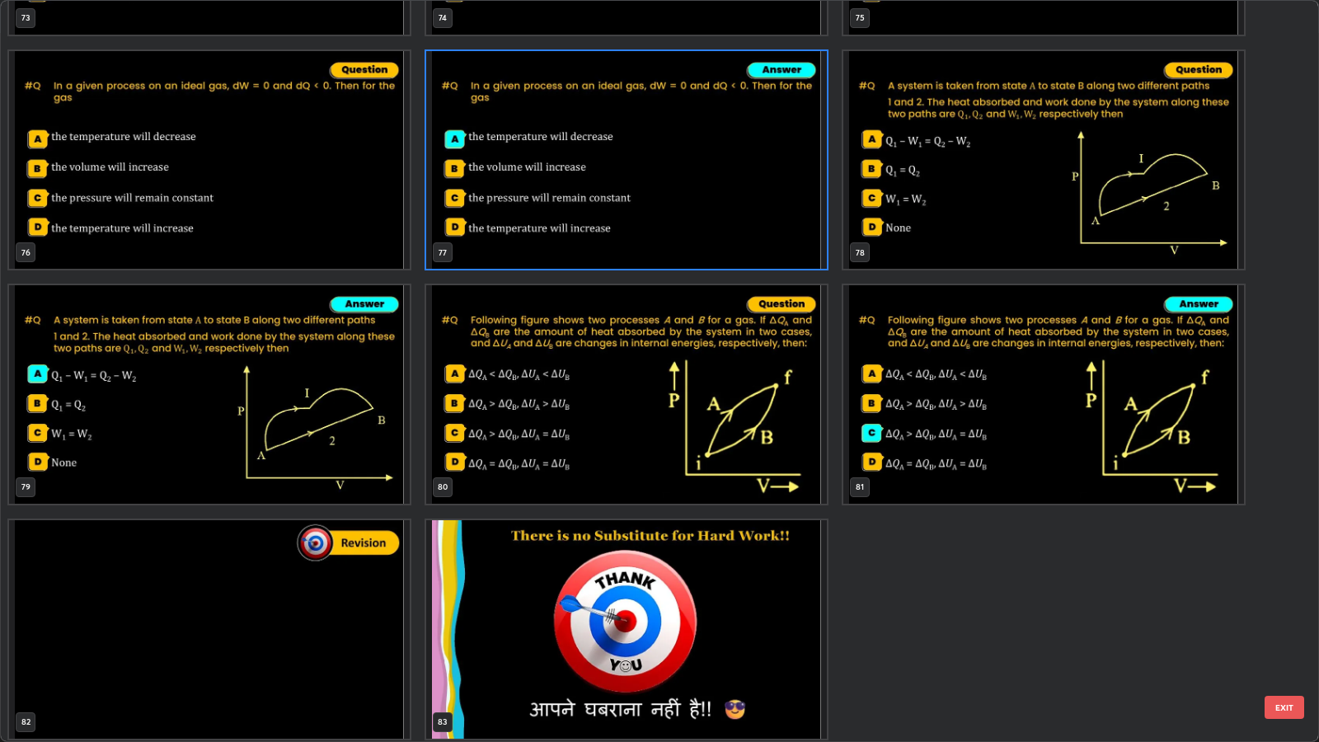
scroll to position [5828, 0]
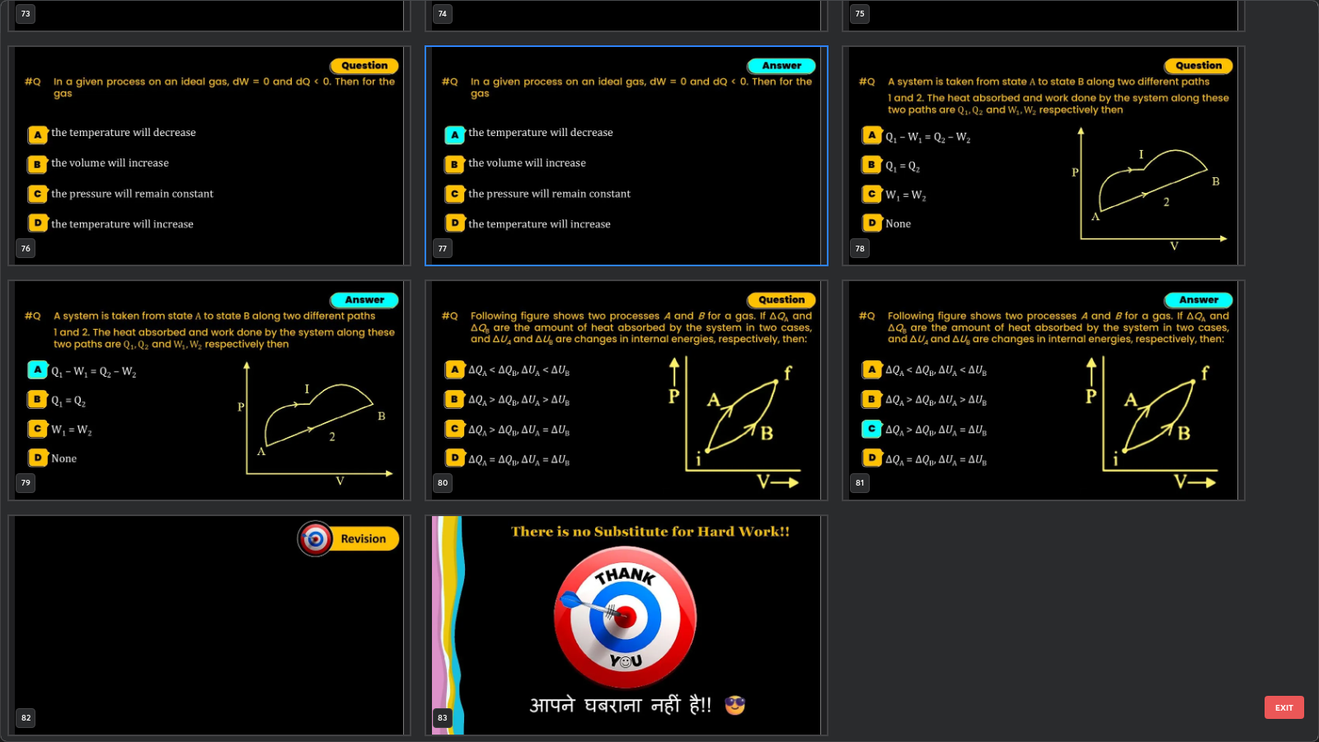
click at [359, 603] on img "grid" at bounding box center [209, 625] width 401 height 218
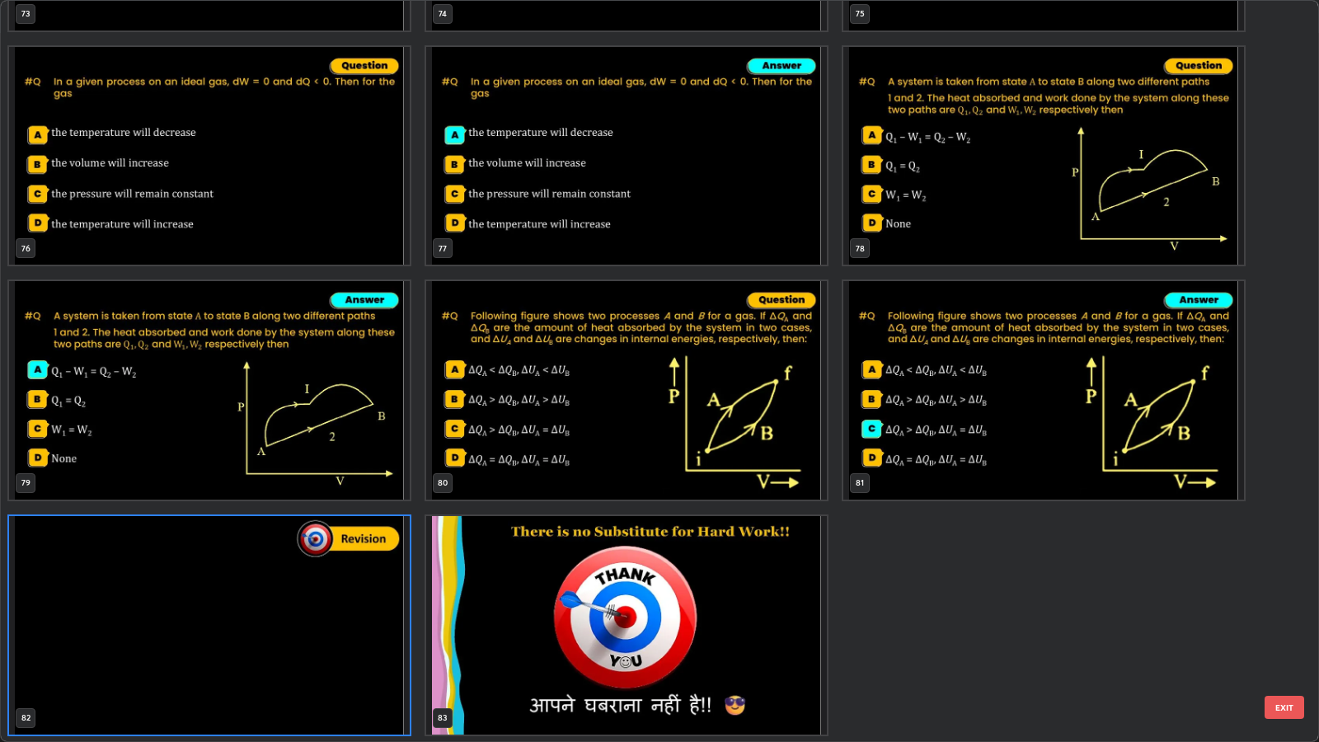
click at [1287, 603] on button "EXIT" at bounding box center [1285, 707] width 40 height 23
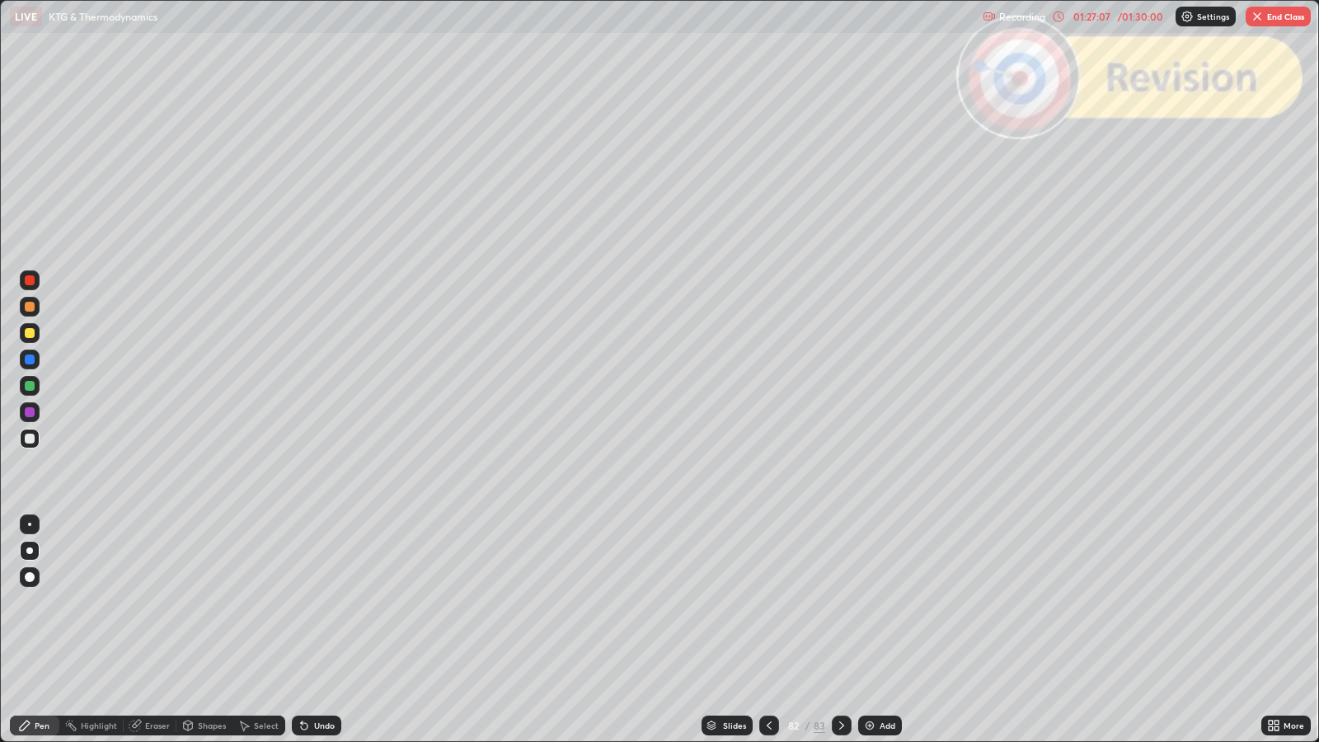
click at [838, 603] on icon at bounding box center [841, 725] width 13 height 13
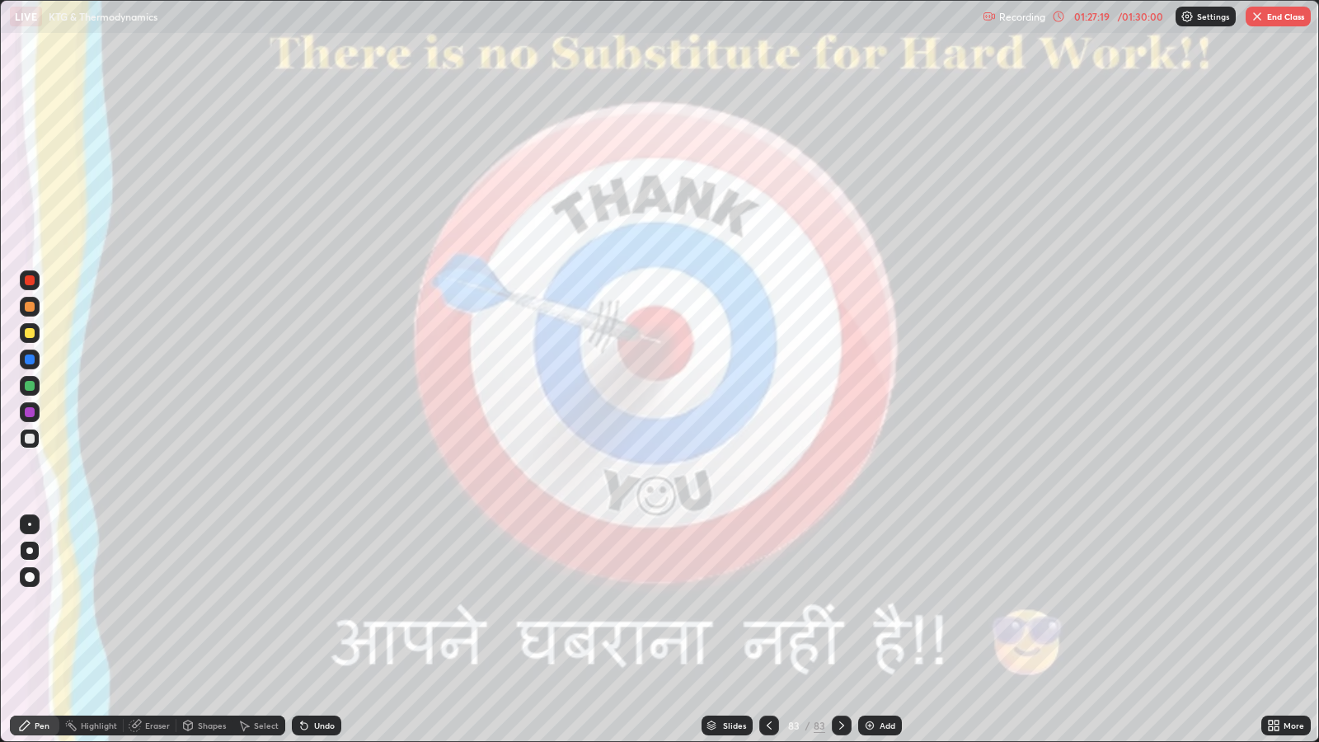
click at [1256, 18] on img "button" at bounding box center [1257, 16] width 13 height 13
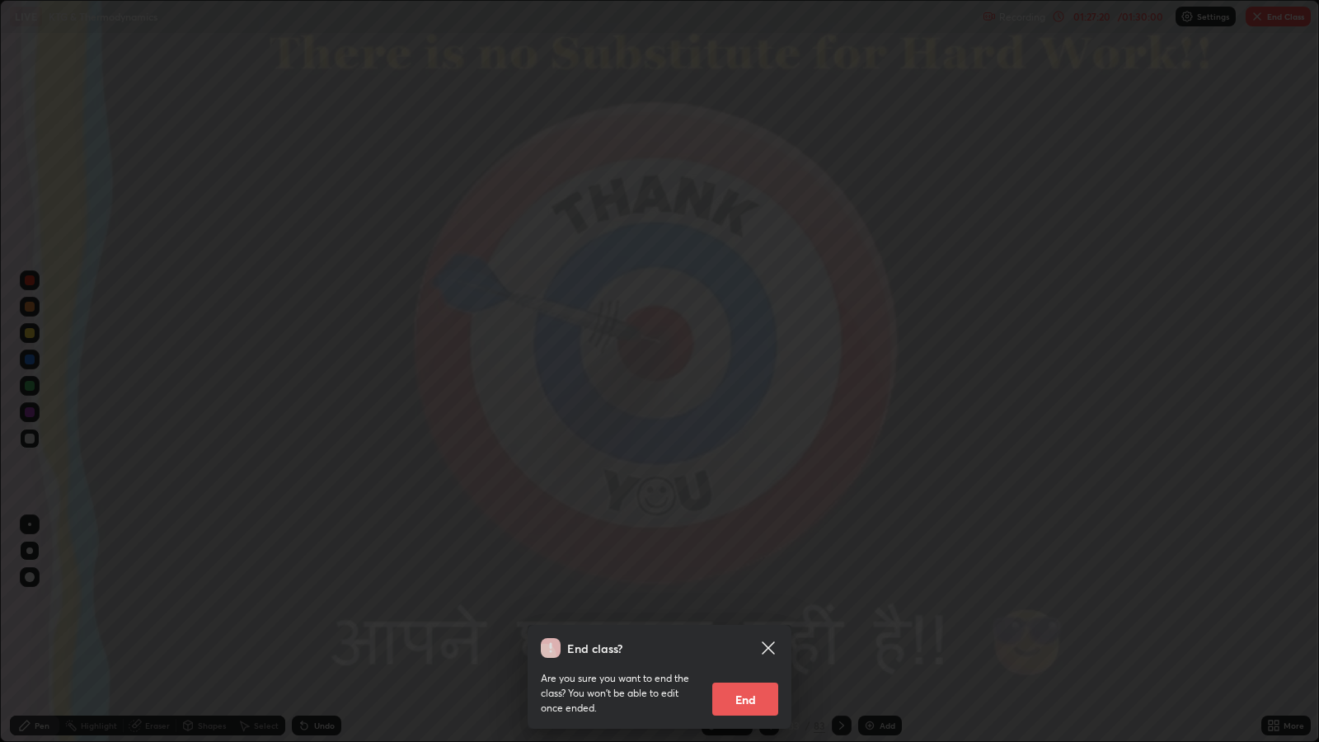
click at [739, 603] on button "End" at bounding box center [745, 699] width 66 height 33
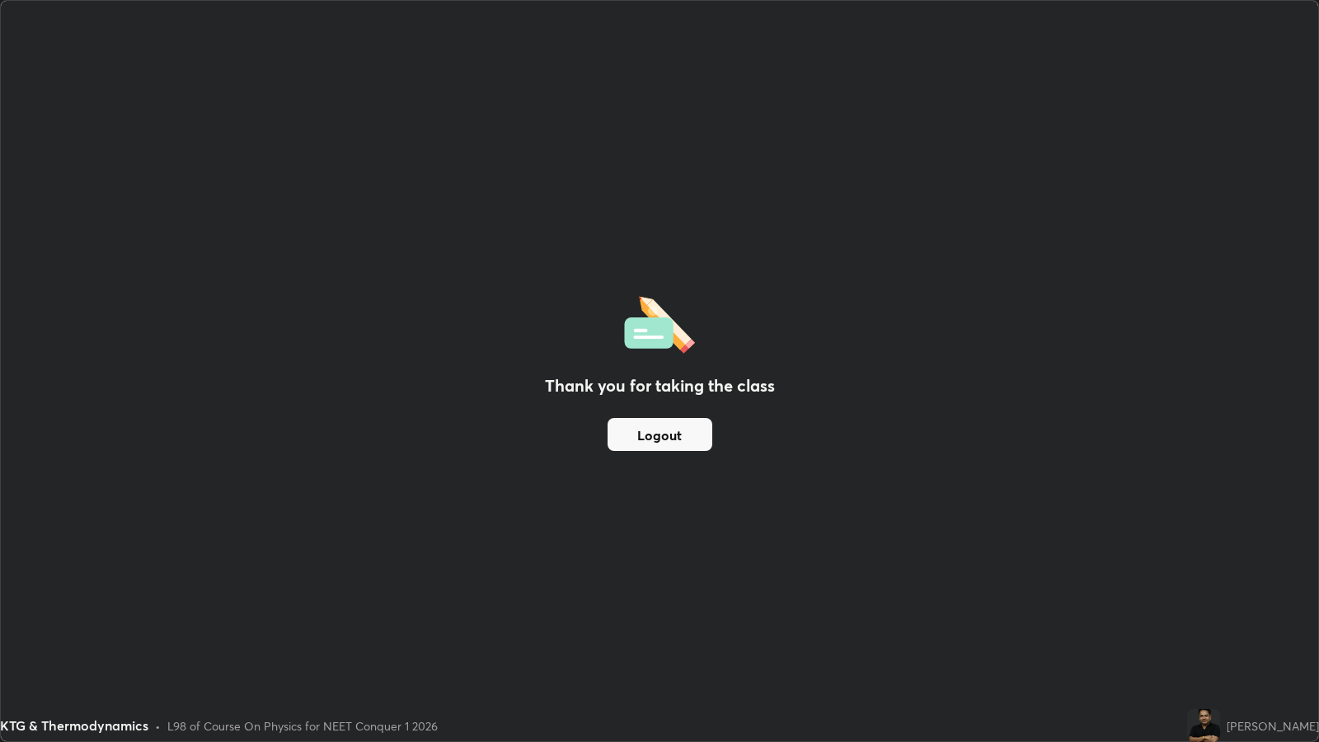
click at [672, 438] on button "Logout" at bounding box center [660, 434] width 105 height 33
